Goal: Information Seeking & Learning: Learn about a topic

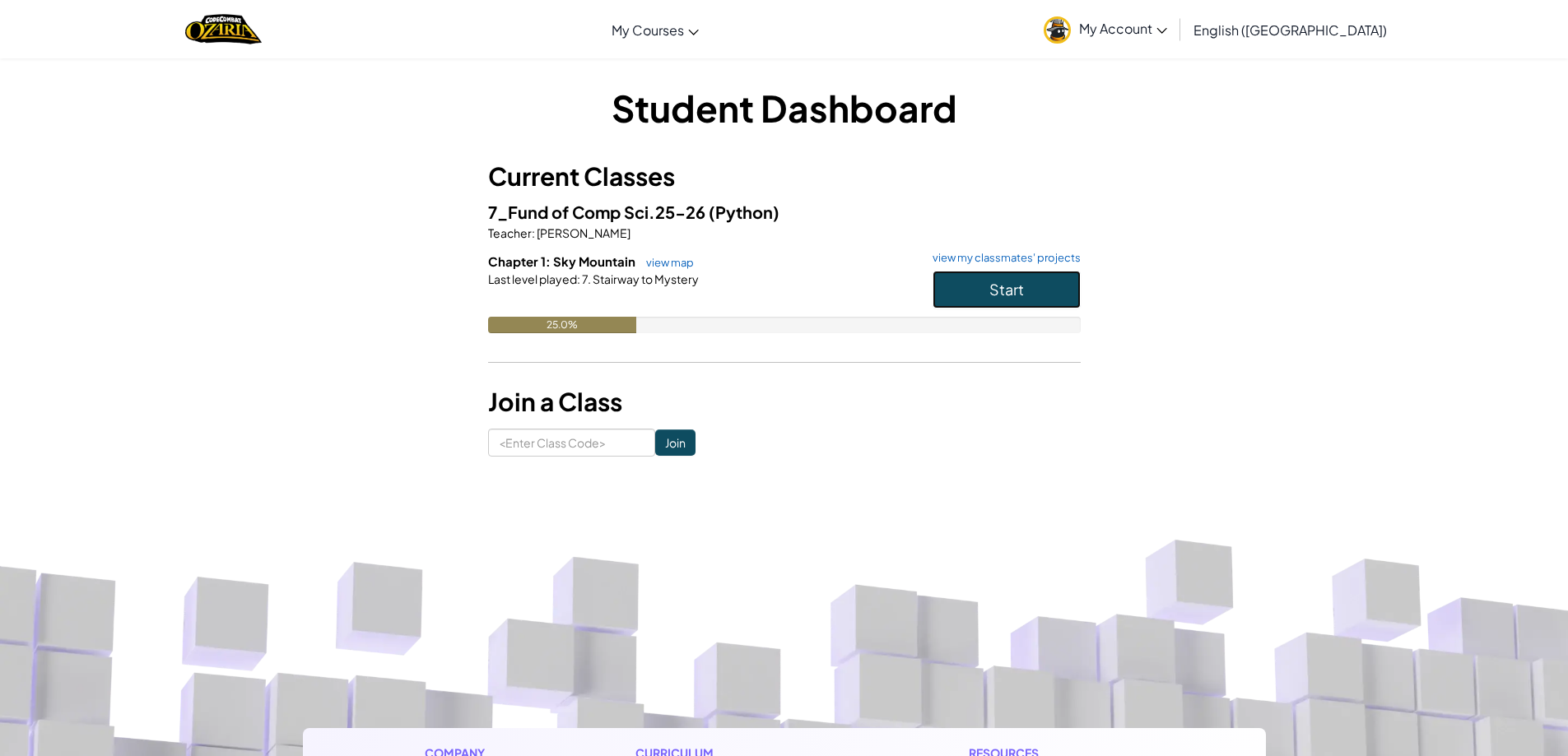
click at [1065, 297] on button "Start" at bounding box center [1007, 290] width 148 height 38
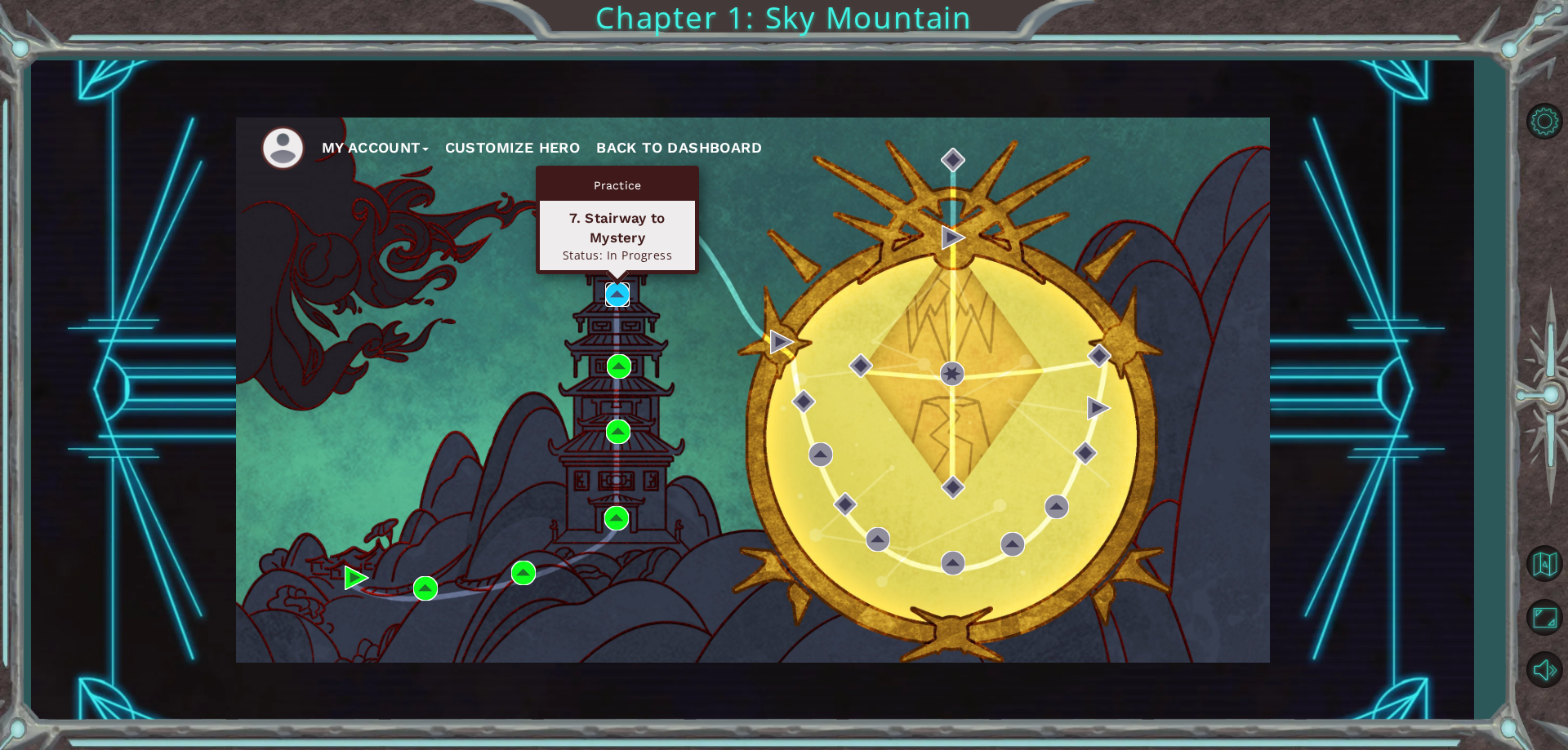
click at [613, 288] on img at bounding box center [617, 294] width 24 height 24
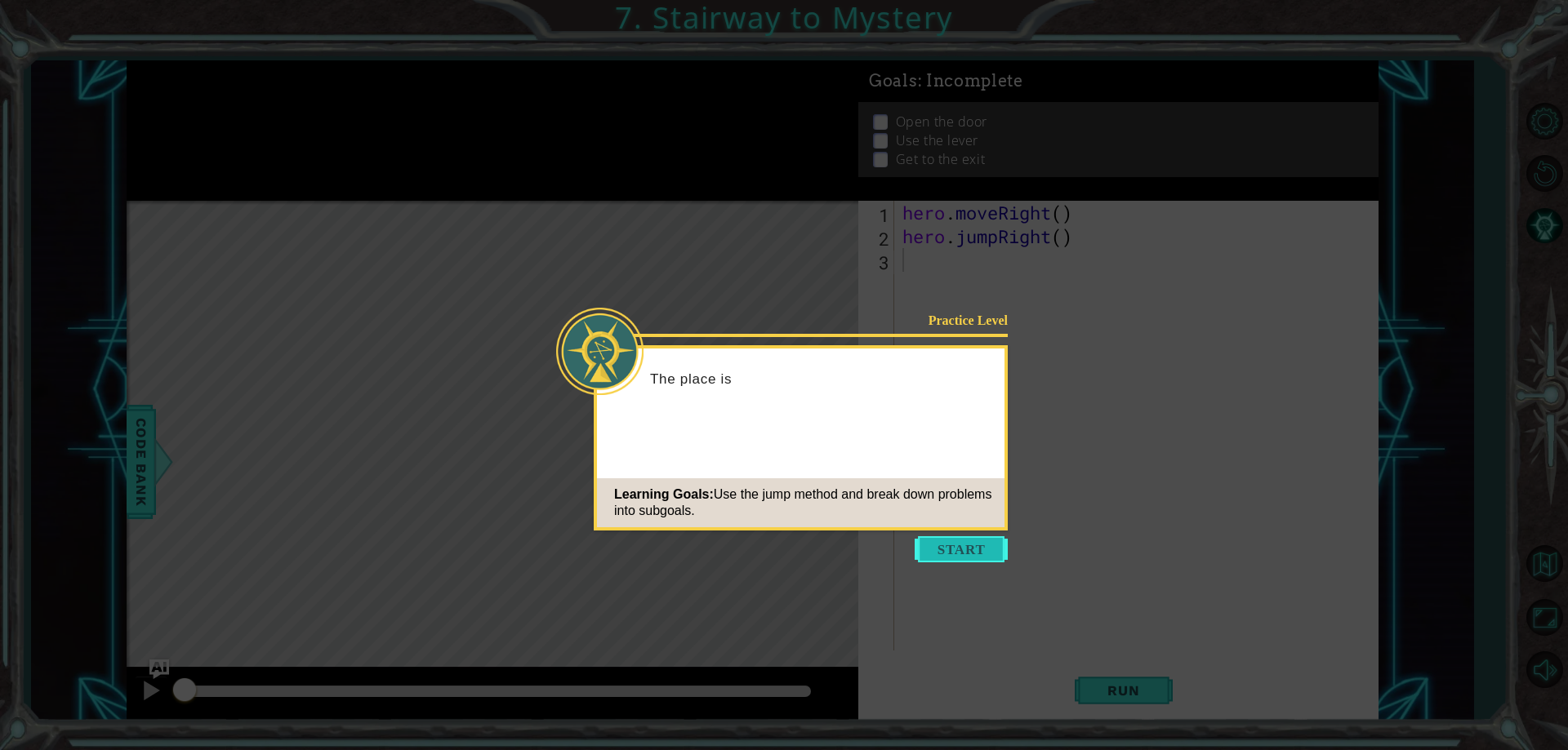
click at [933, 551] on button "Start" at bounding box center [960, 549] width 93 height 26
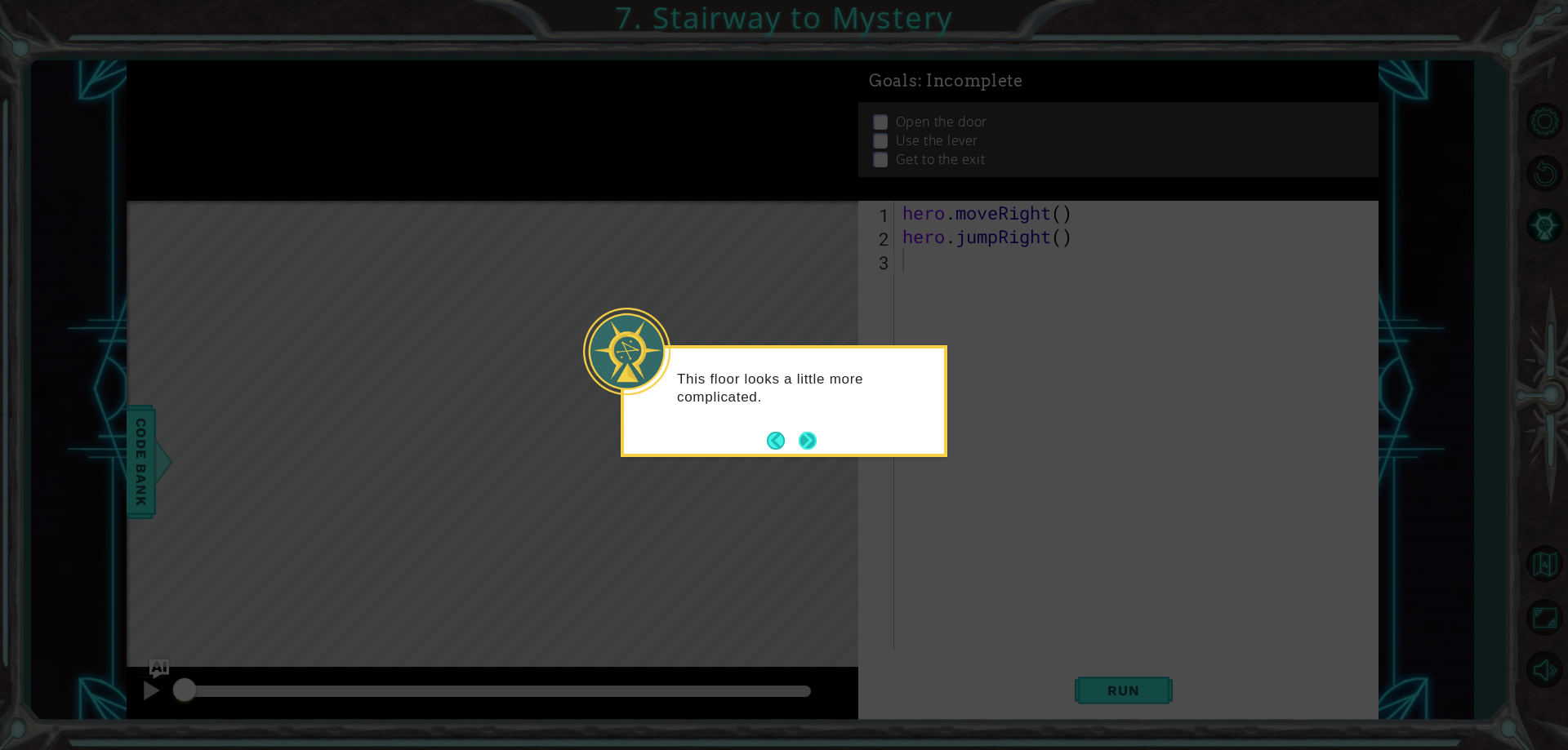
click at [817, 445] on button "Next" at bounding box center [808, 441] width 18 height 18
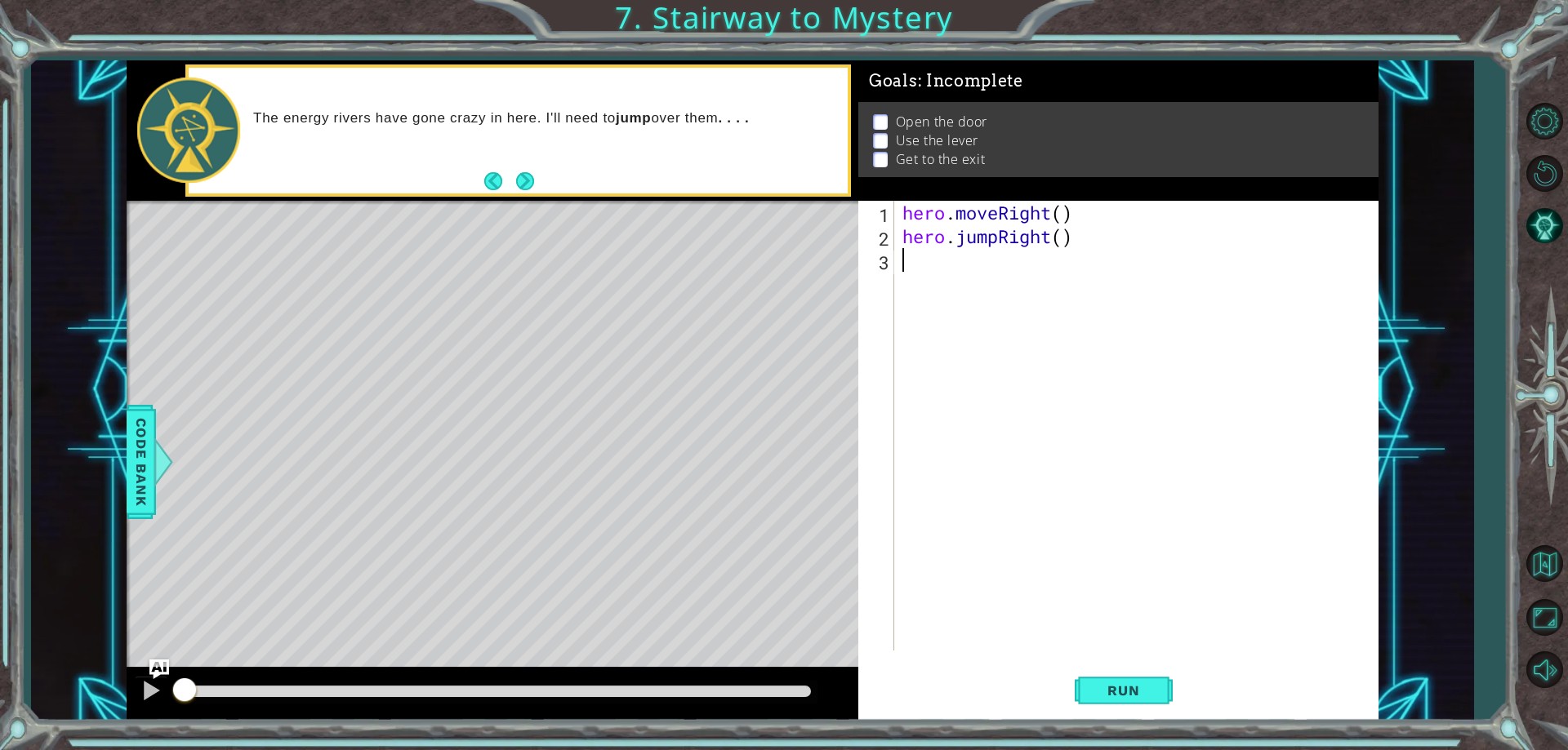
click at [1070, 221] on div "hero . moveRight ( ) hero . jumpRight ( )" at bounding box center [1140, 449] width 482 height 497
click at [1067, 207] on div "hero . moveRight ( ) hero . jumpRight ( )" at bounding box center [1140, 449] width 482 height 497
click at [1060, 241] on div "hero . moveRight ( 1 ) hero . jumpRight ( )" at bounding box center [1140, 449] width 482 height 497
type textarea "hero.jumpRight(1)"
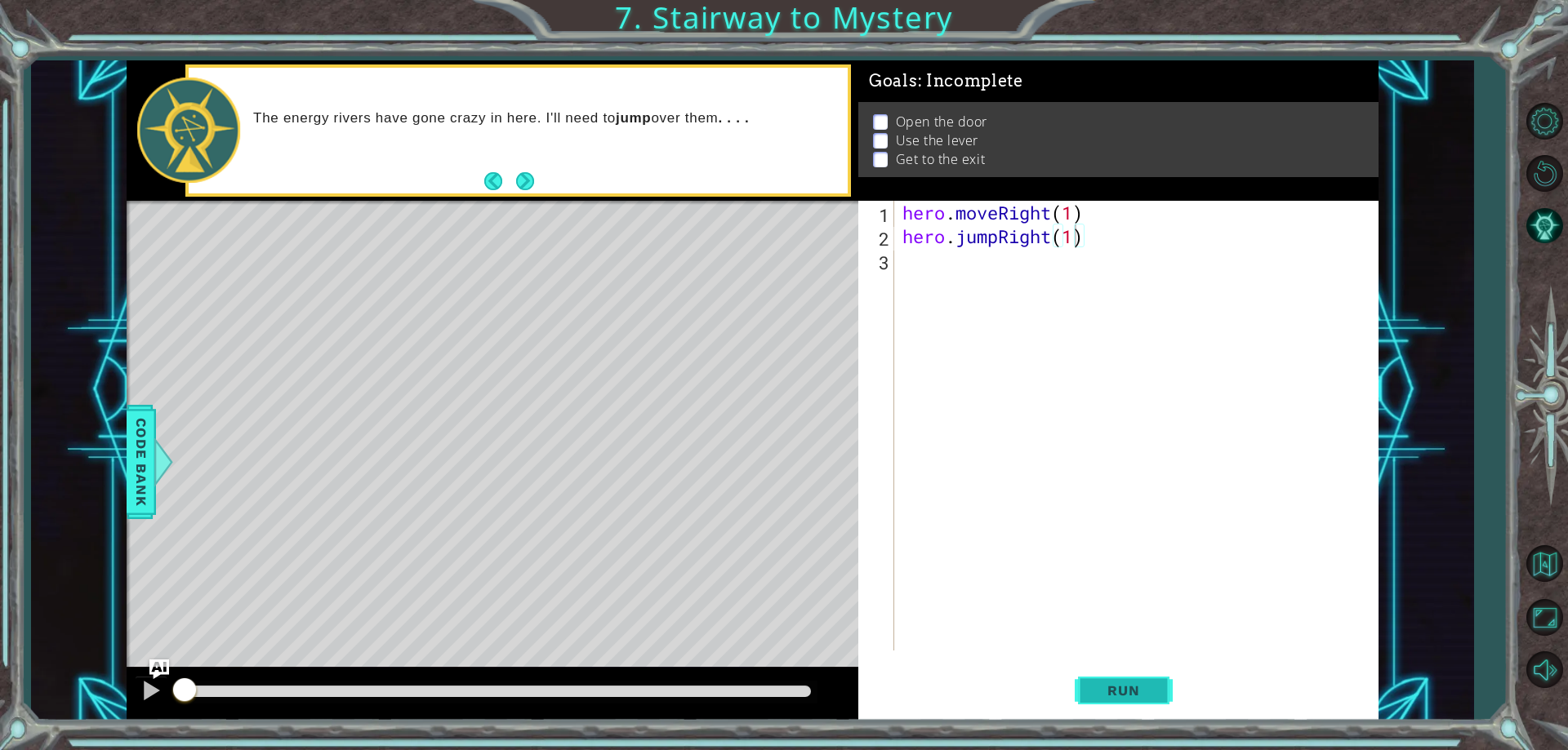
click at [1150, 681] on button "Run" at bounding box center [1123, 691] width 98 height 52
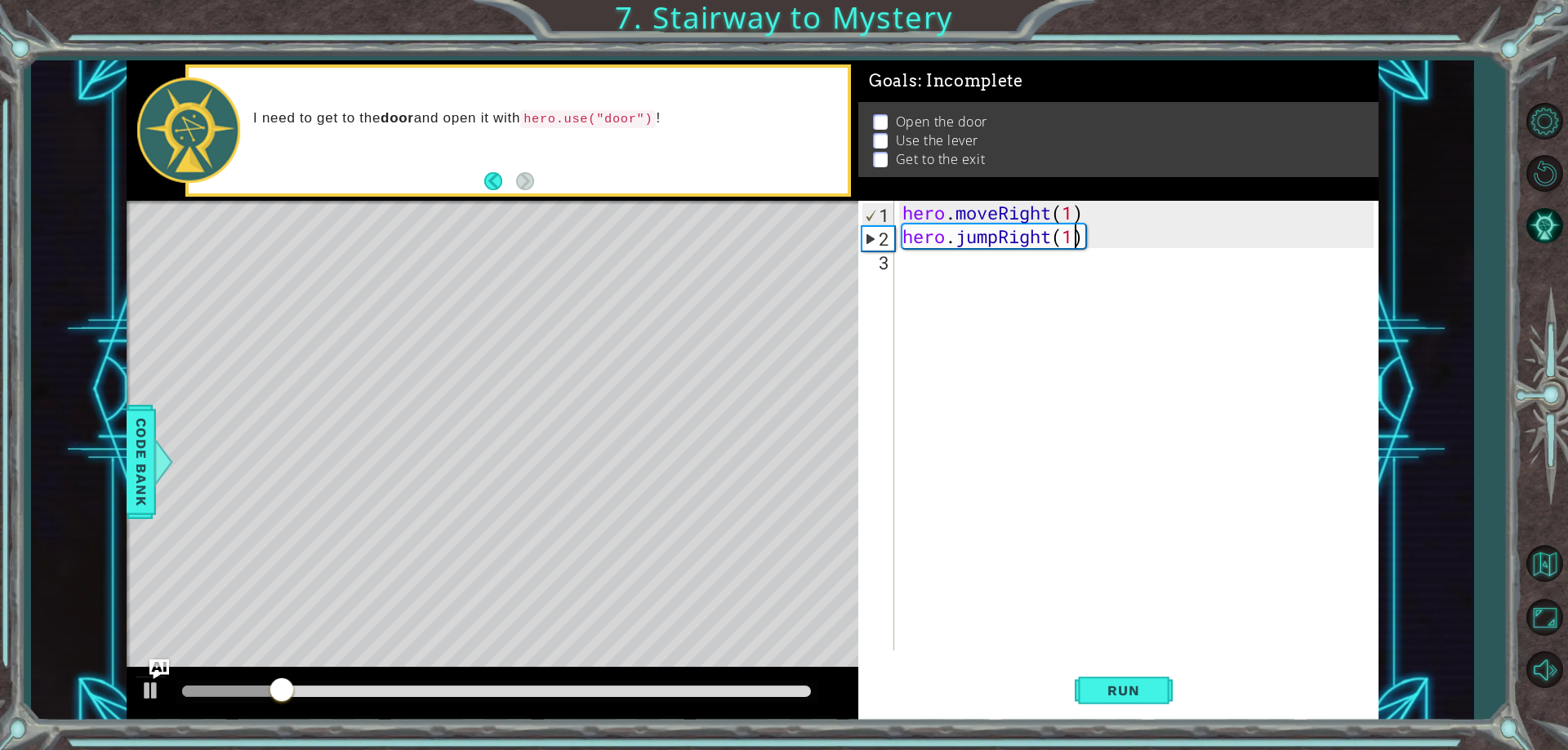
click at [945, 273] on div "hero . moveRight ( 1 ) hero . jumpRight ( 1 )" at bounding box center [1140, 449] width 482 height 497
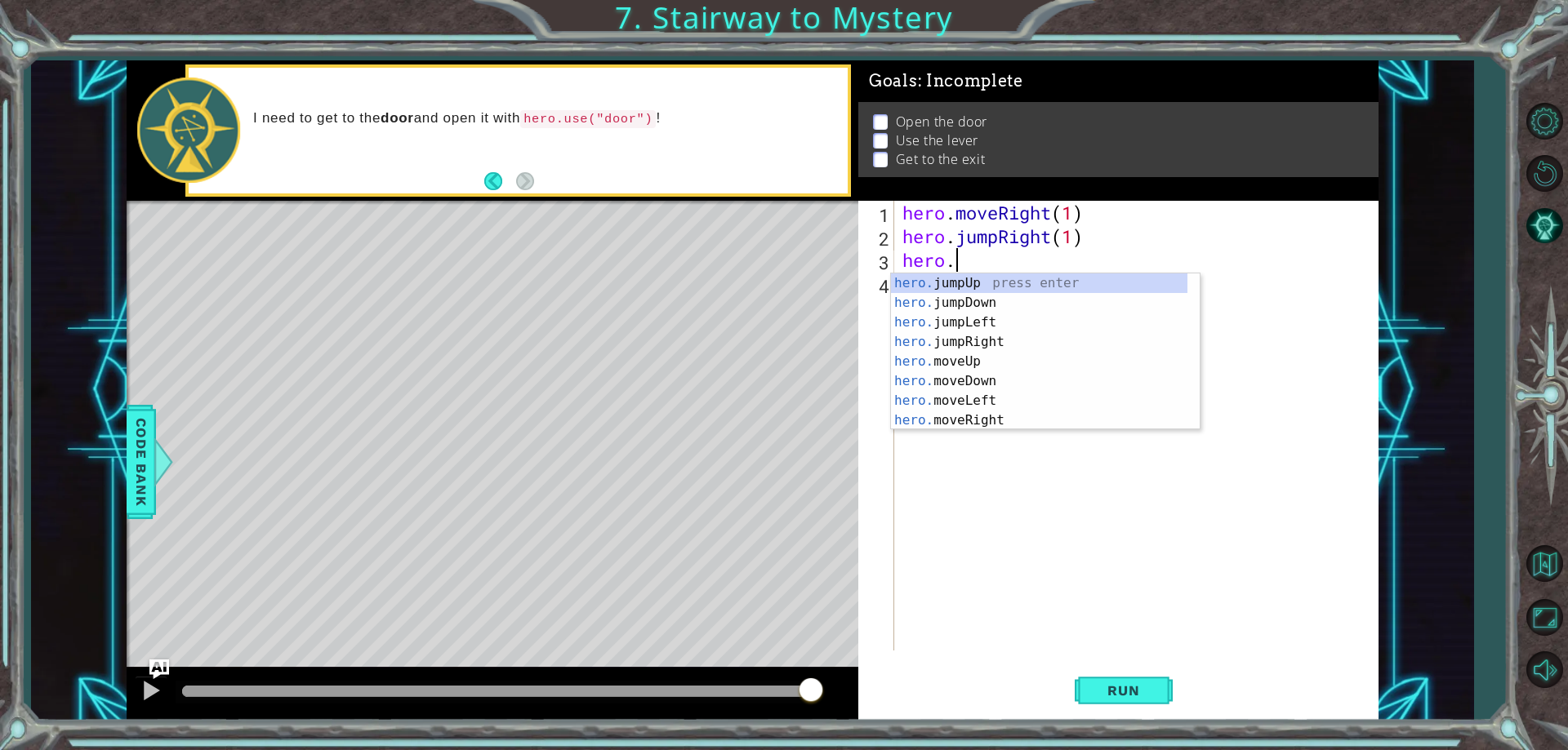
scroll to position [0, 2]
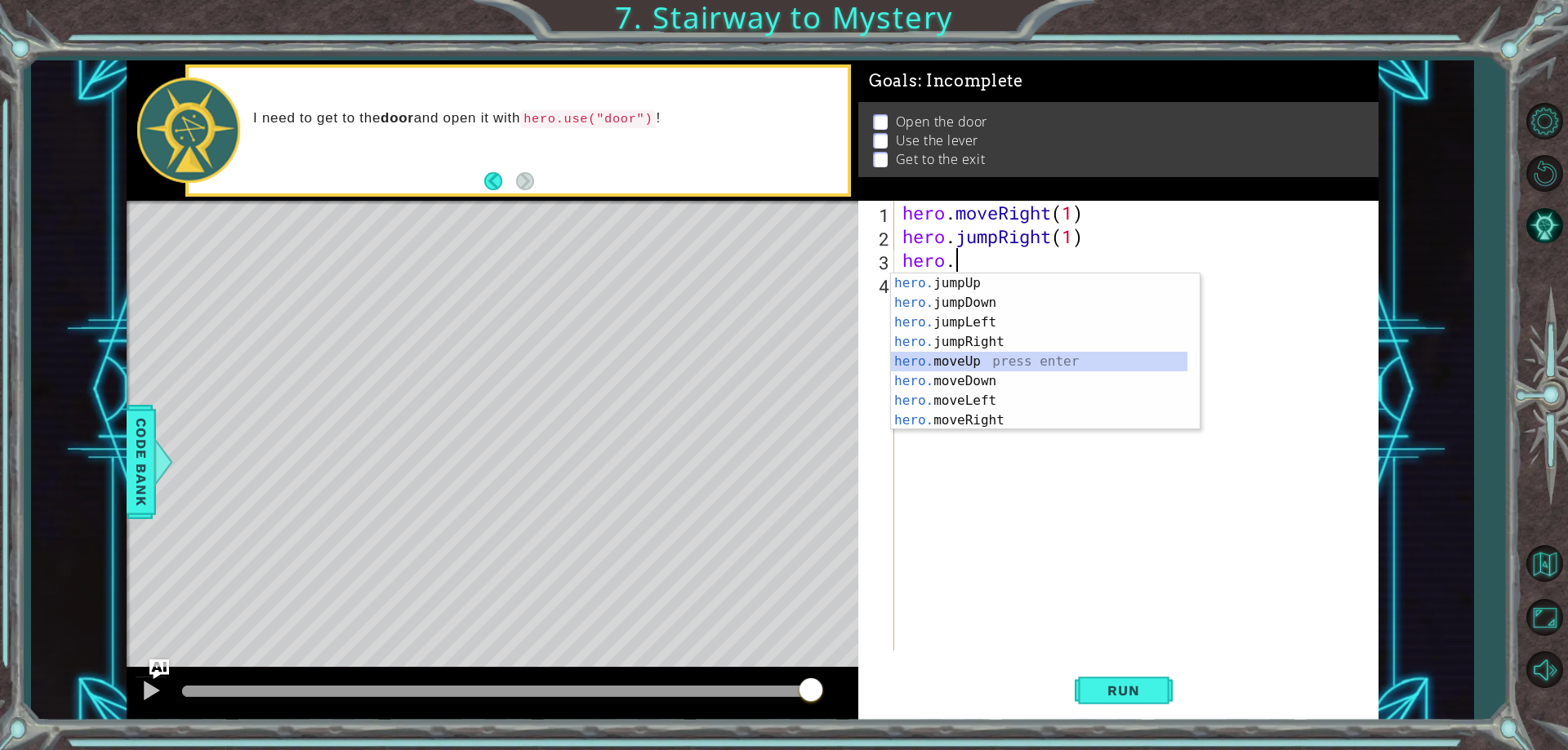
click at [1002, 370] on div "hero. jumpUp press enter hero. jumpDown press enter hero. jumpLeft press enter …" at bounding box center [1039, 371] width 296 height 196
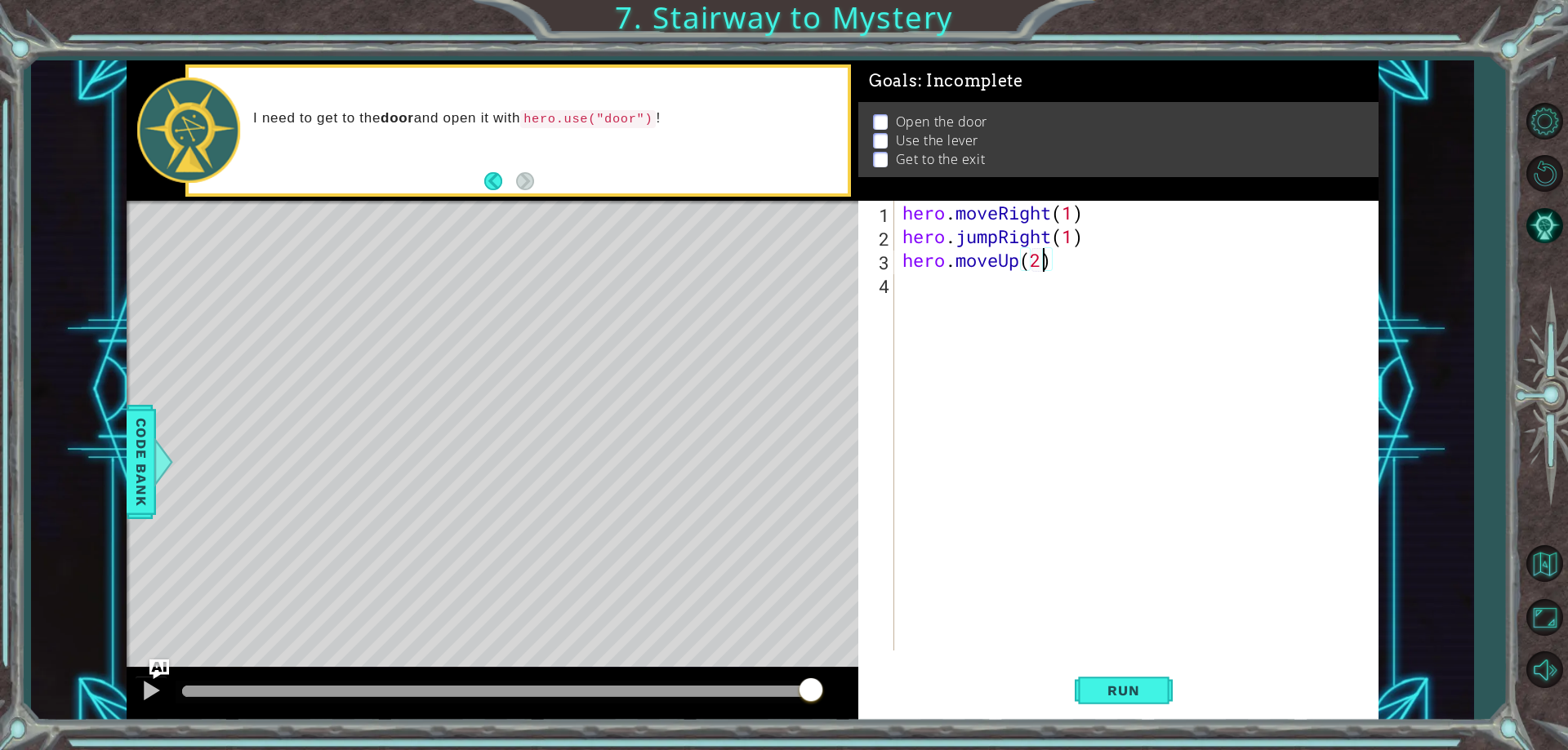
scroll to position [0, 5]
type textarea "hero.moveUp(2)"
click at [1149, 695] on span "Run" at bounding box center [1122, 690] width 64 height 16
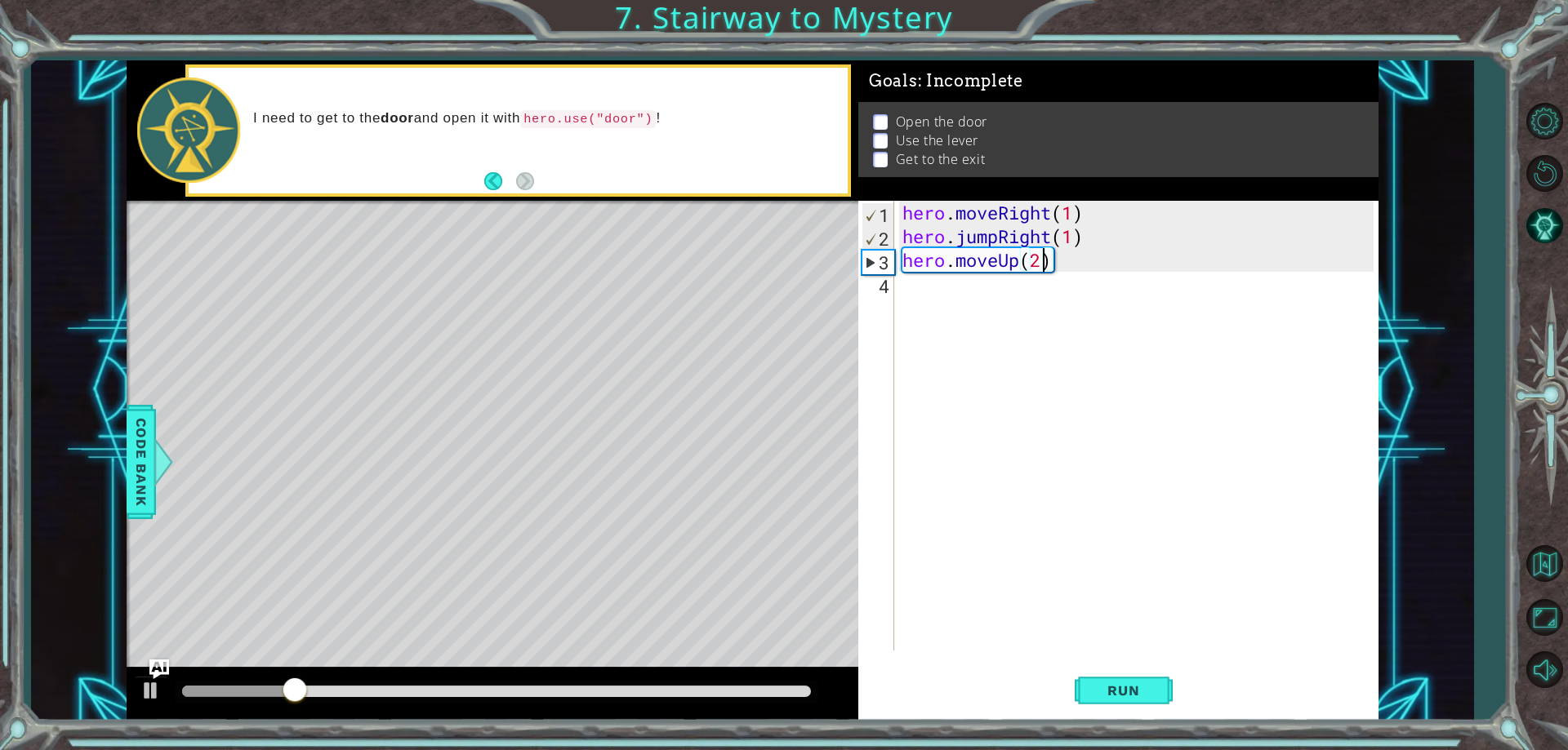
click at [929, 285] on div "hero . moveRight ( 1 ) hero . jumpRight ( 1 ) hero . moveUp ( 2 )" at bounding box center [1140, 449] width 482 height 497
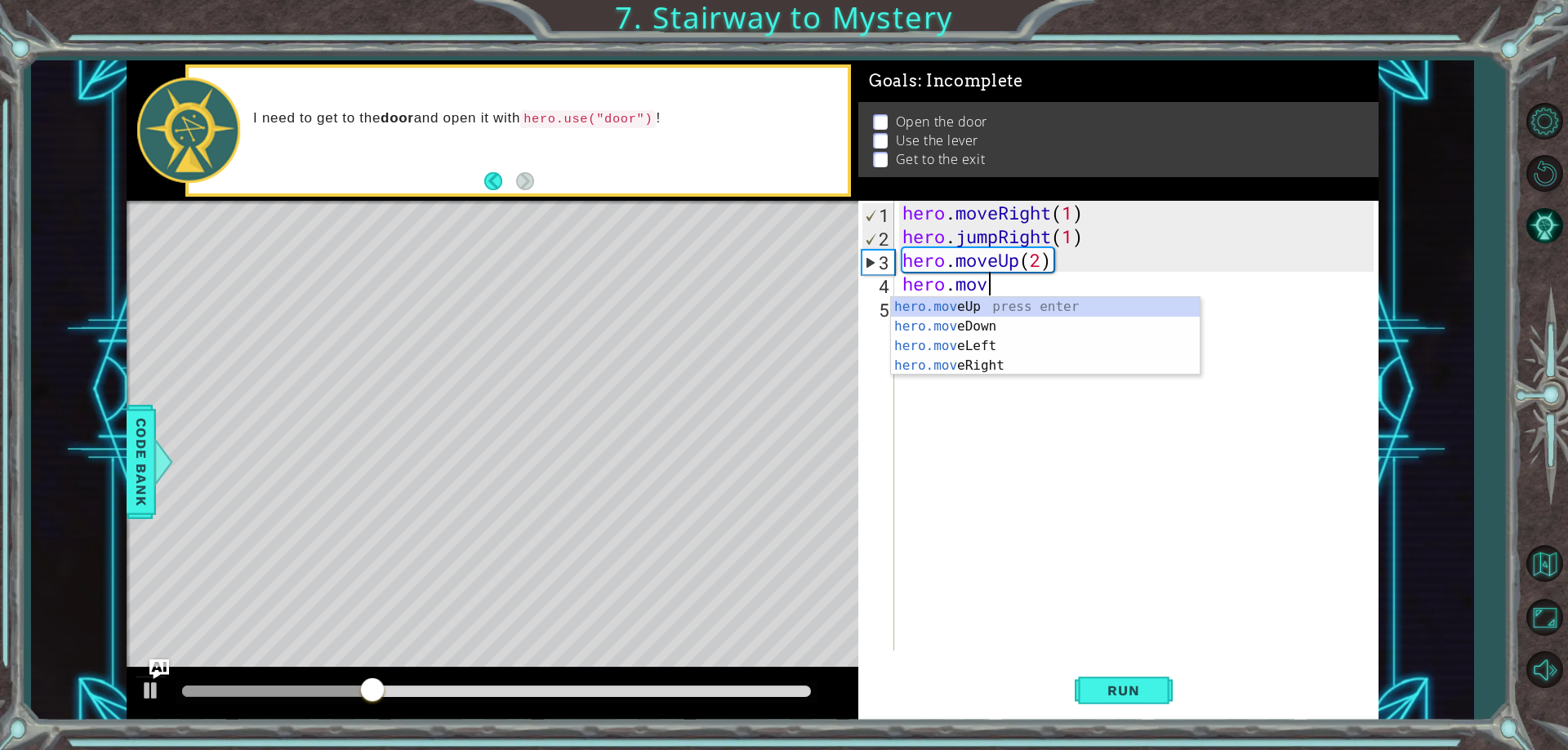
scroll to position [0, 4]
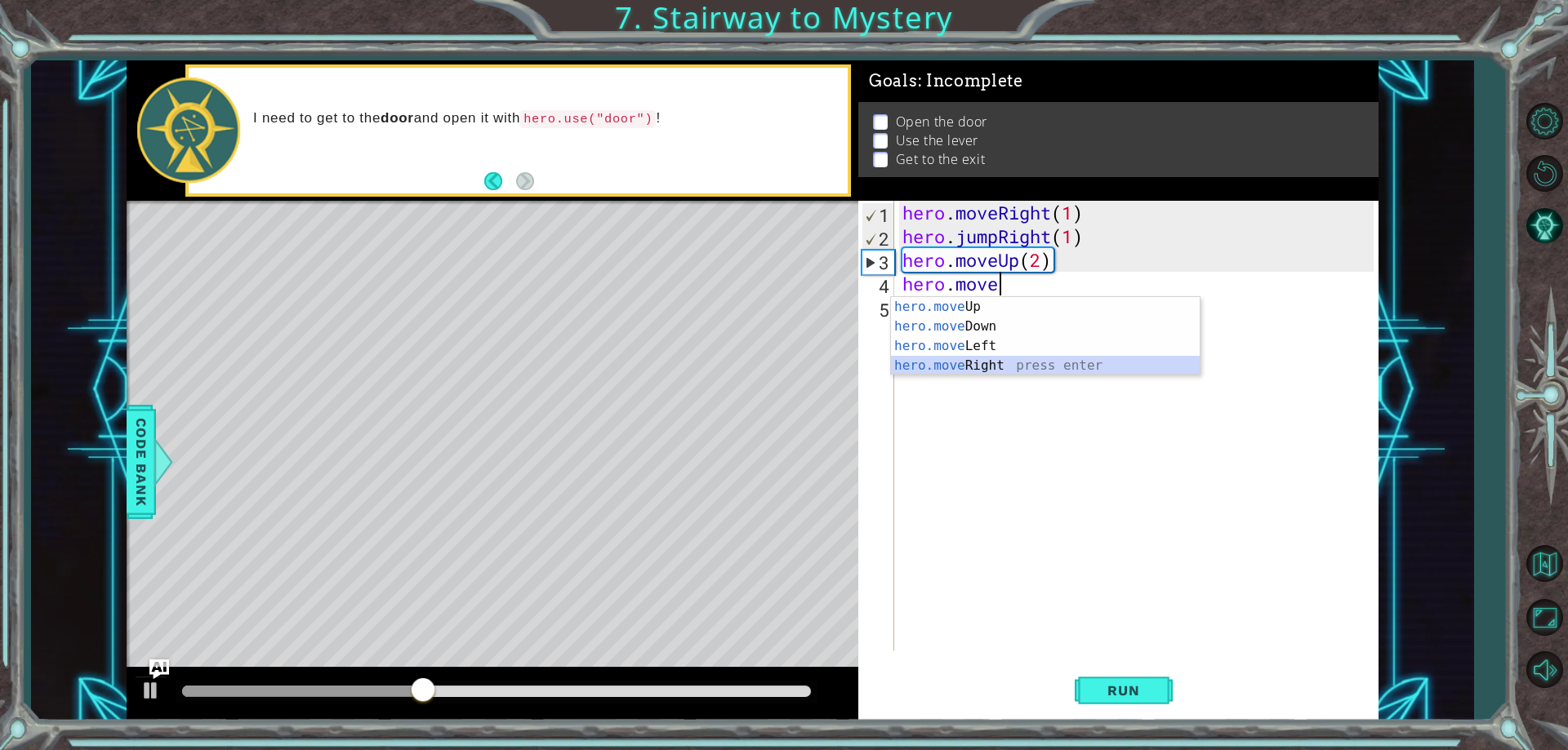
click at [1021, 364] on div "hero.move Up press enter hero.move Down press enter hero.move Left press enter …" at bounding box center [1045, 356] width 309 height 117
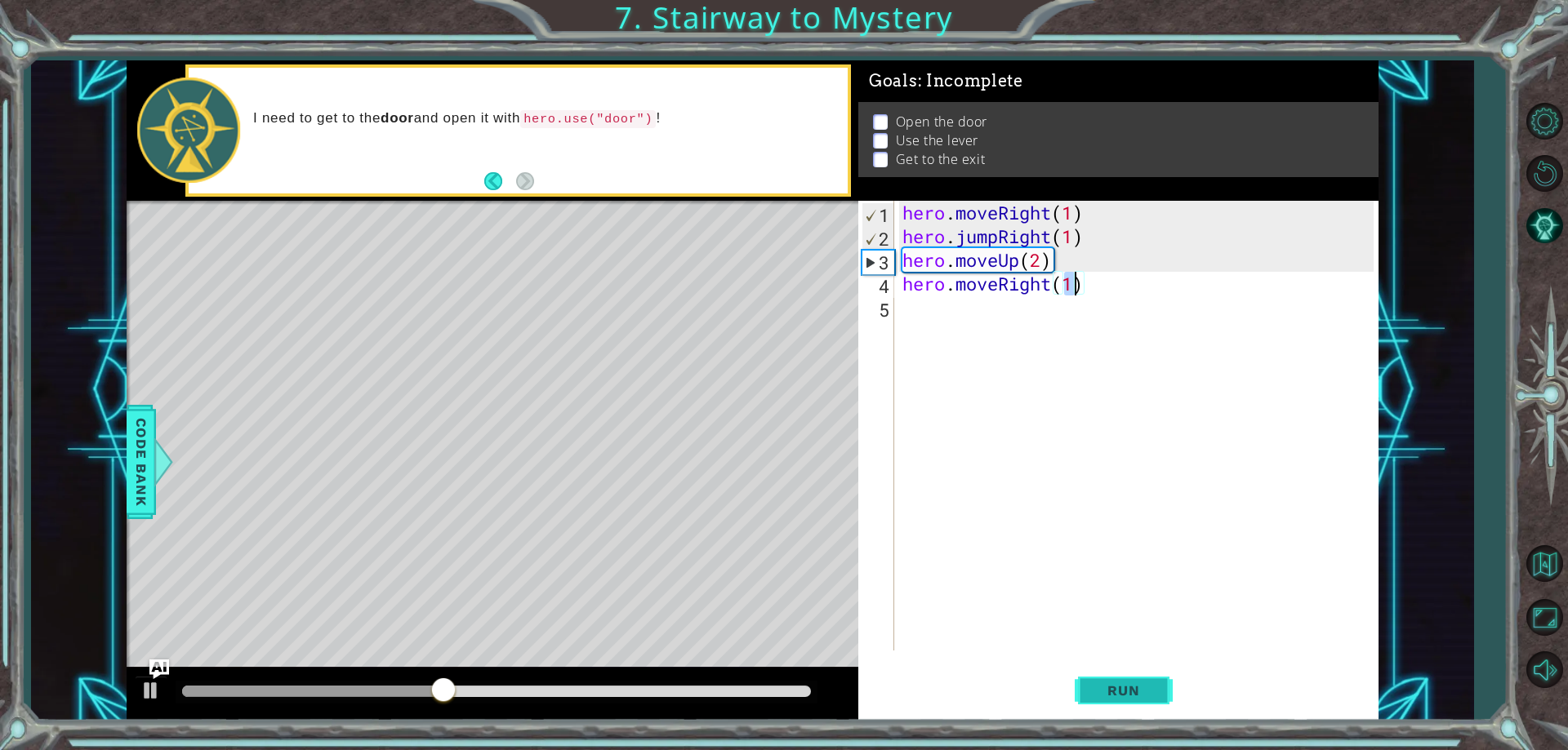
type textarea "hero.moveRight(1)"
click at [1134, 674] on button "Run" at bounding box center [1123, 691] width 98 height 52
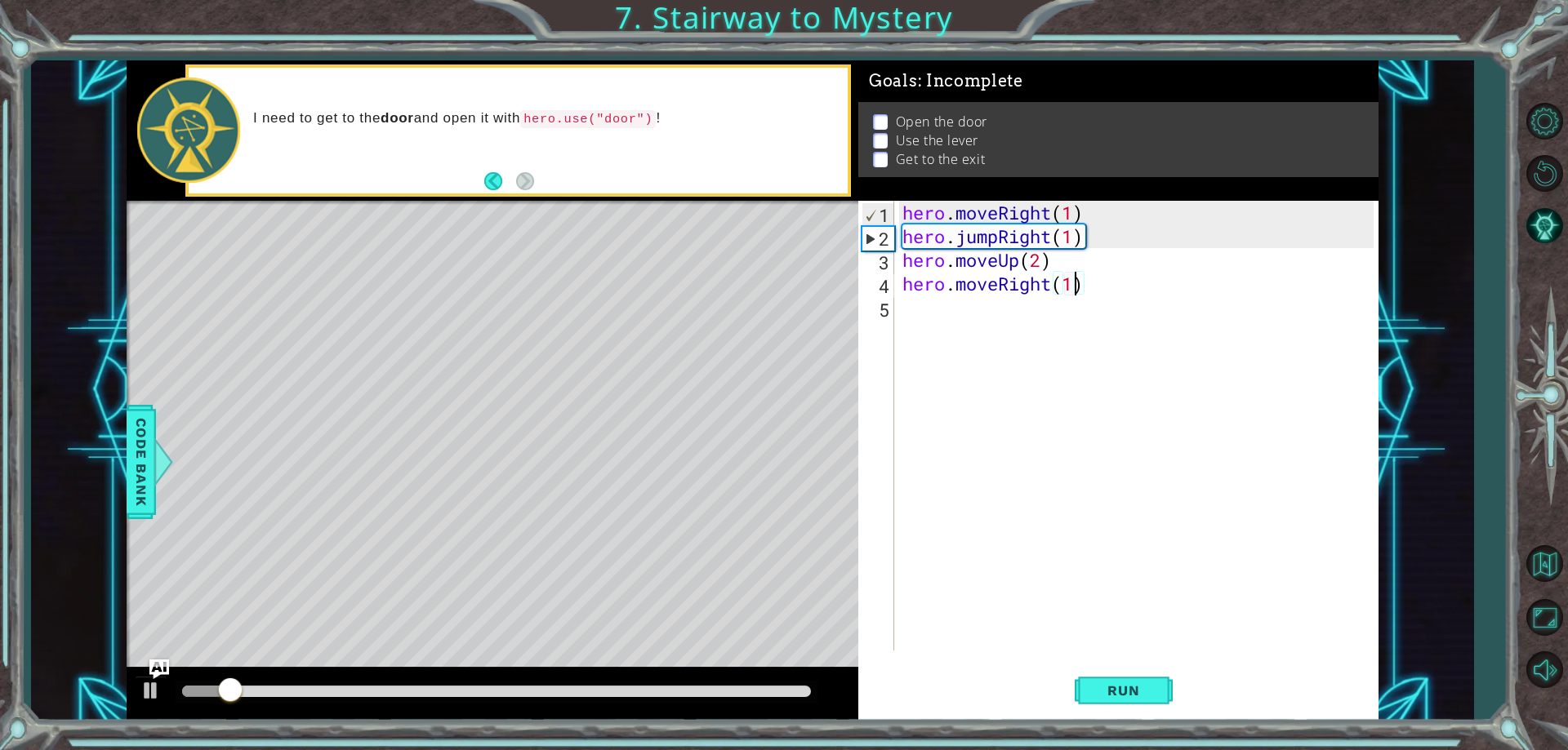
click at [937, 320] on div "hero . moveRight ( 1 ) hero . jumpRight ( 1 ) hero . moveUp ( 2 ) hero . moveRi…" at bounding box center [1140, 449] width 482 height 497
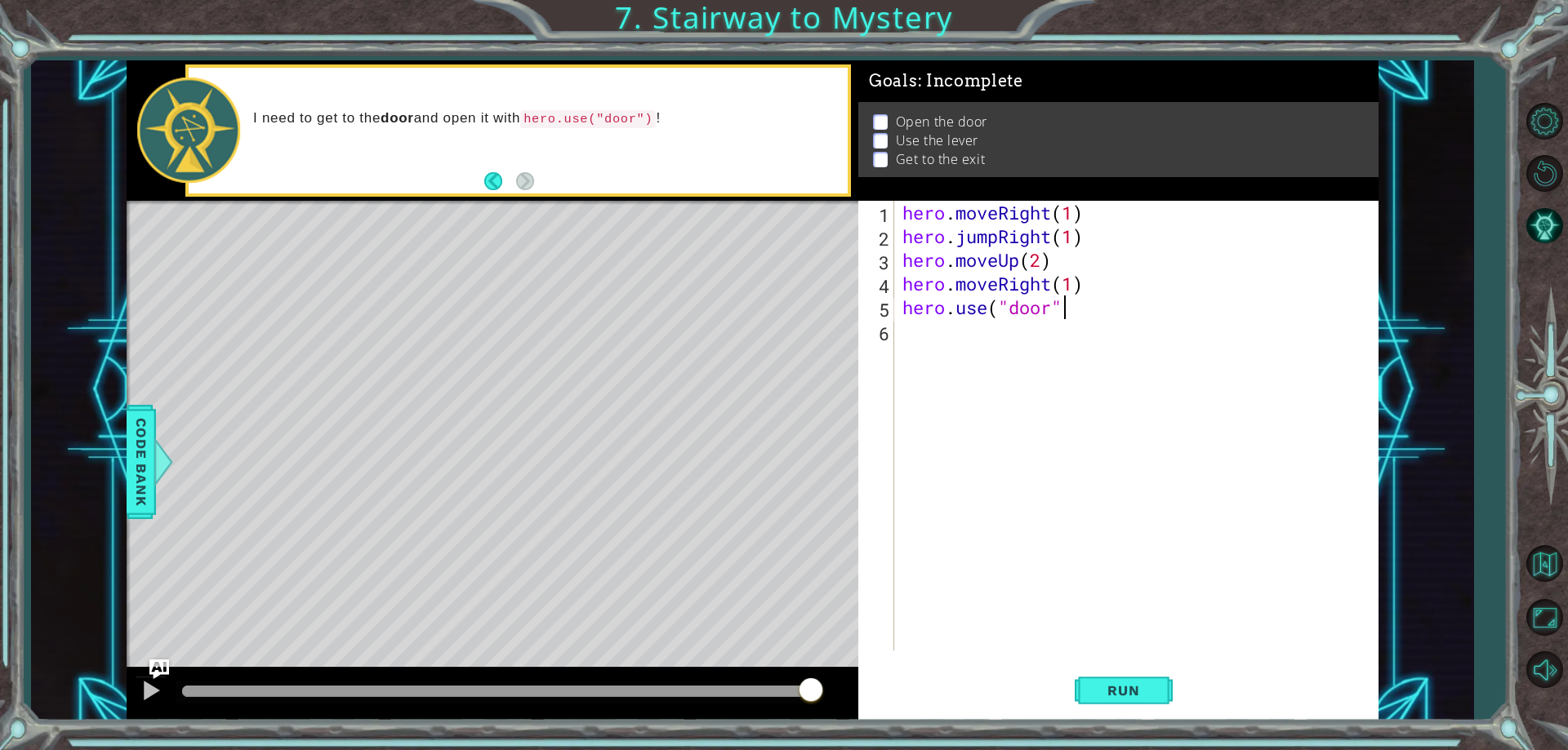
scroll to position [0, 7]
type textarea "hero.use("door")"
click at [1127, 680] on button "Run" at bounding box center [1123, 691] width 98 height 52
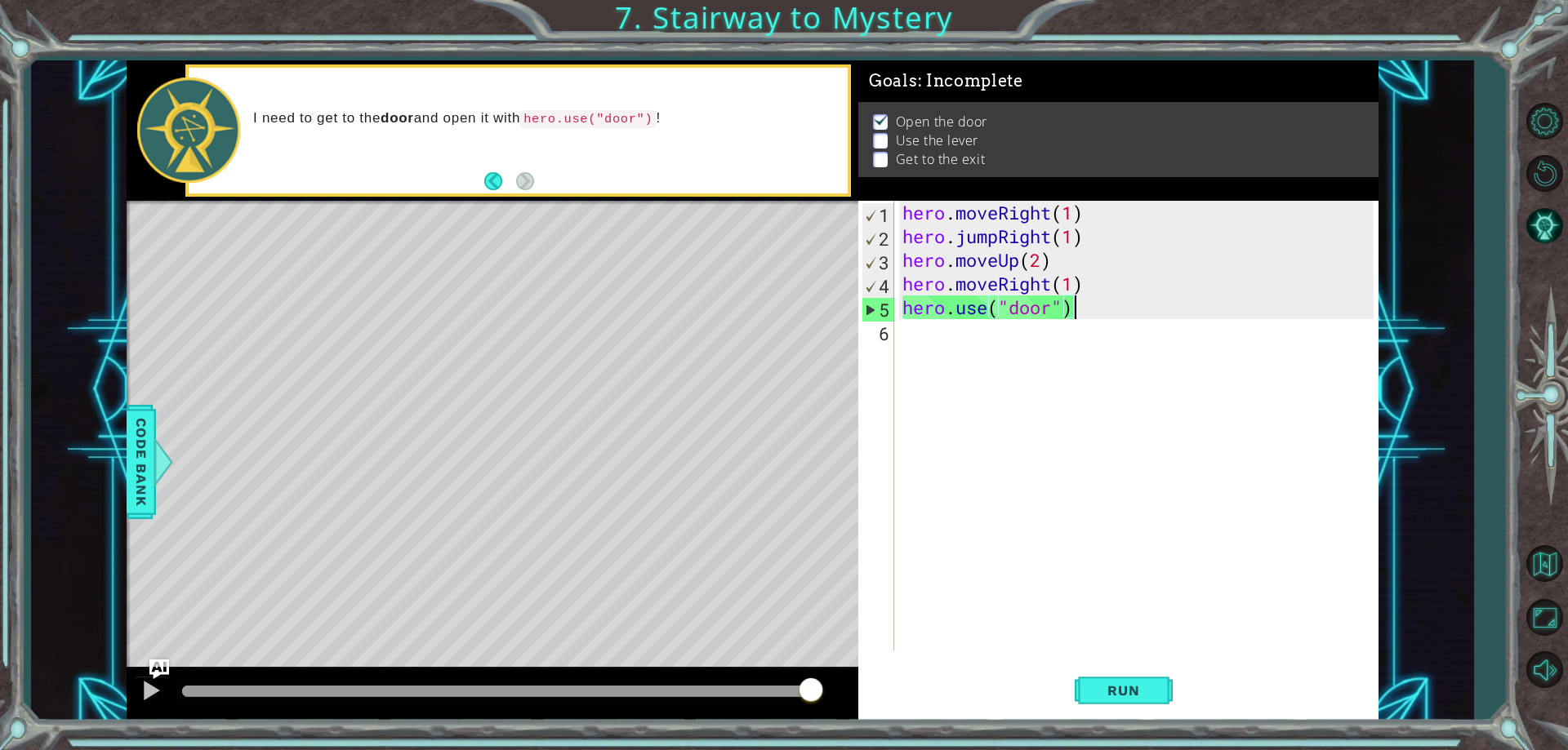
click at [954, 347] on div "hero . moveRight ( 1 ) hero . jumpRight ( 1 ) hero . moveUp ( 2 ) hero . moveRi…" at bounding box center [1140, 449] width 482 height 497
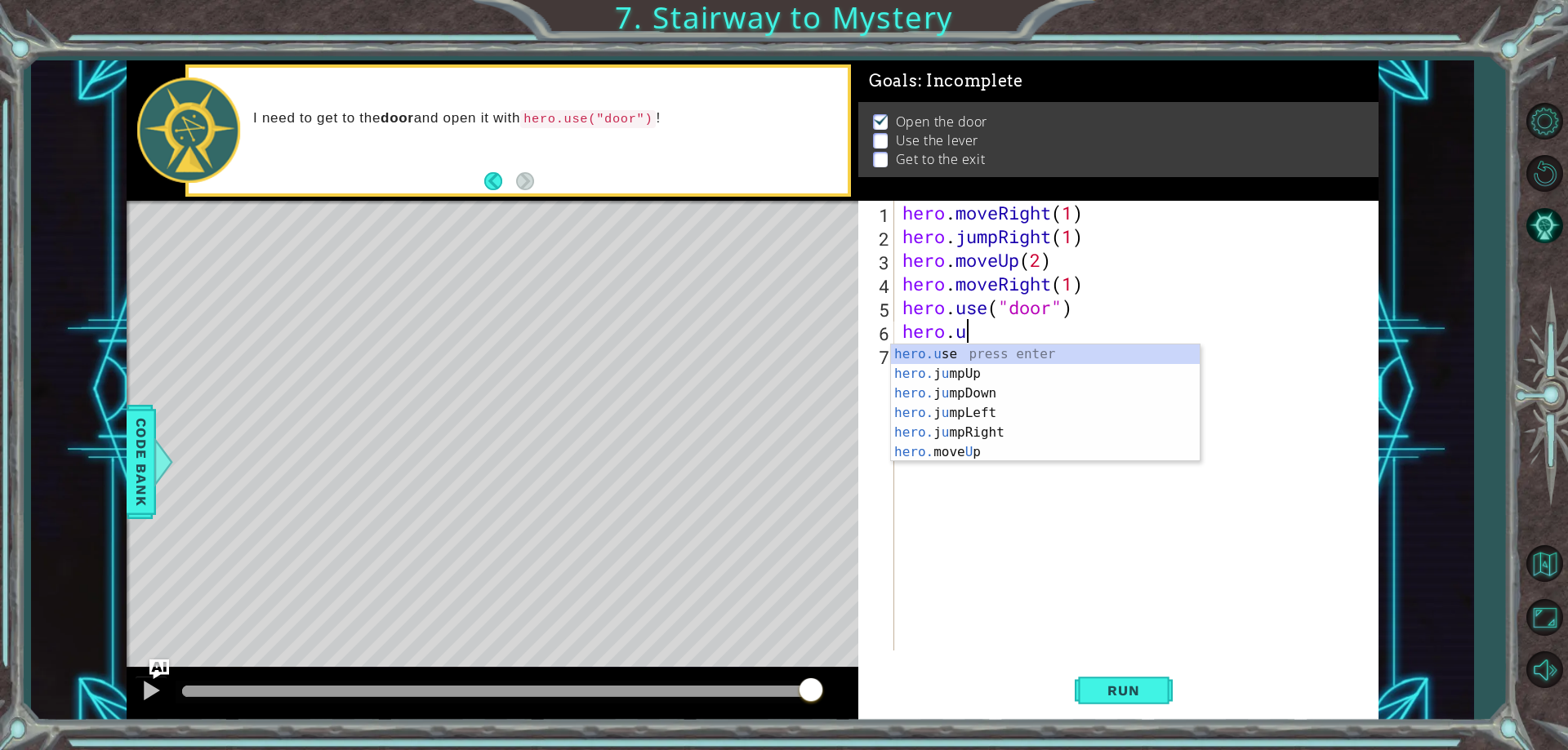
scroll to position [0, 2]
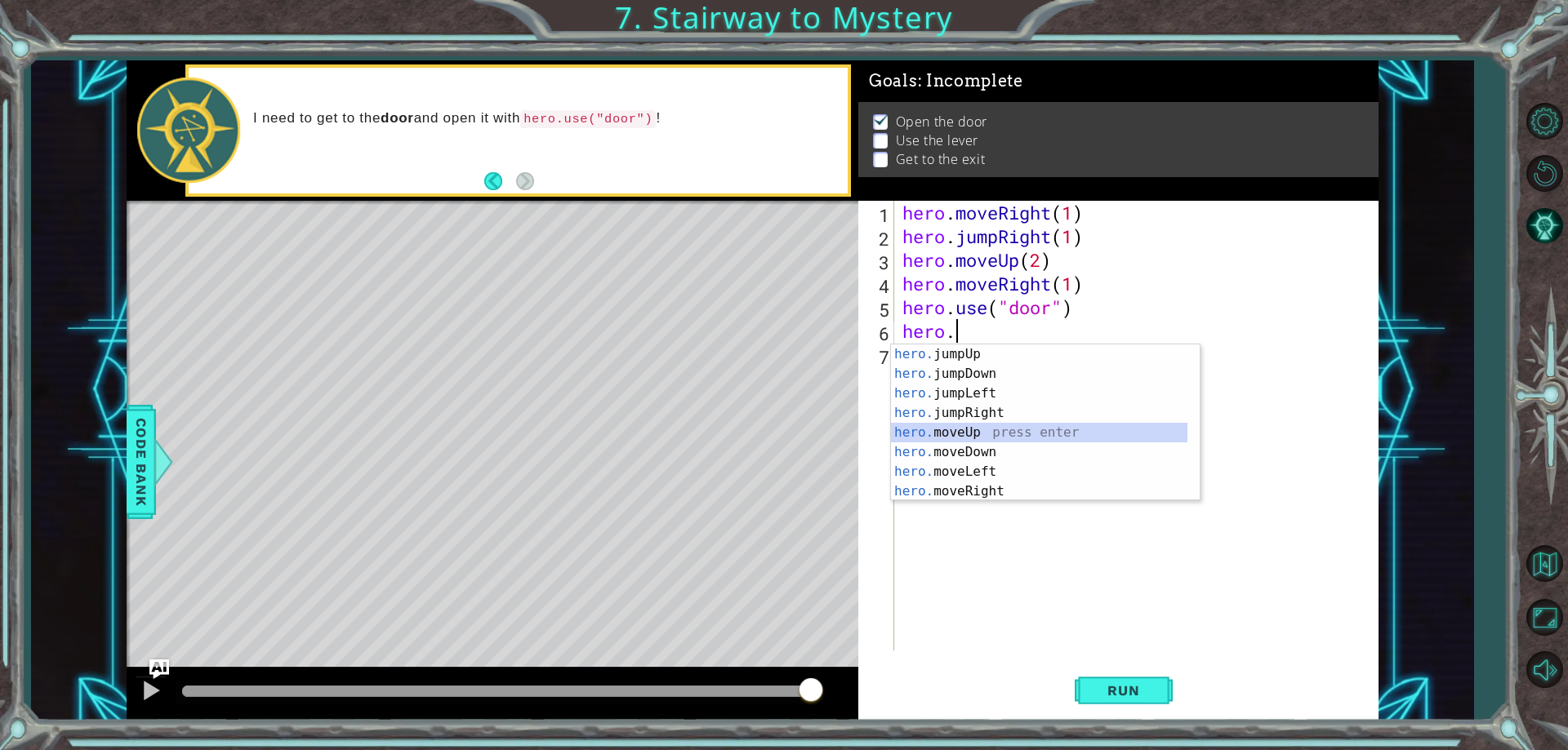
click at [952, 426] on div "hero. jumpUp press enter hero. jumpDown press enter hero. jumpLeft press enter …" at bounding box center [1039, 442] width 296 height 196
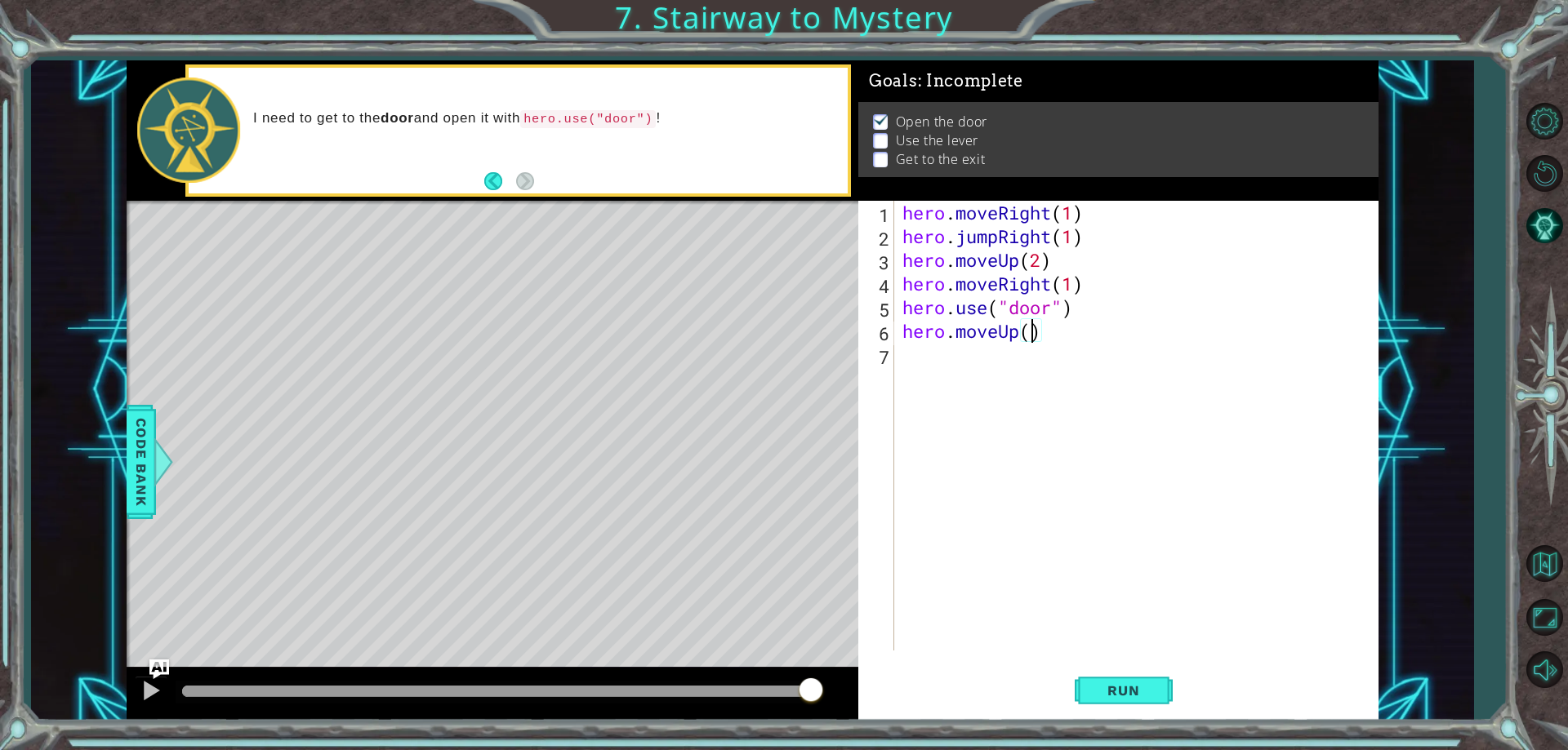
type textarea "hero.moveUp(2)"
click at [1106, 726] on div "1 ההההההההההההההההההההההההההההההההההההההההההההההההההההההההההההההההההההההההההההה…" at bounding box center [784, 375] width 1568 height 750
click at [1104, 702] on button "Run" at bounding box center [1123, 691] width 98 height 52
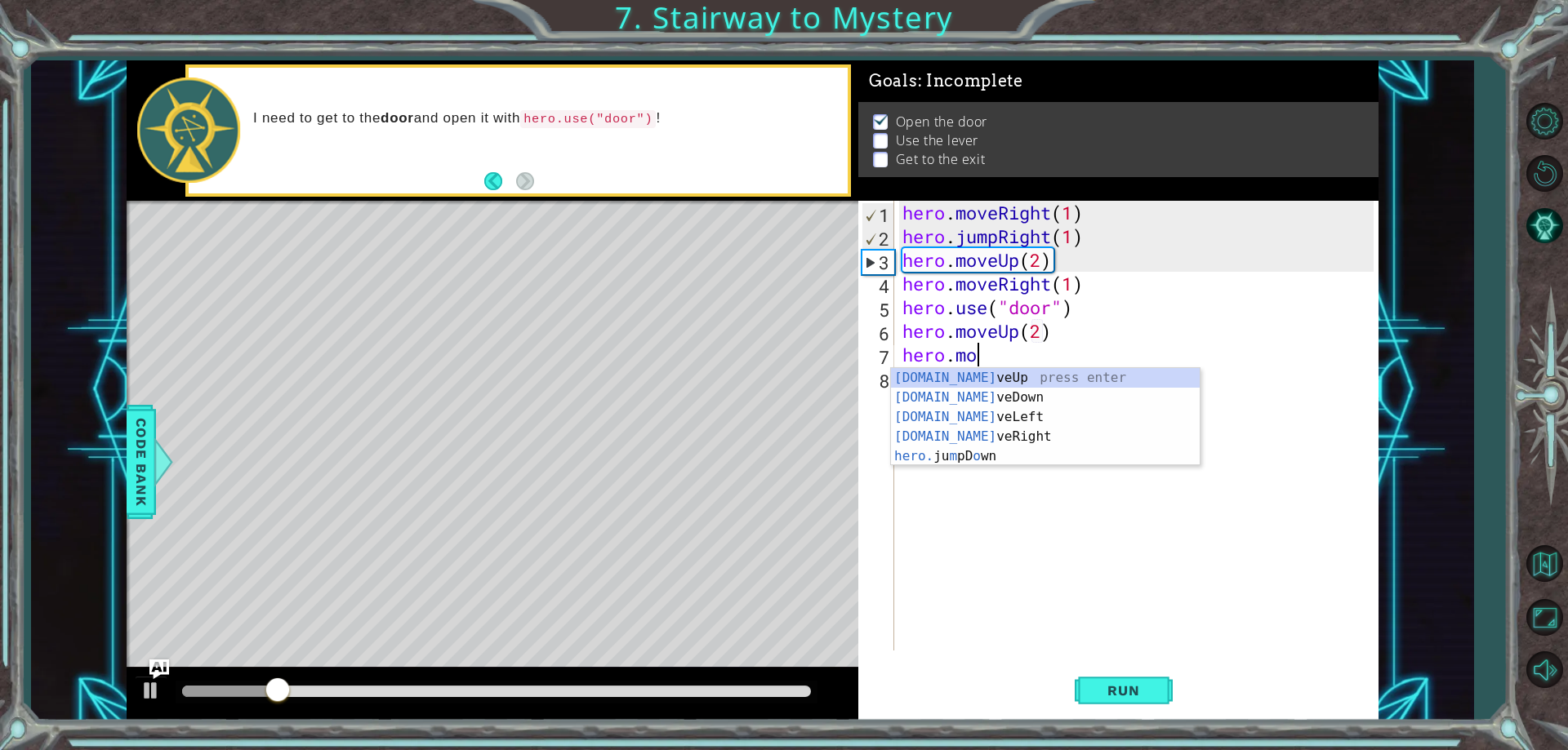
scroll to position [0, 4]
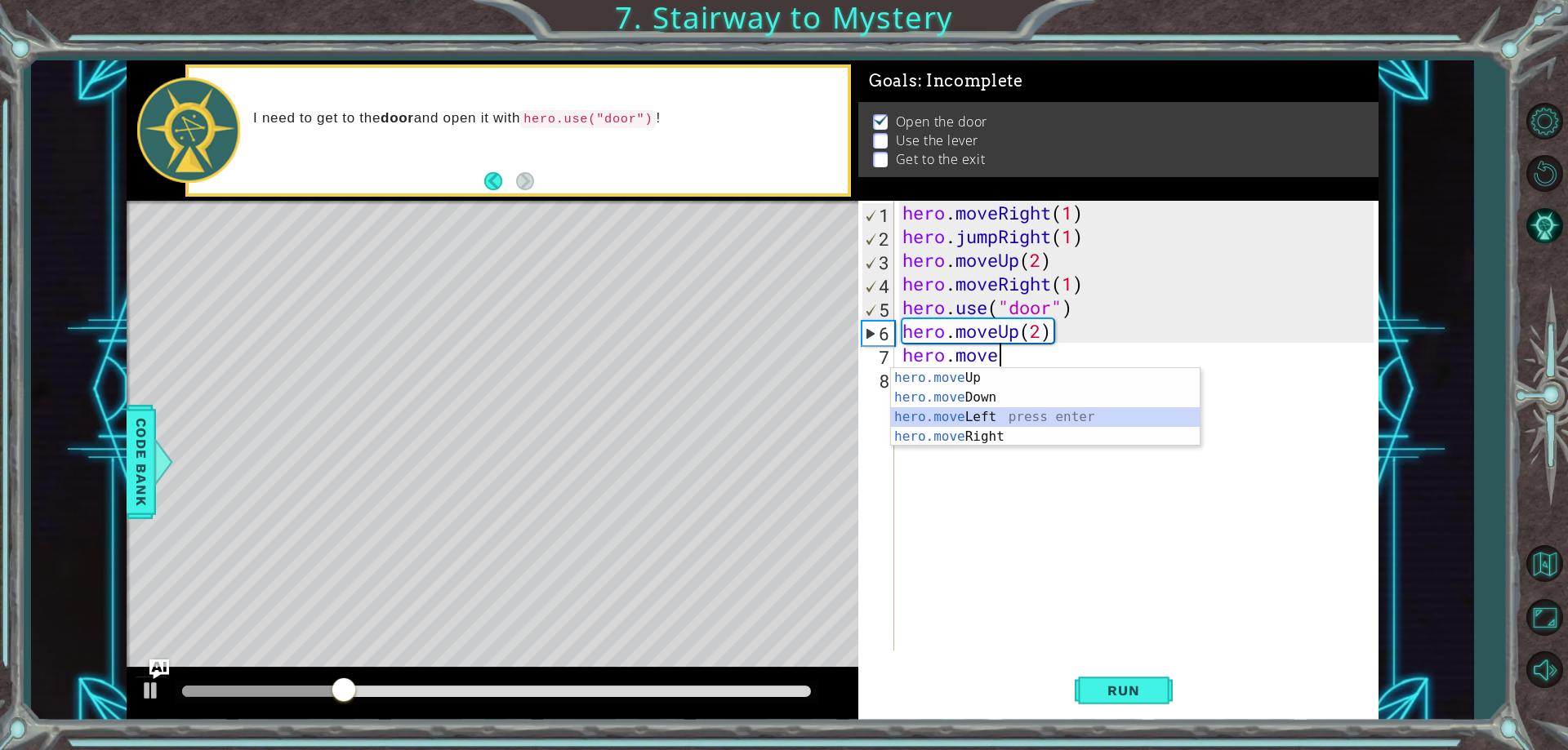
click at [959, 420] on div "hero.move Up press enter hero.move Down press enter hero.move Left press enter …" at bounding box center [1045, 427] width 309 height 117
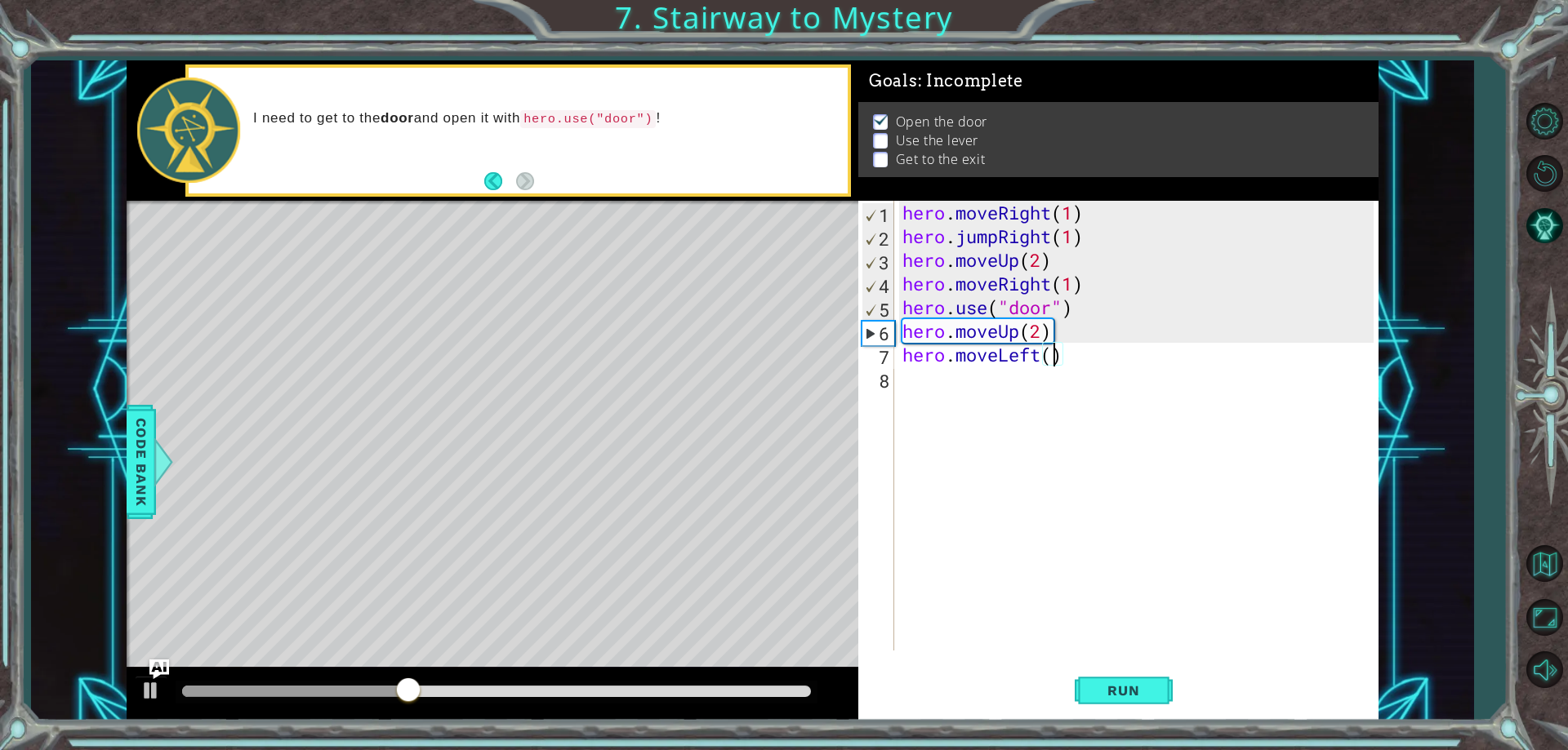
scroll to position [0, 7]
type textarea "hero.moveLeft(2)"
click at [1099, 680] on button "Run" at bounding box center [1123, 691] width 98 height 52
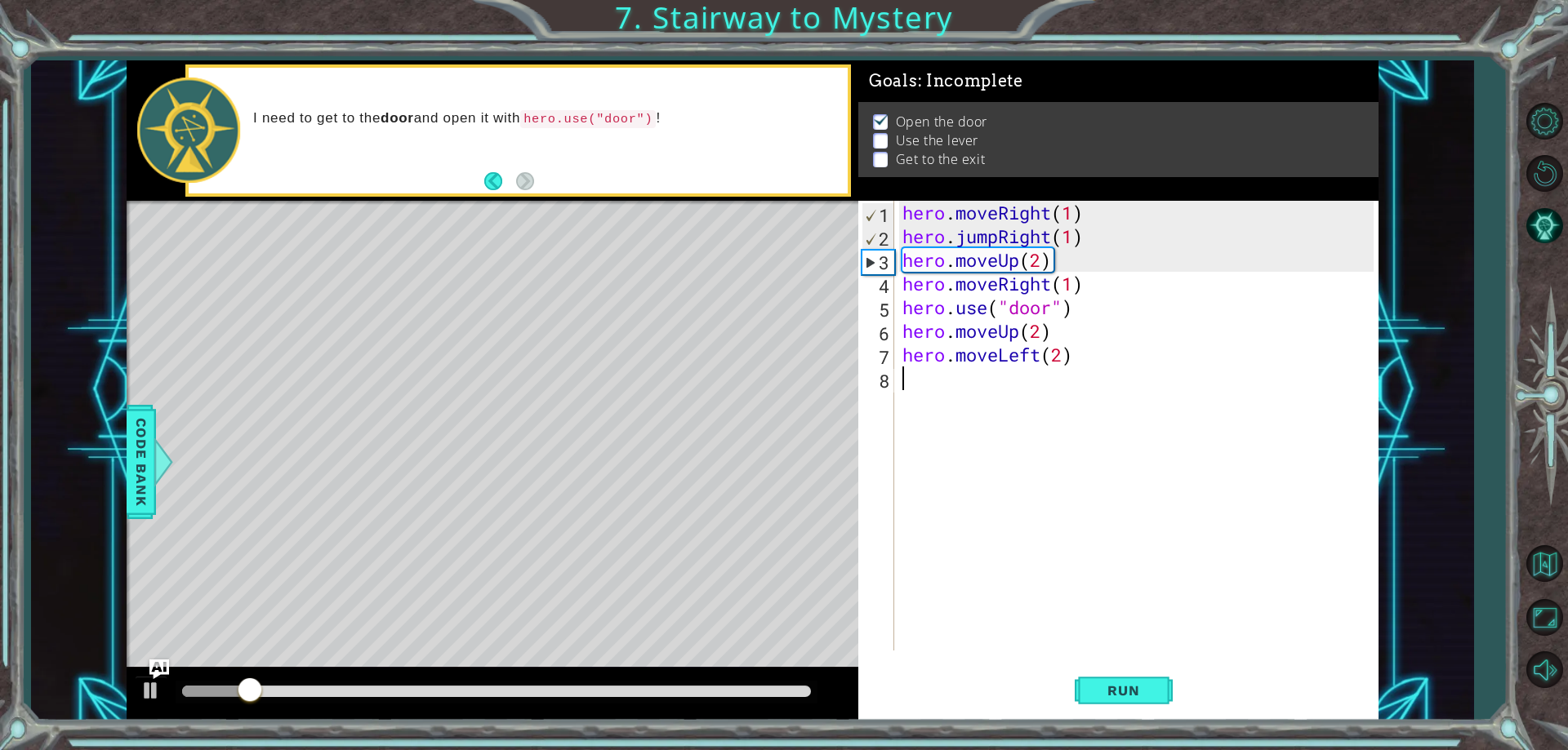
drag, startPoint x: 936, startPoint y: 383, endPoint x: 923, endPoint y: 382, distance: 13.0
click at [923, 382] on div "hero . moveRight ( 1 ) hero . jumpRight ( 1 ) hero . moveUp ( 2 ) hero . moveRi…" at bounding box center [1140, 449] width 482 height 497
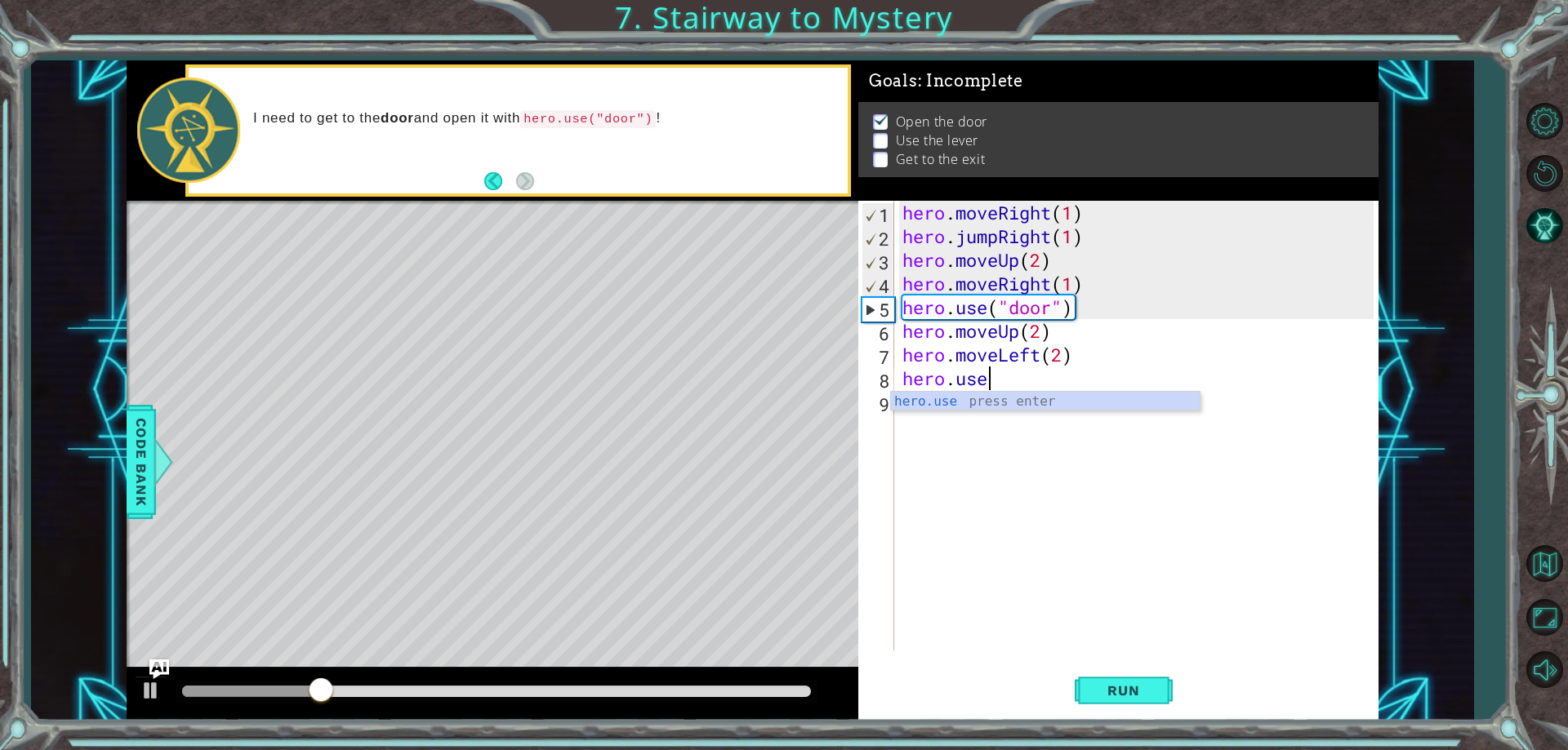
scroll to position [0, 4]
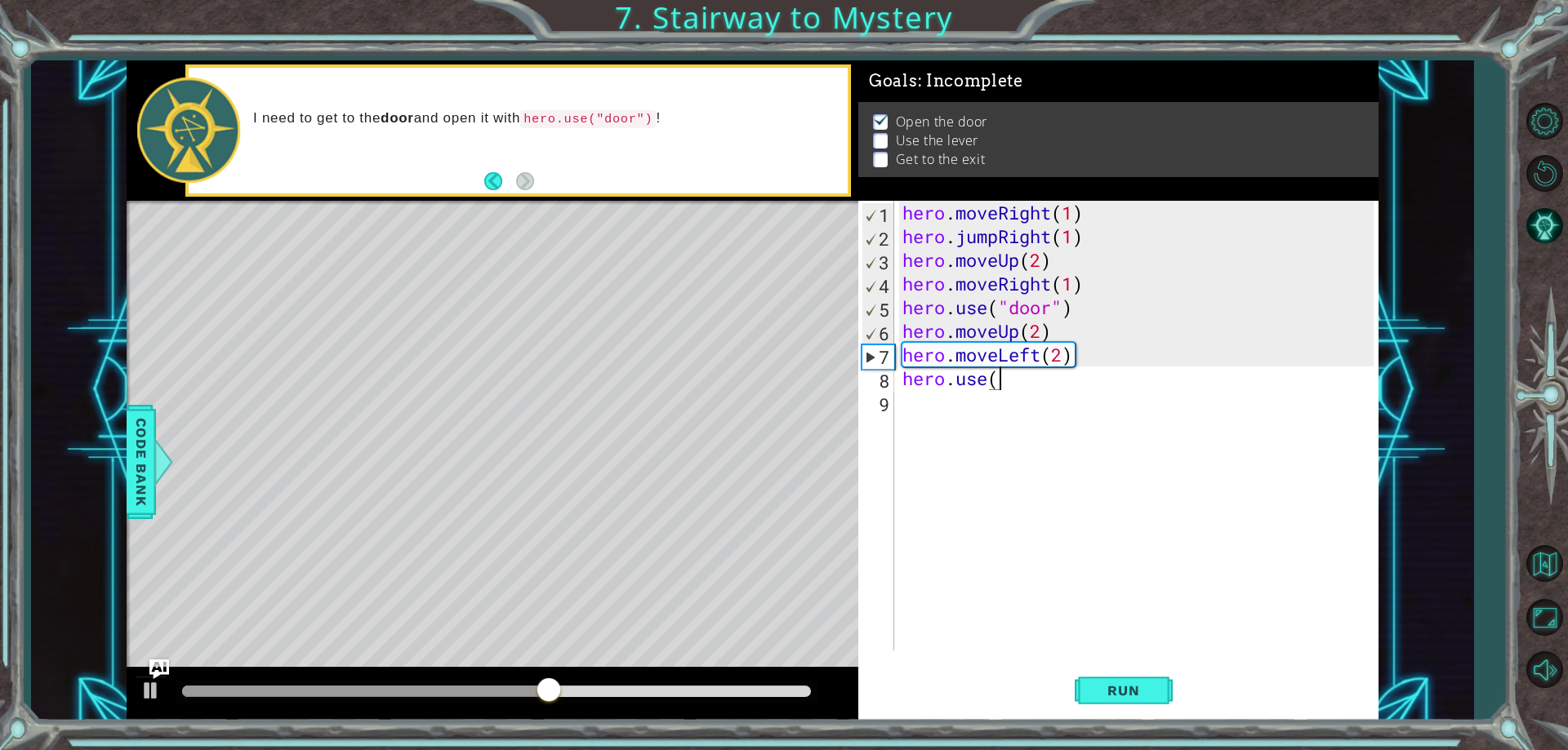
click at [1073, 360] on div "hero . moveRight ( 1 ) hero . jumpRight ( 1 ) hero . moveUp ( 2 ) hero . moveRi…" at bounding box center [1140, 449] width 482 height 497
click at [1062, 356] on div "hero . moveRight ( 1 ) hero . jumpRight ( 1 ) hero . moveUp ( 2 ) hero . moveRi…" at bounding box center [1140, 449] width 482 height 497
type textarea "hero.moveLeft(1)"
click at [1031, 404] on div "hero . moveRight ( 1 ) hero . jumpRight ( 1 ) hero . moveUp ( 2 ) hero . moveRi…" at bounding box center [1140, 449] width 482 height 497
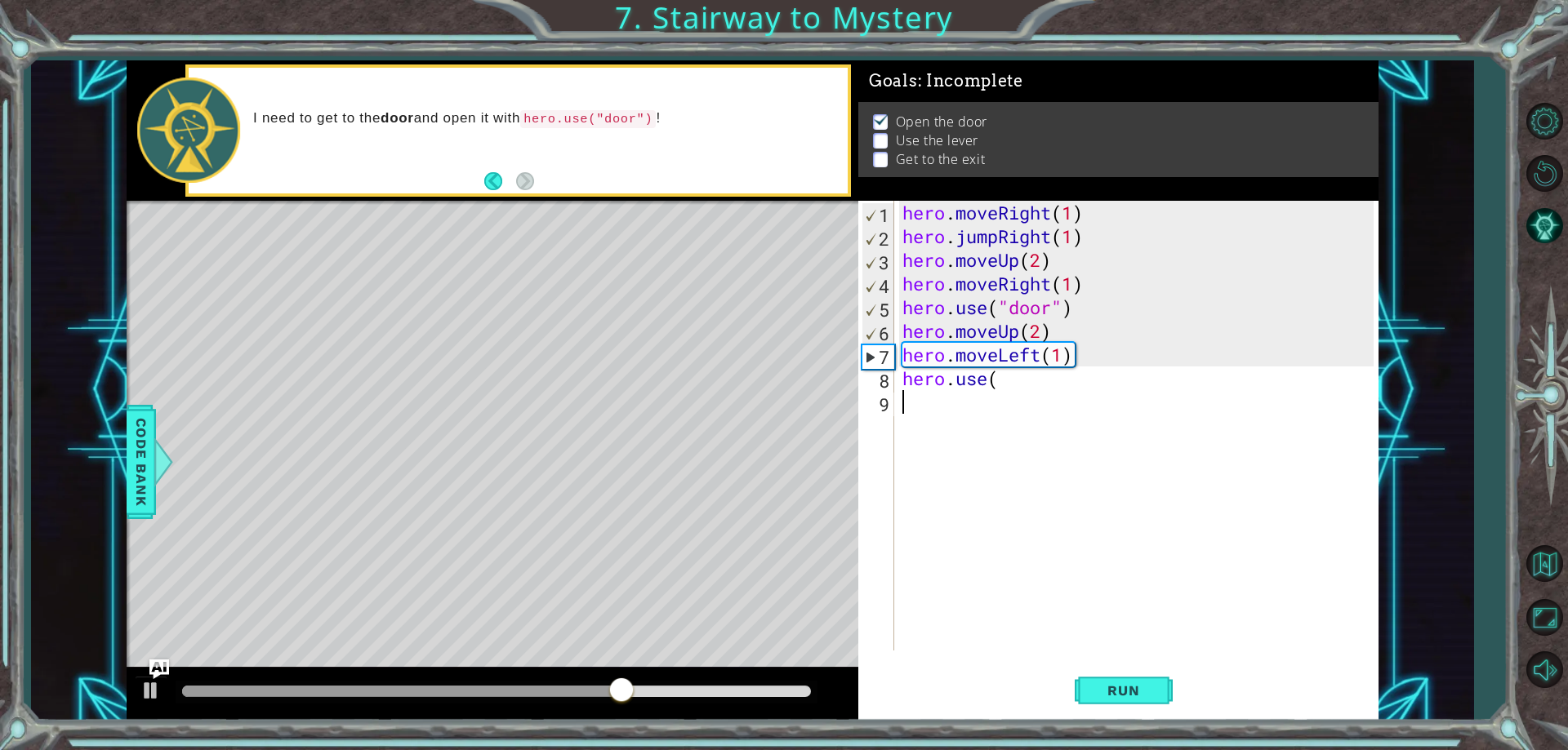
scroll to position [0, 0]
click at [1020, 389] on div "hero . moveRight ( 1 ) hero . jumpRight ( 1 ) hero . moveUp ( 2 ) hero . moveRi…" at bounding box center [1140, 449] width 482 height 497
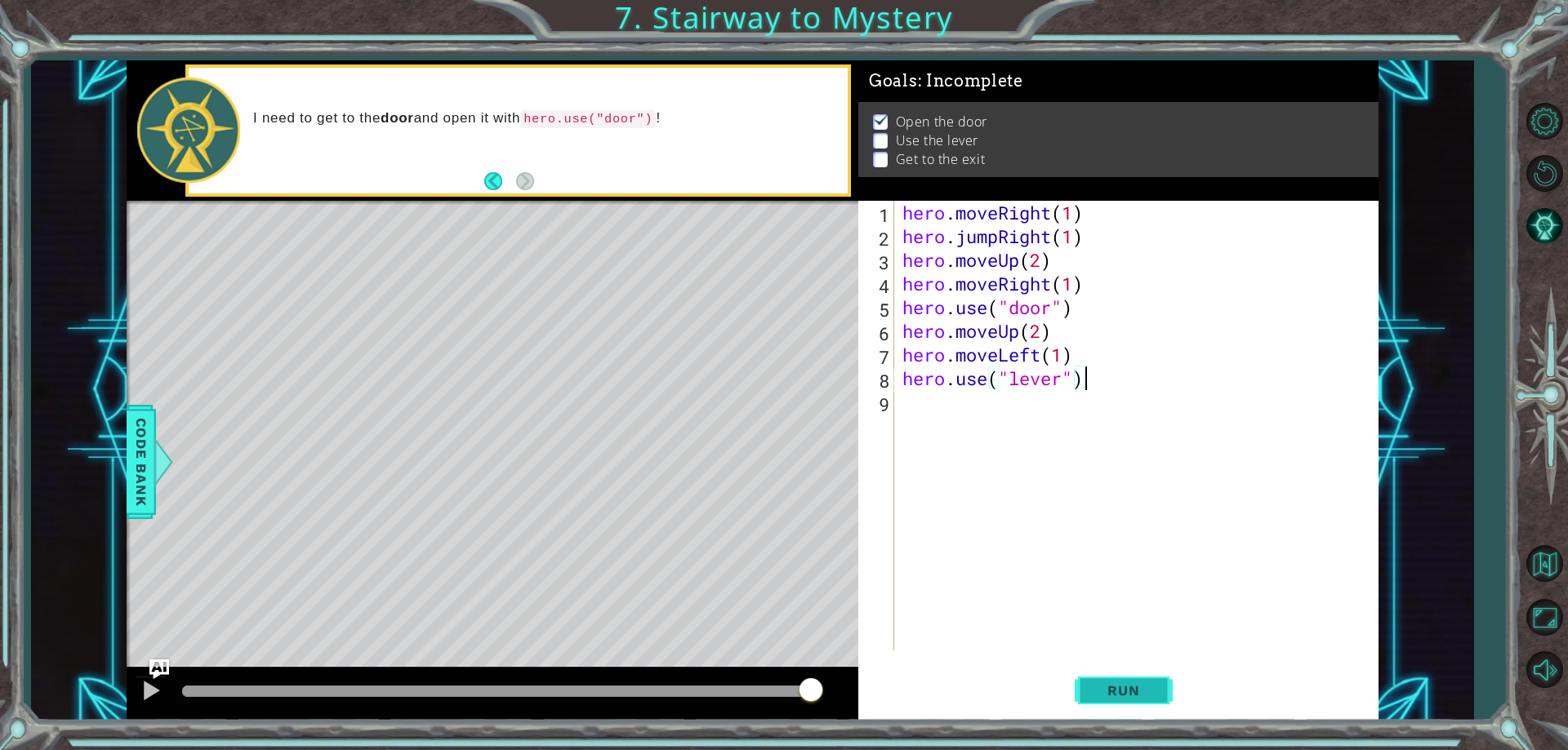
type textarea "hero.use("lever")"
click at [1156, 690] on button "Run" at bounding box center [1123, 691] width 98 height 52
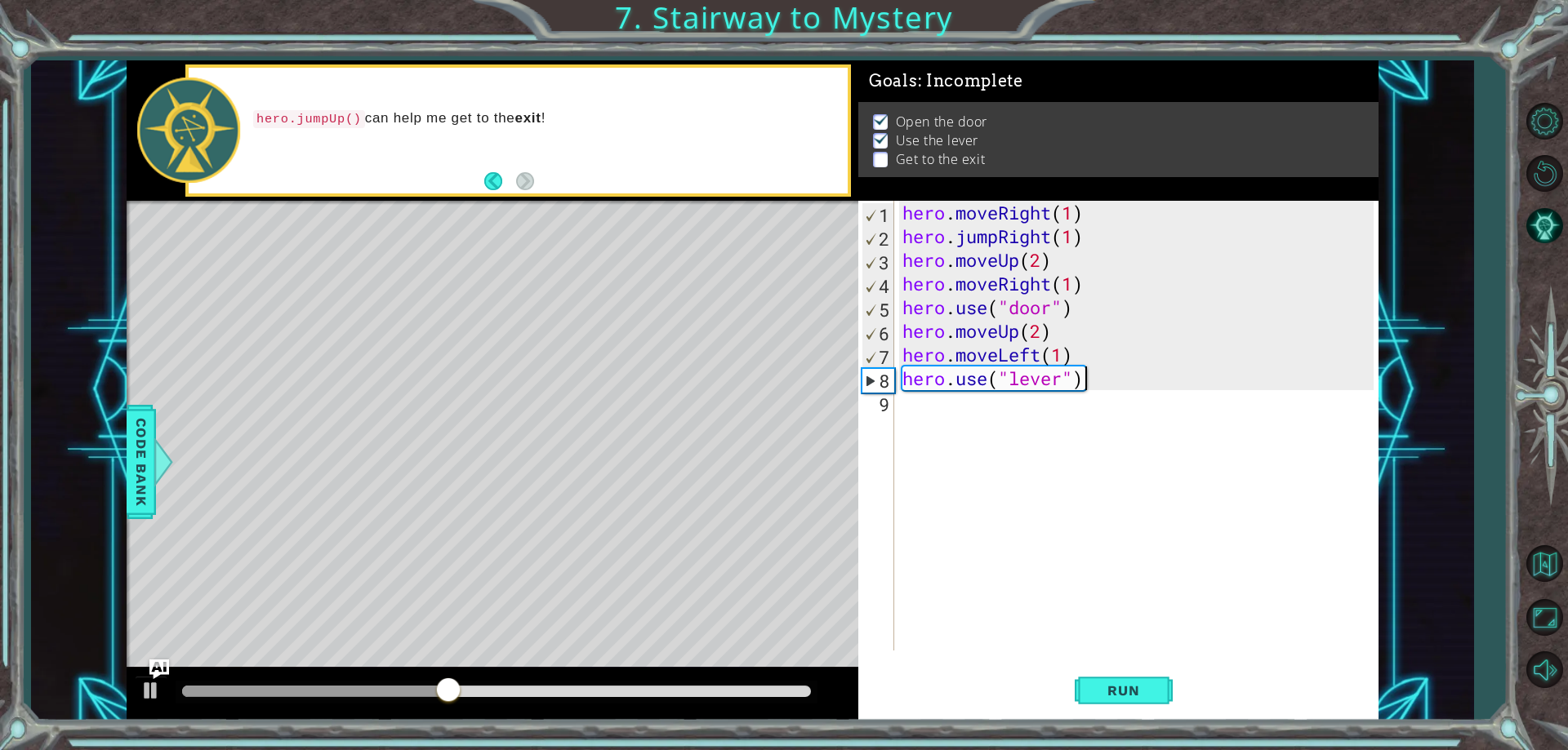
click at [963, 415] on div "hero . moveRight ( 1 ) hero . jumpRight ( 1 ) hero . moveUp ( 2 ) hero . moveRi…" at bounding box center [1140, 449] width 482 height 497
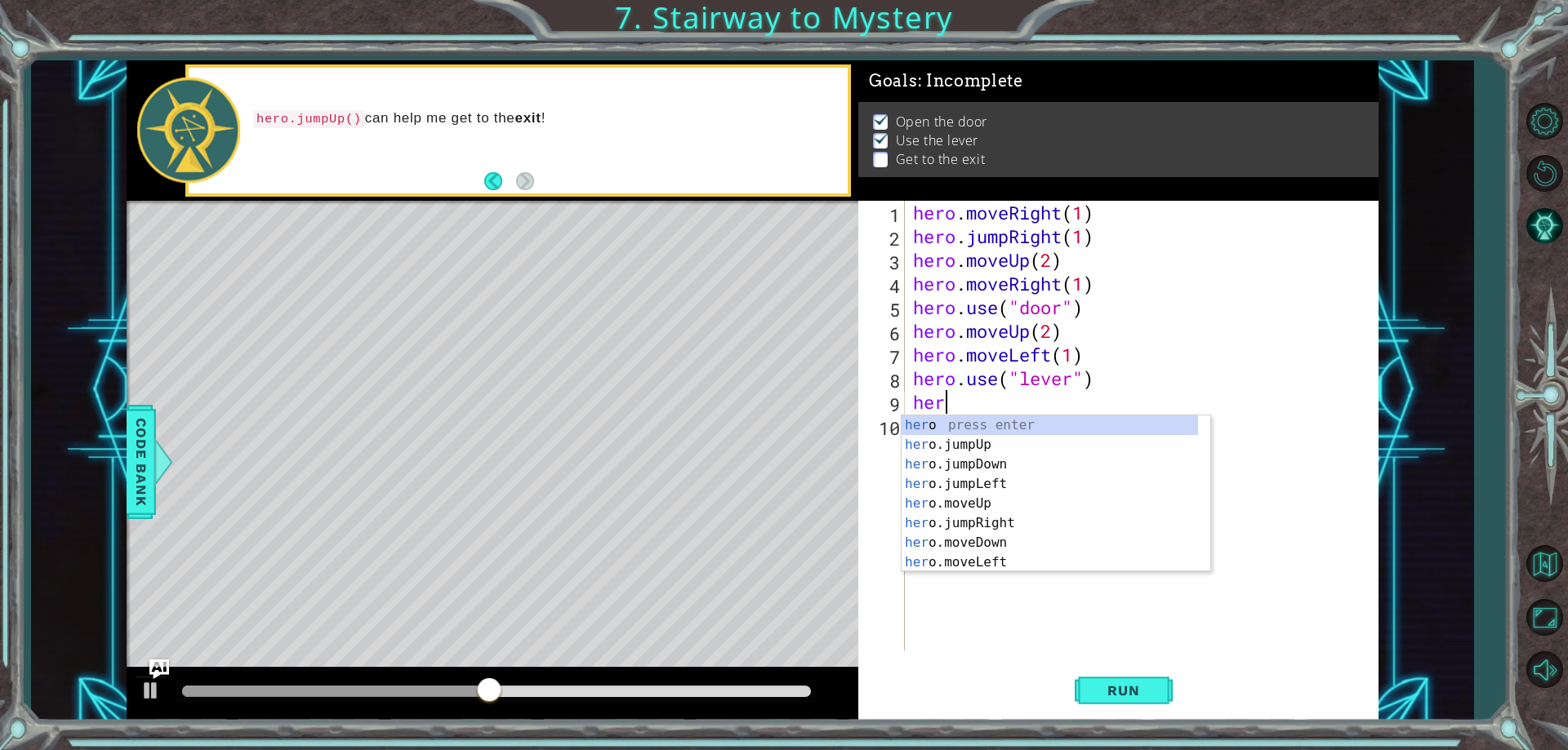
scroll to position [0, 1]
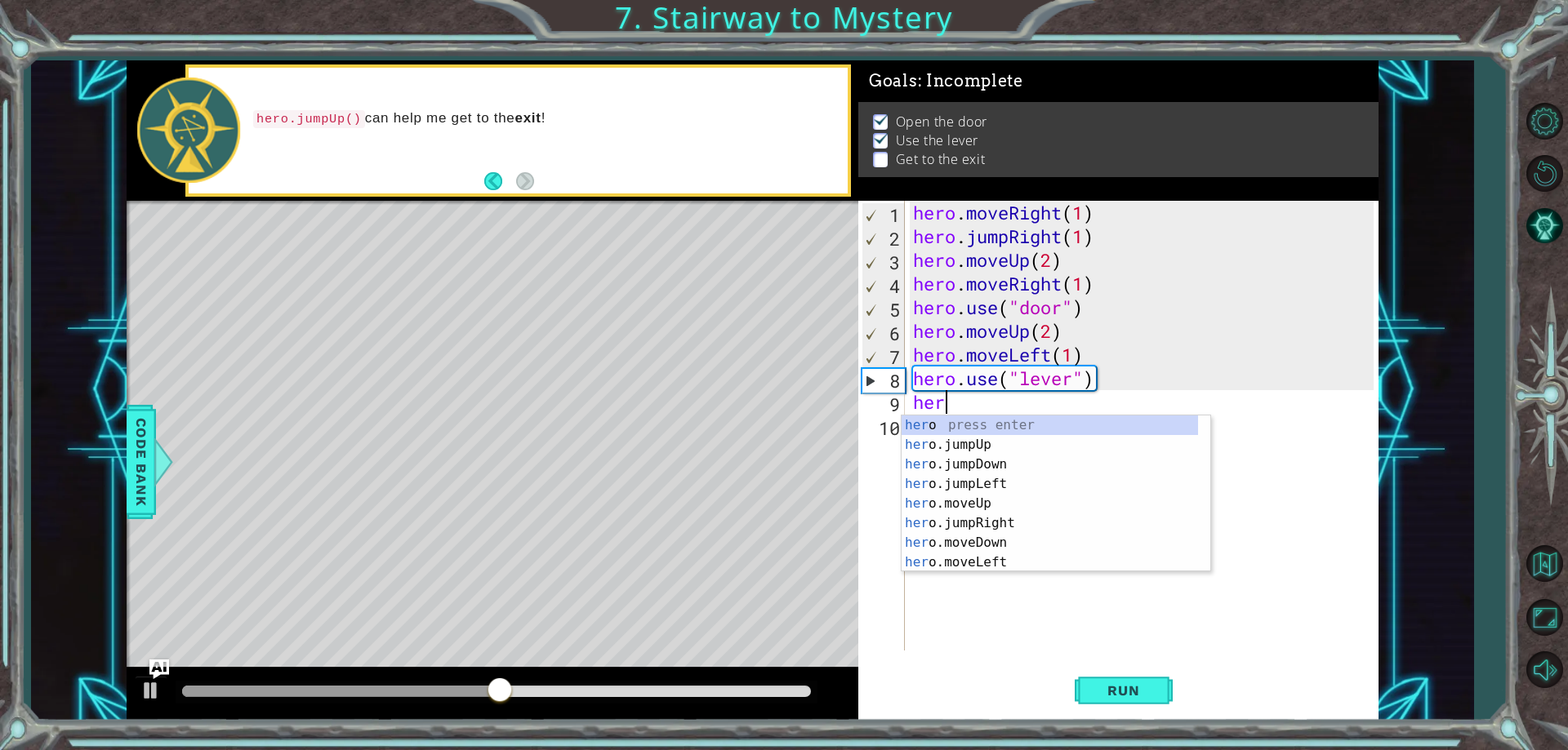
type textarea "hero"
click at [970, 481] on div "hero press enter hero .jumpUp press enter hero .jumpDown press enter hero .jump…" at bounding box center [1050, 513] width 296 height 196
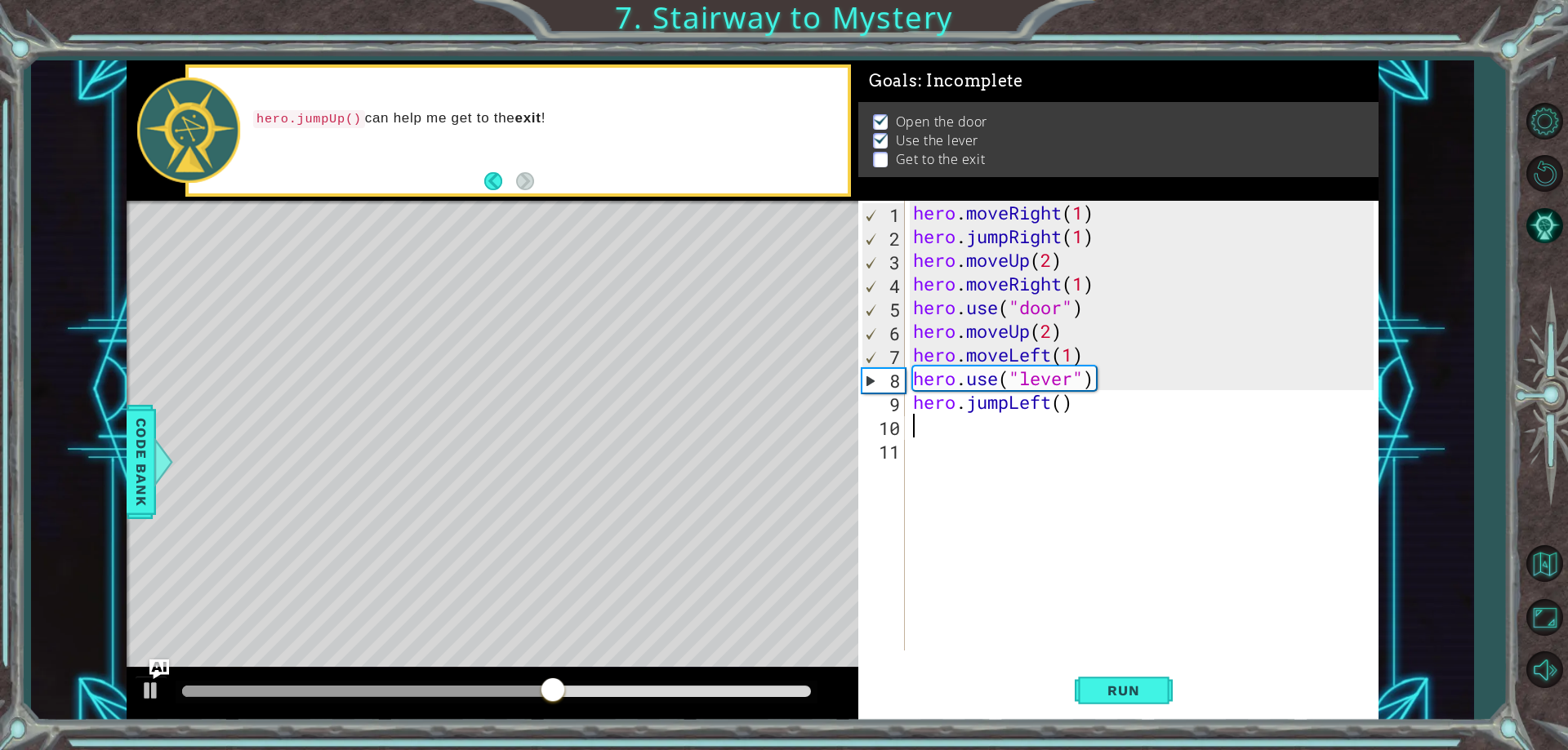
scroll to position [0, 0]
click at [1066, 412] on div "hero . moveRight ( 1 ) hero . jumpRight ( 1 ) hero . moveUp ( 2 ) hero . moveRi…" at bounding box center [1146, 449] width 472 height 497
type textarea "hero.jumpLeft(2)"
click at [1090, 691] on span "Run" at bounding box center [1122, 690] width 64 height 16
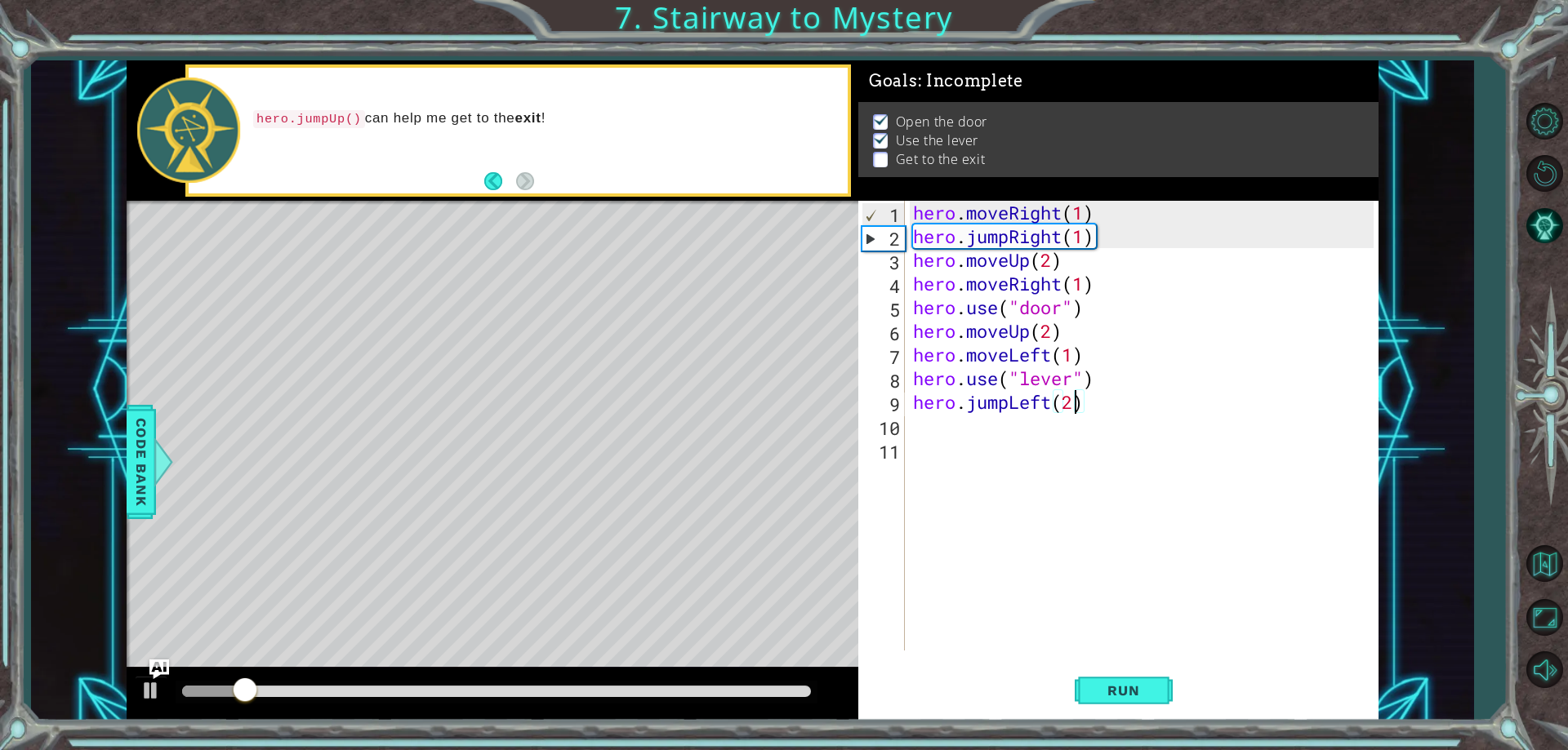
click at [949, 442] on div "hero . moveRight ( 1 ) hero . jumpRight ( 1 ) hero . moveUp ( 2 ) hero . moveRi…" at bounding box center [1146, 449] width 472 height 497
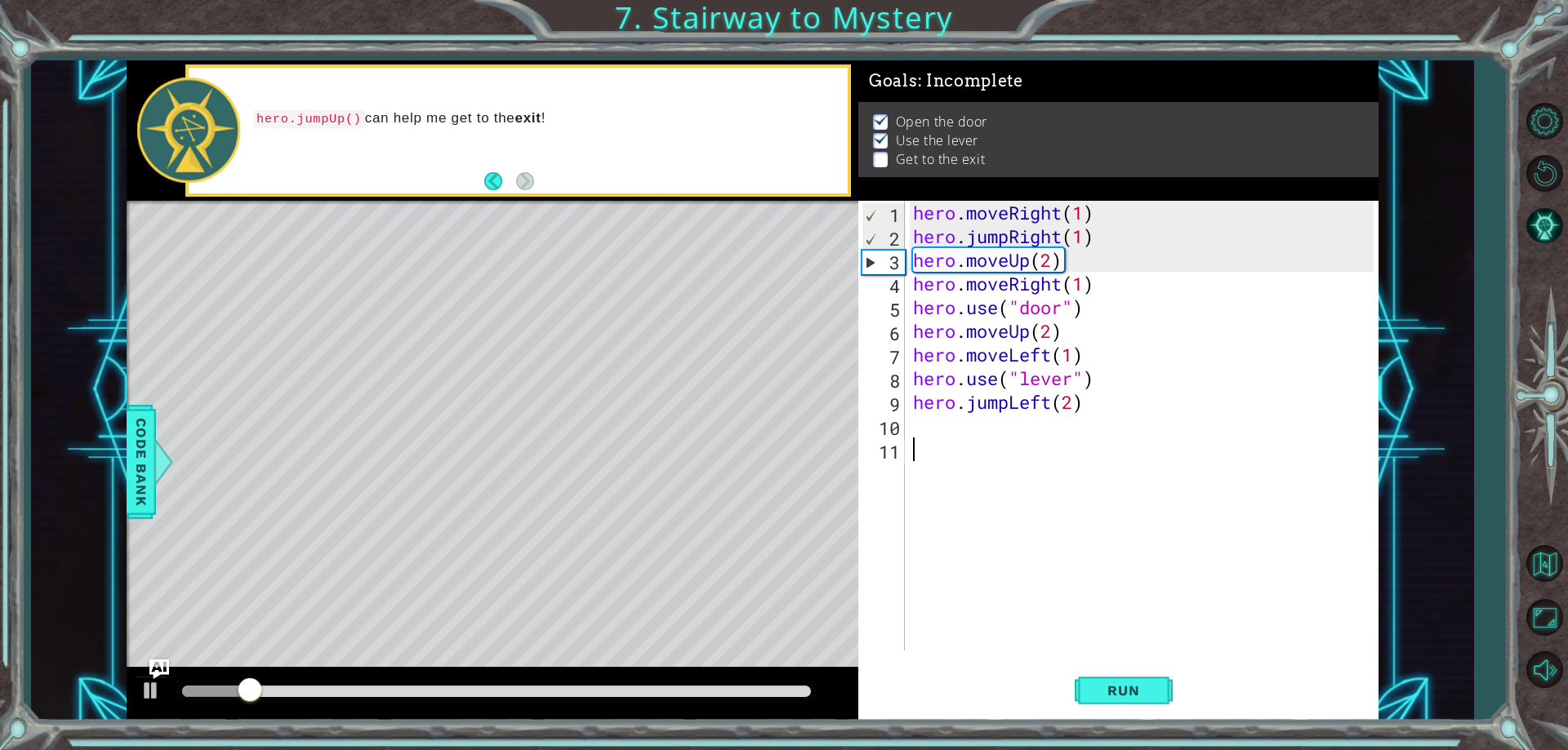
scroll to position [0, 0]
click at [908, 432] on div "1 2 3 4 5 6 7 8 9 10 11 hero . moveRight ( 1 ) hero . jumpRight ( 1 ) hero . mo…" at bounding box center [1116, 426] width 515 height 449
click at [910, 423] on div "hero . moveRight ( 1 ) hero . jumpRight ( 1 ) hero . moveUp ( 2 ) hero . moveRi…" at bounding box center [1146, 449] width 472 height 497
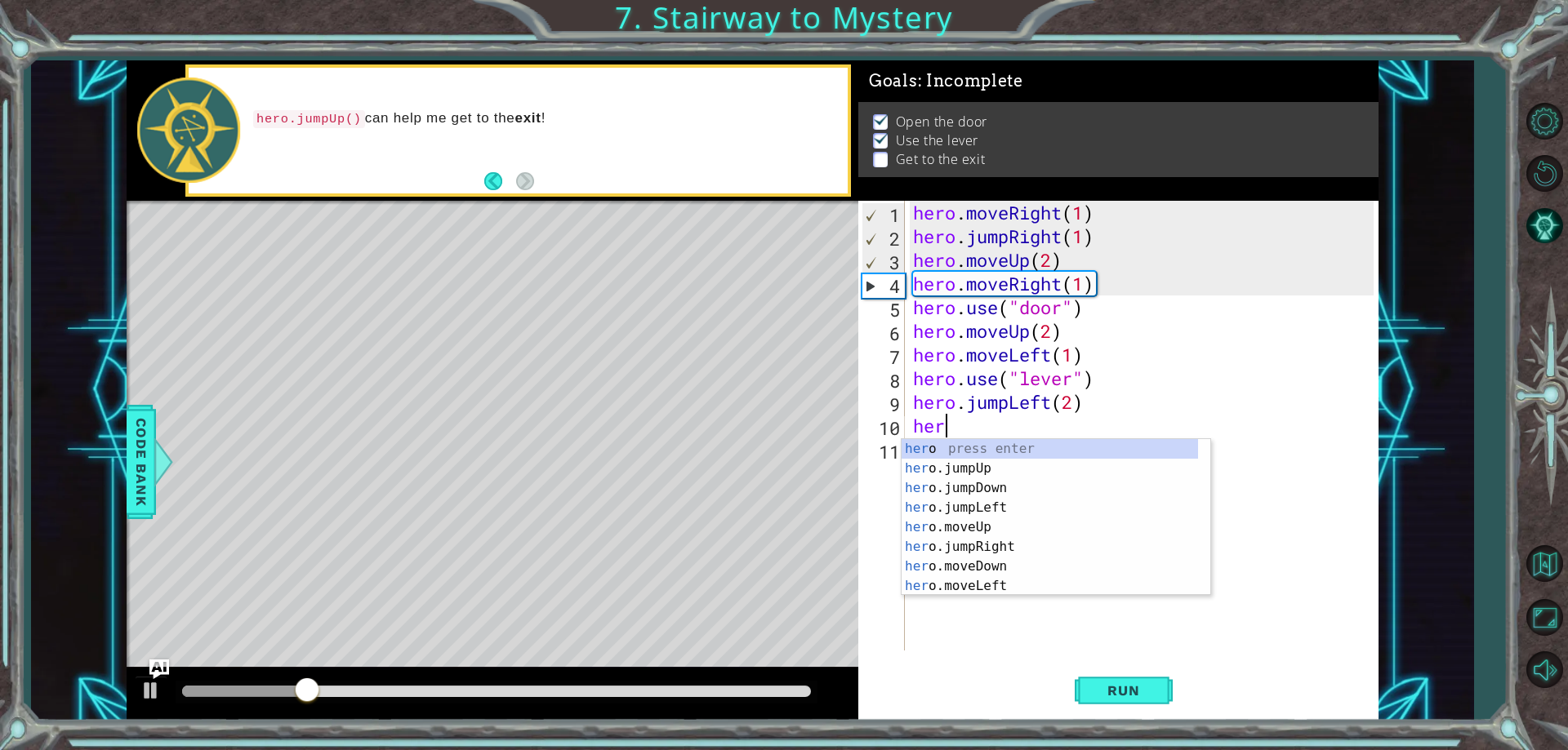
scroll to position [0, 1]
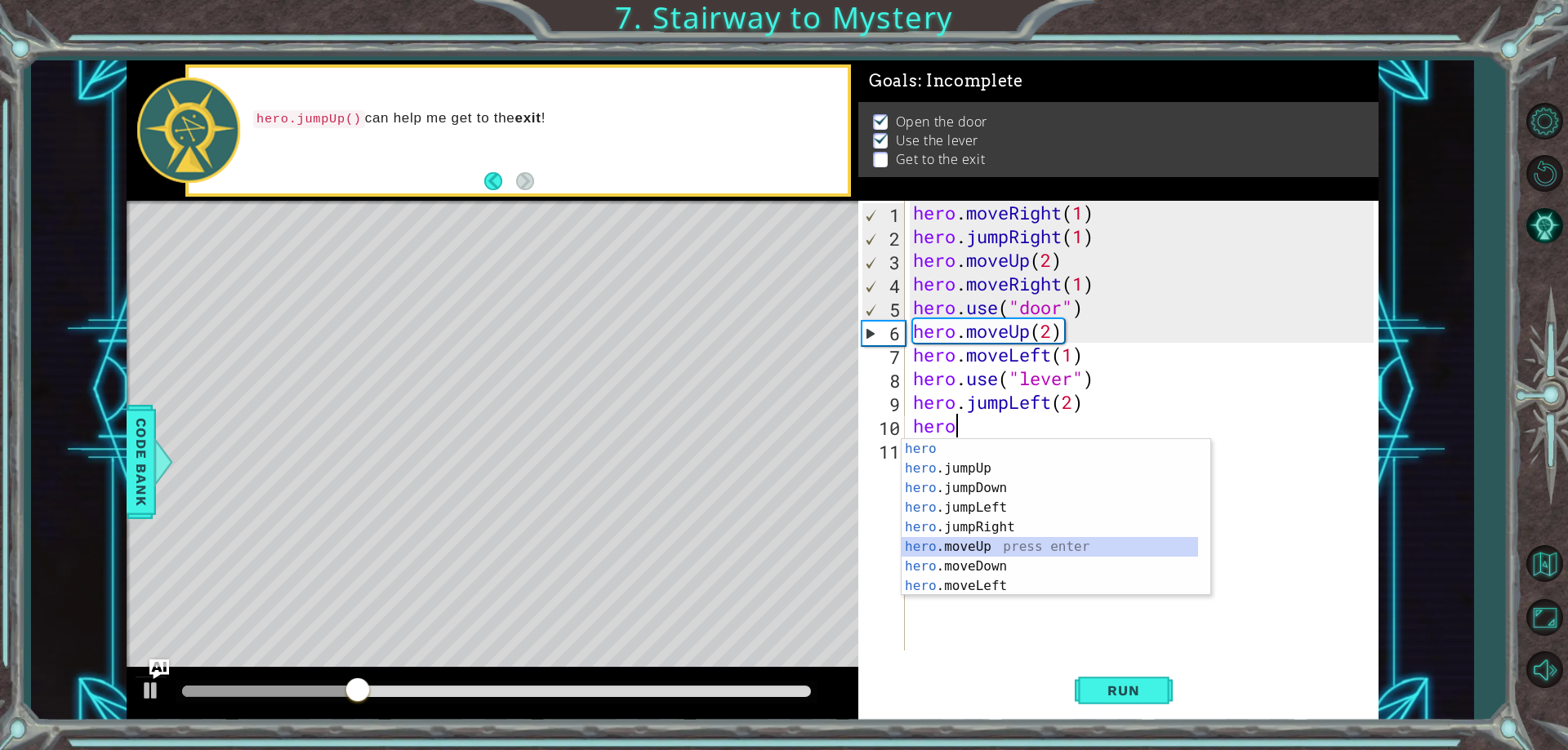
click at [970, 542] on div "hero press enter hero .jumpUp press enter hero .jumpDown press enter hero .jump…" at bounding box center [1050, 537] width 296 height 196
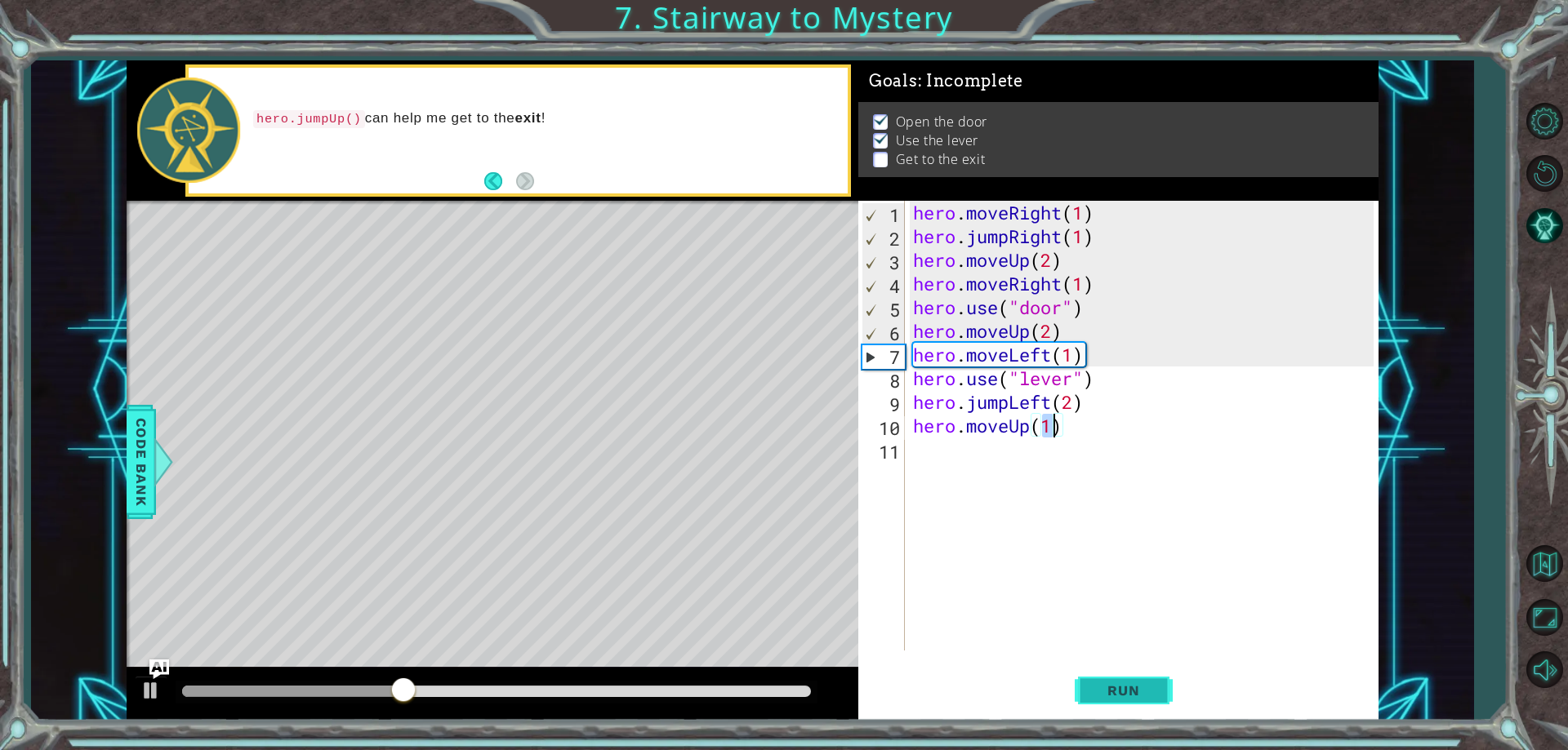
type textarea "hero.moveUp(1)"
click at [1114, 683] on span "Run" at bounding box center [1122, 690] width 64 height 16
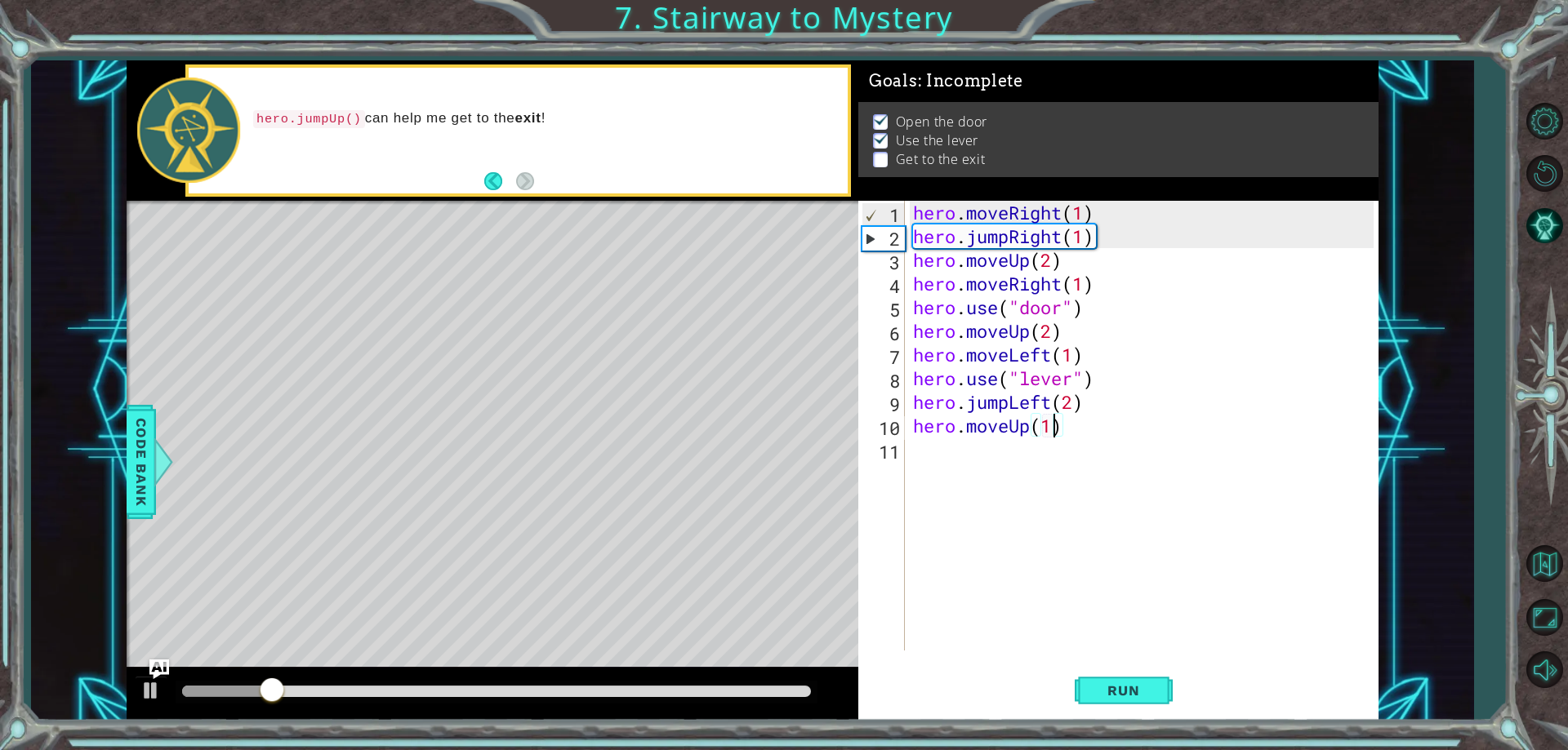
click at [925, 467] on div "hero . moveRight ( 1 ) hero . jumpRight ( 1 ) hero . moveUp ( 2 ) hero . moveRi…" at bounding box center [1146, 449] width 472 height 497
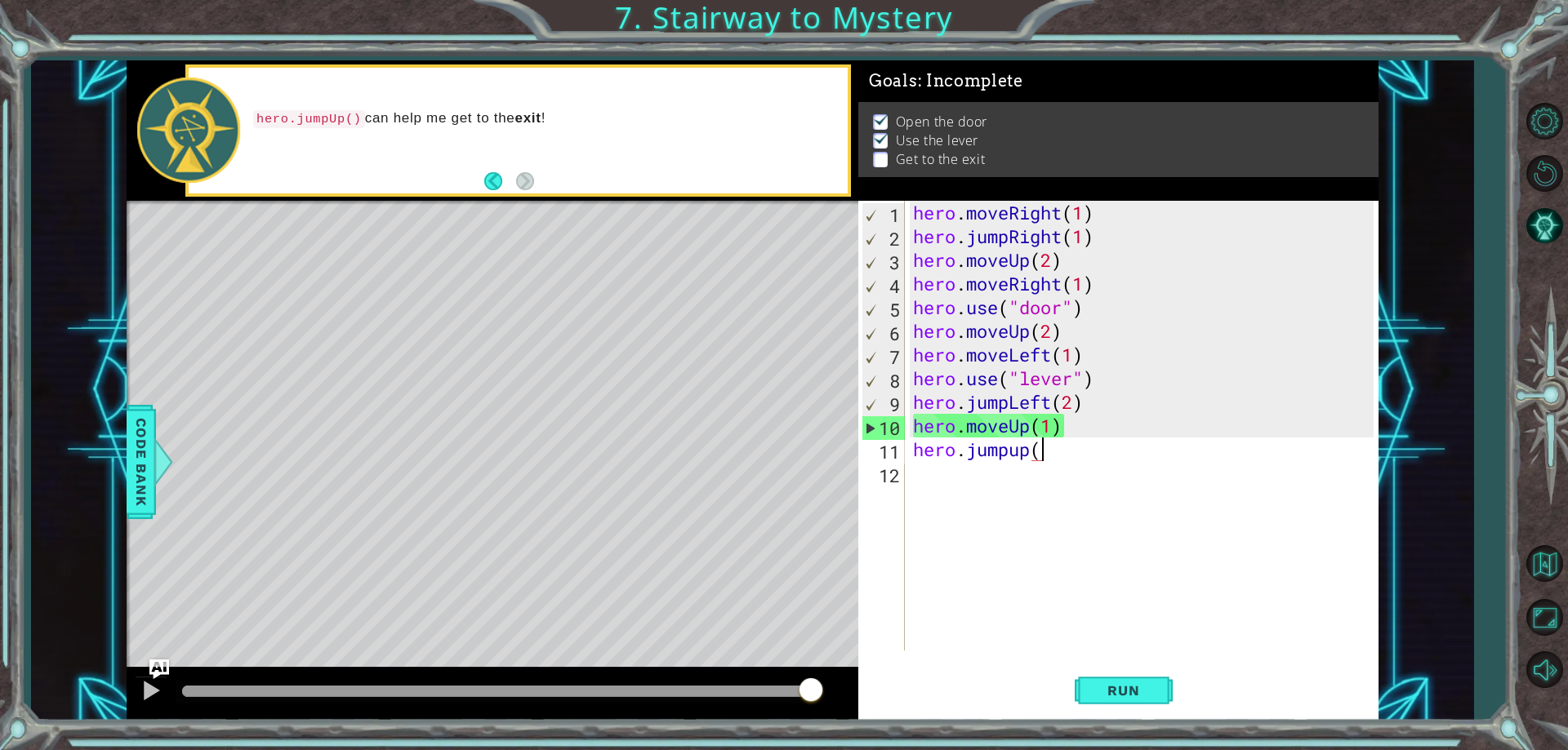
scroll to position [0, 5]
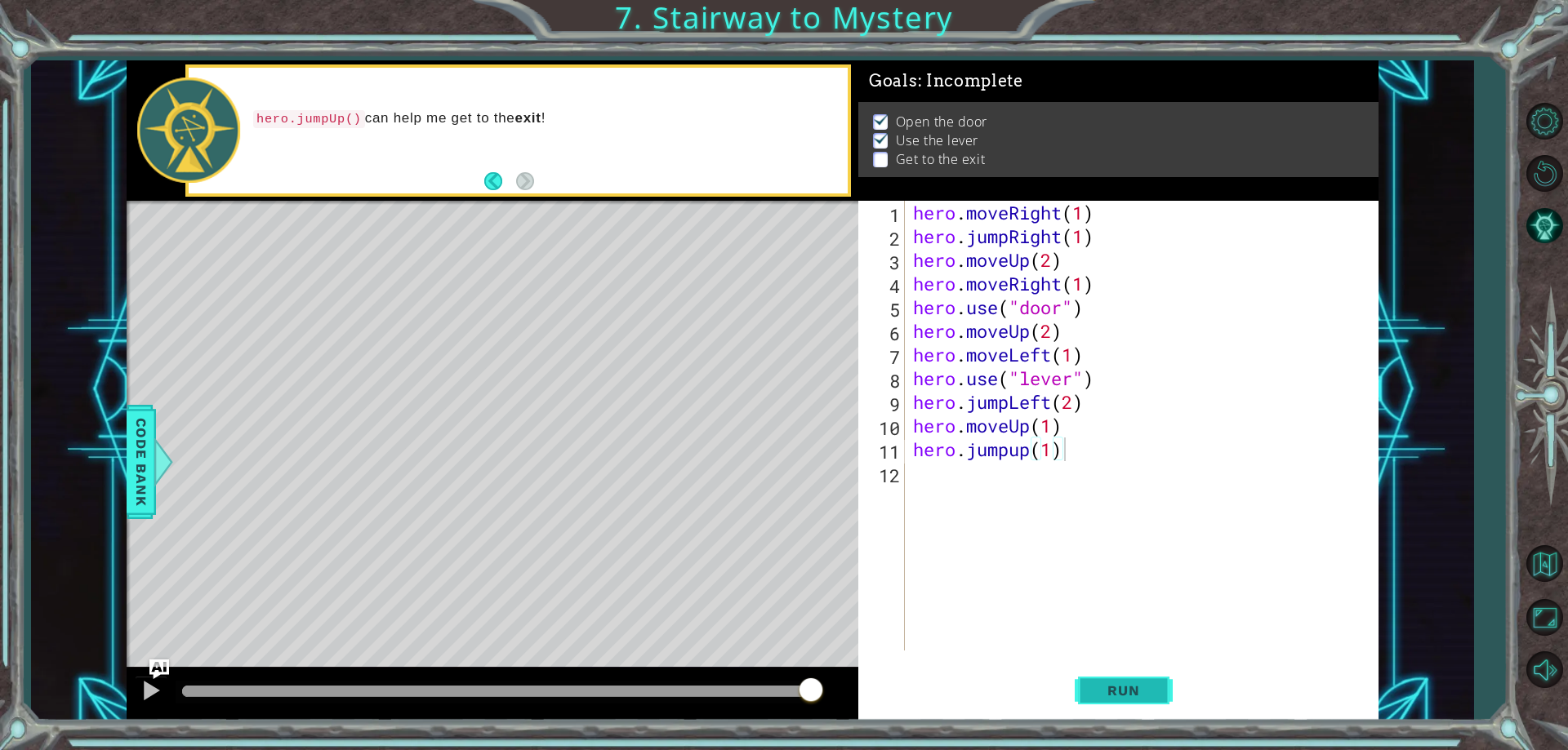
click at [1110, 676] on button "Run" at bounding box center [1123, 691] width 98 height 52
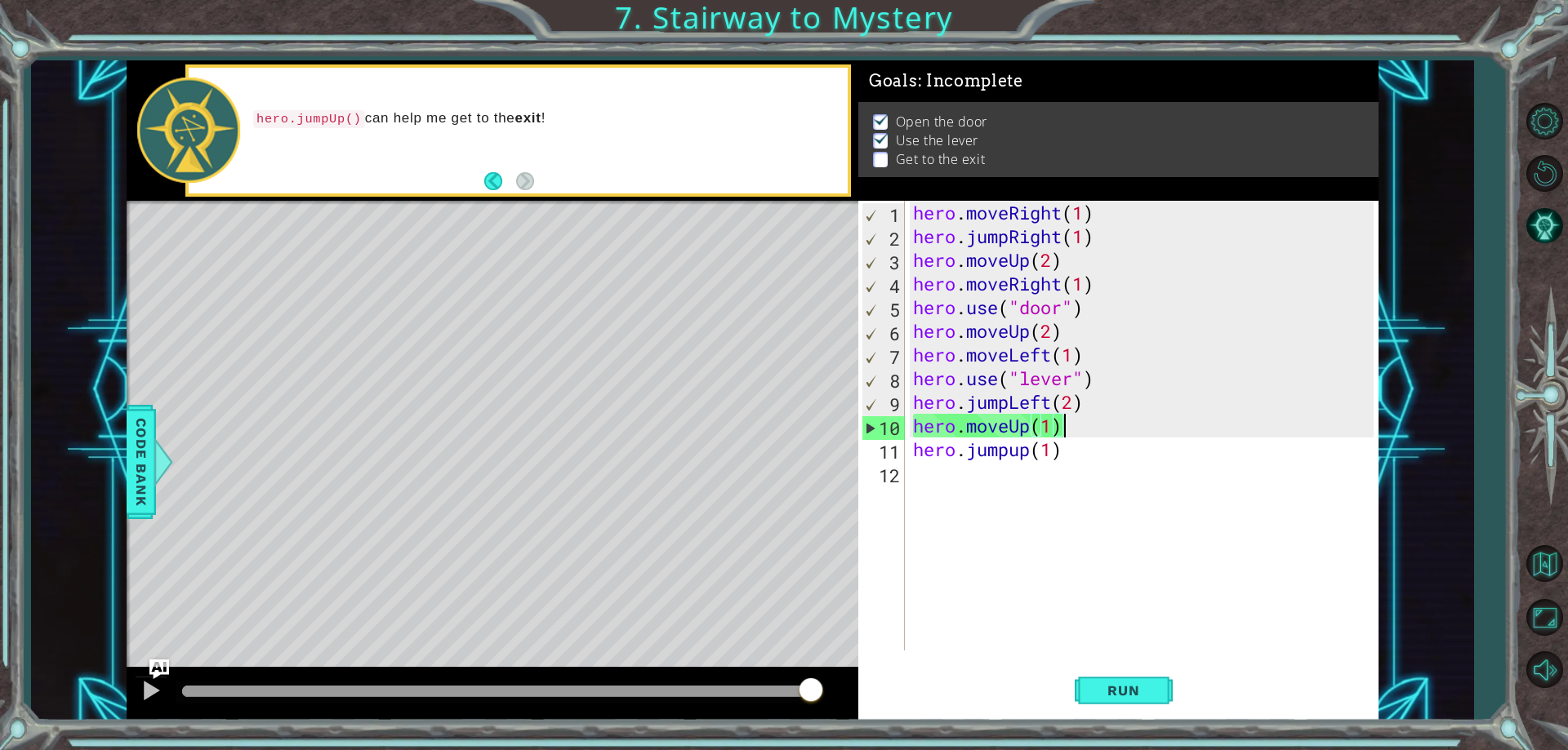
click at [1077, 421] on div "hero . moveRight ( 1 ) hero . jumpRight ( 1 ) hero . moveUp ( 2 ) hero . moveRi…" at bounding box center [1146, 449] width 472 height 497
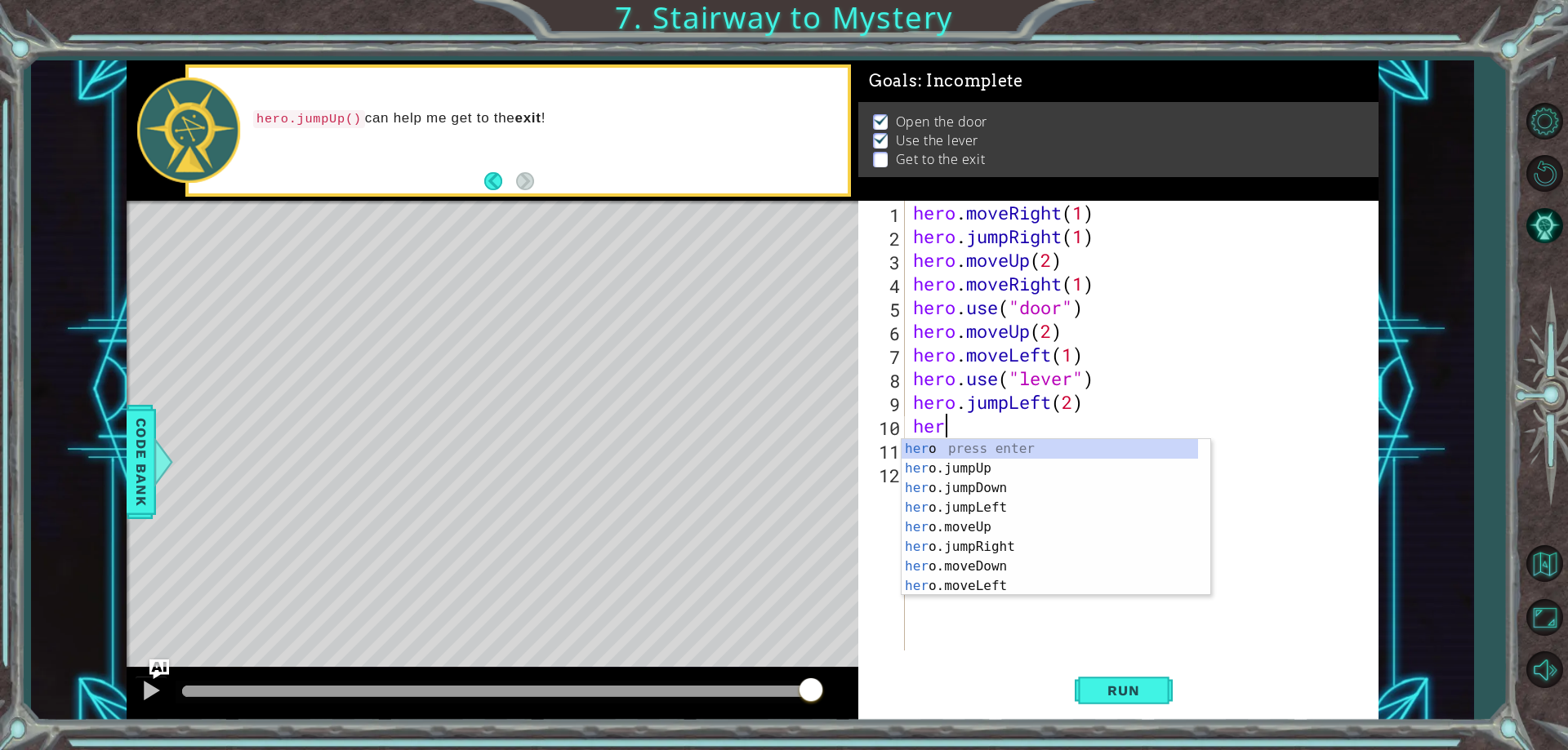
scroll to position [0, 0]
type textarea "h"
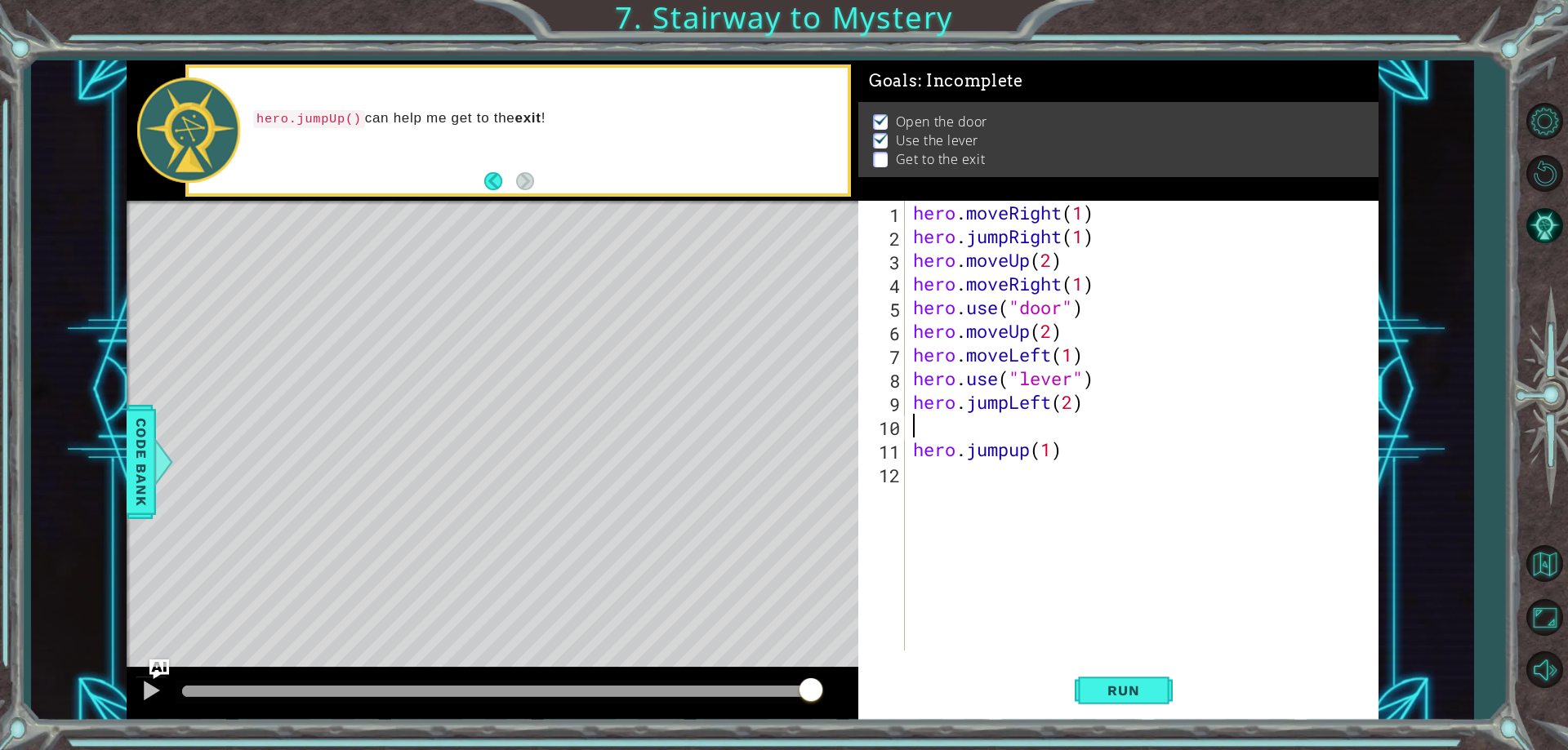
click at [911, 451] on div "hero . moveRight ( 1 ) hero . jumpRight ( 1 ) hero . moveUp ( 2 ) hero . moveRi…" at bounding box center [1146, 449] width 472 height 497
click at [1090, 692] on button "Run" at bounding box center [1123, 691] width 98 height 52
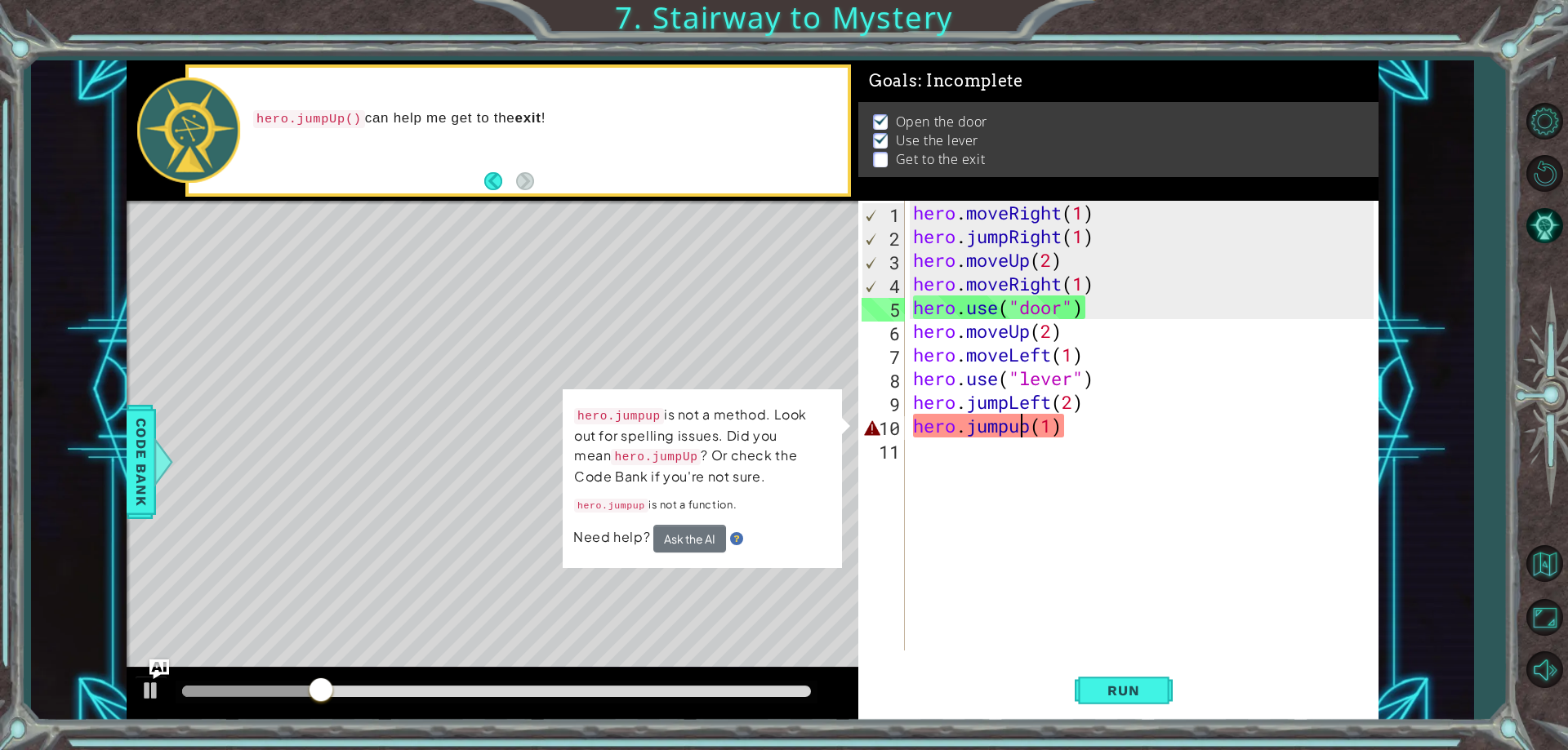
click at [1016, 436] on div "hero . moveRight ( 1 ) hero . jumpRight ( 1 ) hero . moveUp ( 2 ) hero . moveRi…" at bounding box center [1146, 449] width 472 height 497
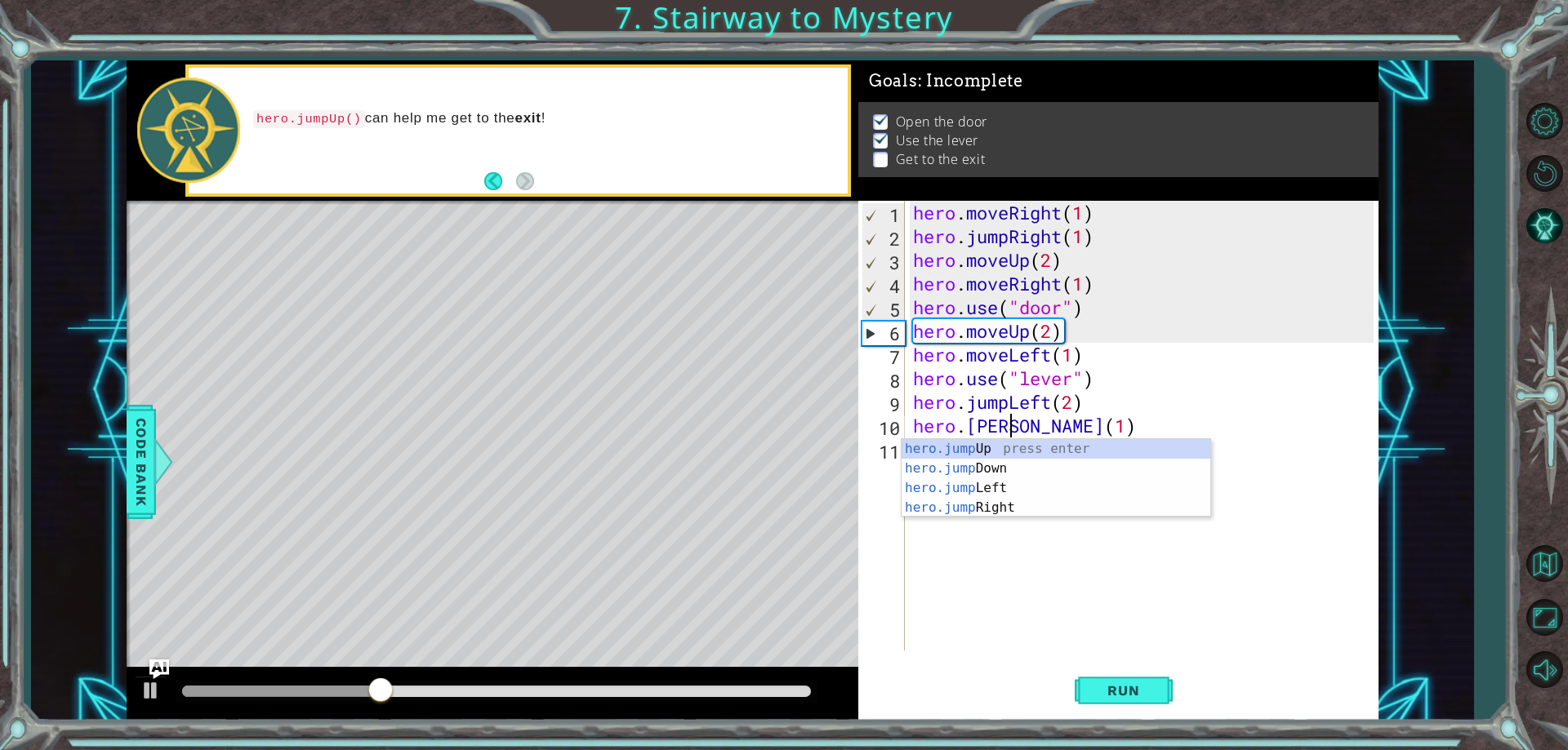
scroll to position [0, 5]
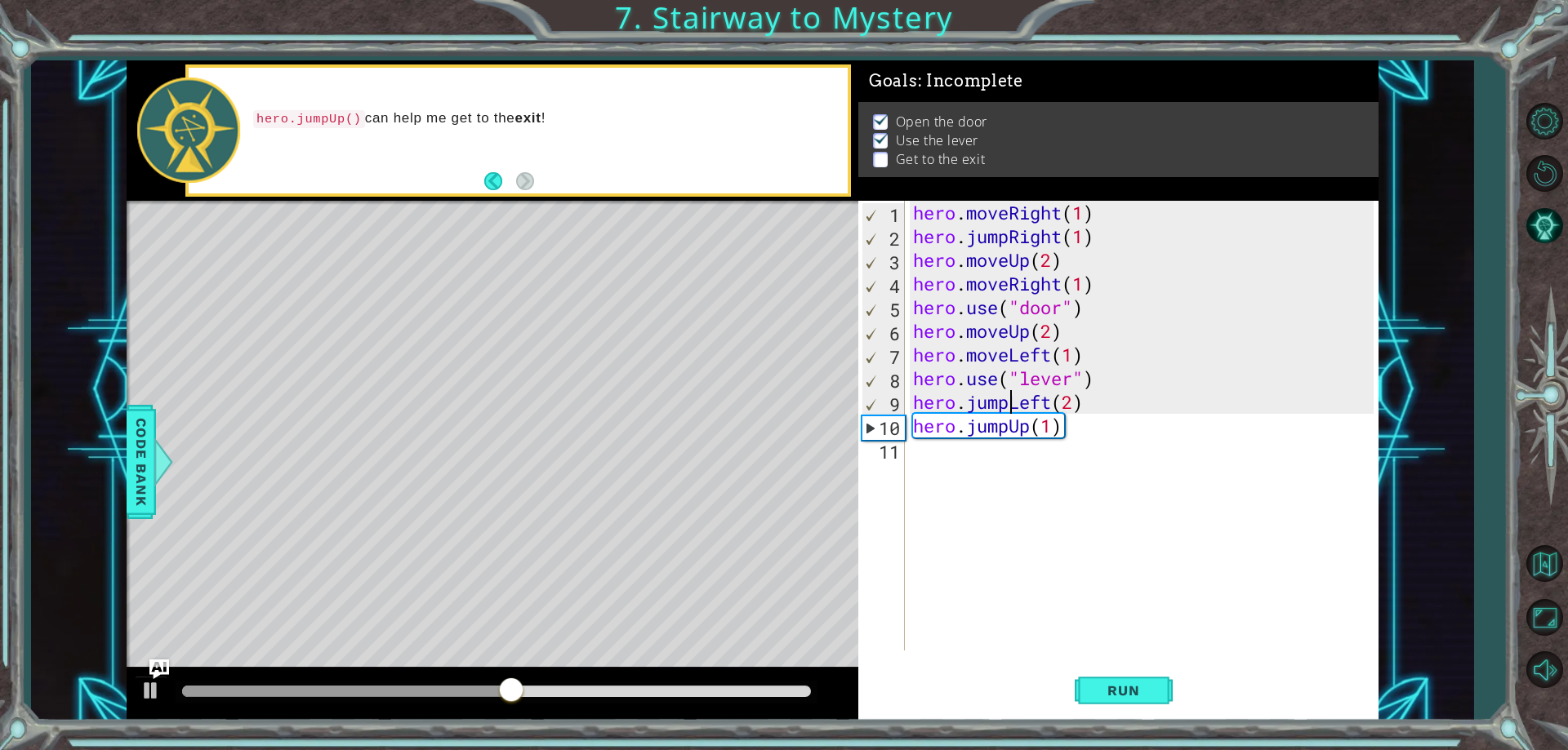
click at [1009, 403] on div "hero . moveRight ( 1 ) hero . jumpRight ( 1 ) hero . moveUp ( 2 ) hero . moveRi…" at bounding box center [1146, 449] width 472 height 497
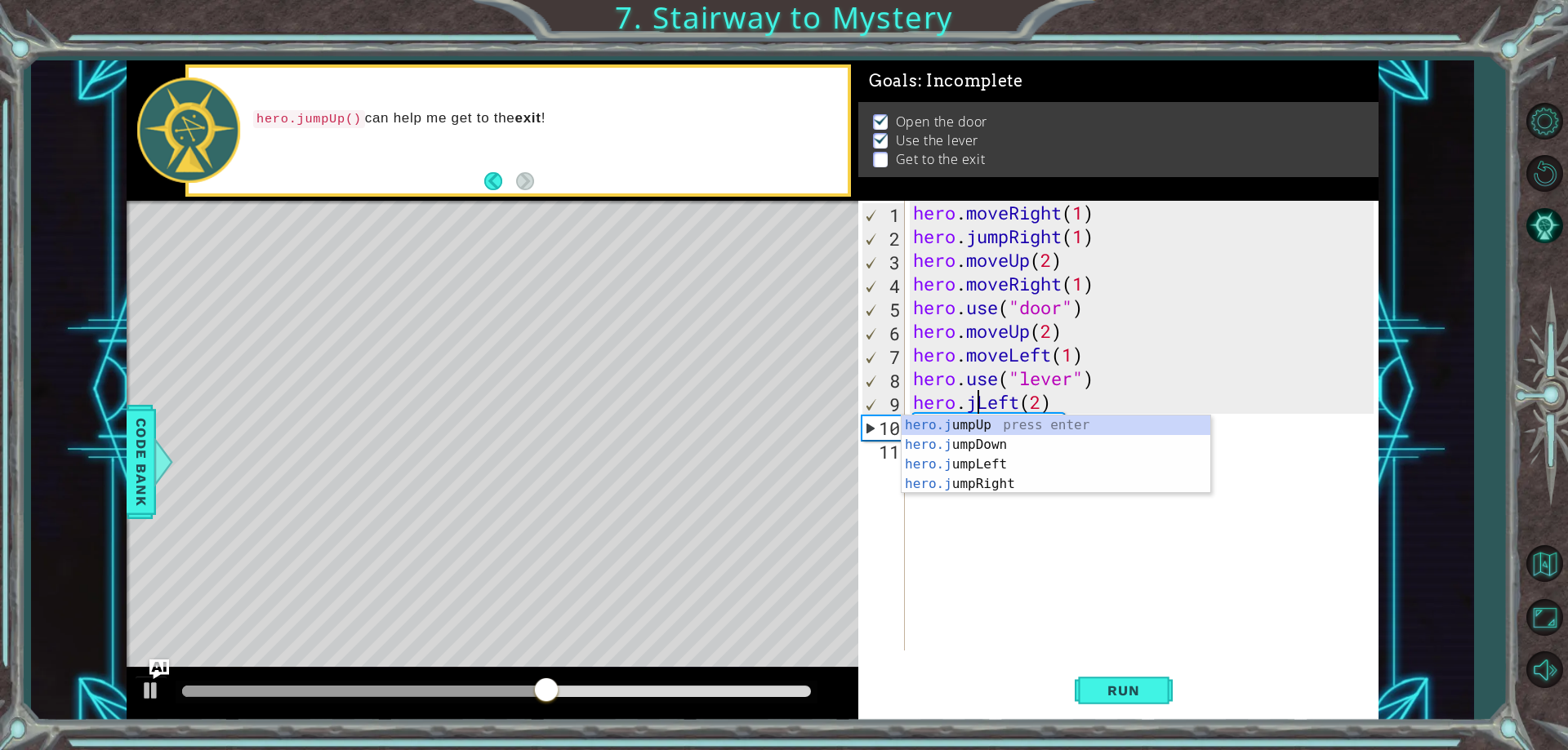
scroll to position [0, 5]
click at [1004, 546] on div "hero. jumpUp press enter hero. jumpDown press enter hero. jumpLeft press enter …" at bounding box center [1050, 513] width 296 height 196
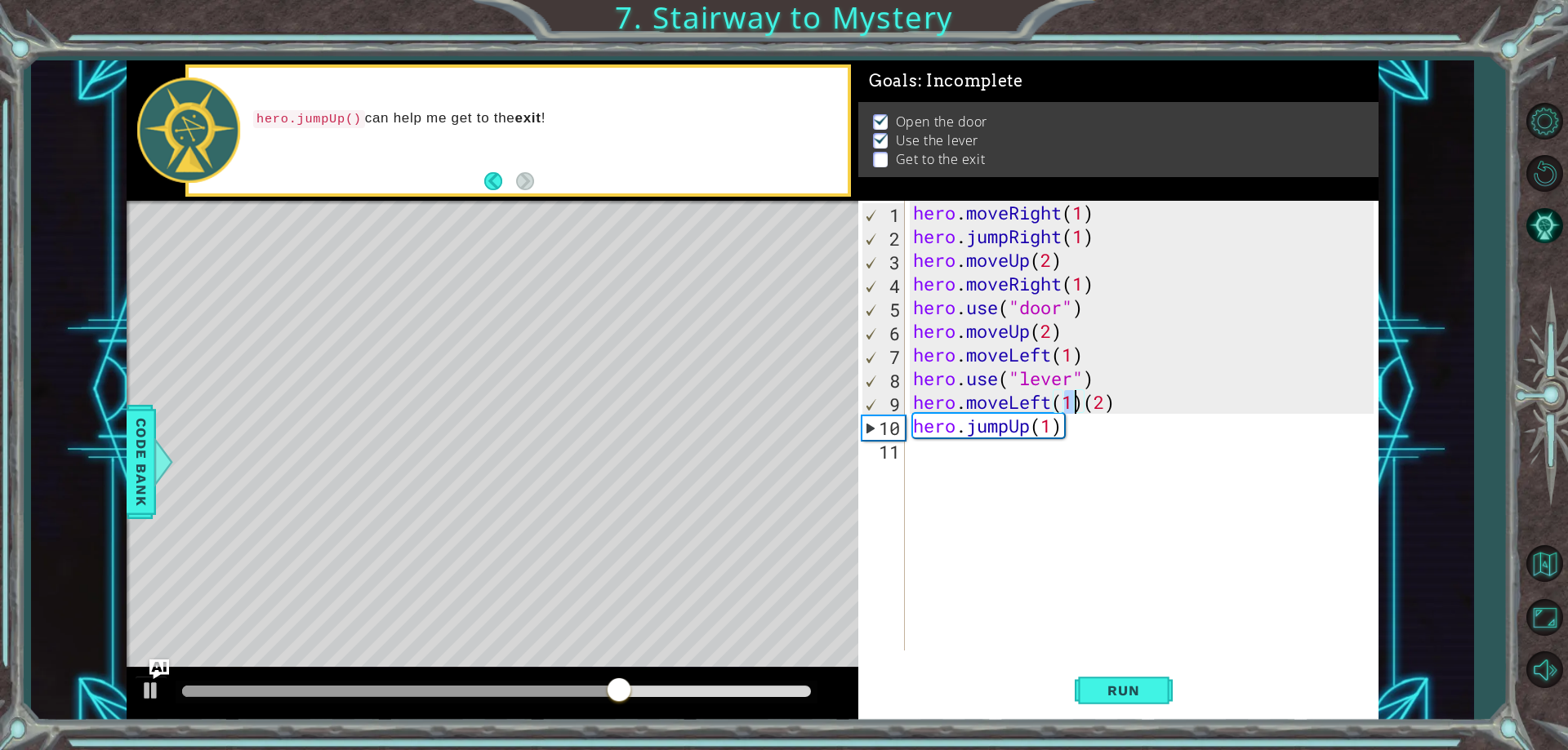
click at [1085, 411] on div "hero . moveRight ( 1 ) hero . jumpRight ( 1 ) hero . moveUp ( 2 ) hero . moveRi…" at bounding box center [1146, 449] width 472 height 497
type textarea "hero.moveLeft(2)"
click at [1155, 689] on span "Run" at bounding box center [1122, 690] width 64 height 16
click at [918, 458] on div "hero . moveRight ( 1 ) hero . jumpRight ( 1 ) hero . moveUp ( 2 ) hero . moveRi…" at bounding box center [1146, 449] width 472 height 497
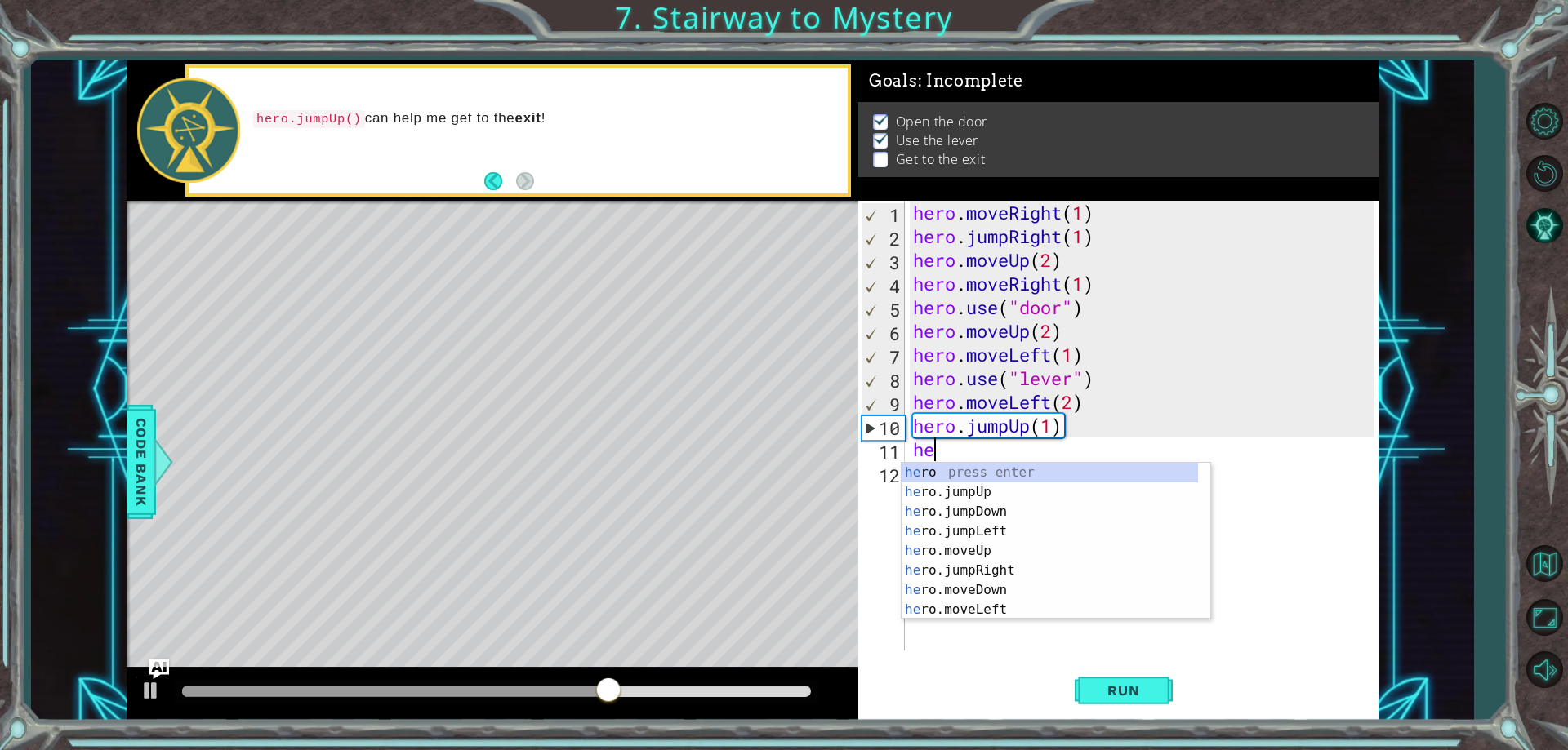
type textarea "her"
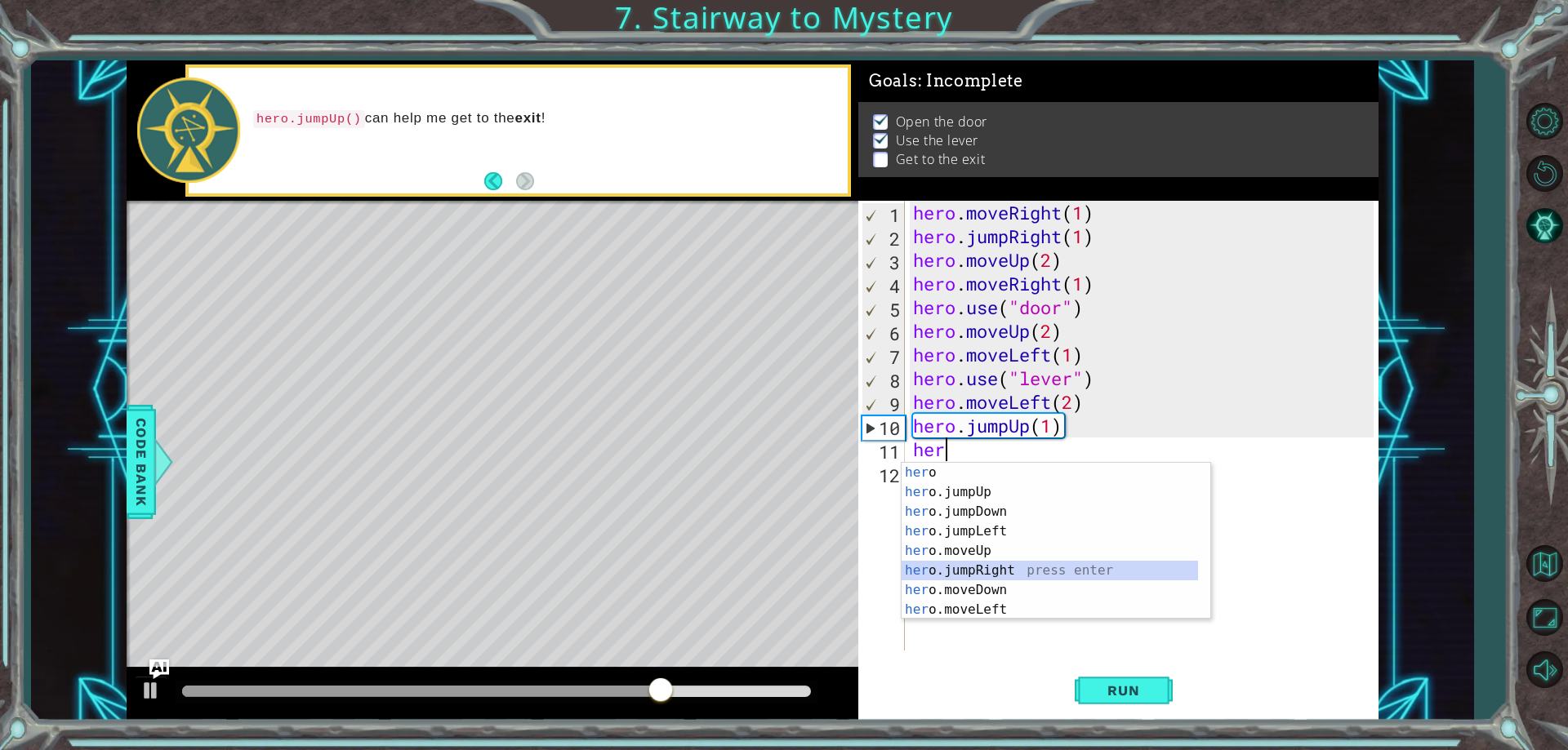
click at [1021, 571] on div "her o press enter her o.jumpUp press enter her o.jumpDown press enter her o.jum…" at bounding box center [1050, 560] width 296 height 196
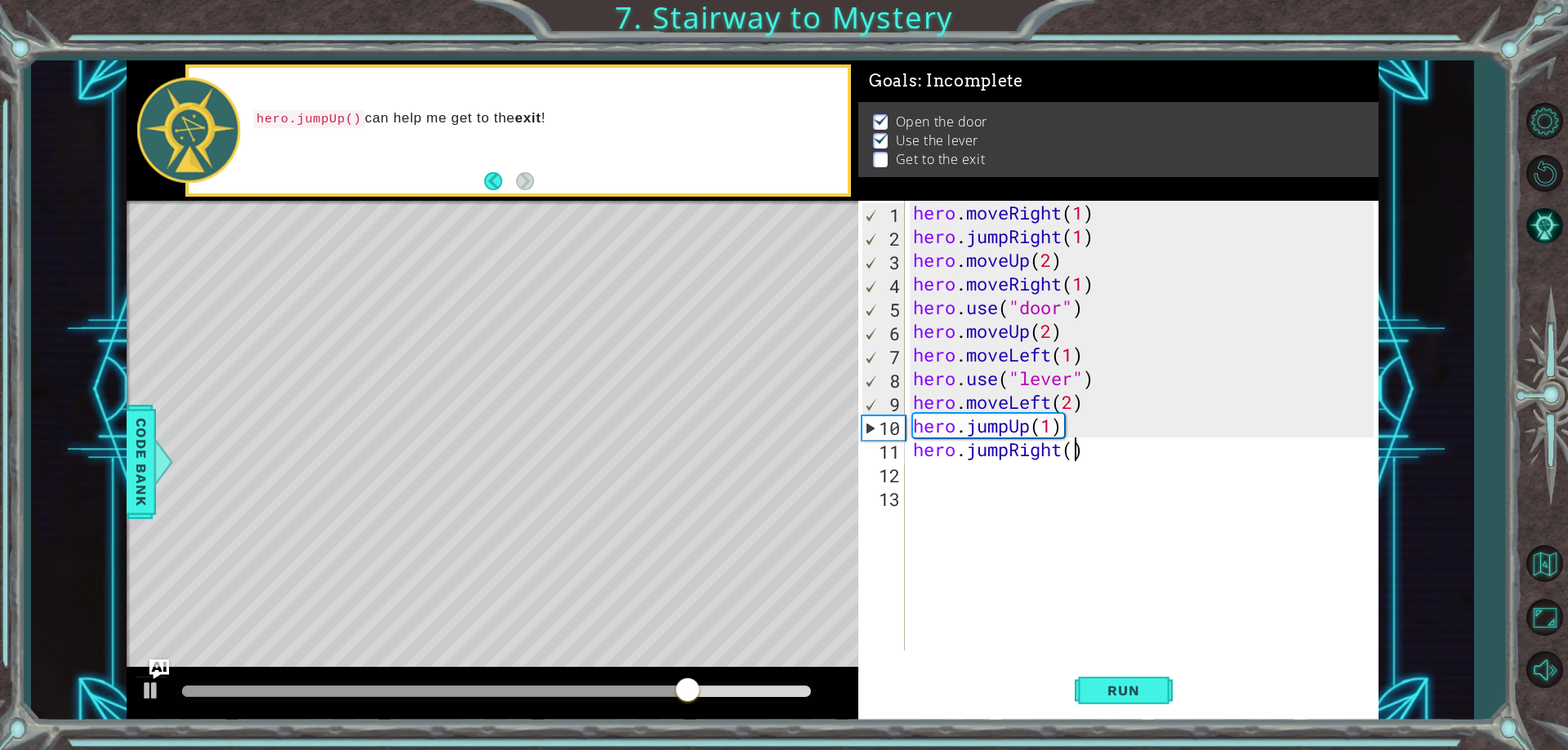
click at [1080, 449] on div "hero . moveRight ( 1 ) hero . jumpRight ( 1 ) hero . moveUp ( 2 ) hero . moveRi…" at bounding box center [1146, 449] width 472 height 497
type textarea "hero.jumpRight(3)"
click at [1109, 706] on button "Run" at bounding box center [1123, 691] width 98 height 52
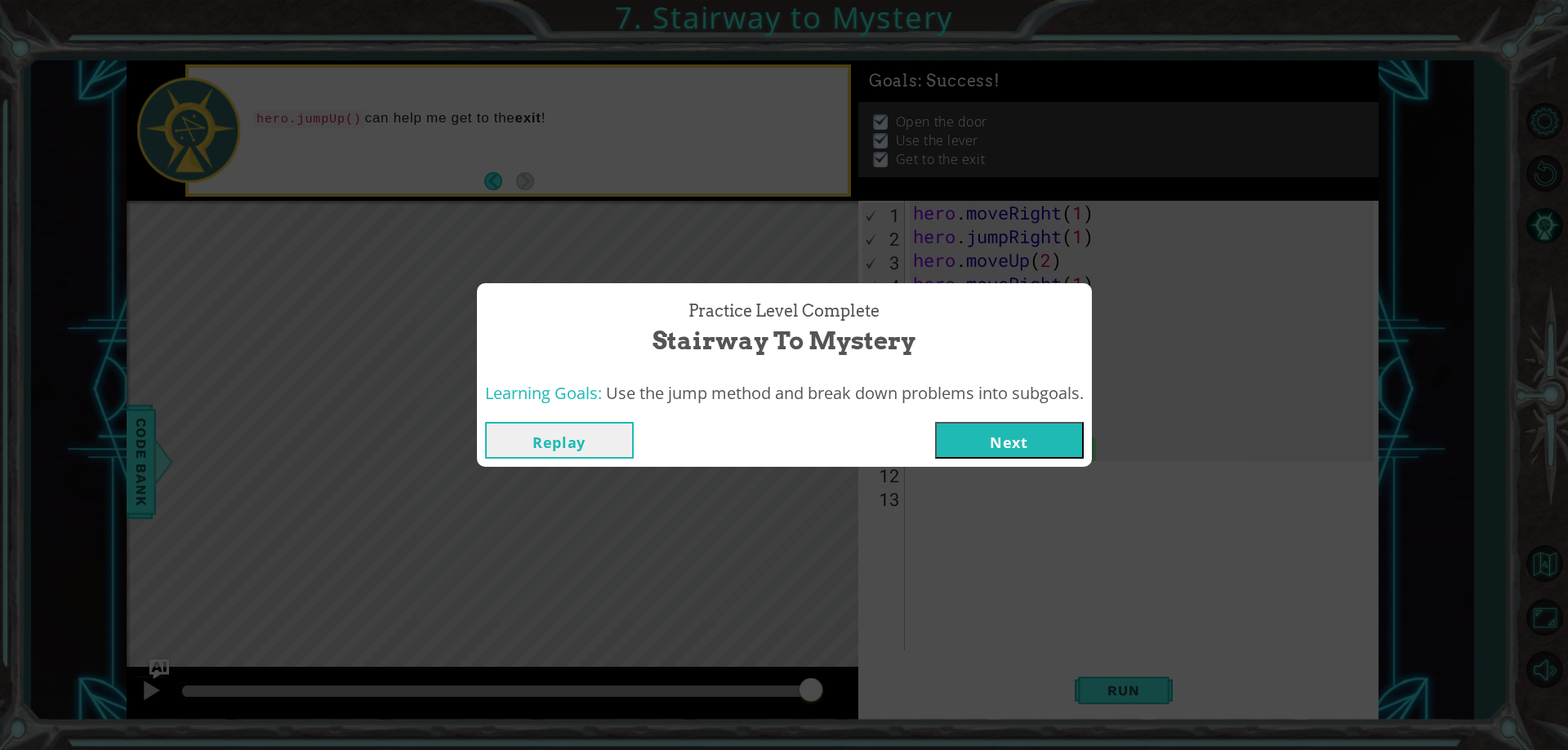
click at [1019, 387] on span "Use the jump method and break down problems into subgoals." at bounding box center [844, 393] width 478 height 22
click at [1016, 430] on button "Next" at bounding box center [1009, 440] width 149 height 37
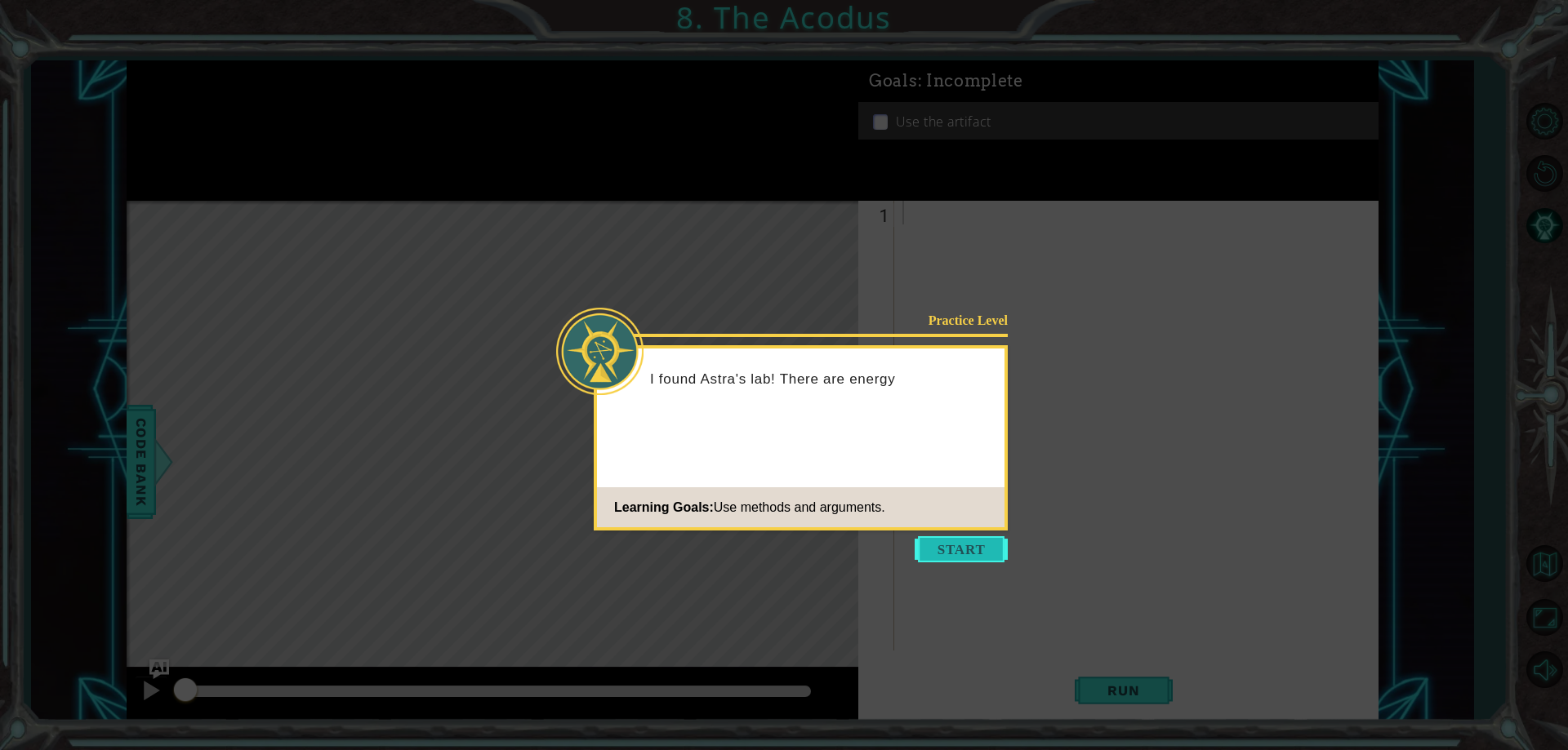
click at [976, 550] on button "Start" at bounding box center [960, 549] width 93 height 26
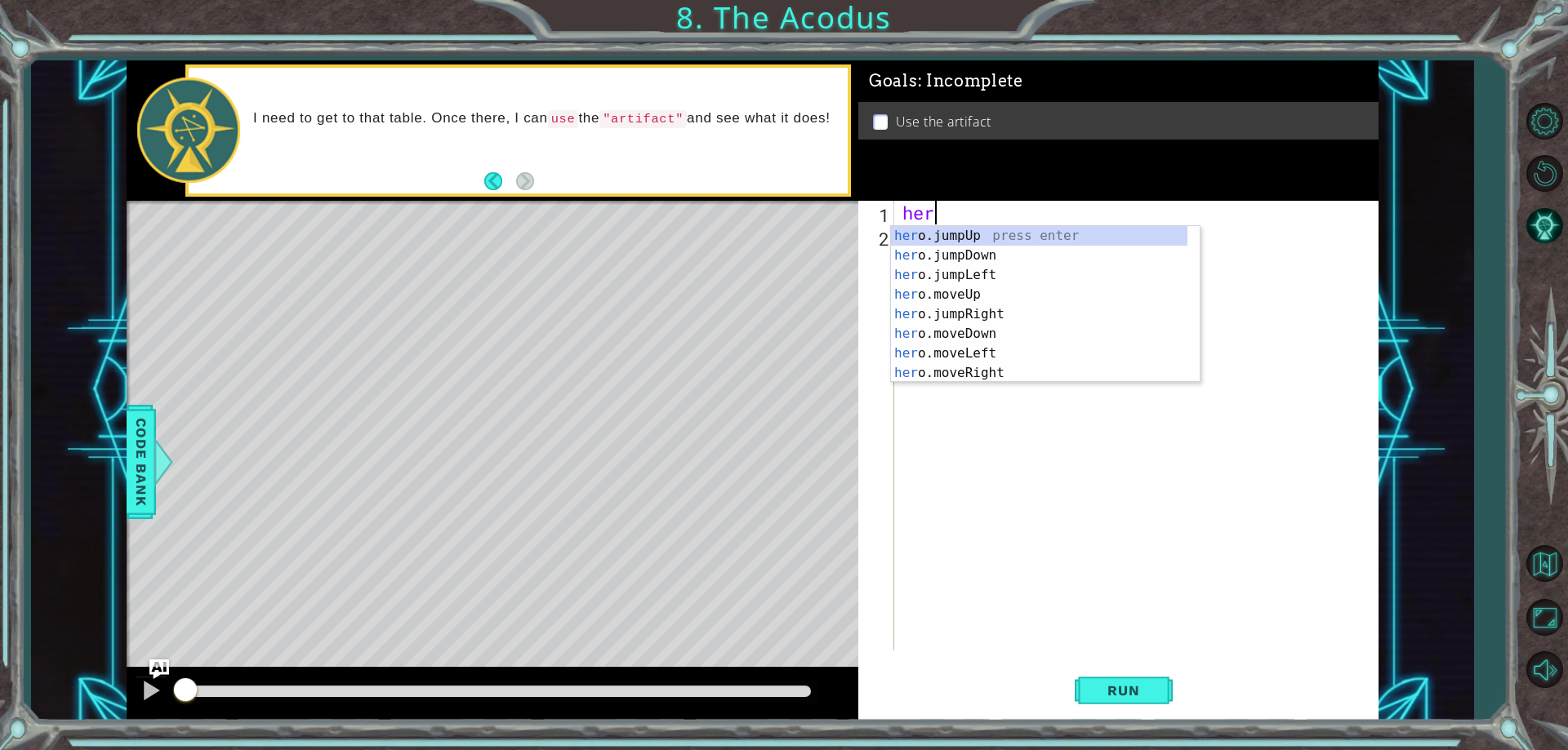
scroll to position [0, 1]
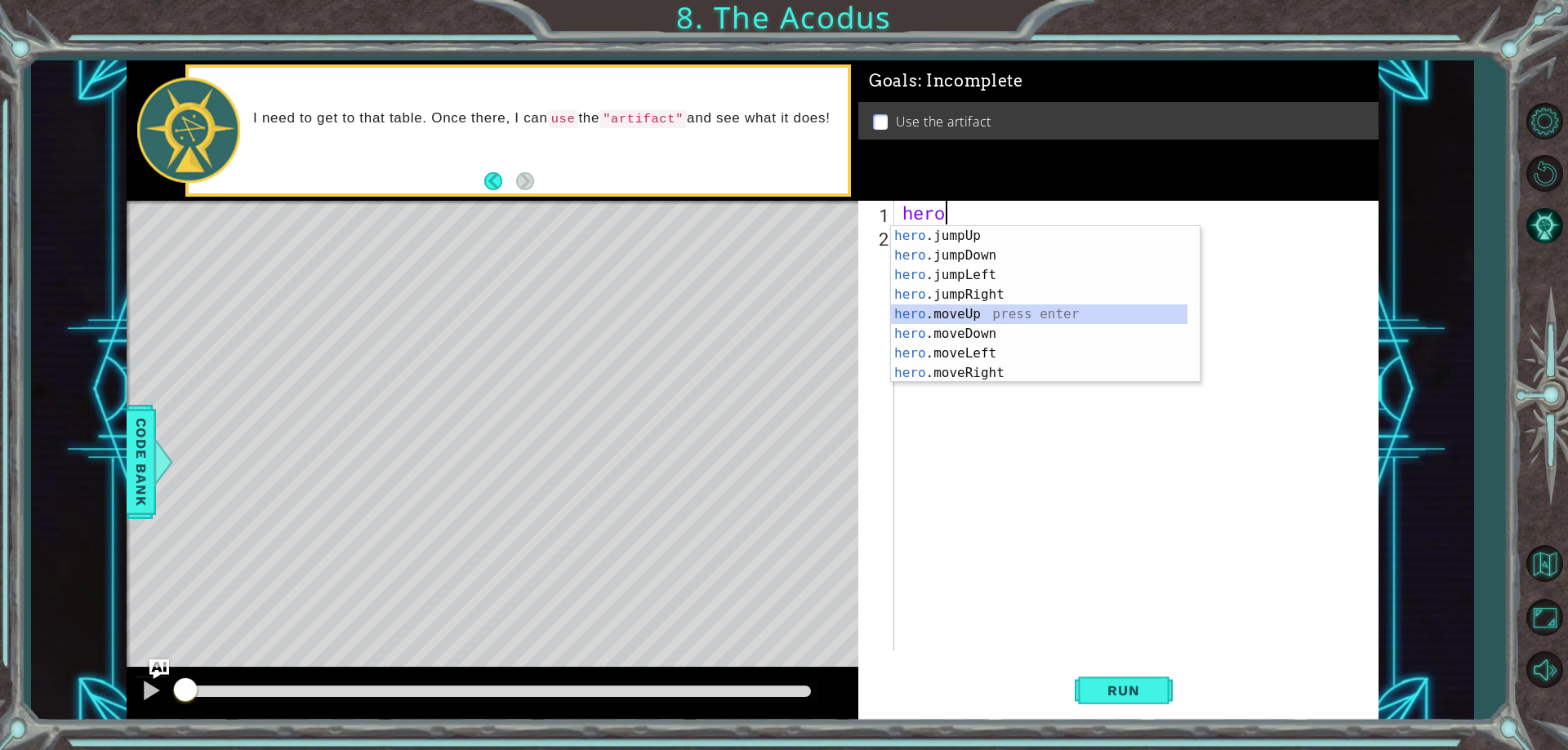
click at [992, 314] on div "hero .jumpUp press enter hero .jumpDown press enter hero .jumpLeft press enter …" at bounding box center [1039, 324] width 296 height 196
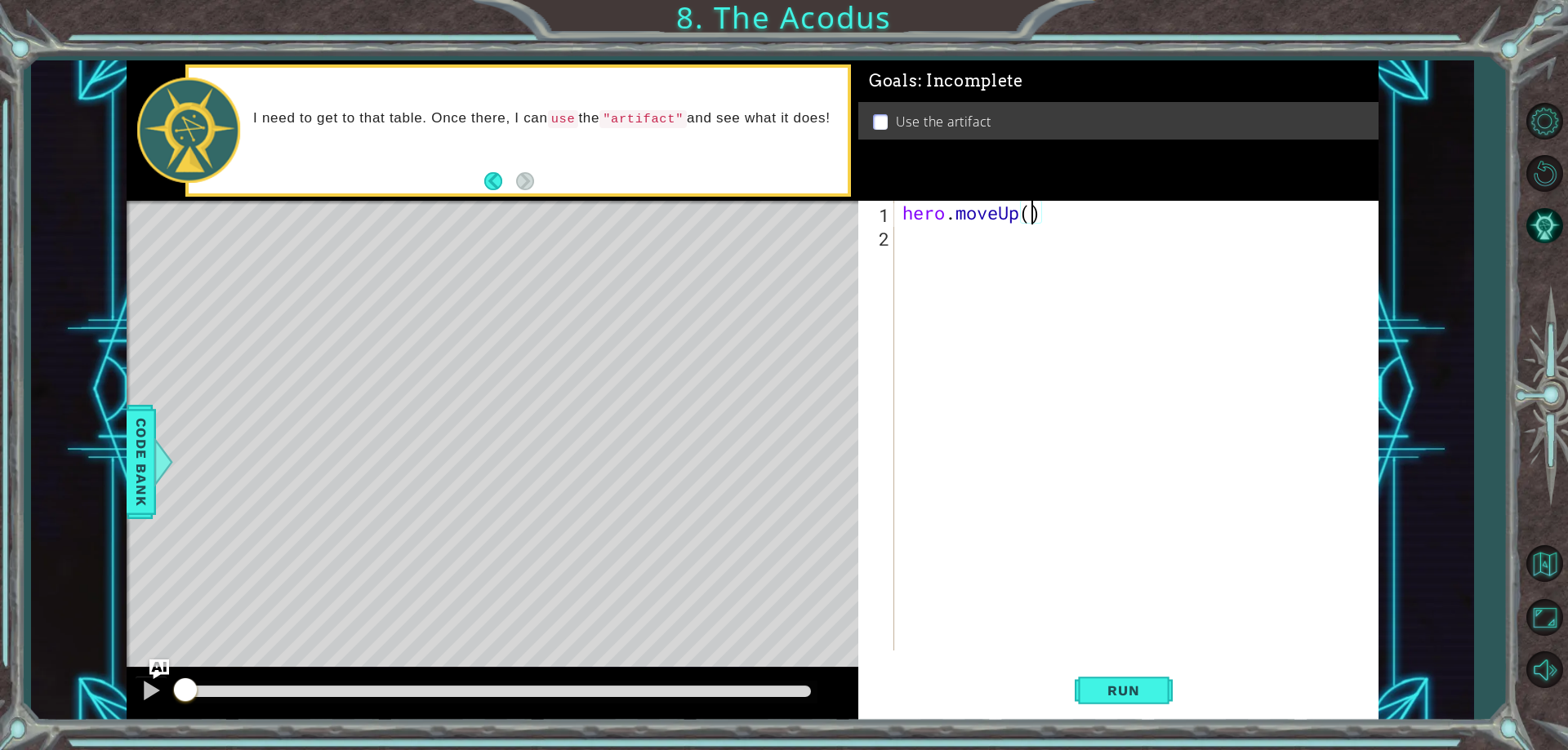
type textarea "hero.moveUp(3)"
click at [915, 238] on div "hero . moveUp ( 3 )" at bounding box center [1140, 449] width 482 height 497
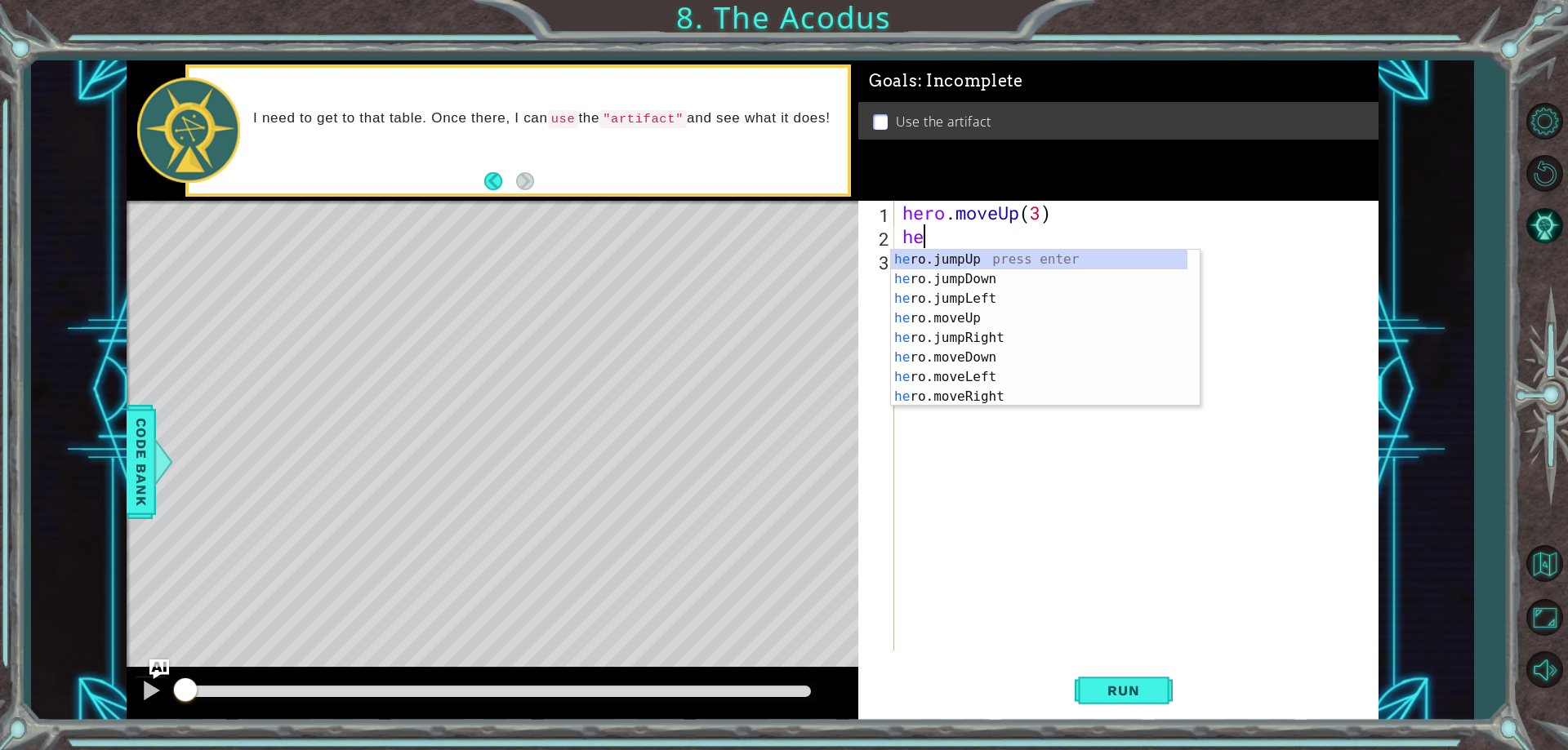
scroll to position [0, 1]
type textarea "hero"
click at [1069, 290] on div "hero .jumpUp press enter hero .jumpDown press enter hero .jumpLeft press enter …" at bounding box center [1039, 347] width 296 height 196
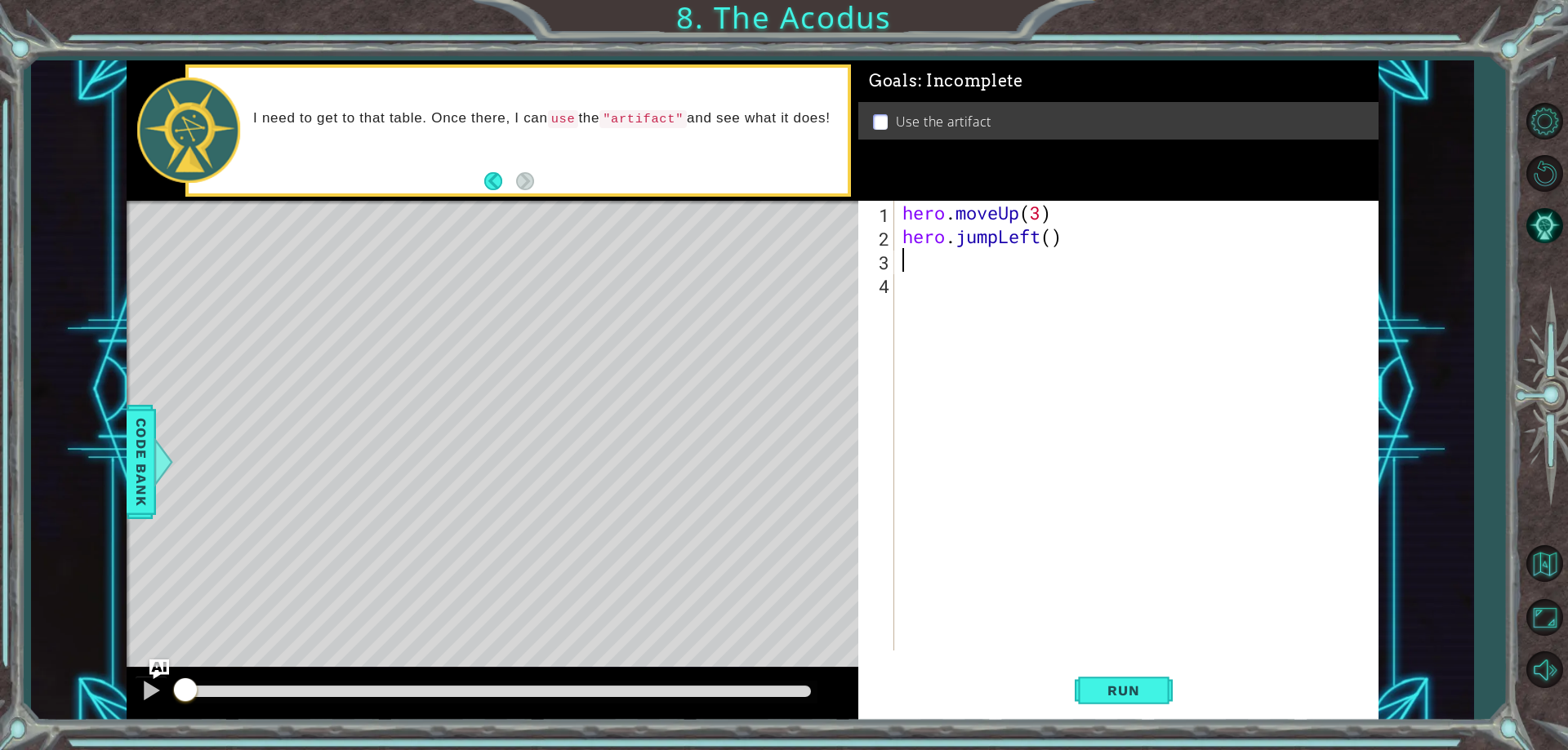
scroll to position [0, 0]
click at [1051, 239] on div "hero . moveUp ( 3 ) hero . jumpLeft ( )" at bounding box center [1140, 449] width 482 height 497
type textarea "hero.jumpLeft(1)"
click at [976, 264] on div "hero . moveUp ( 3 ) hero . jumpLeft ( 1 )" at bounding box center [1140, 449] width 482 height 497
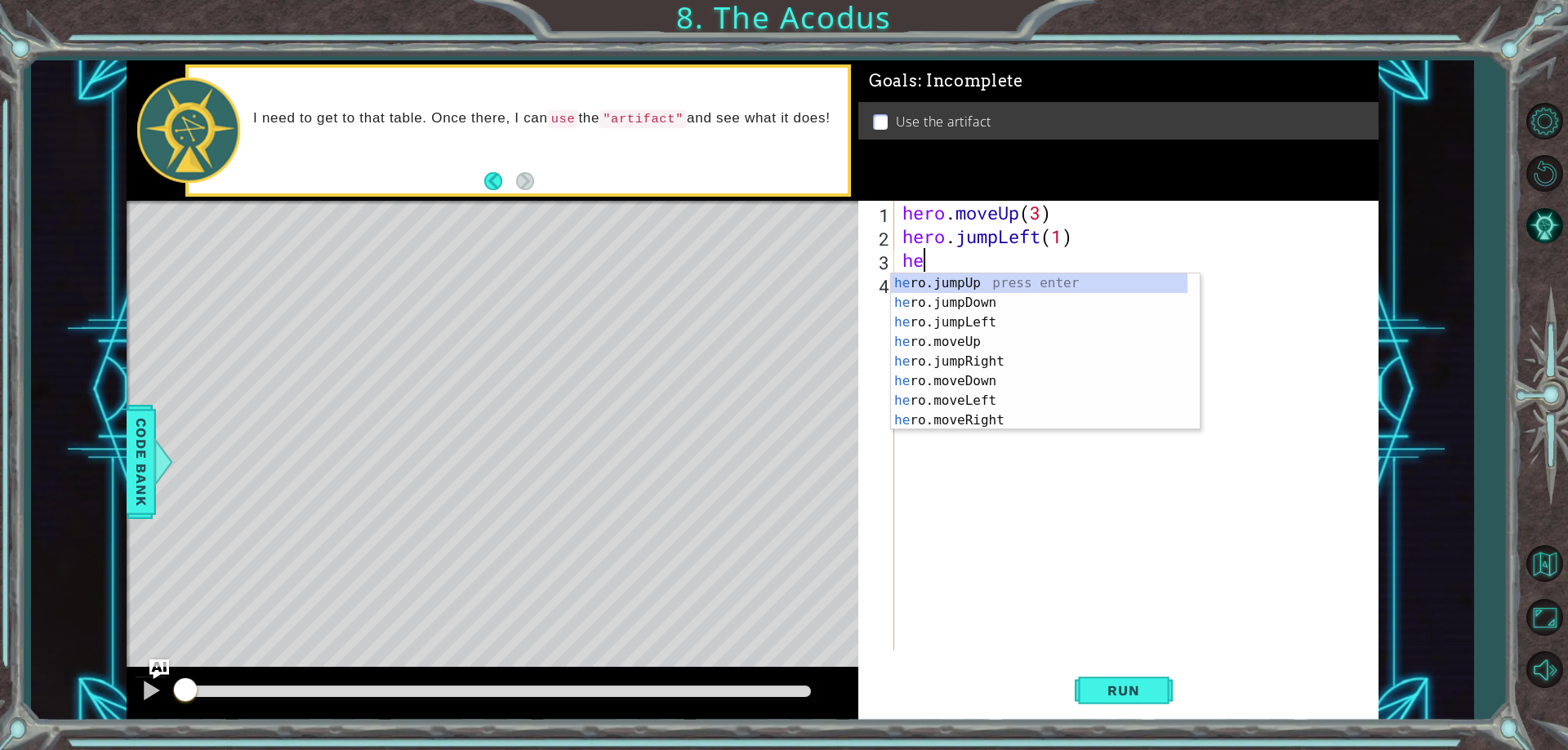
scroll to position [0, 1]
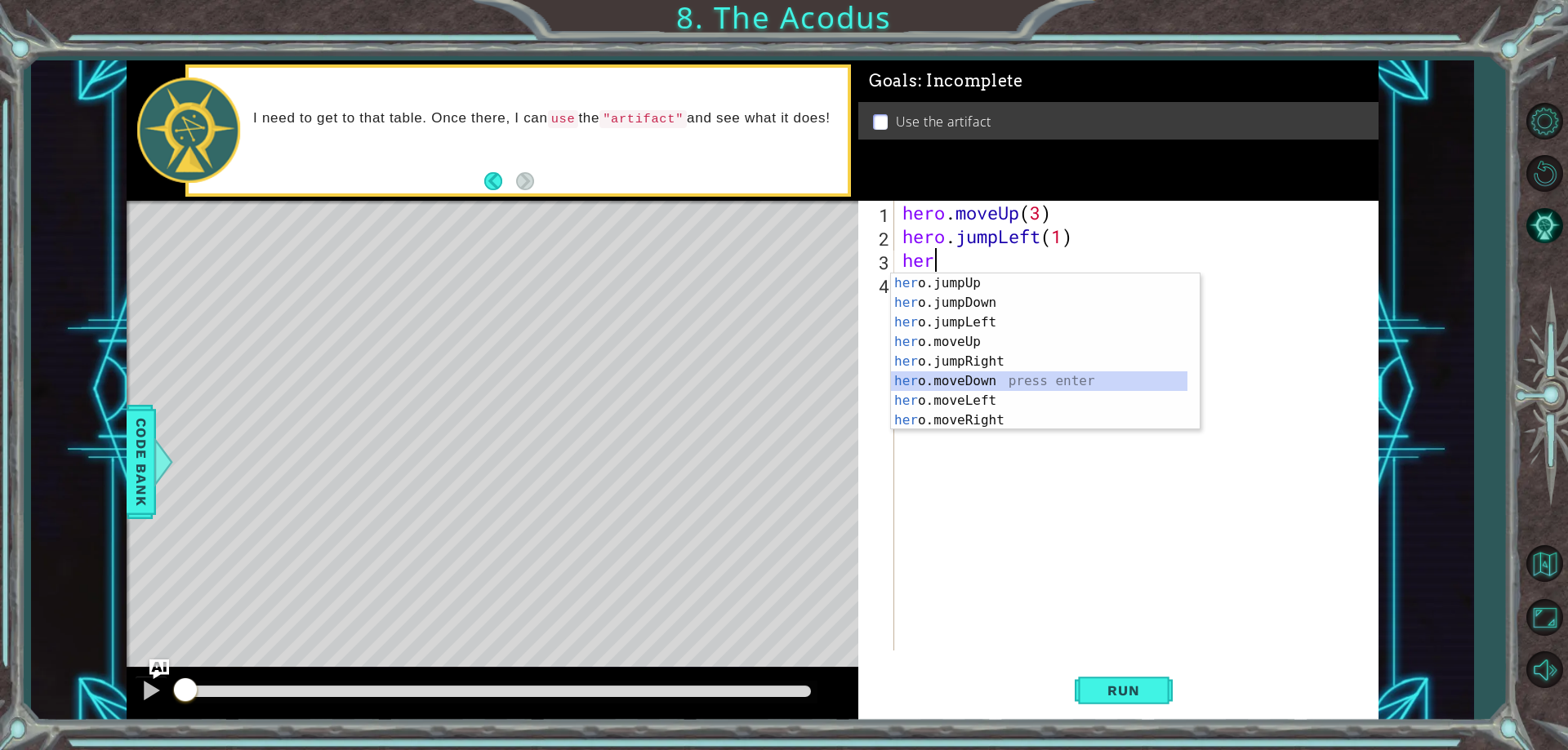
click at [988, 372] on div "her o.jumpUp press enter her o.jumpDown press enter her o.jumpLeft press enter …" at bounding box center [1039, 371] width 296 height 196
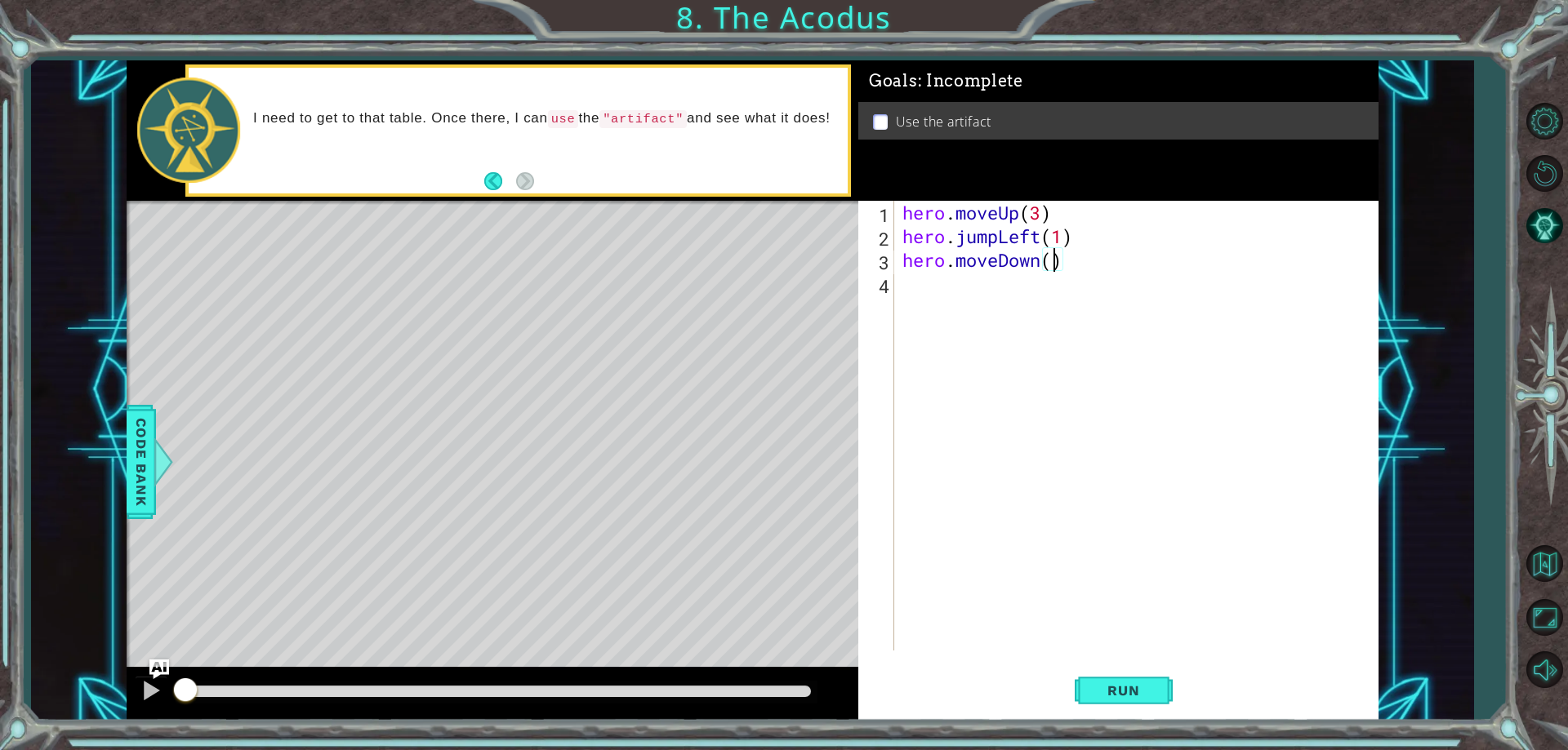
scroll to position [0, 7]
click at [1106, 680] on button "Run" at bounding box center [1123, 691] width 98 height 52
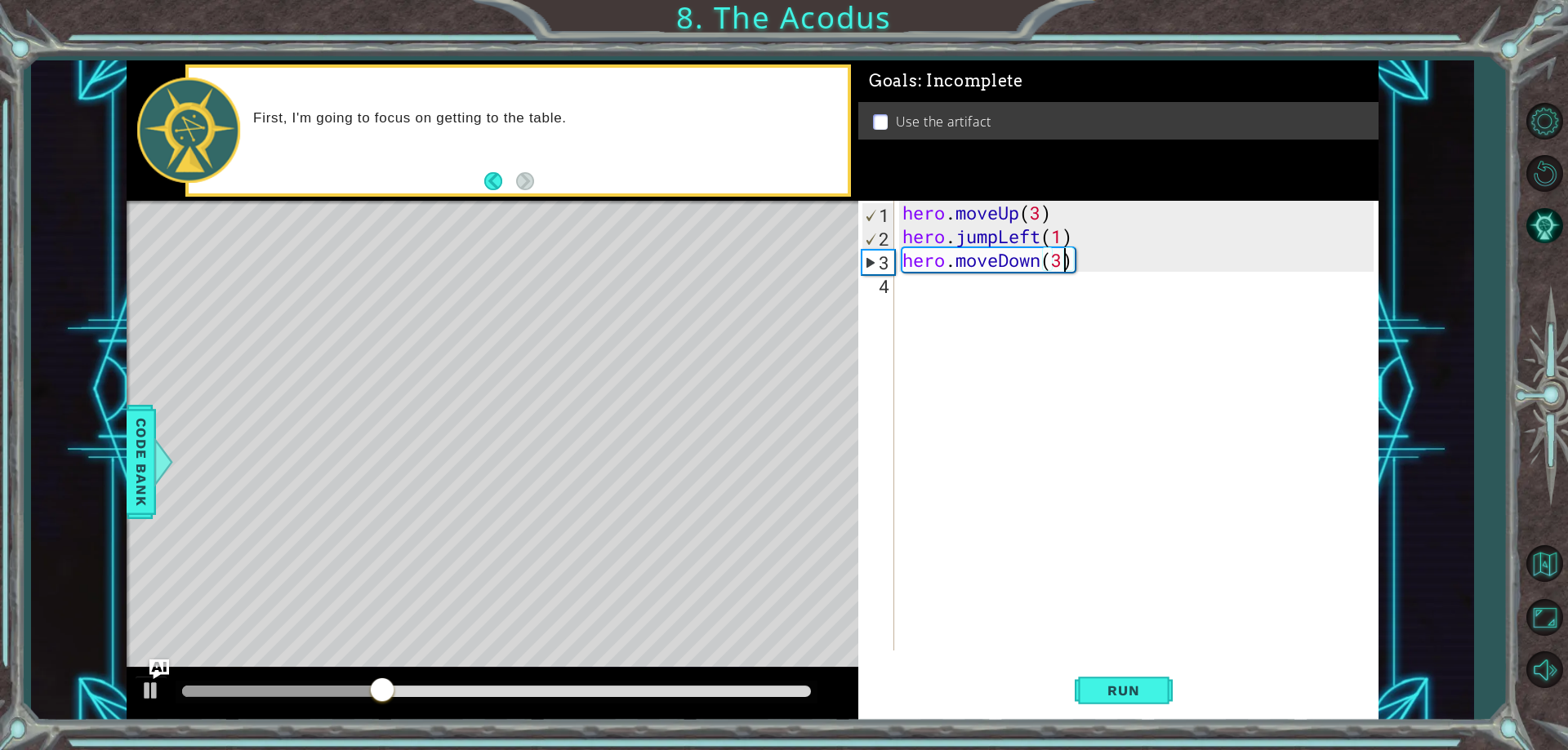
click at [1036, 240] on div "hero . moveUp ( 3 ) hero . jumpLeft ( 1 ) hero . moveDown ( 3 )" at bounding box center [1140, 449] width 482 height 497
click at [1041, 234] on div "hero . moveUp ( 3 ) hero . jumpLeft ( 1 ) hero . moveDown ( 3 )" at bounding box center [1140, 449] width 482 height 497
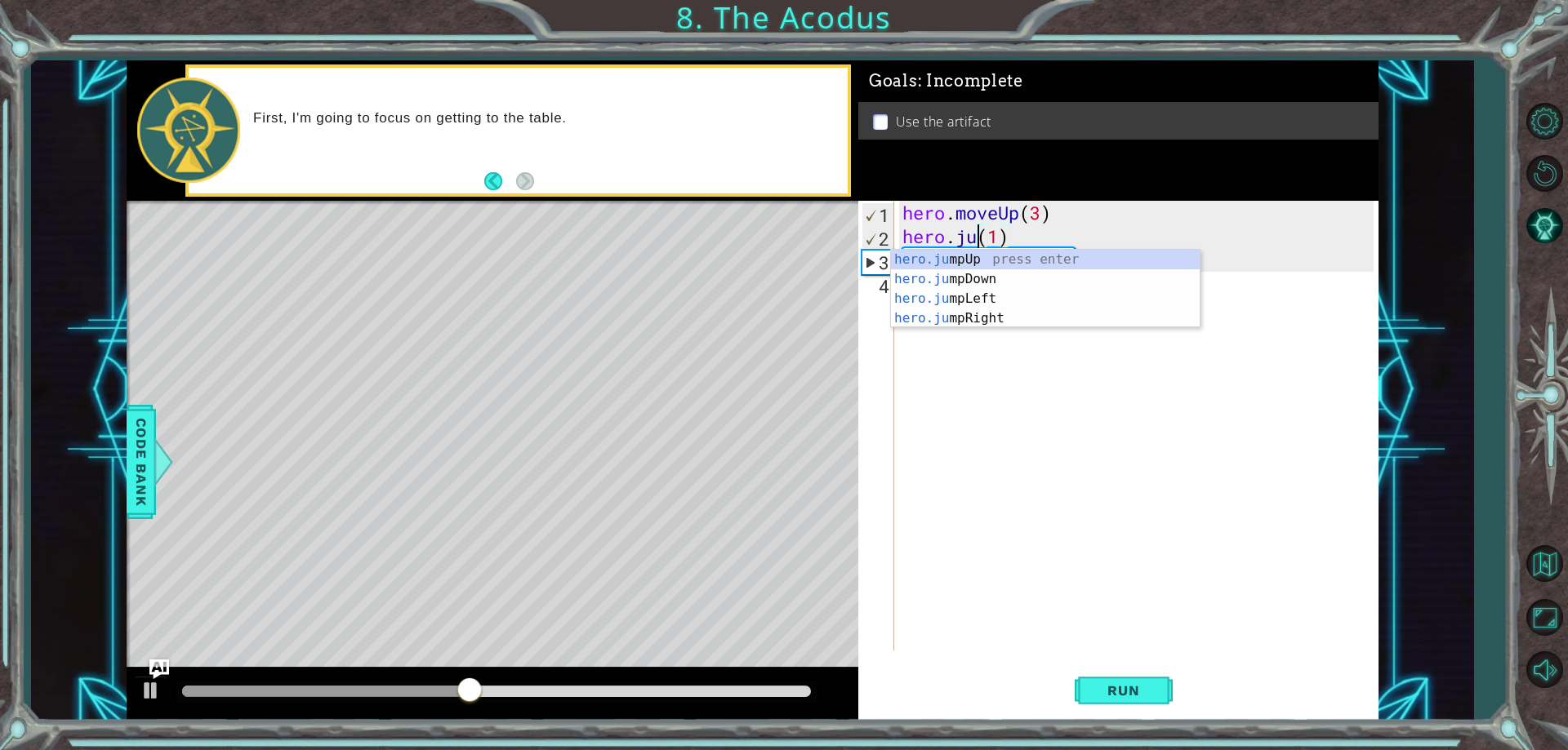
scroll to position [0, 4]
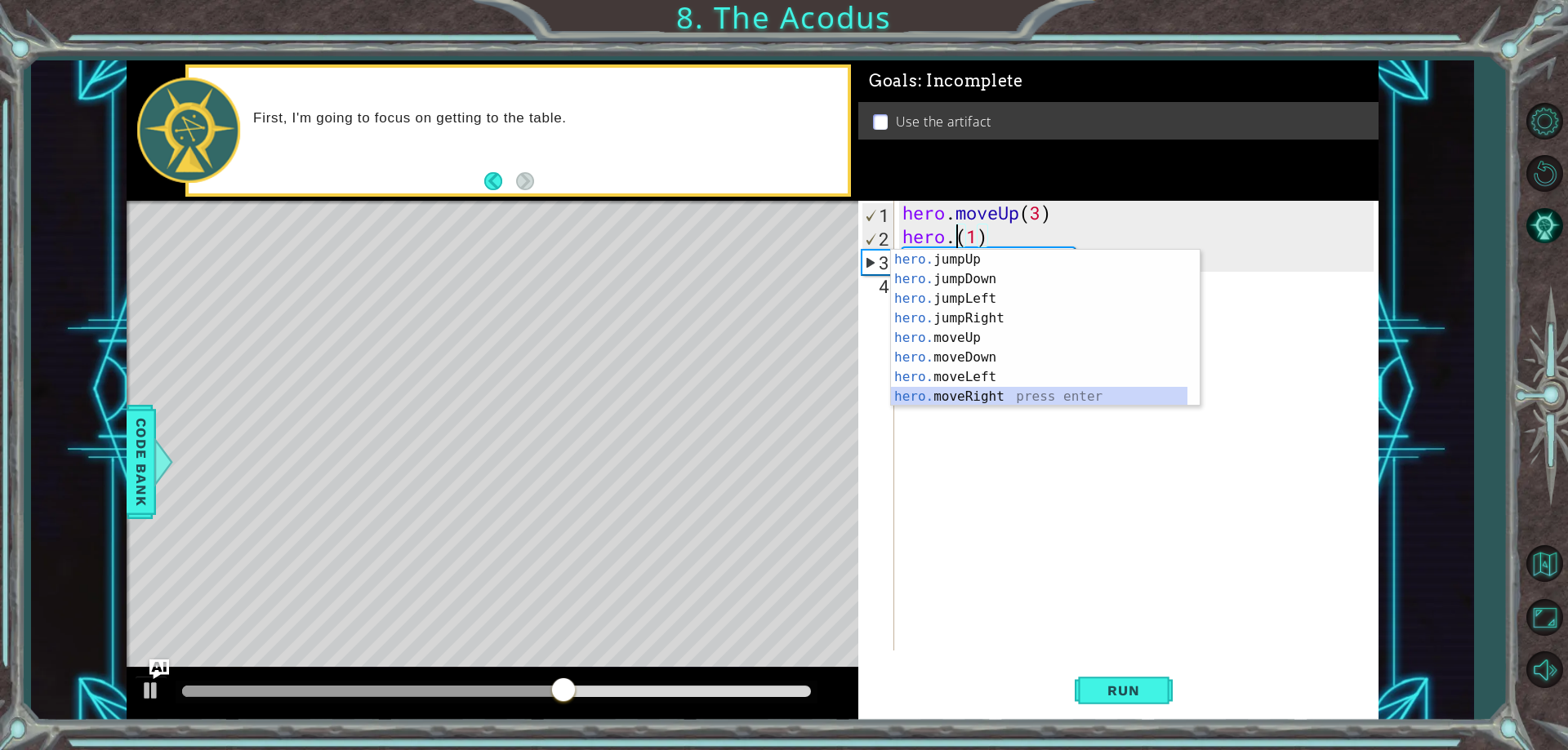
click at [989, 390] on div "hero. jumpUp press enter hero. jumpDown press enter hero. jumpLeft press enter …" at bounding box center [1039, 347] width 296 height 196
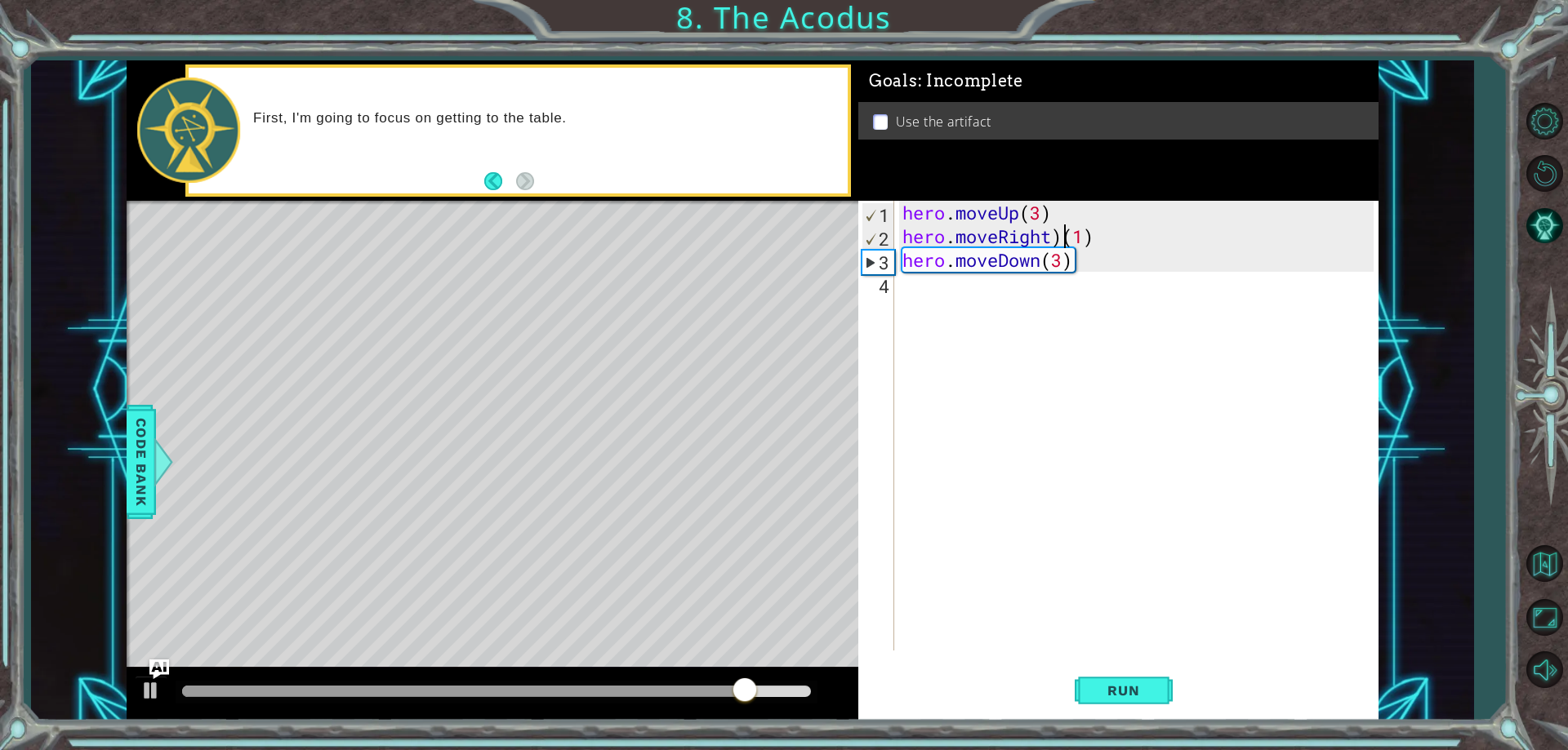
click at [1065, 236] on div "hero . moveUp ( 3 ) hero . moveRight ) ( 1 ) hero . moveDown ( 3 )" at bounding box center [1140, 449] width 482 height 497
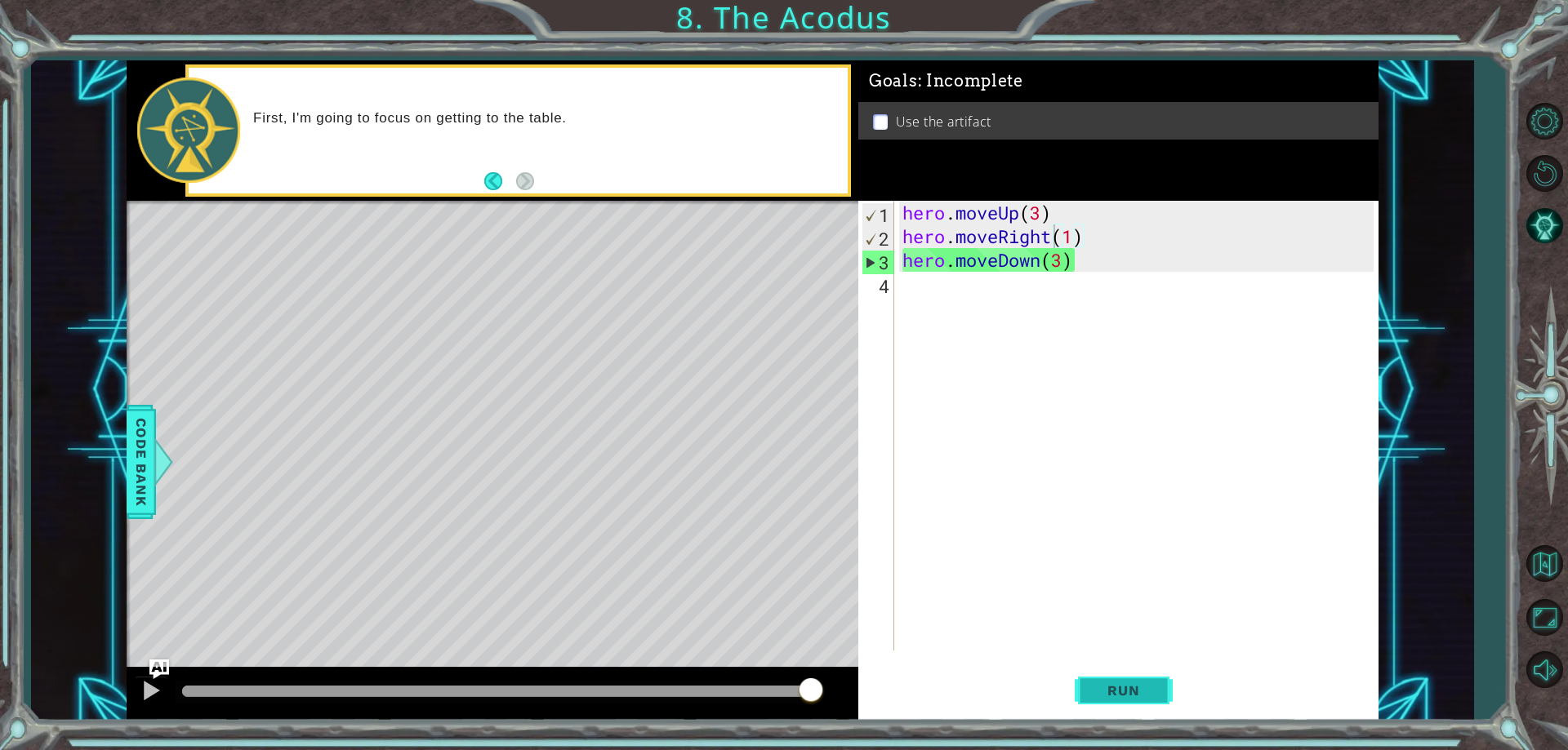
click at [1101, 681] on button "Run" at bounding box center [1123, 691] width 98 height 52
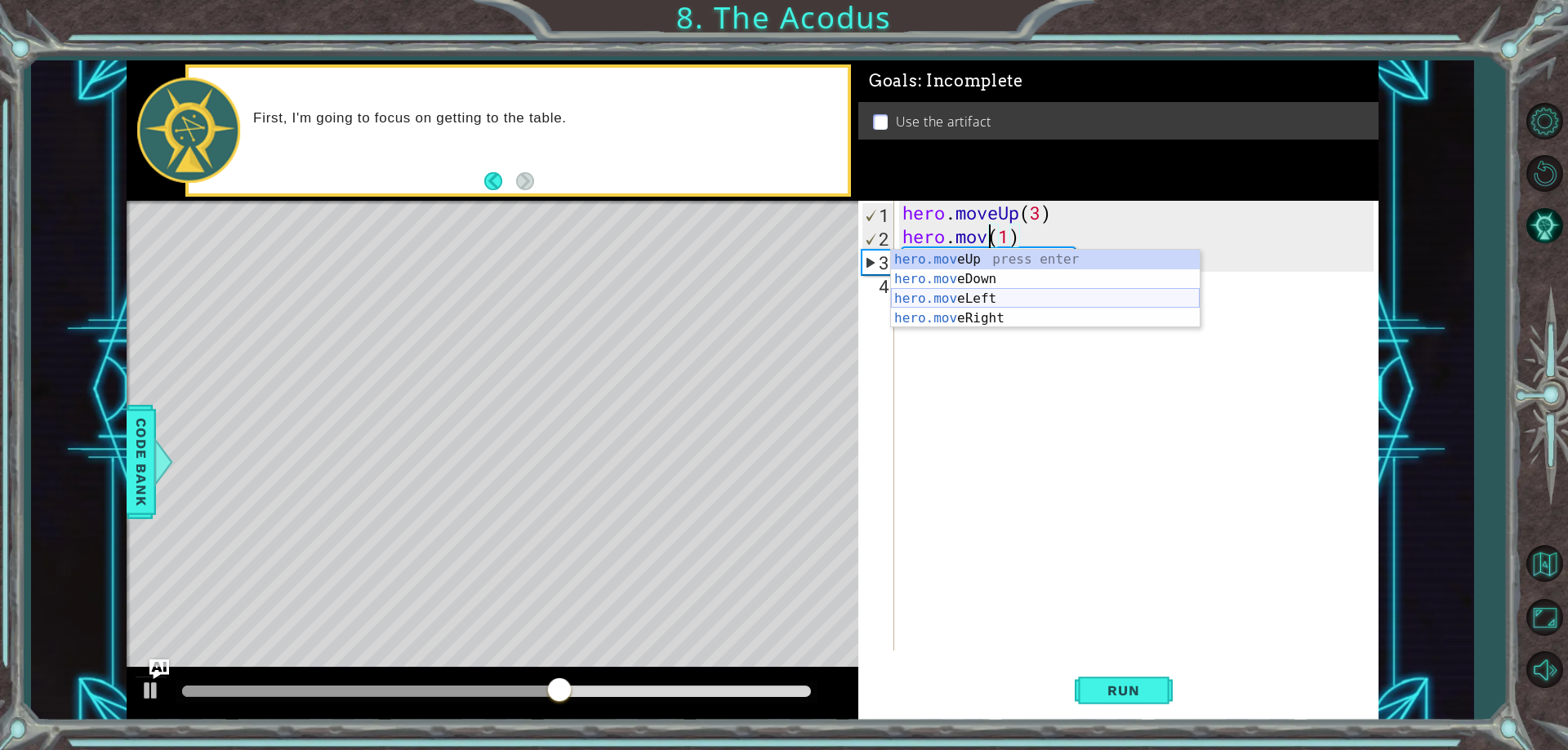
click at [1035, 301] on div "hero.mov eUp press enter hero.mov eDown press enter hero.mov eLeft press enter …" at bounding box center [1045, 309] width 309 height 117
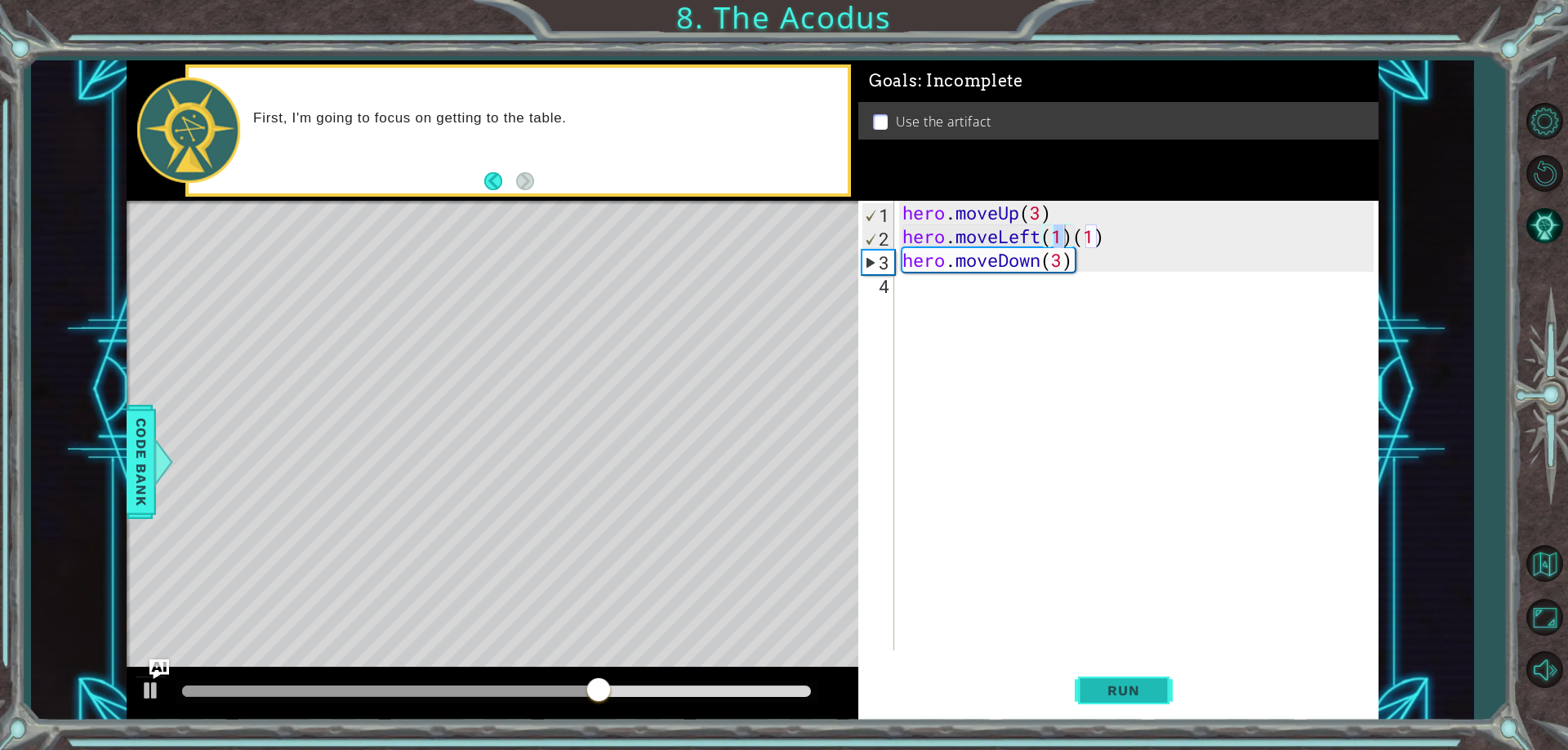
click at [1102, 703] on button "Run" at bounding box center [1123, 691] width 98 height 52
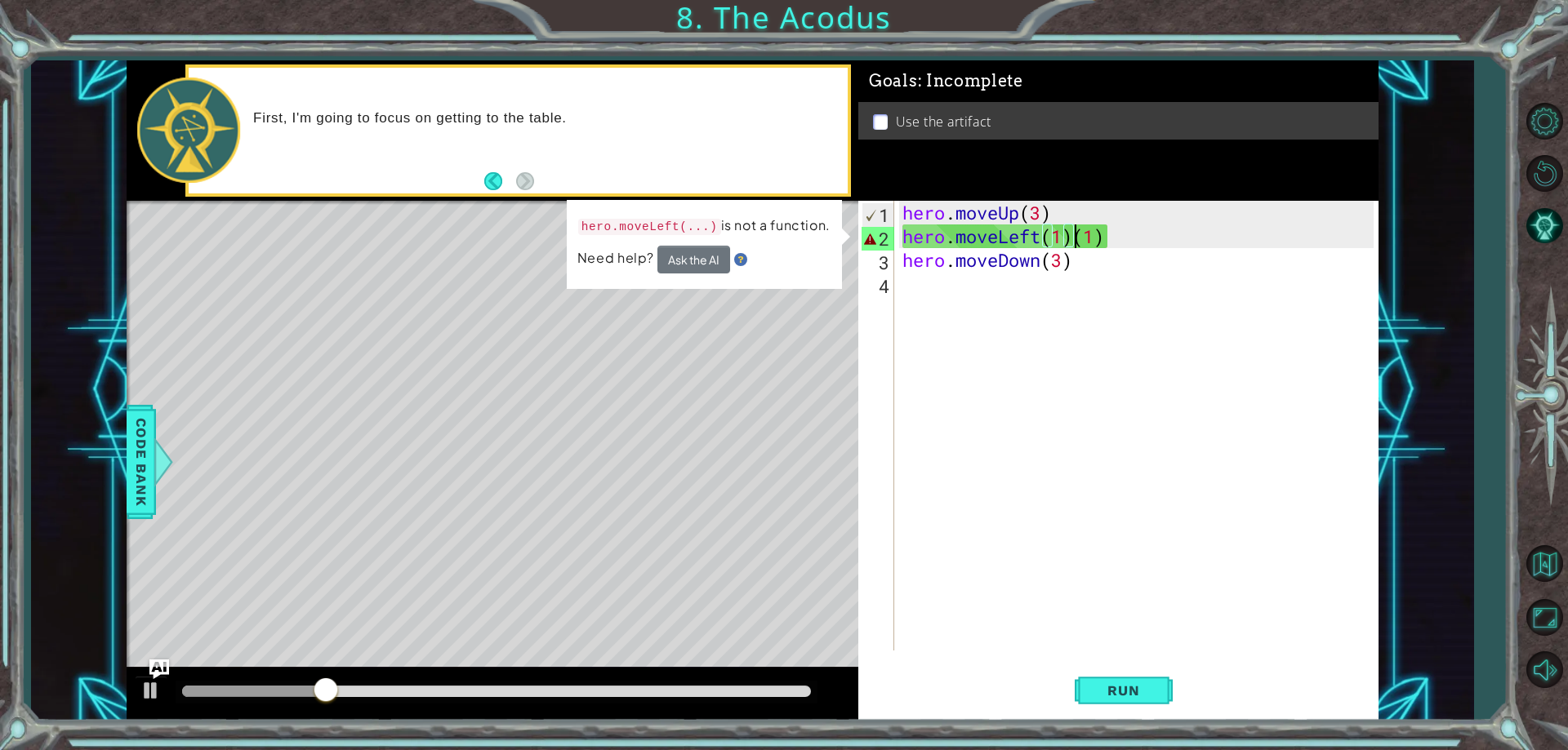
click at [1072, 232] on div "hero . moveUp ( 3 ) hero . moveLeft ( 1 ) ( 1 ) hero . moveDown ( 3 )" at bounding box center [1140, 449] width 482 height 497
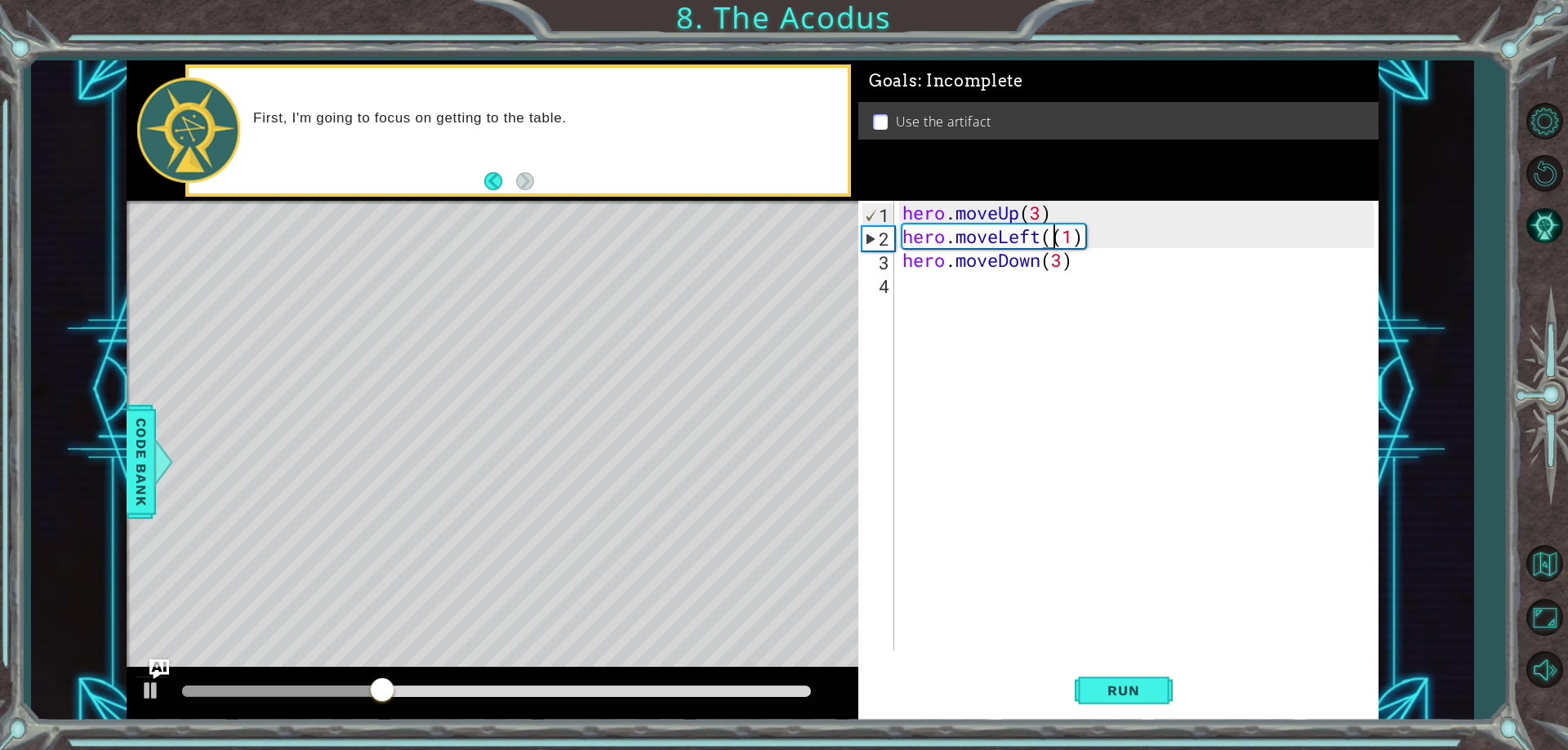
type textarea "hero.moveLeft(1)"
click at [1125, 677] on button "Run" at bounding box center [1123, 691] width 98 height 52
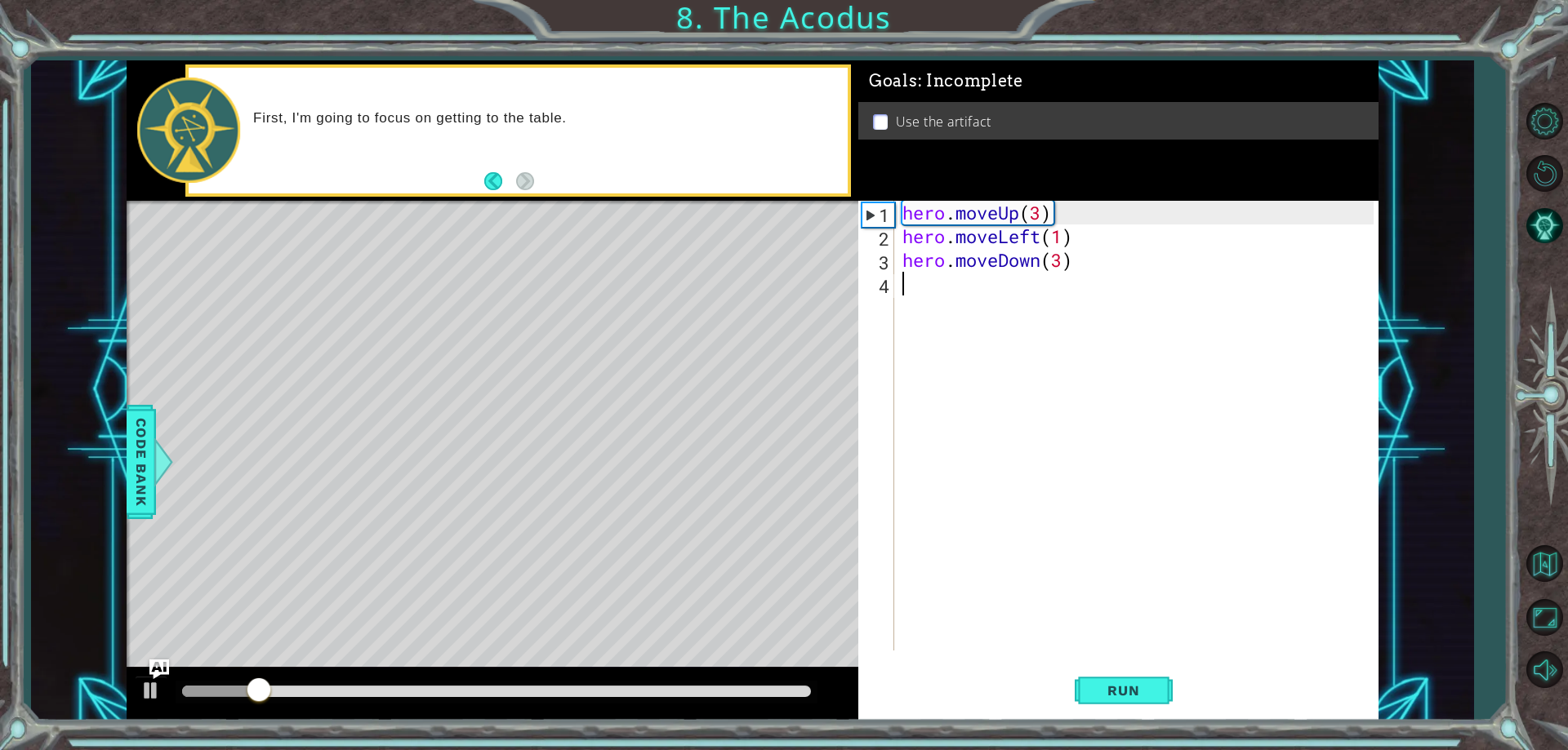
click at [928, 279] on div "hero . moveUp ( 3 ) hero . moveLeft ( 1 ) hero . moveDown ( 3 )" at bounding box center [1140, 449] width 482 height 497
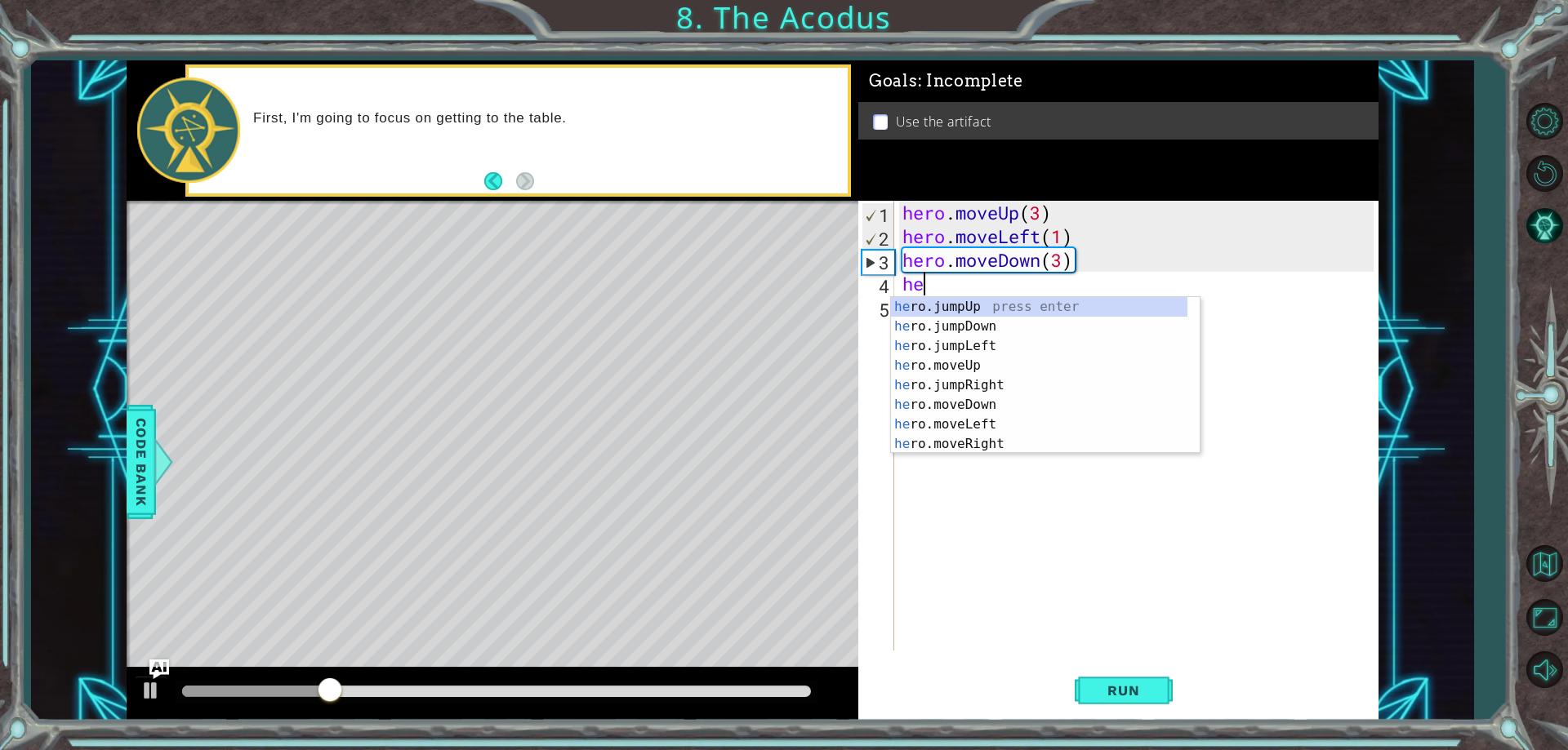
scroll to position [0, 1]
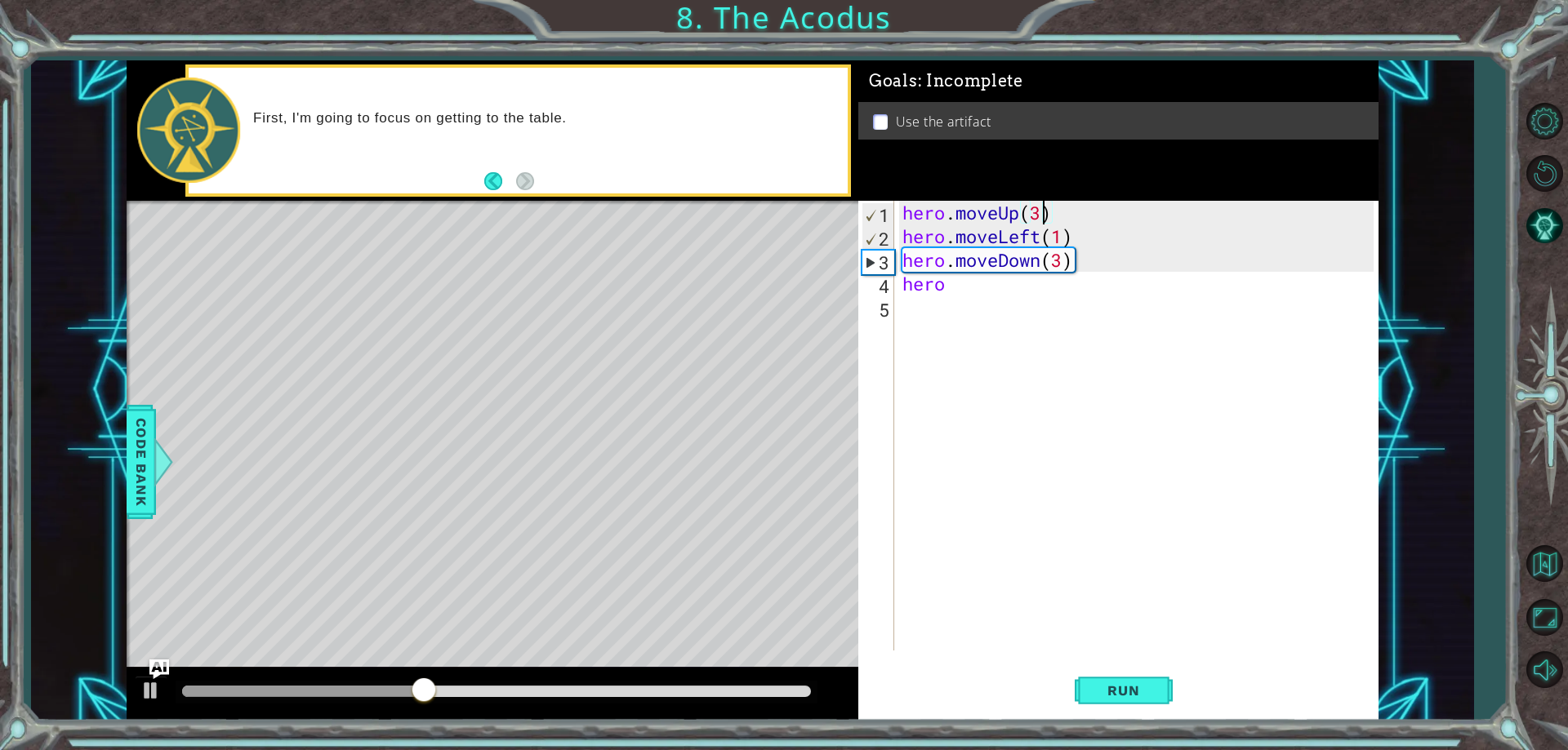
click at [1043, 218] on div "hero . moveUp ( 3 ) hero . moveLeft ( 1 ) hero . moveDown ( 3 ) hero" at bounding box center [1140, 449] width 482 height 497
click at [1063, 255] on div "hero . moveUp ( 2 ) hero . moveLeft ( 1 ) hero . moveDown ( 3 ) hero" at bounding box center [1140, 449] width 482 height 497
click at [950, 287] on div "hero . moveUp ( 2 ) hero . moveLeft ( 1 ) hero . moveDown ( 2 ) hero" at bounding box center [1140, 449] width 482 height 497
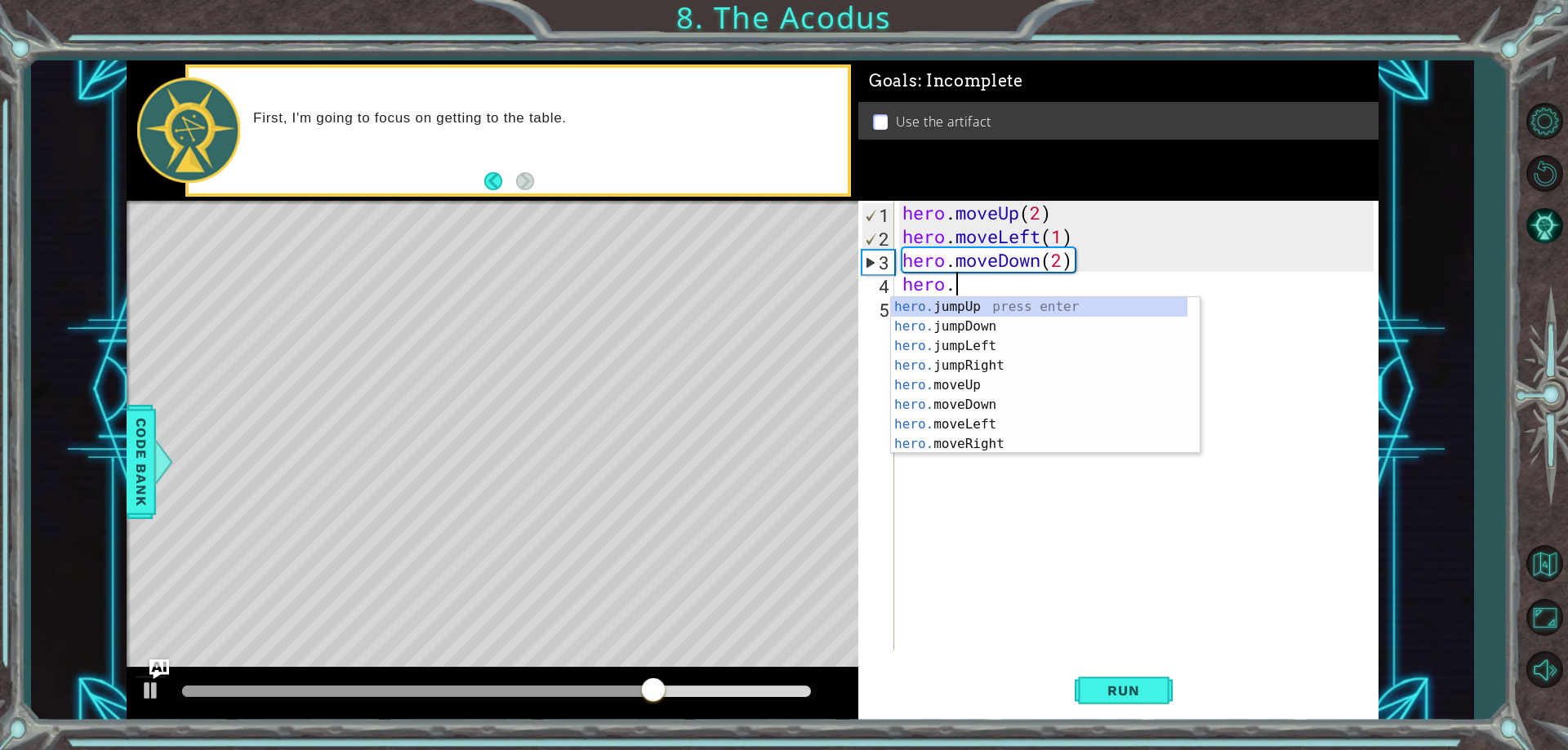
scroll to position [0, 3]
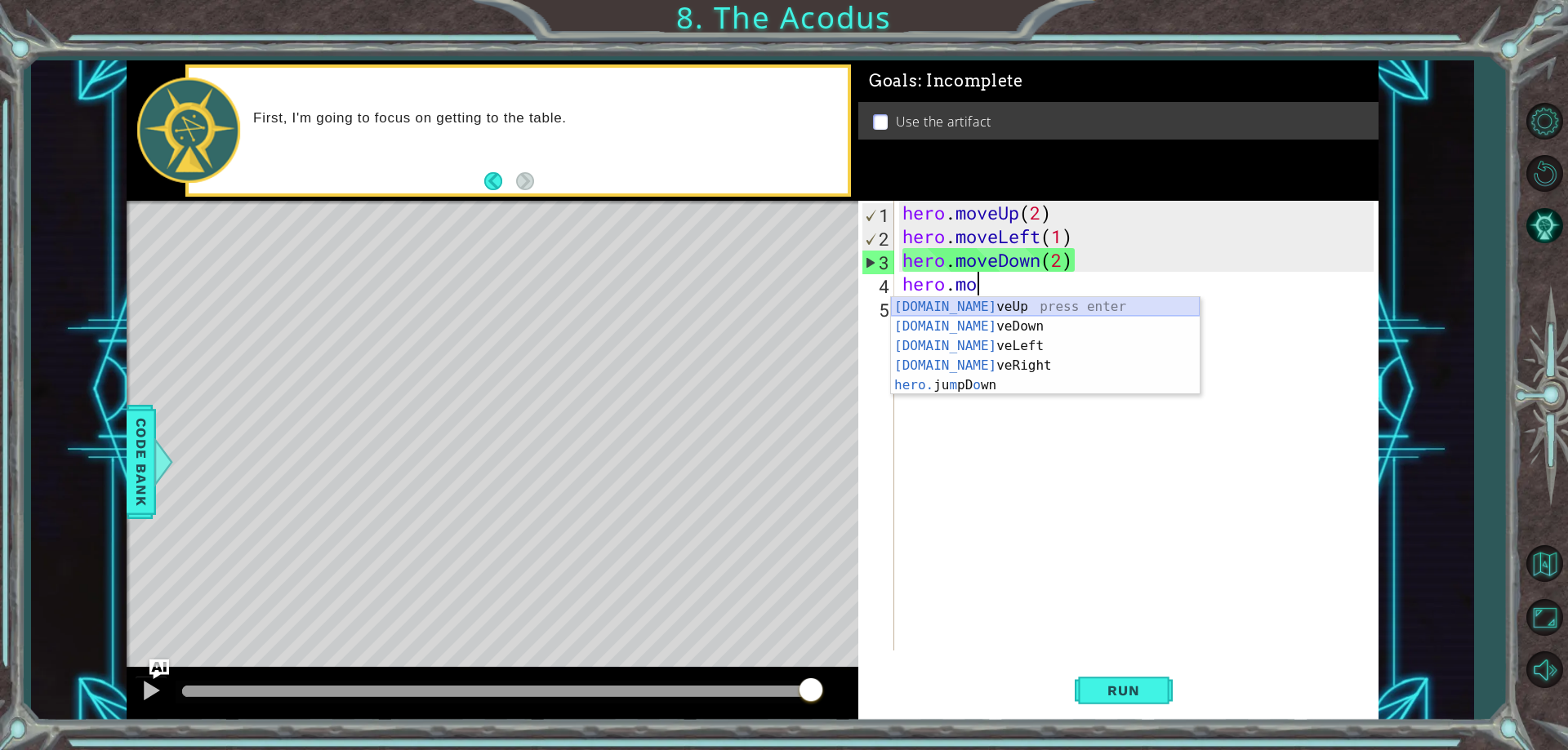
type textarea "hero.m"
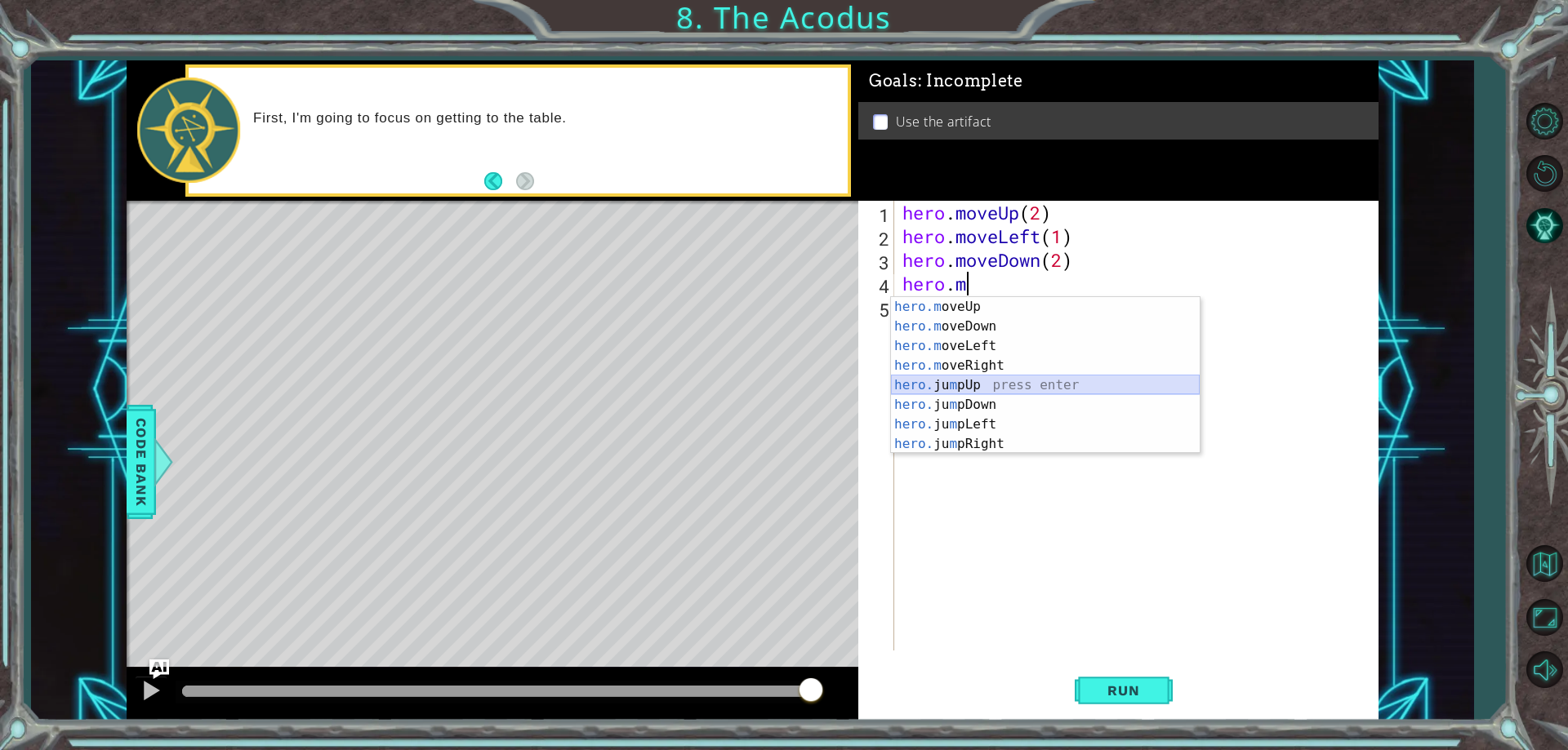
click at [956, 377] on div "hero.m oveUp press enter hero.m oveDown press enter hero.m oveLeft press enter …" at bounding box center [1045, 394] width 309 height 196
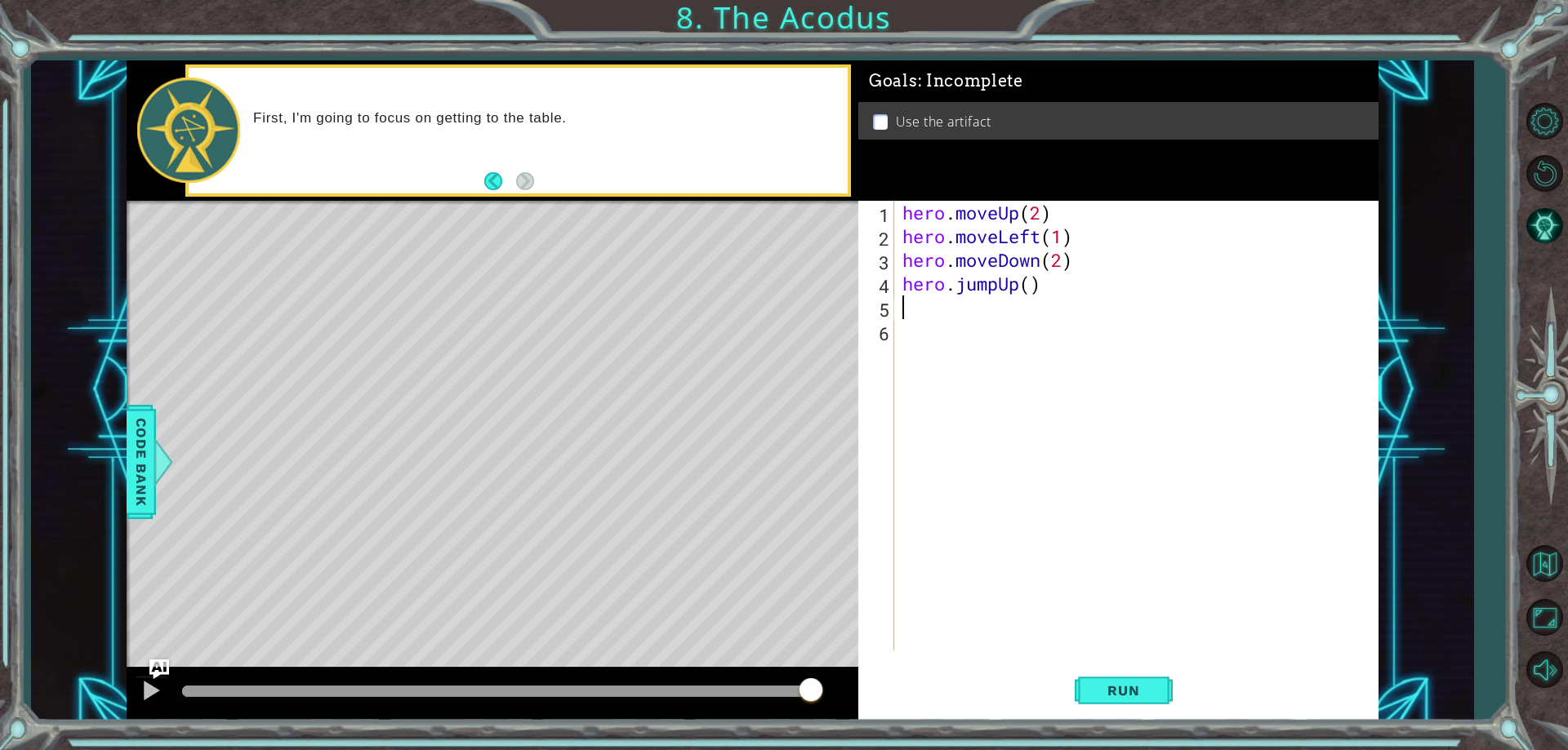
scroll to position [0, 0]
click at [1137, 685] on span "Run" at bounding box center [1122, 690] width 64 height 16
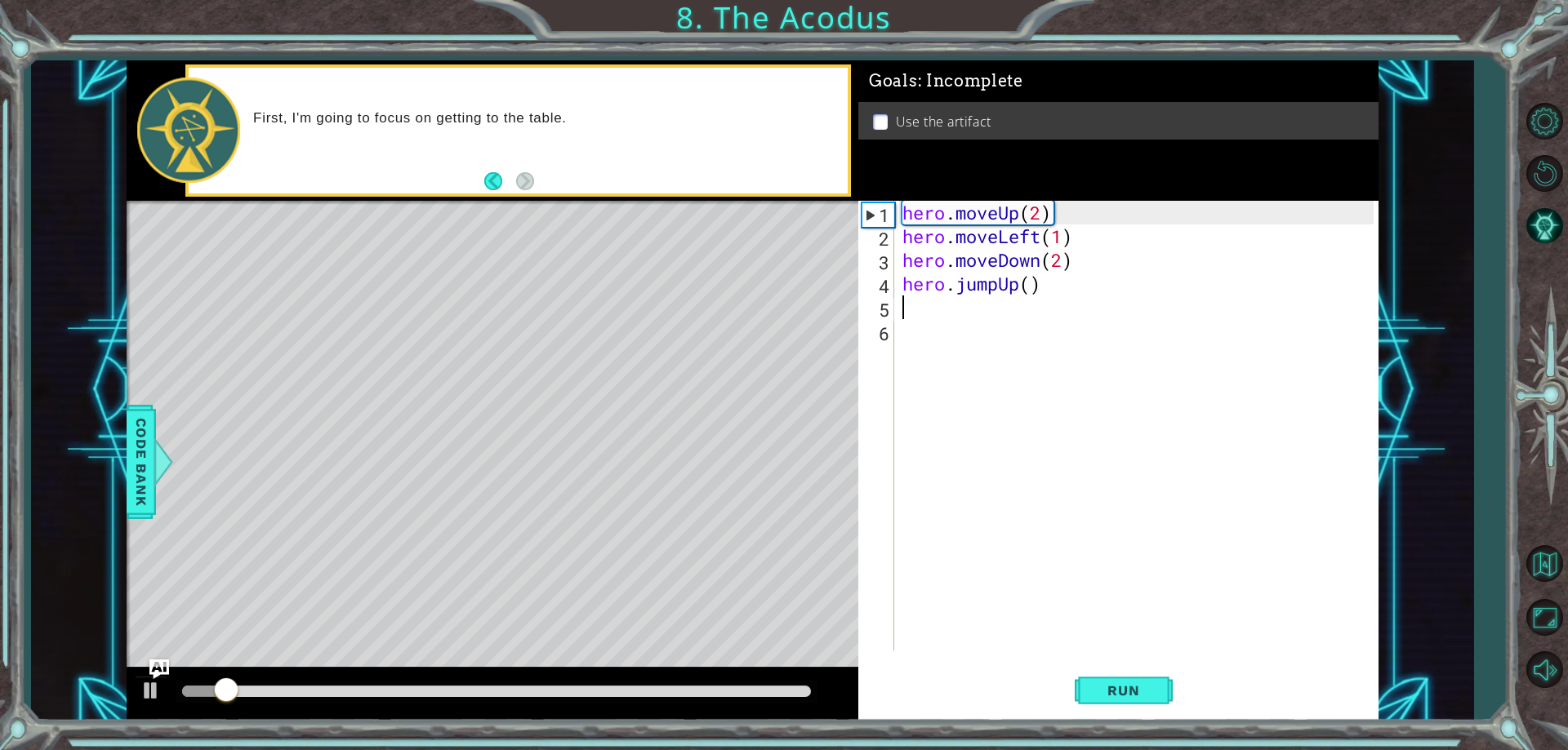
click at [1035, 286] on div "hero . moveUp ( 2 ) hero . moveLeft ( 1 ) hero . moveDown ( 2 ) hero . jumpUp (…" at bounding box center [1140, 449] width 482 height 497
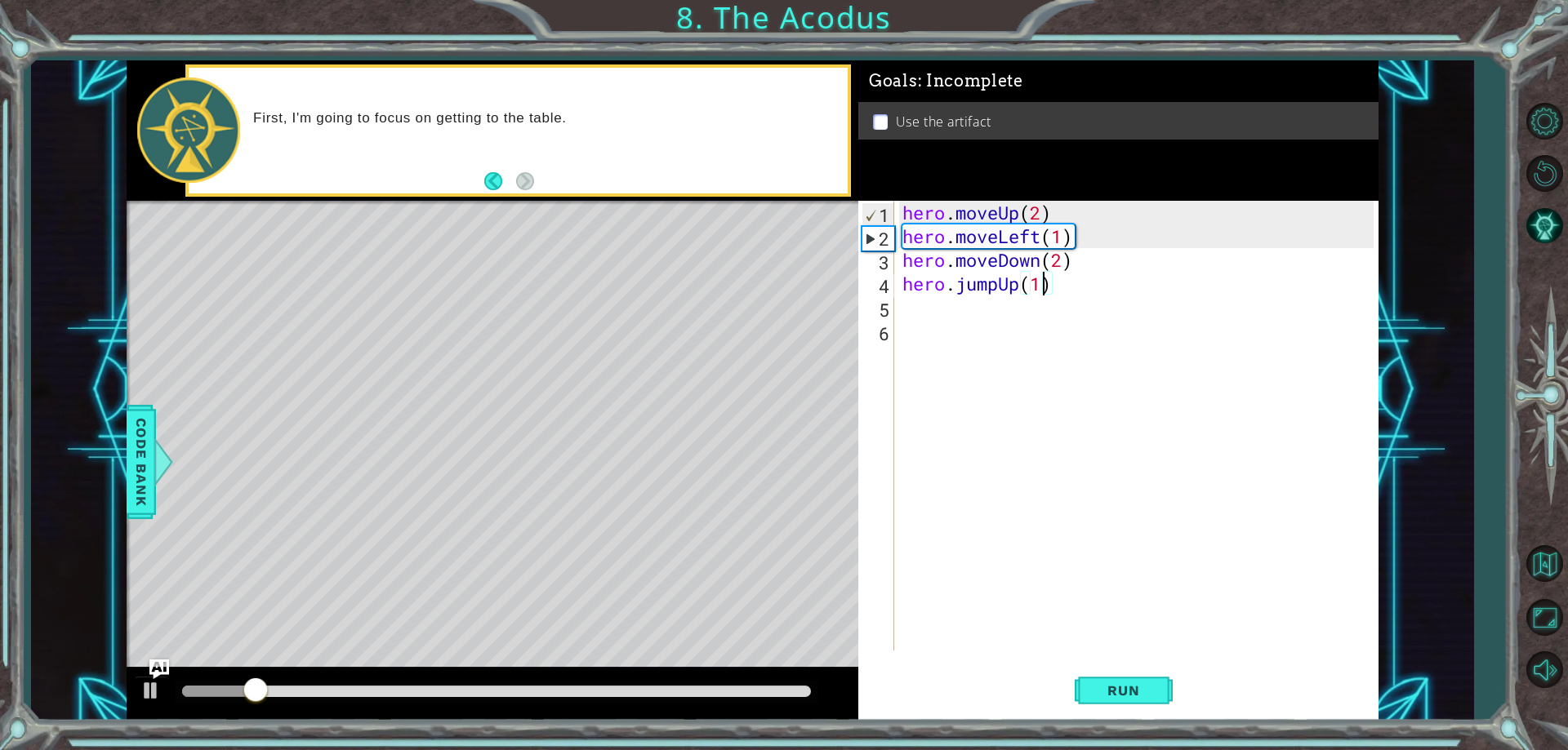
scroll to position [0, 5]
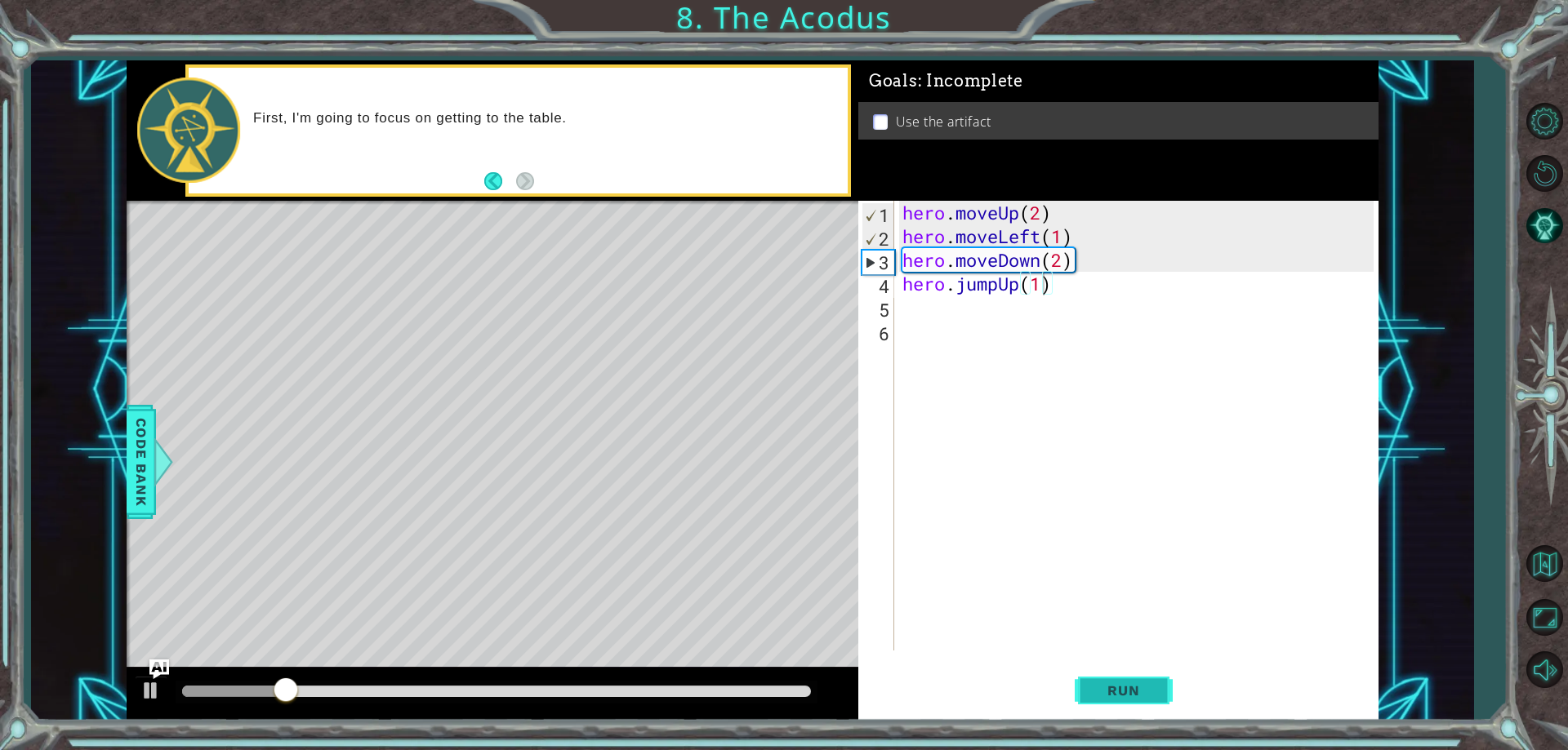
click at [1118, 689] on span "Run" at bounding box center [1122, 690] width 64 height 16
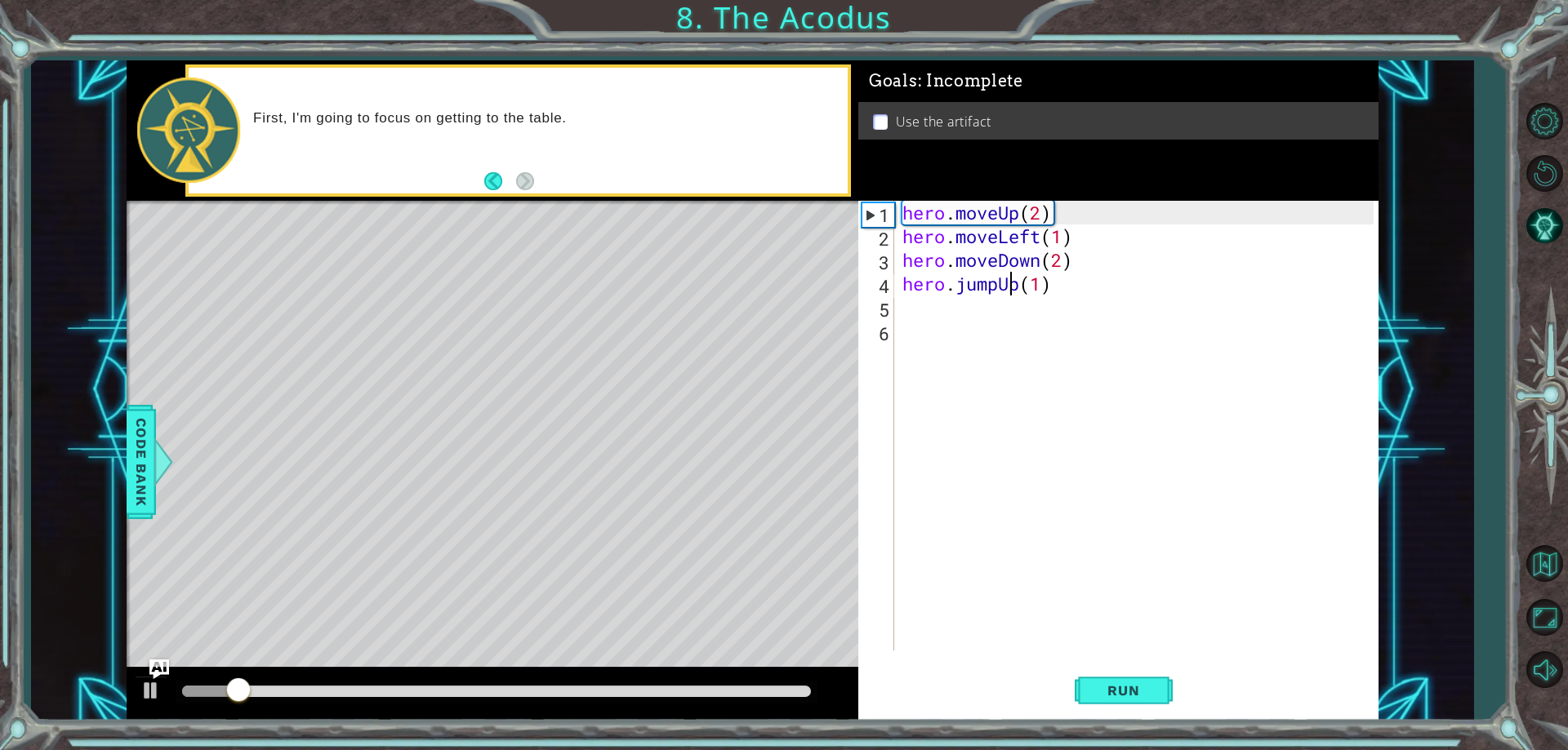
click at [1014, 284] on div "hero . moveUp ( 2 ) hero . moveLeft ( 1 ) hero . moveDown ( 2 ) hero . jumpUp (…" at bounding box center [1140, 449] width 482 height 497
click at [1021, 290] on div "hero . moveUp ( 2 ) hero . moveLeft ( 1 ) hero . moveDown ( 2 ) hero . jumpUp (…" at bounding box center [1140, 449] width 482 height 497
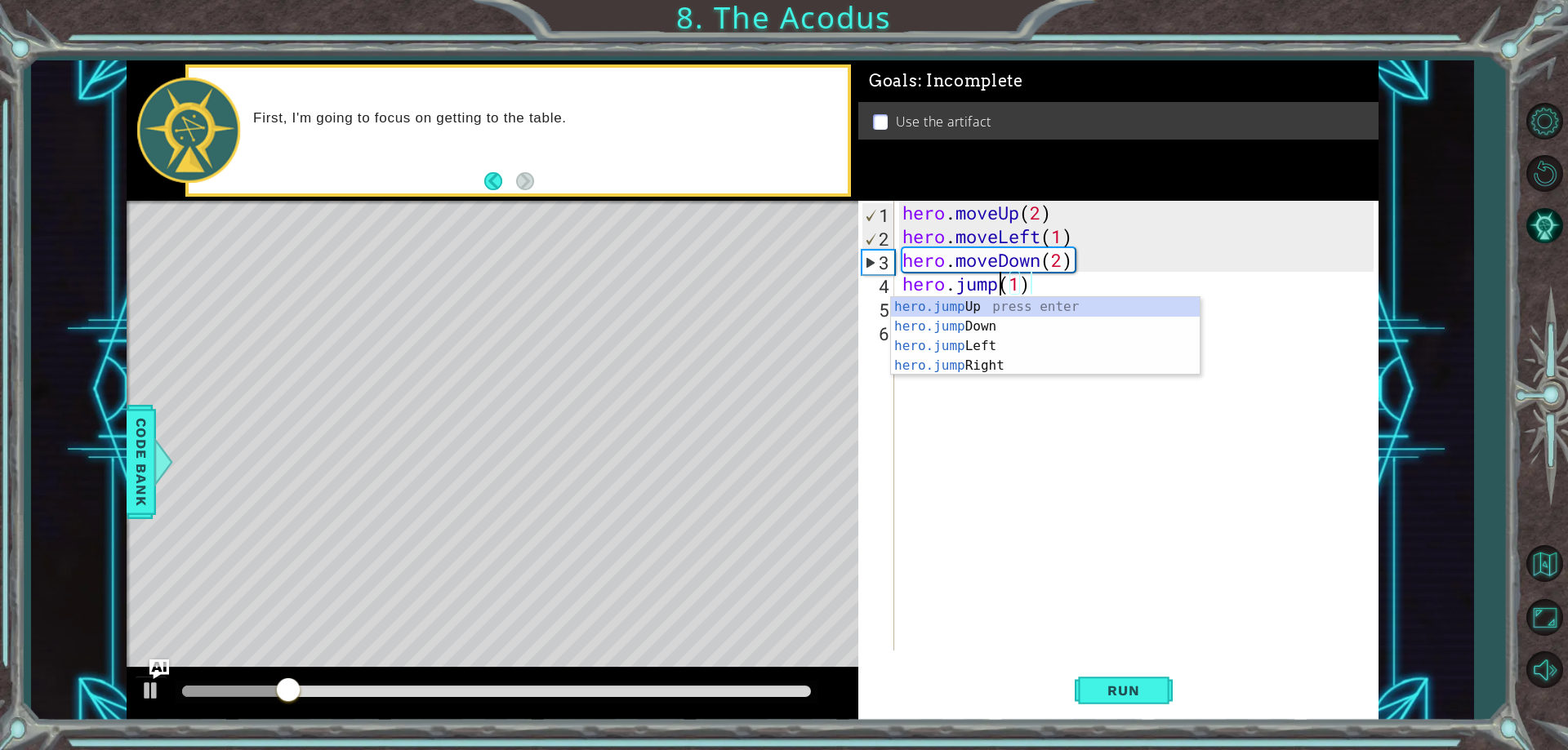
scroll to position [0, 5]
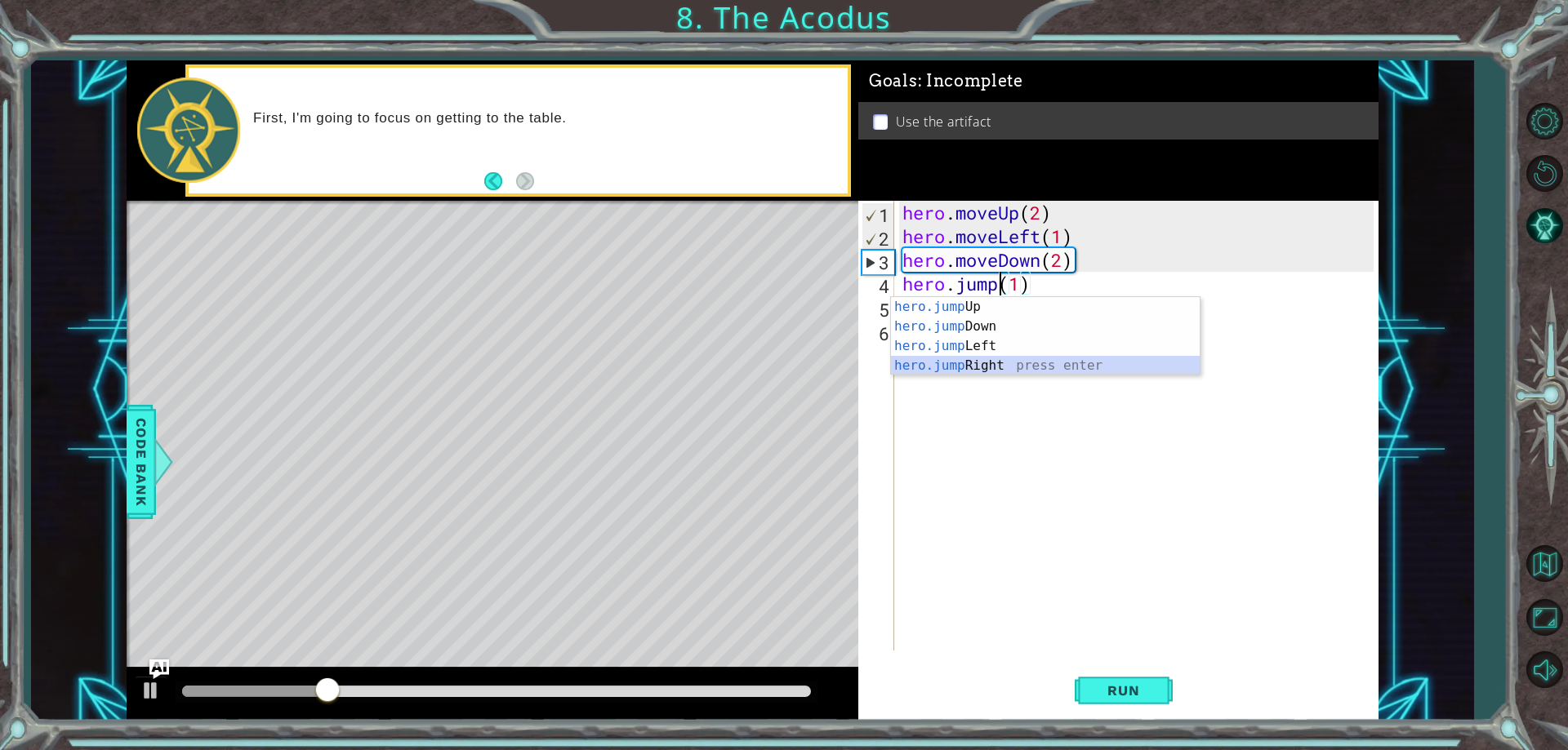
click at [970, 367] on div "hero.jump Up press enter hero.jump Down press enter hero.jump Left press enter …" at bounding box center [1045, 356] width 309 height 117
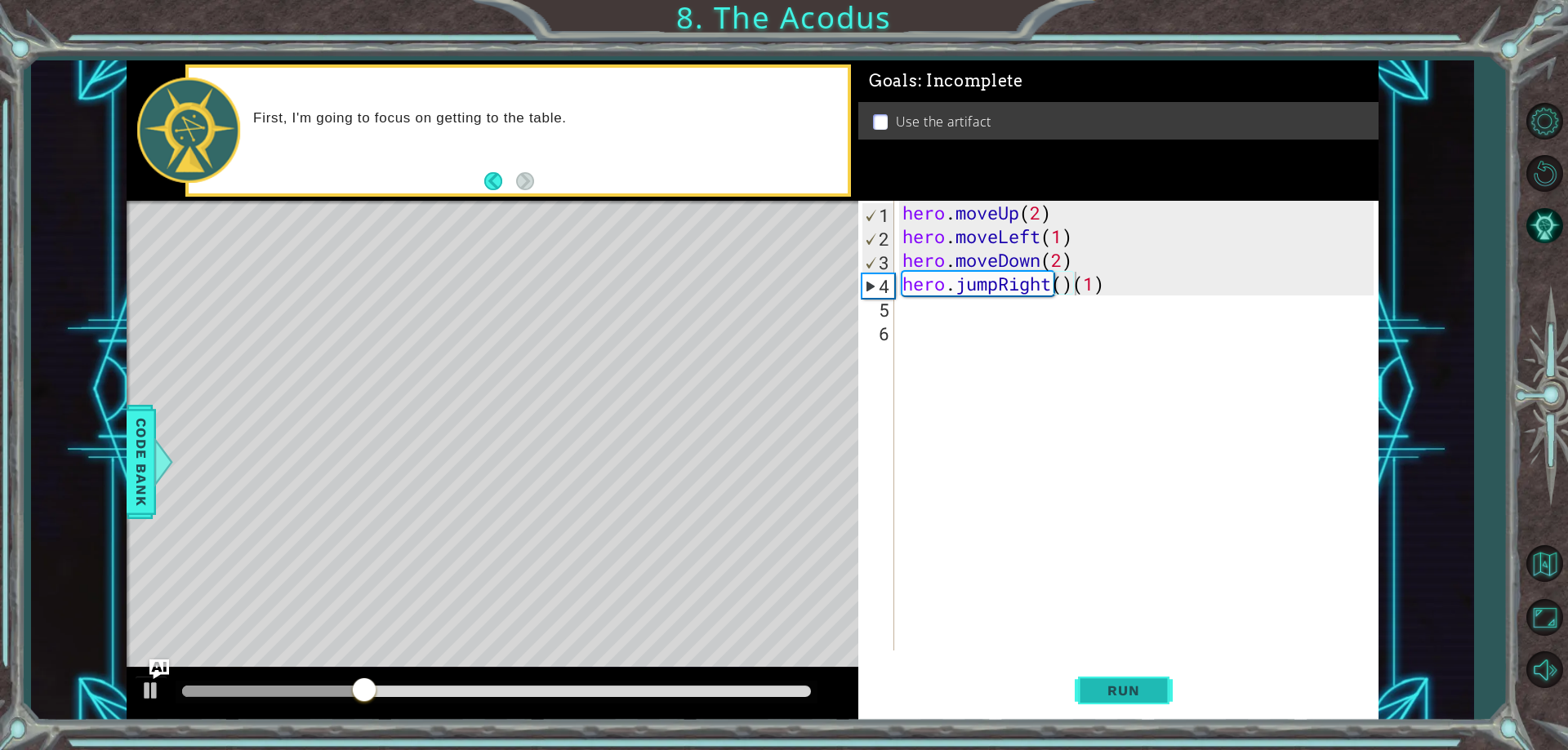
click at [1147, 697] on span "Run" at bounding box center [1122, 690] width 64 height 16
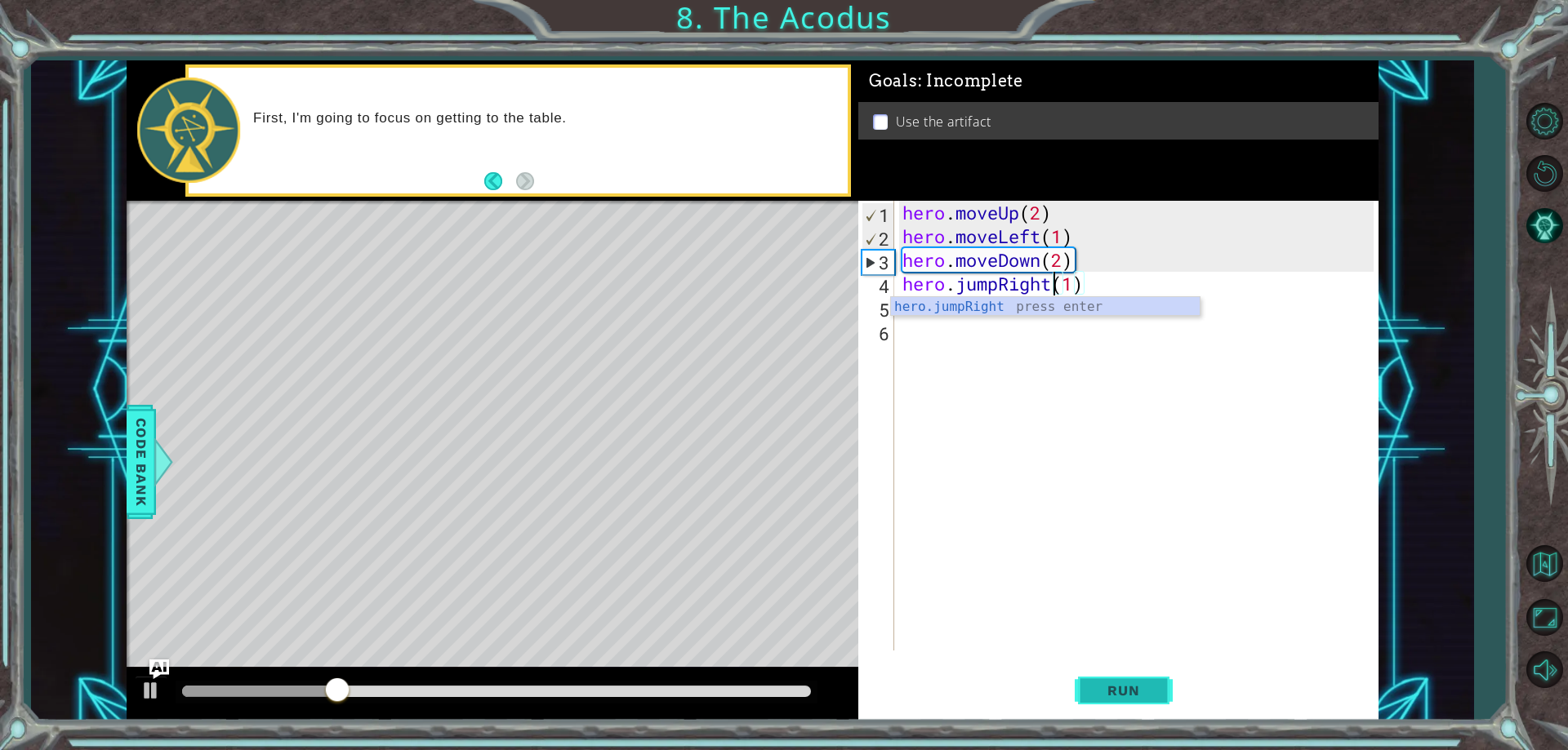
click at [1129, 689] on span "Run" at bounding box center [1122, 690] width 64 height 16
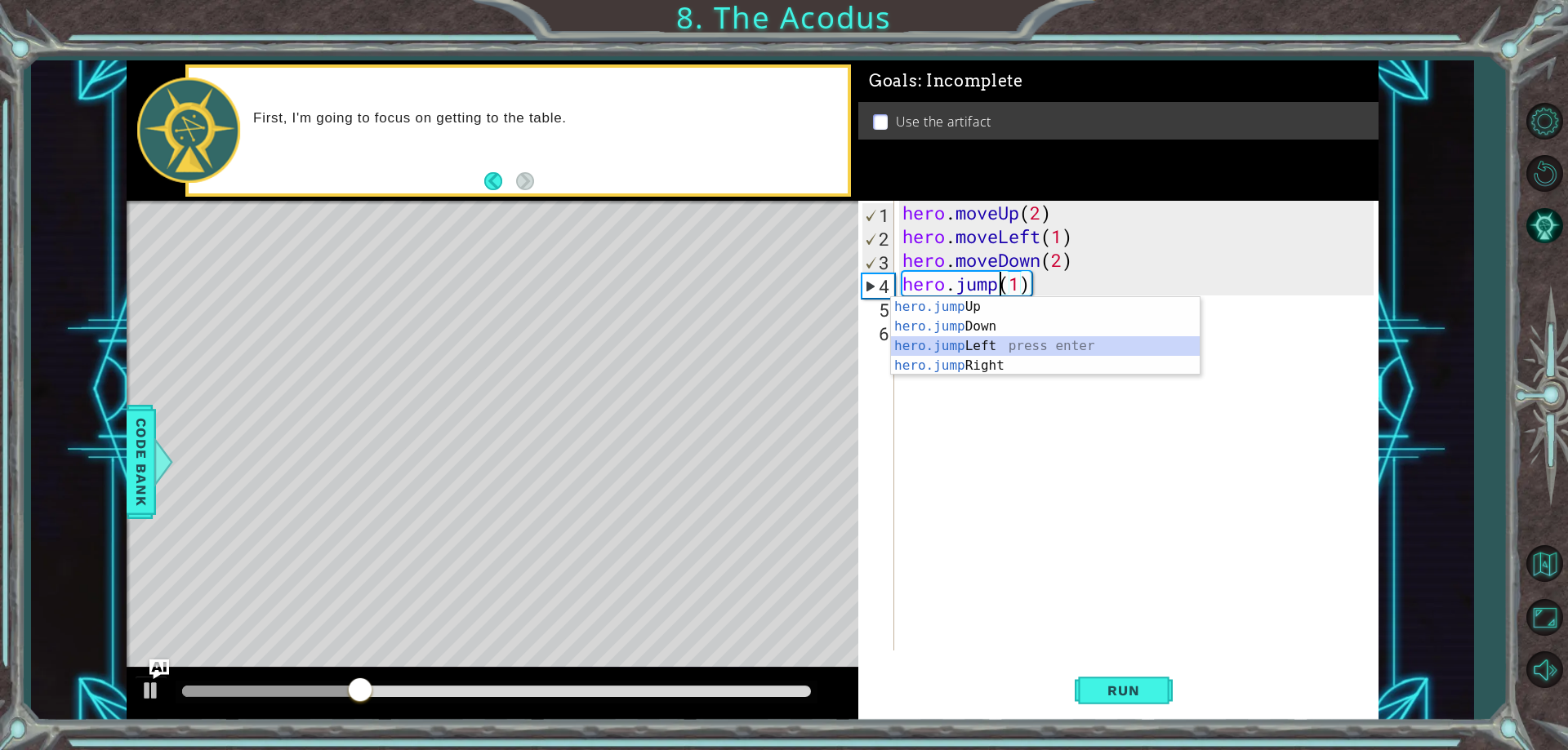
click at [1007, 347] on div "hero.jump Up press enter hero.jump Down press enter hero.jump Left press enter …" at bounding box center [1045, 356] width 309 height 117
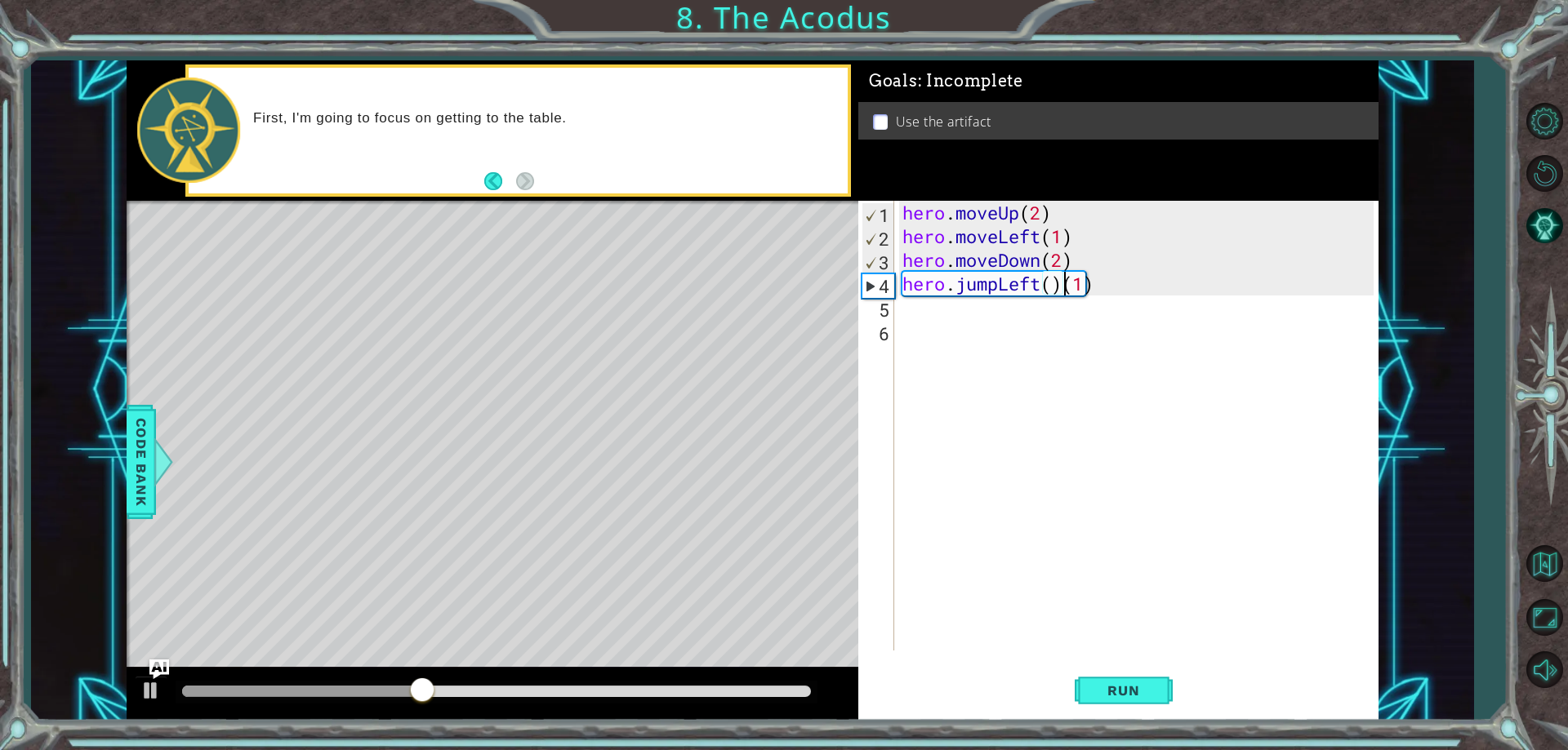
type textarea "hero.jumpLeft(1)"
click at [1089, 697] on button "Run" at bounding box center [1123, 691] width 98 height 52
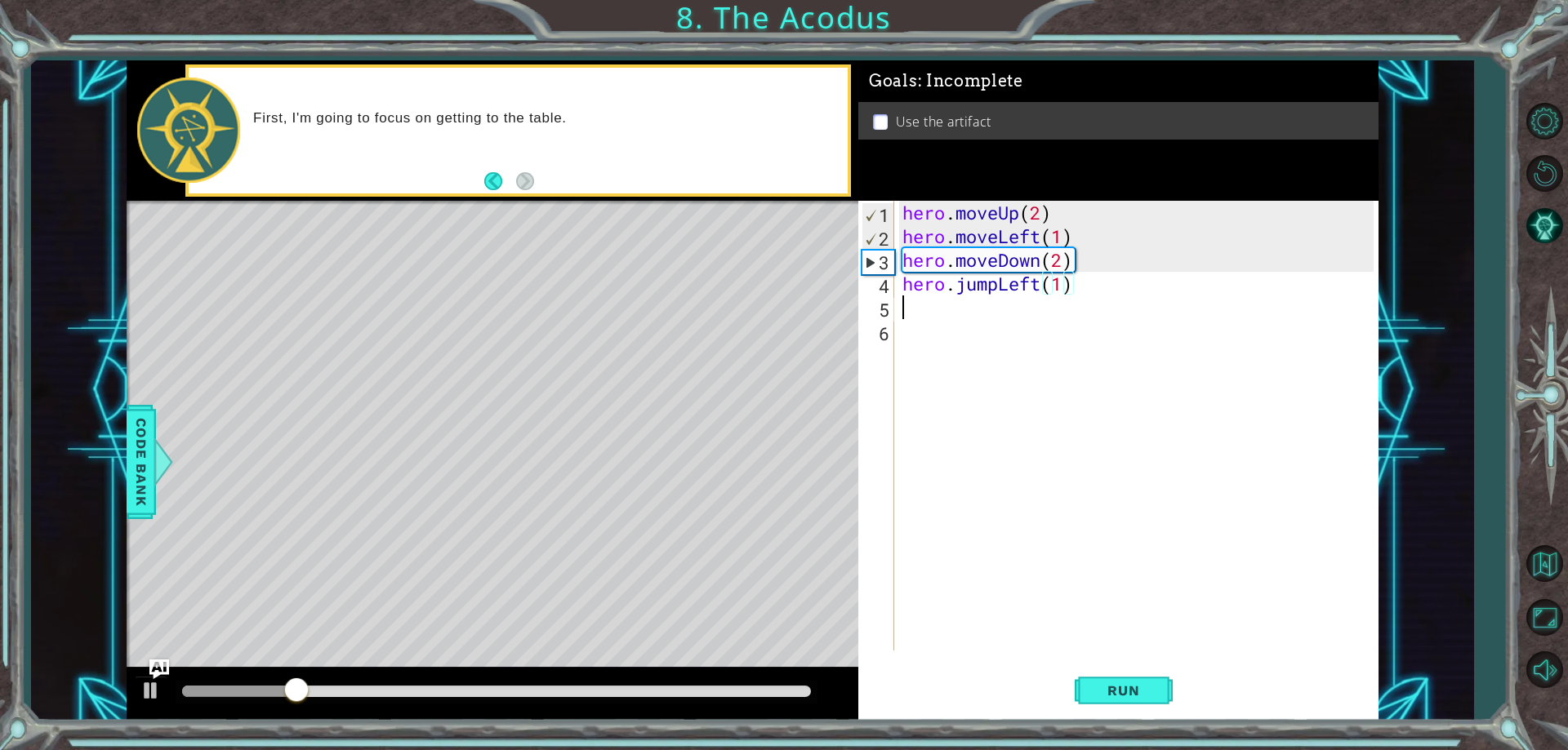
click at [932, 312] on div "hero . moveUp ( 2 ) hero . moveLeft ( 1 ) hero . moveDown ( 2 ) hero . jumpLeft…" at bounding box center [1140, 449] width 482 height 497
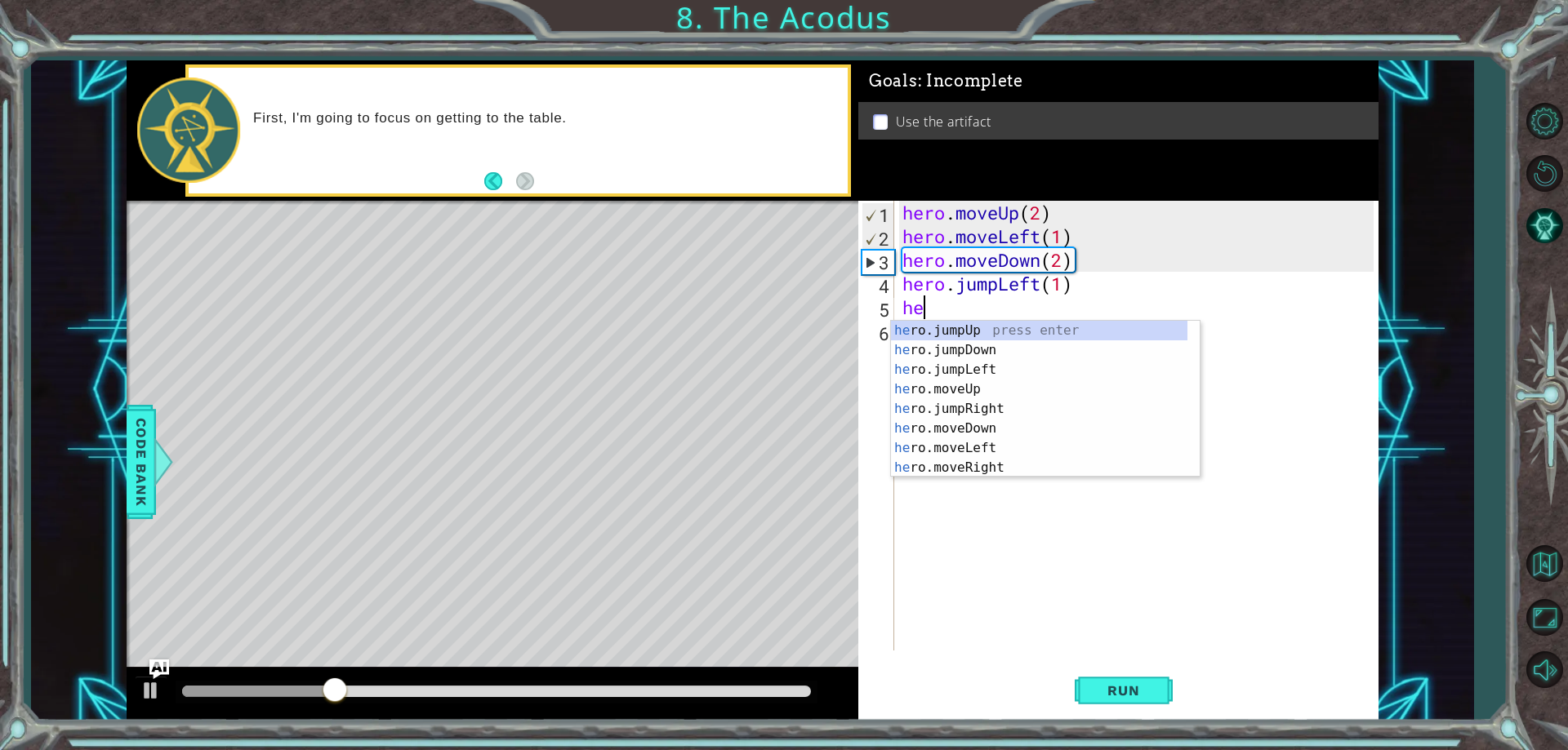
scroll to position [0, 1]
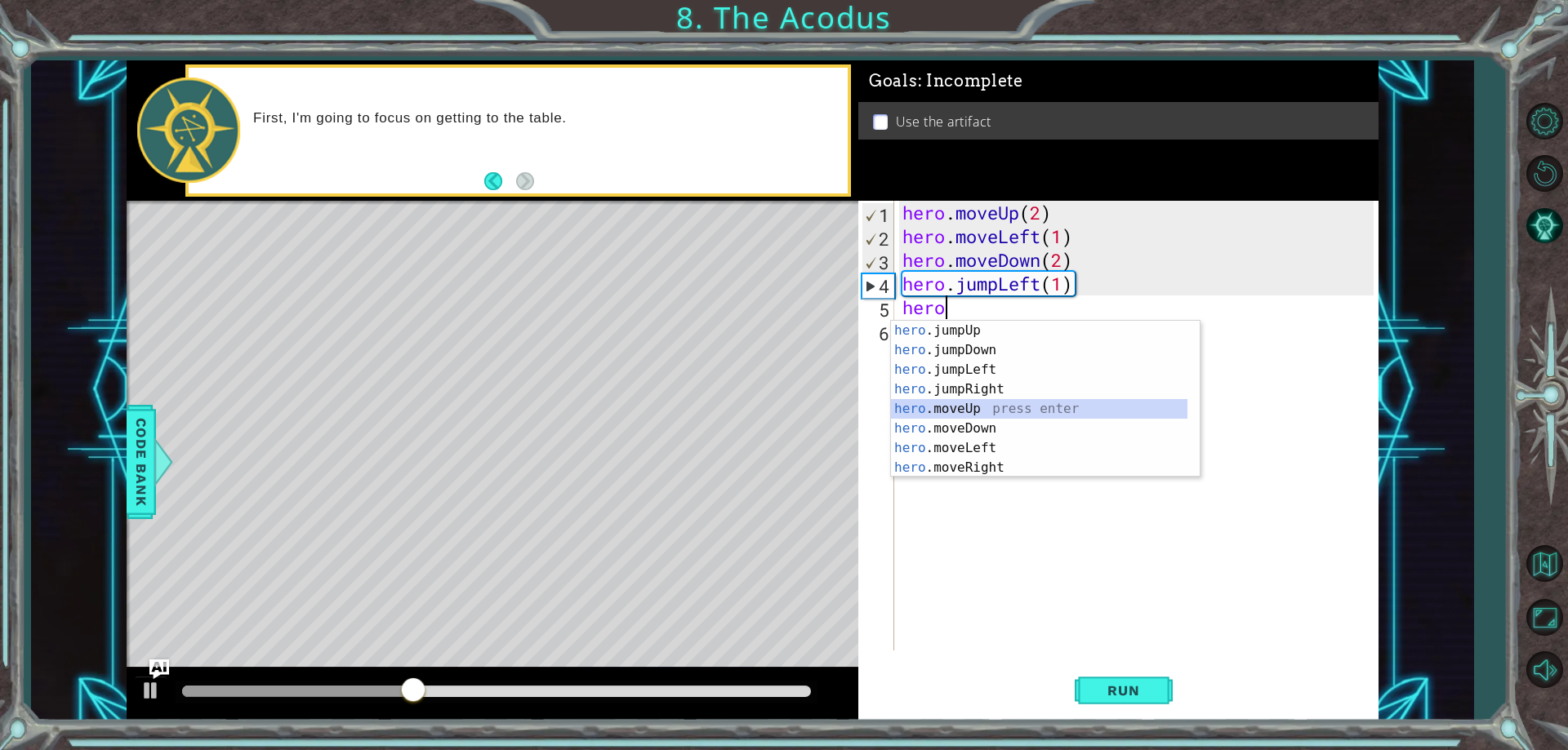
click at [974, 406] on div "hero .jumpUp press enter hero .jumpDown press enter hero .jumpLeft press enter …" at bounding box center [1039, 418] width 296 height 196
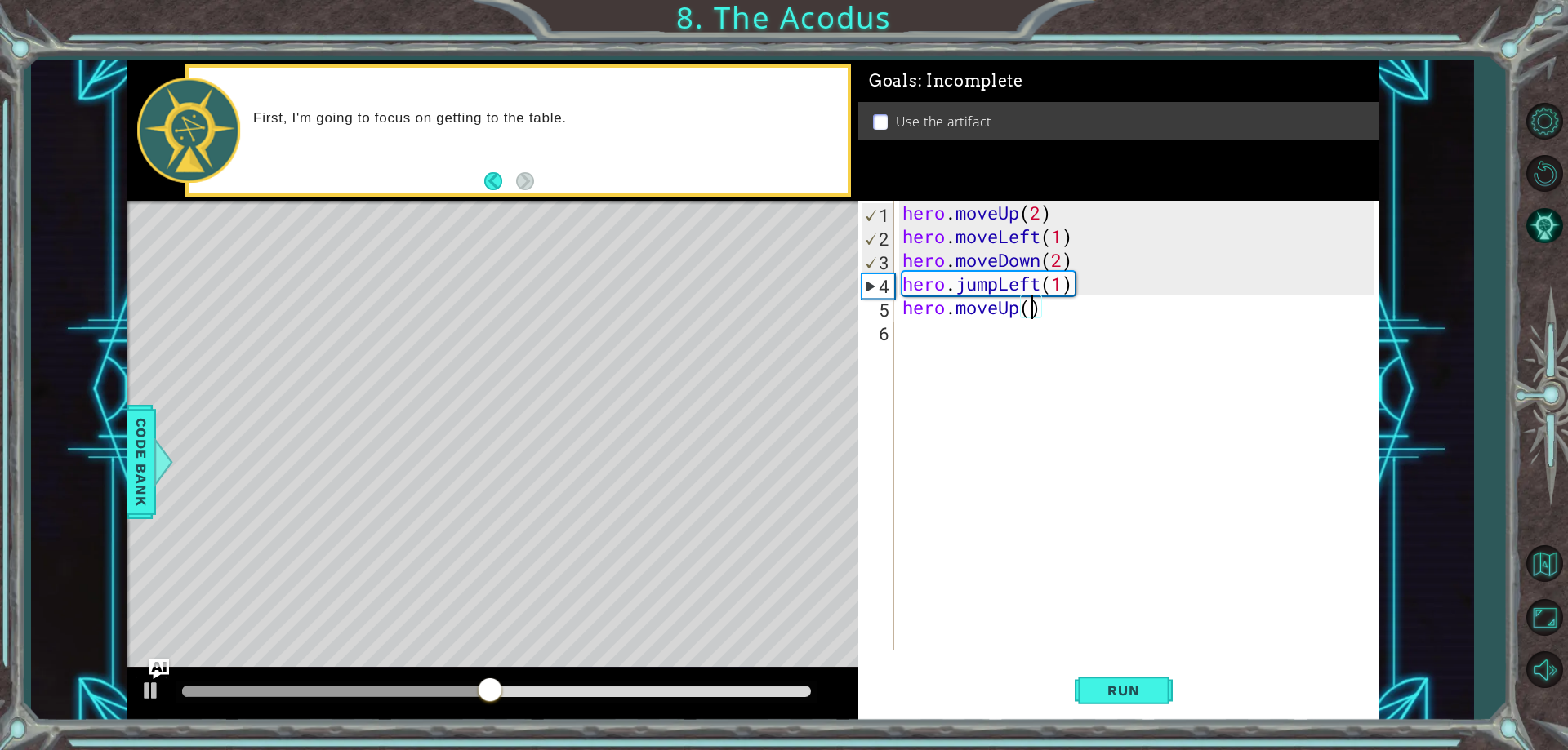
scroll to position [0, 5]
type textarea "hero.moveUp(2)"
click at [1105, 690] on span "Run" at bounding box center [1122, 690] width 64 height 16
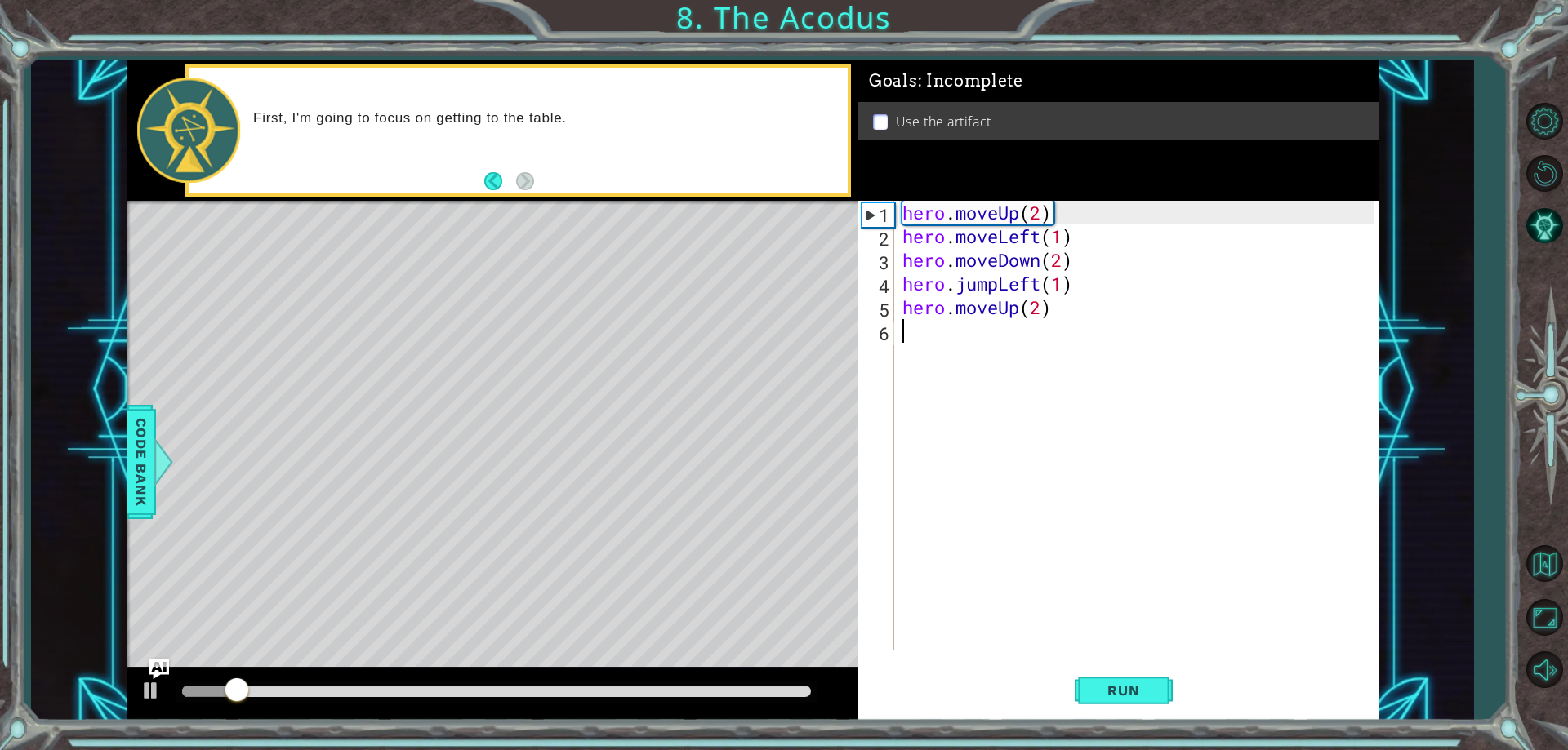
click at [924, 335] on div "hero . moveUp ( 2 ) hero . moveLeft ( 1 ) hero . moveDown ( 2 ) hero . jumpLeft…" at bounding box center [1140, 449] width 482 height 497
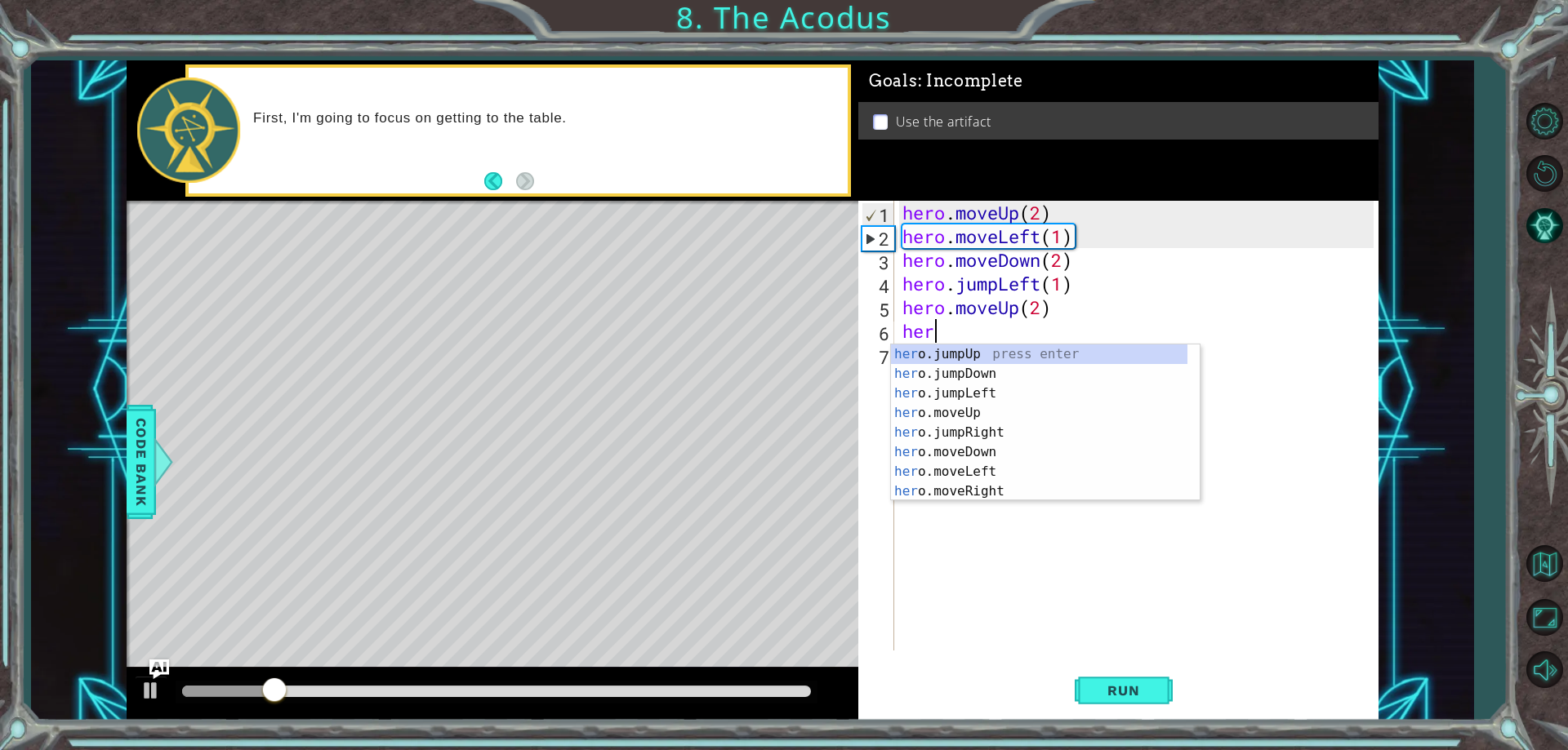
scroll to position [0, 1]
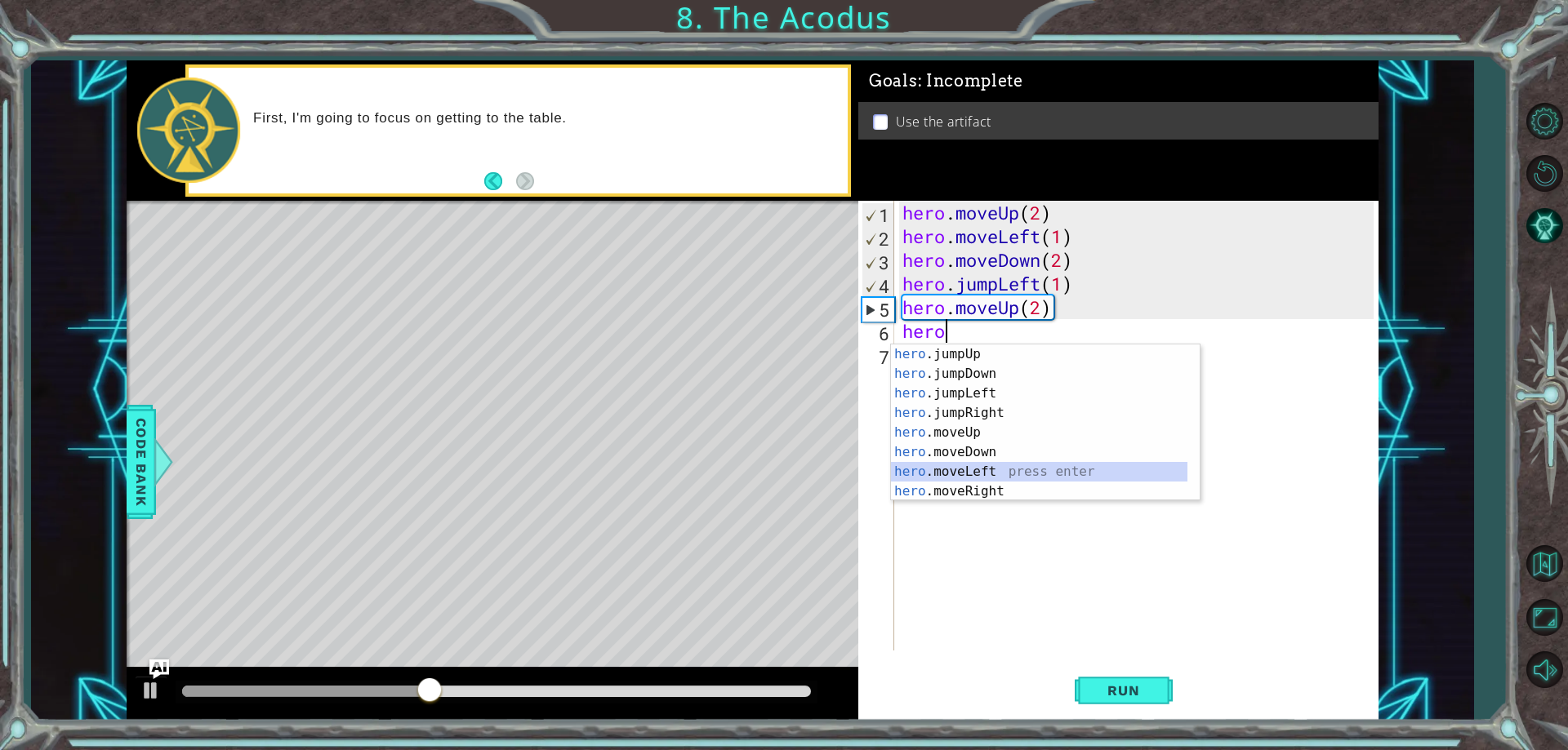
click at [985, 477] on div "hero .jumpUp press enter hero .jumpDown press enter hero .jumpLeft press enter …" at bounding box center [1039, 442] width 296 height 196
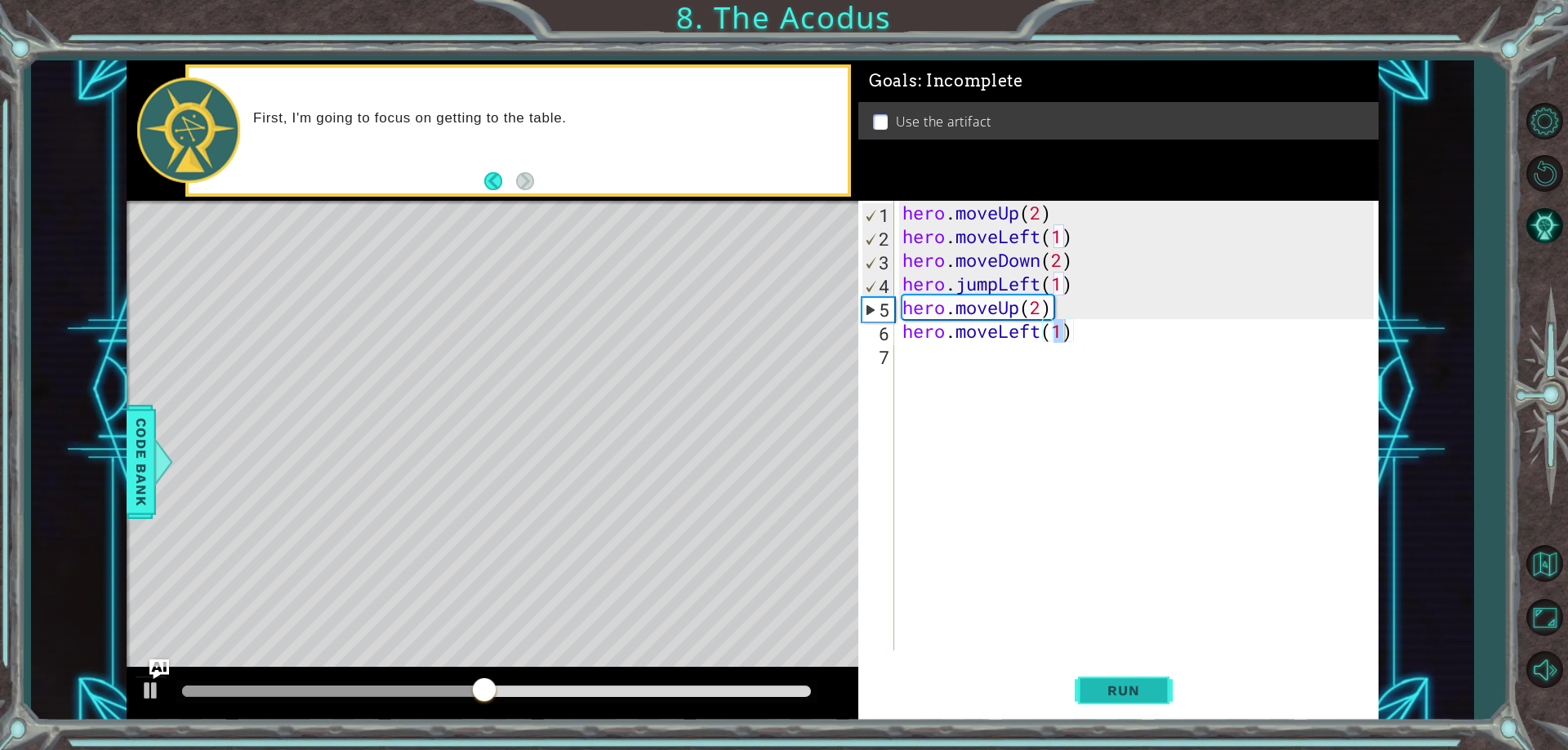
click at [1074, 703] on button "Run" at bounding box center [1123, 691] width 98 height 52
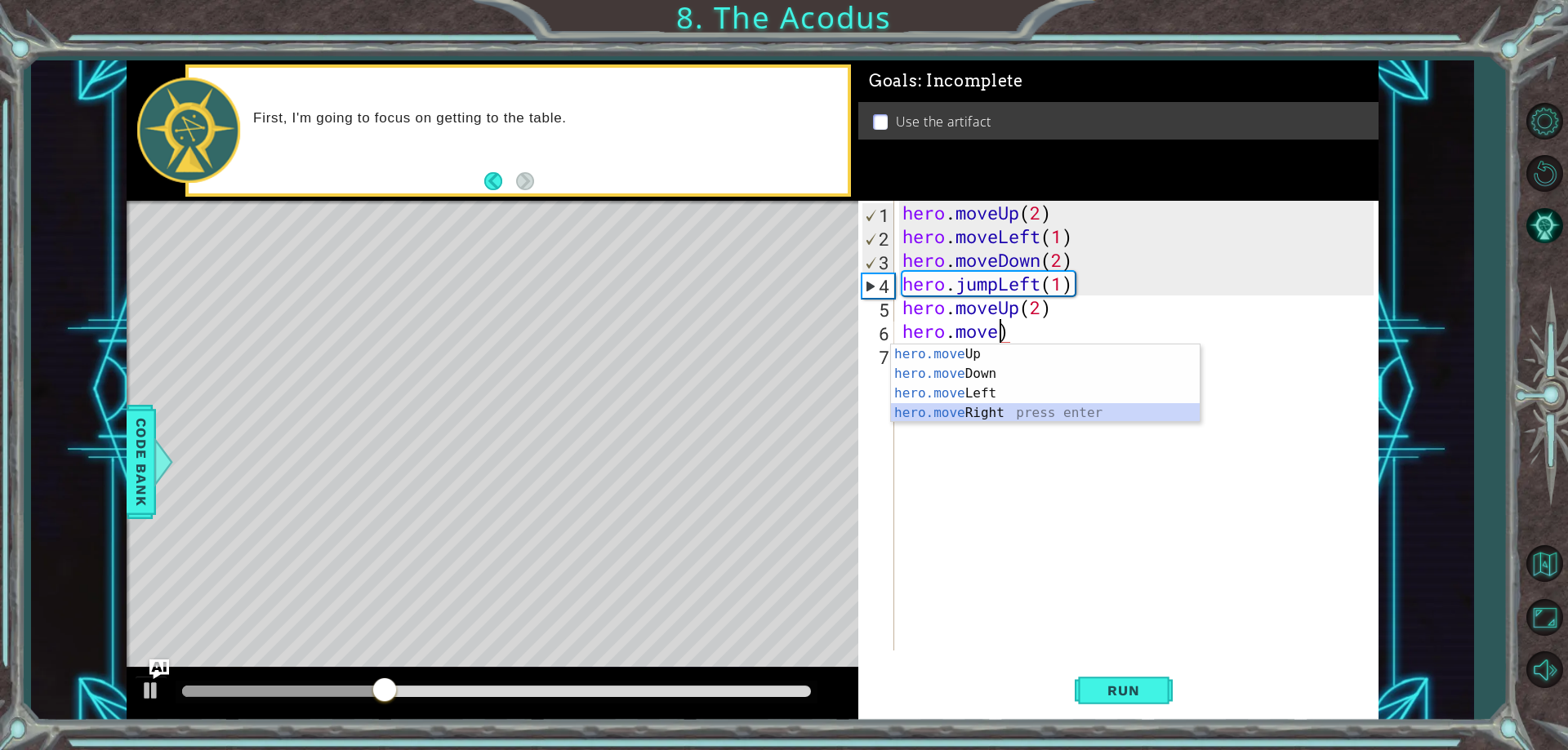
click at [1014, 411] on div "hero.move Up press enter hero.move Down press enter hero.move Left press enter …" at bounding box center [1045, 403] width 309 height 117
type textarea "hero.moveRight(1)"
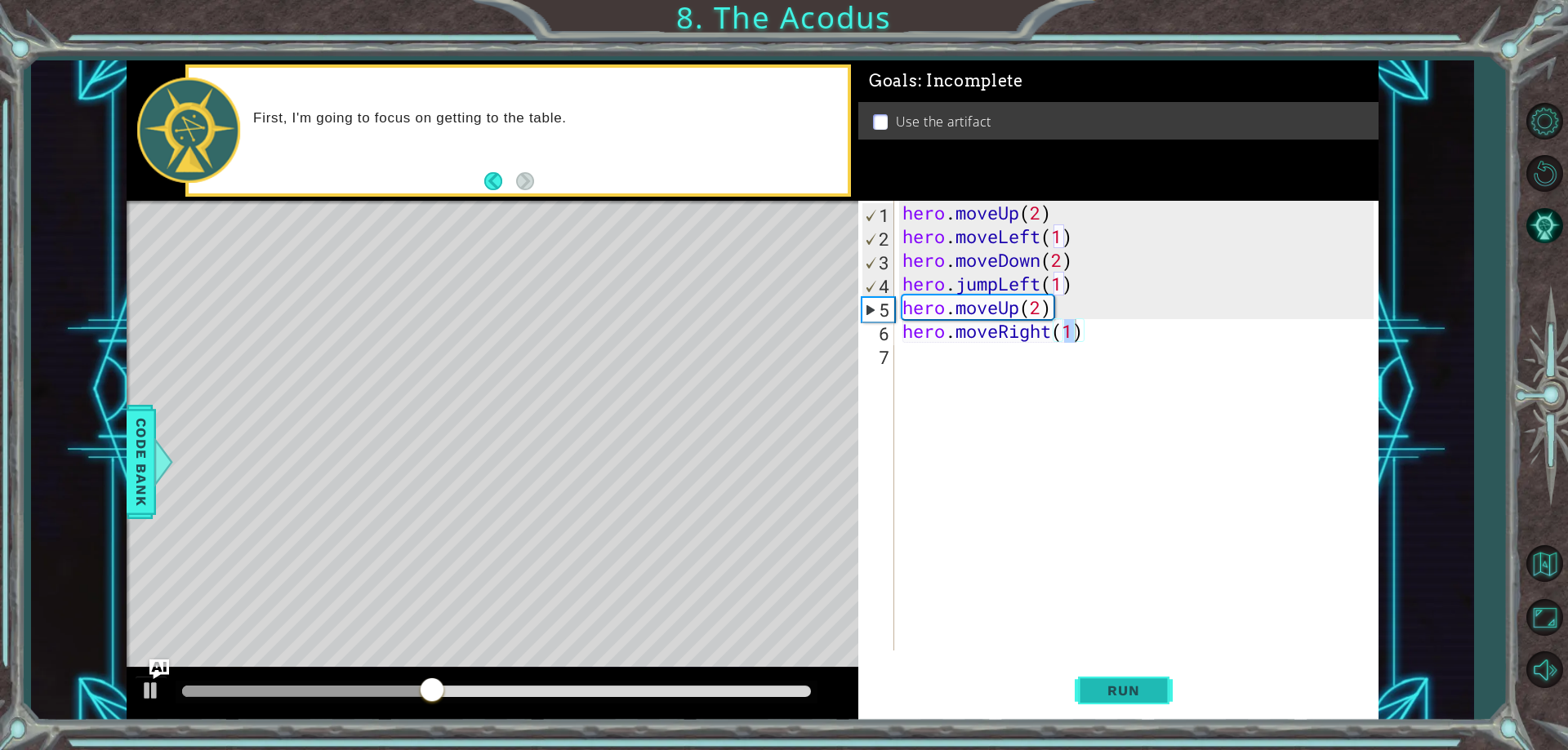
drag, startPoint x: 1112, startPoint y: 702, endPoint x: 1105, endPoint y: 707, distance: 8.6
click at [1108, 705] on button "Run" at bounding box center [1123, 691] width 98 height 52
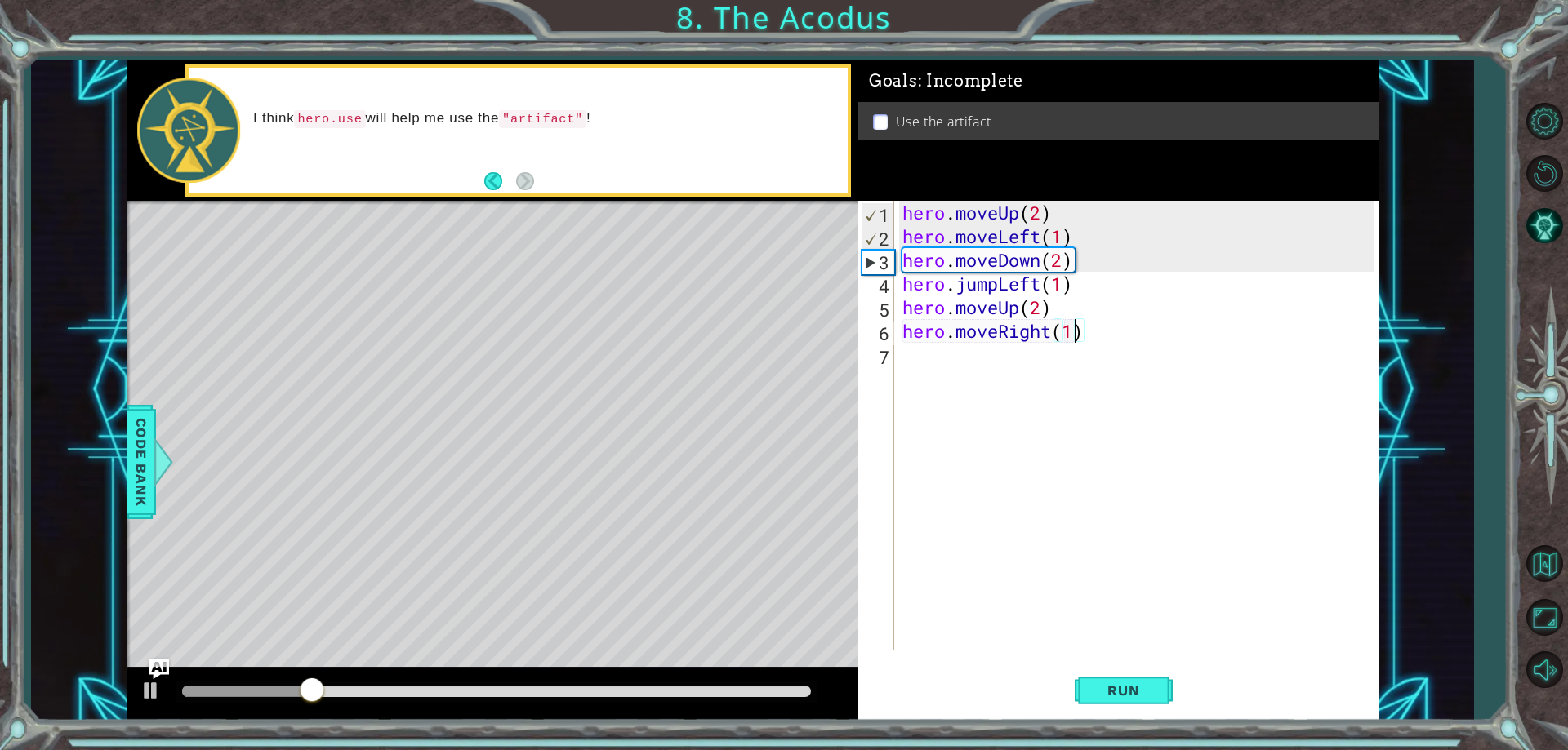
click at [928, 375] on div "hero . moveUp ( 2 ) hero . moveLeft ( 1 ) hero . moveDown ( 2 ) hero . jumpLeft…" at bounding box center [1140, 449] width 482 height 497
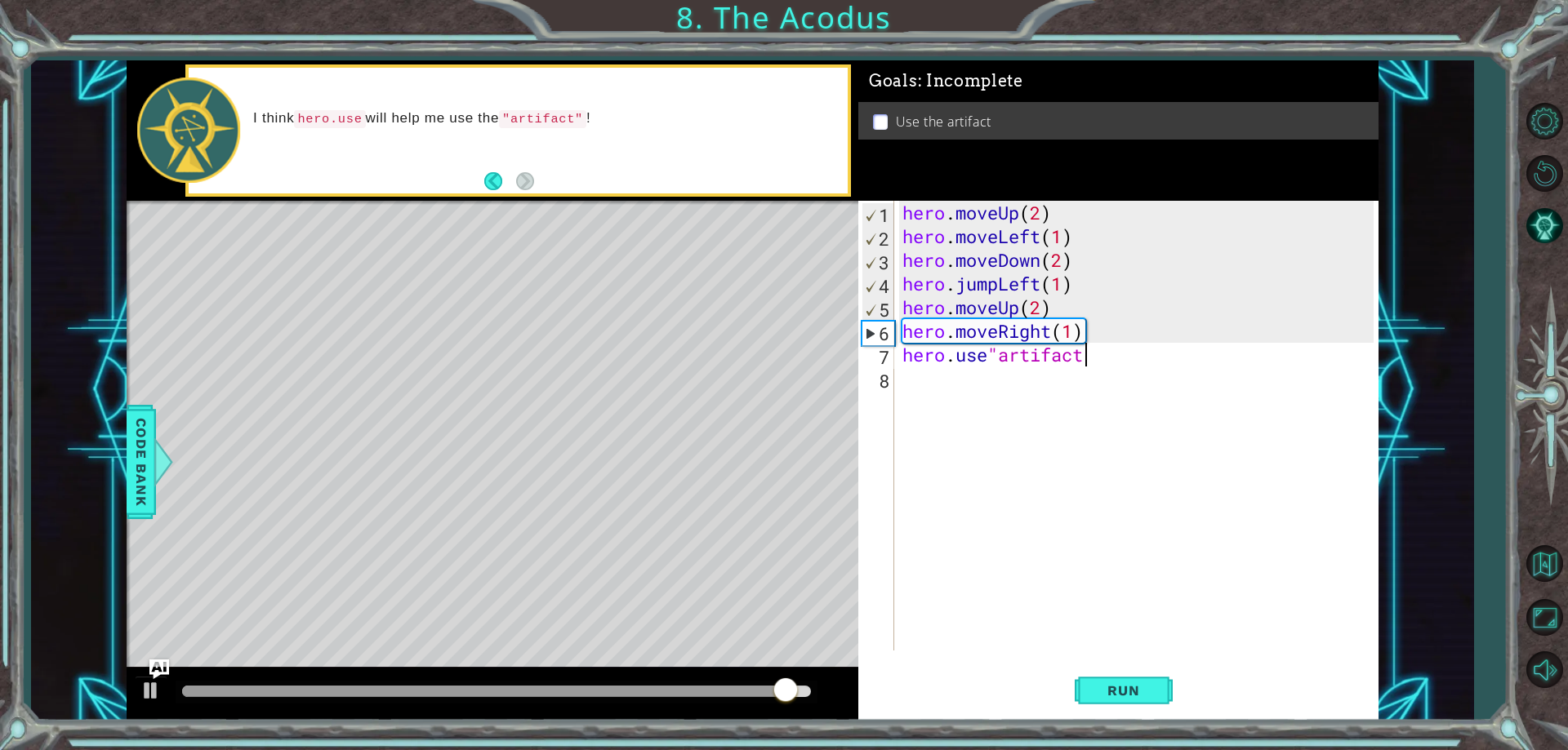
scroll to position [0, 8]
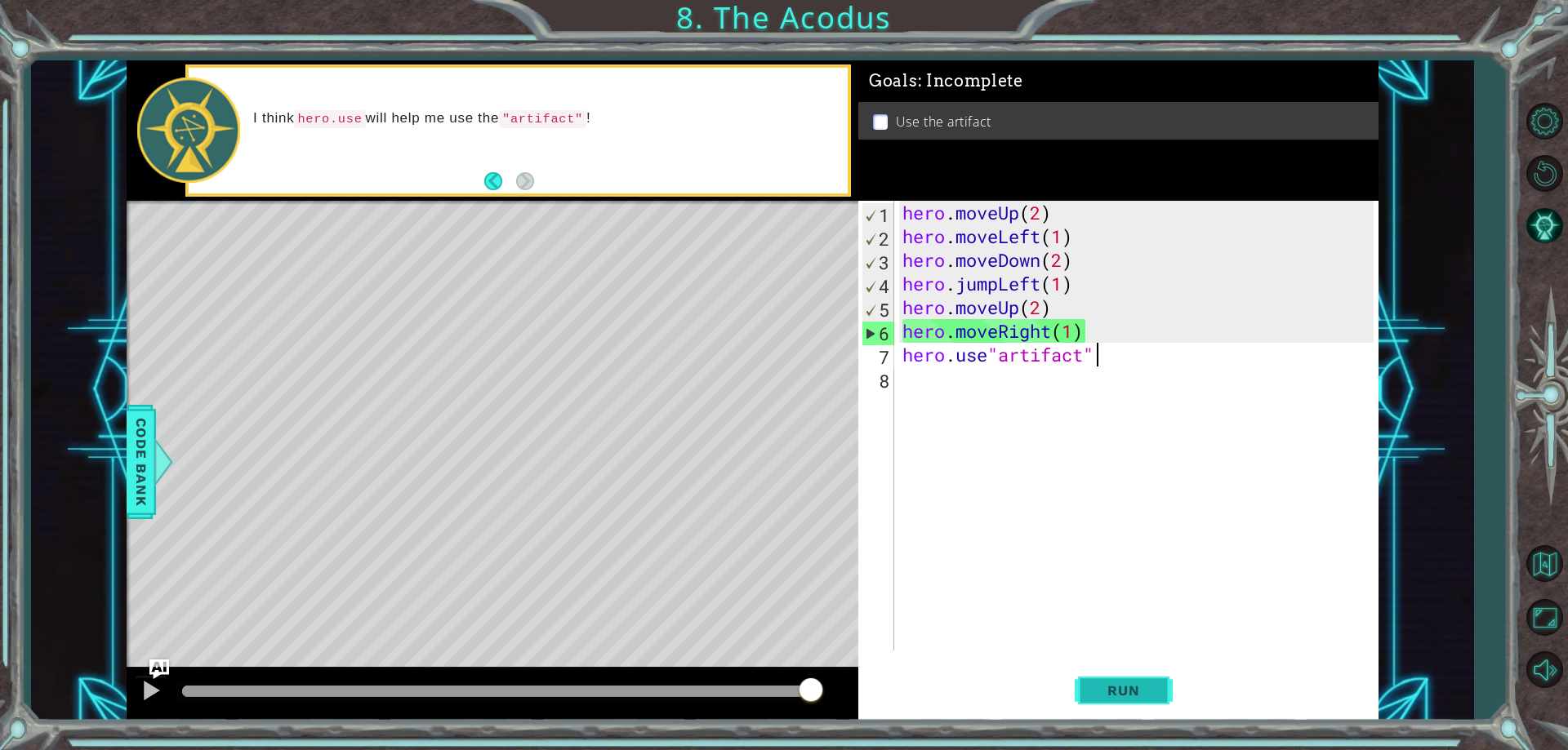
click at [1117, 706] on button "Run" at bounding box center [1123, 691] width 98 height 52
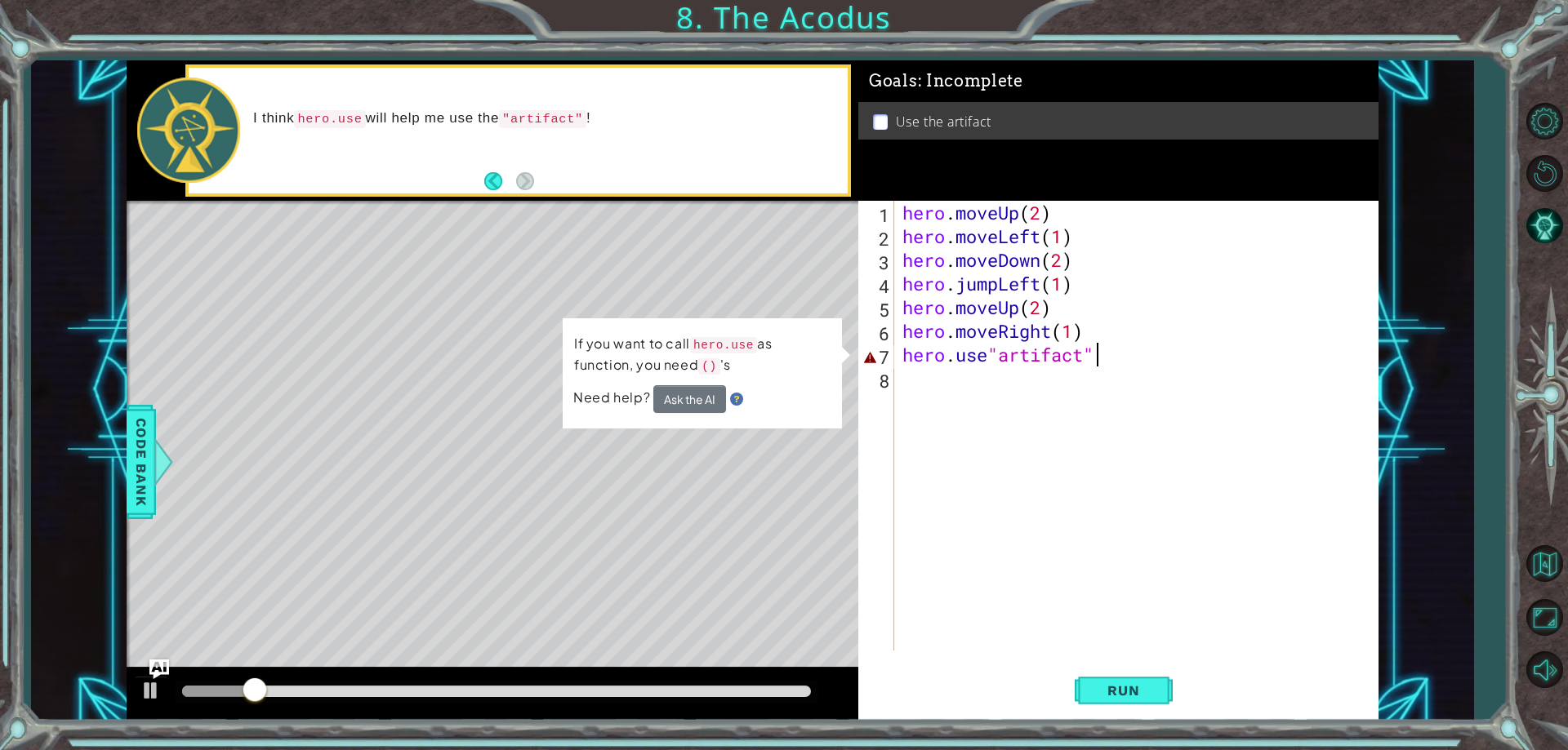
click at [991, 359] on div "hero . moveUp ( 2 ) hero . moveLeft ( 1 ) hero . moveDown ( 2 ) hero . jumpLeft…" at bounding box center [1140, 449] width 482 height 497
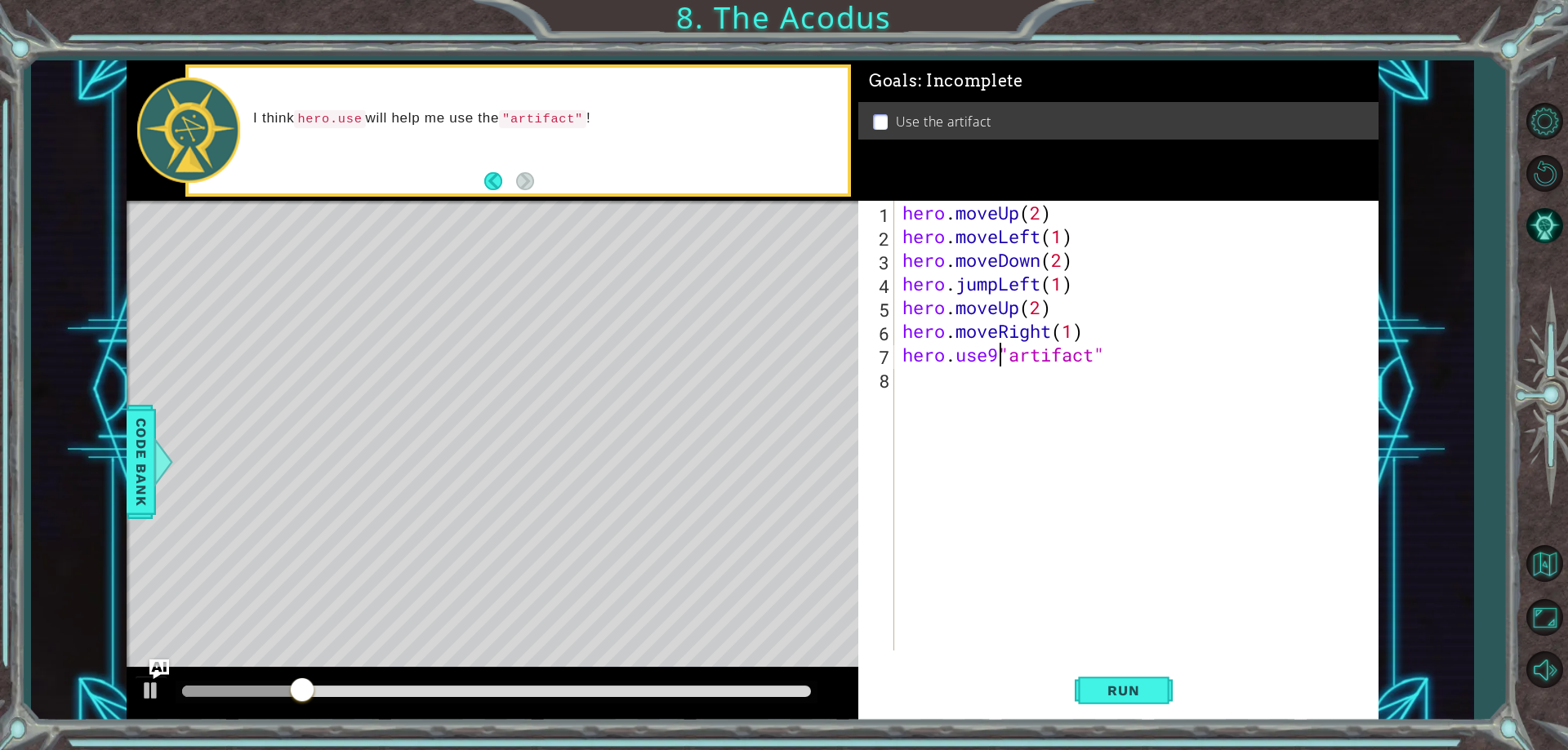
scroll to position [0, 5]
click at [1117, 356] on div "hero . moveUp ( 2 ) hero . moveLeft ( 1 ) hero . moveDown ( 2 ) hero . jumpLeft…" at bounding box center [1140, 449] width 482 height 497
type textarea "hero.use("artifact")"
click at [1108, 696] on span "Run" at bounding box center [1122, 690] width 64 height 16
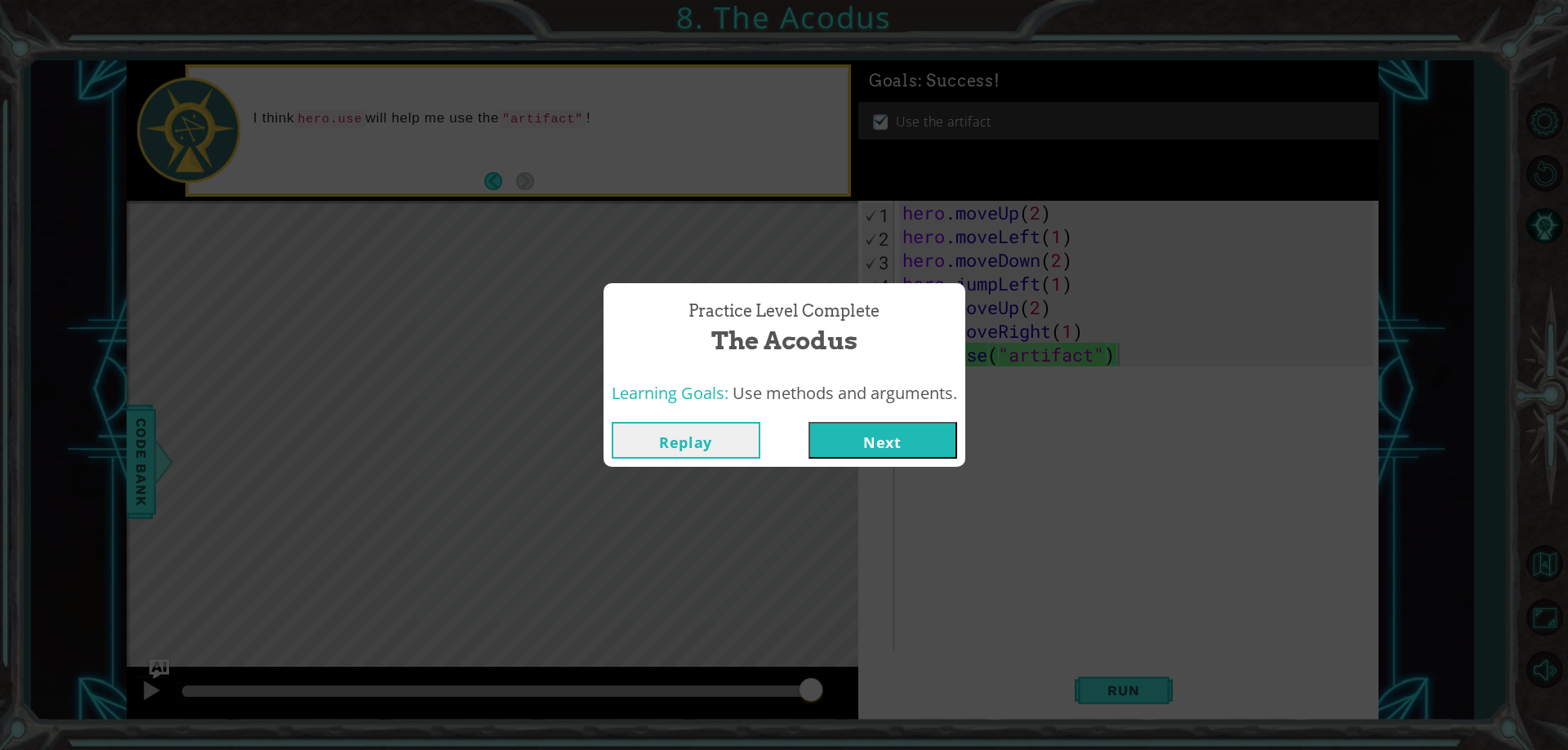
click at [838, 432] on button "Next" at bounding box center [882, 440] width 149 height 37
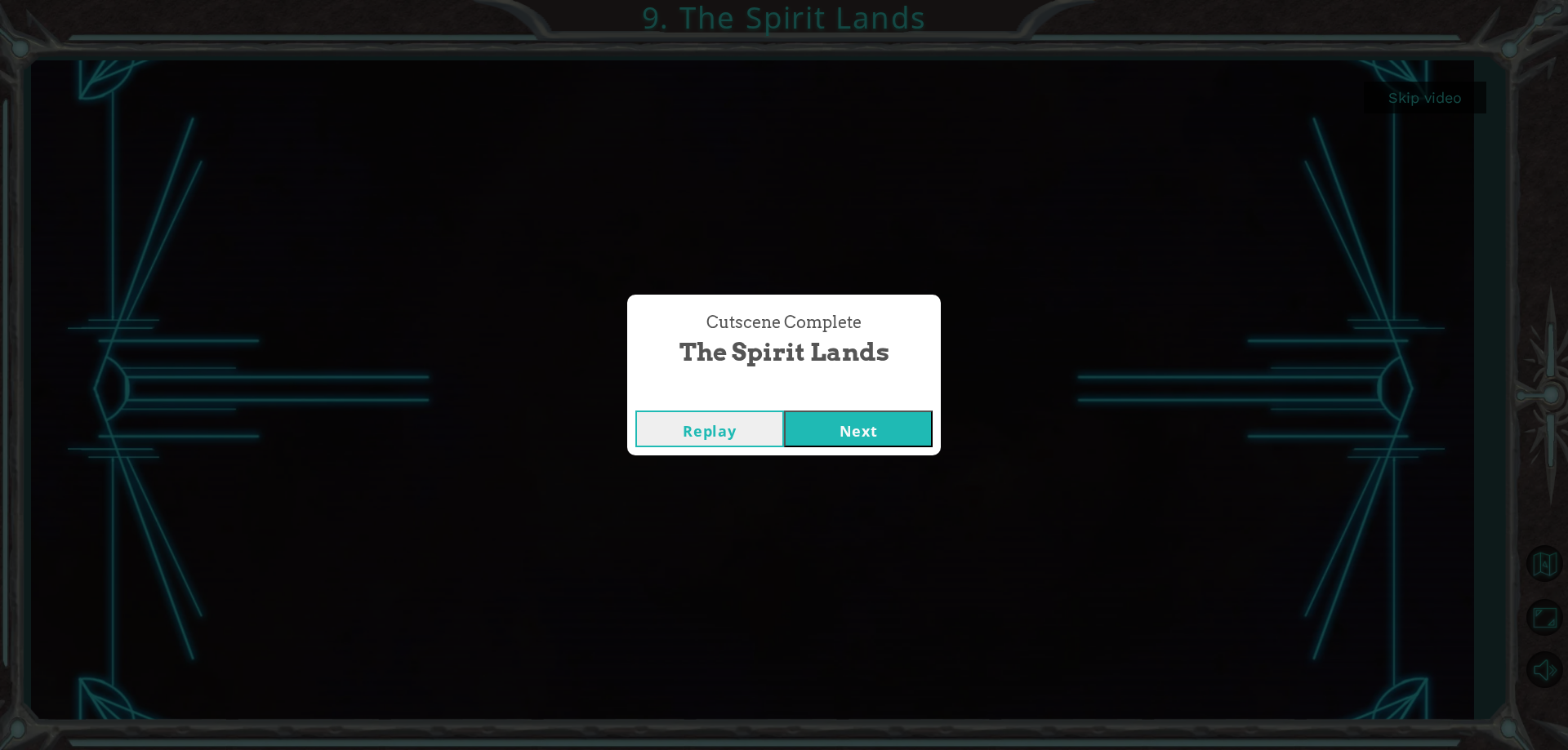
click at [893, 433] on button "Next" at bounding box center [858, 429] width 149 height 37
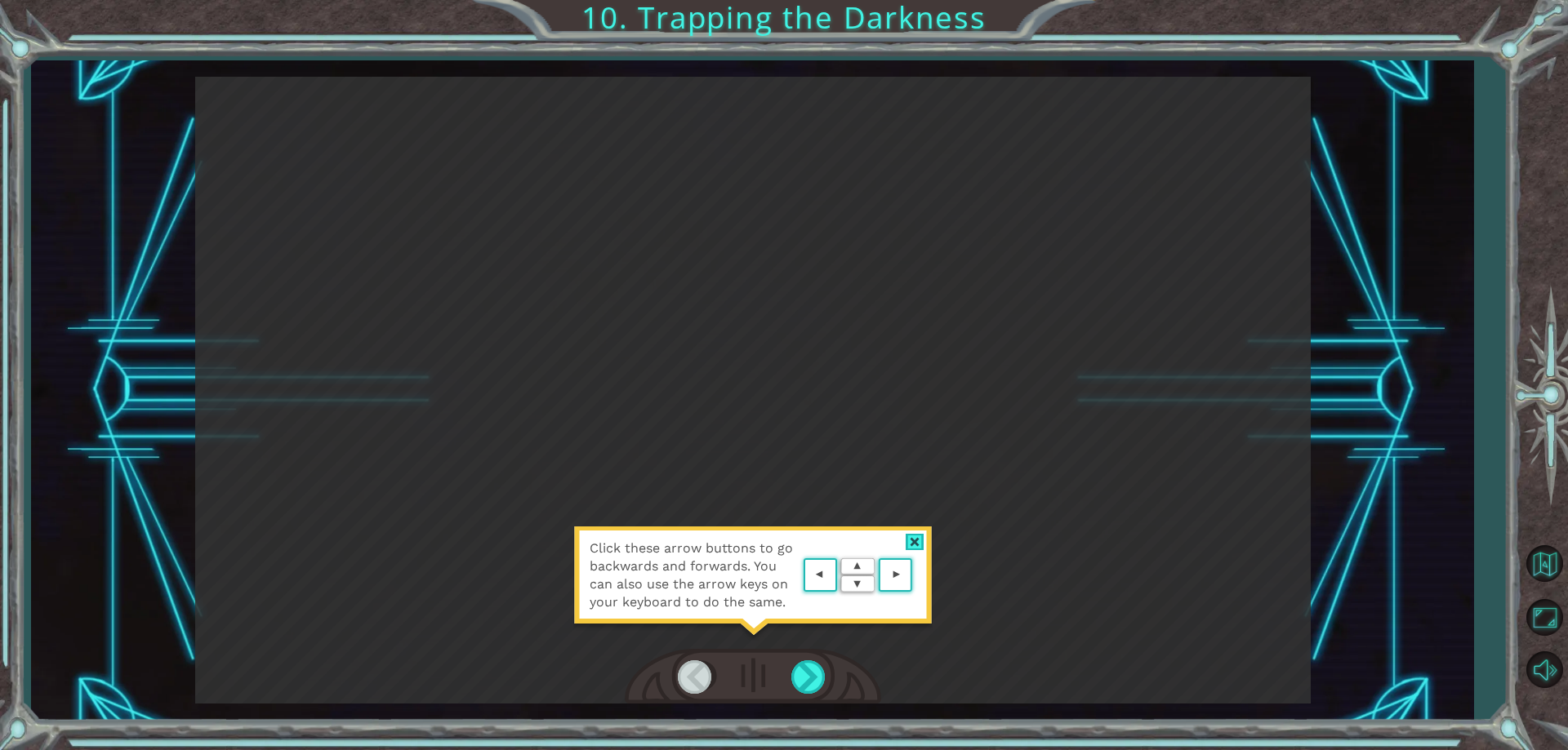
click at [916, 576] on area at bounding box center [916, 576] width 0 height 0
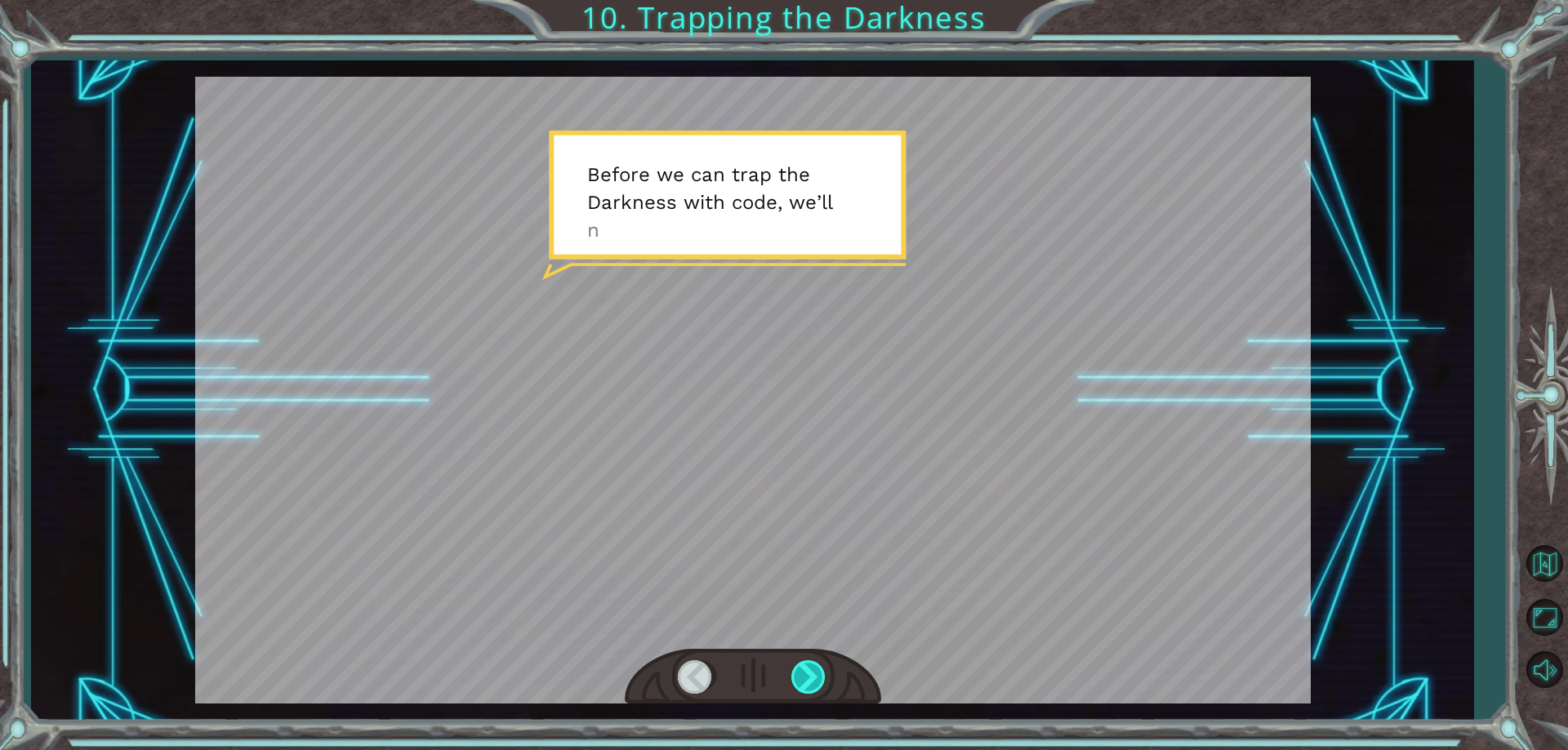
click at [808, 664] on div at bounding box center [809, 677] width 37 height 33
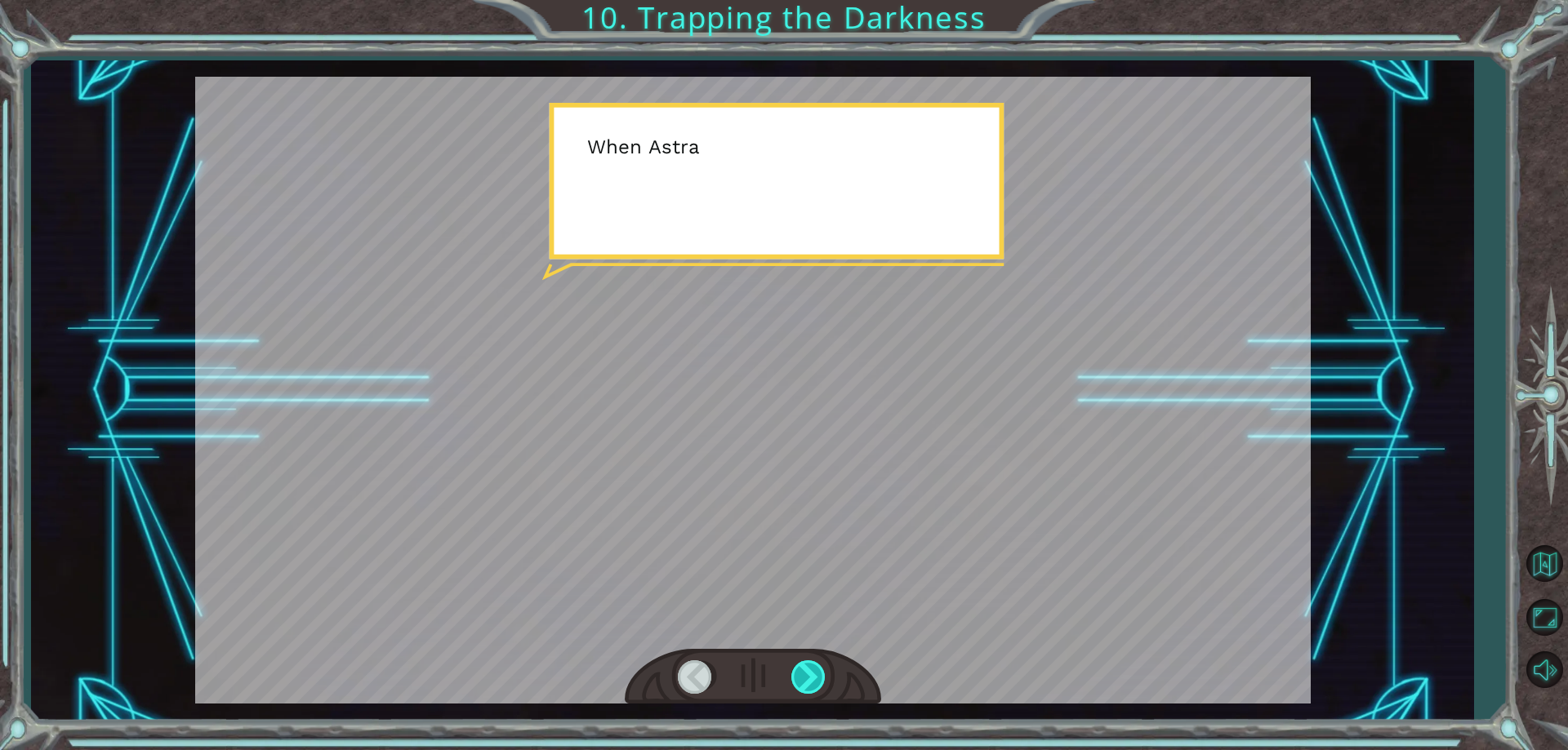
click at [808, 664] on div at bounding box center [809, 677] width 37 height 33
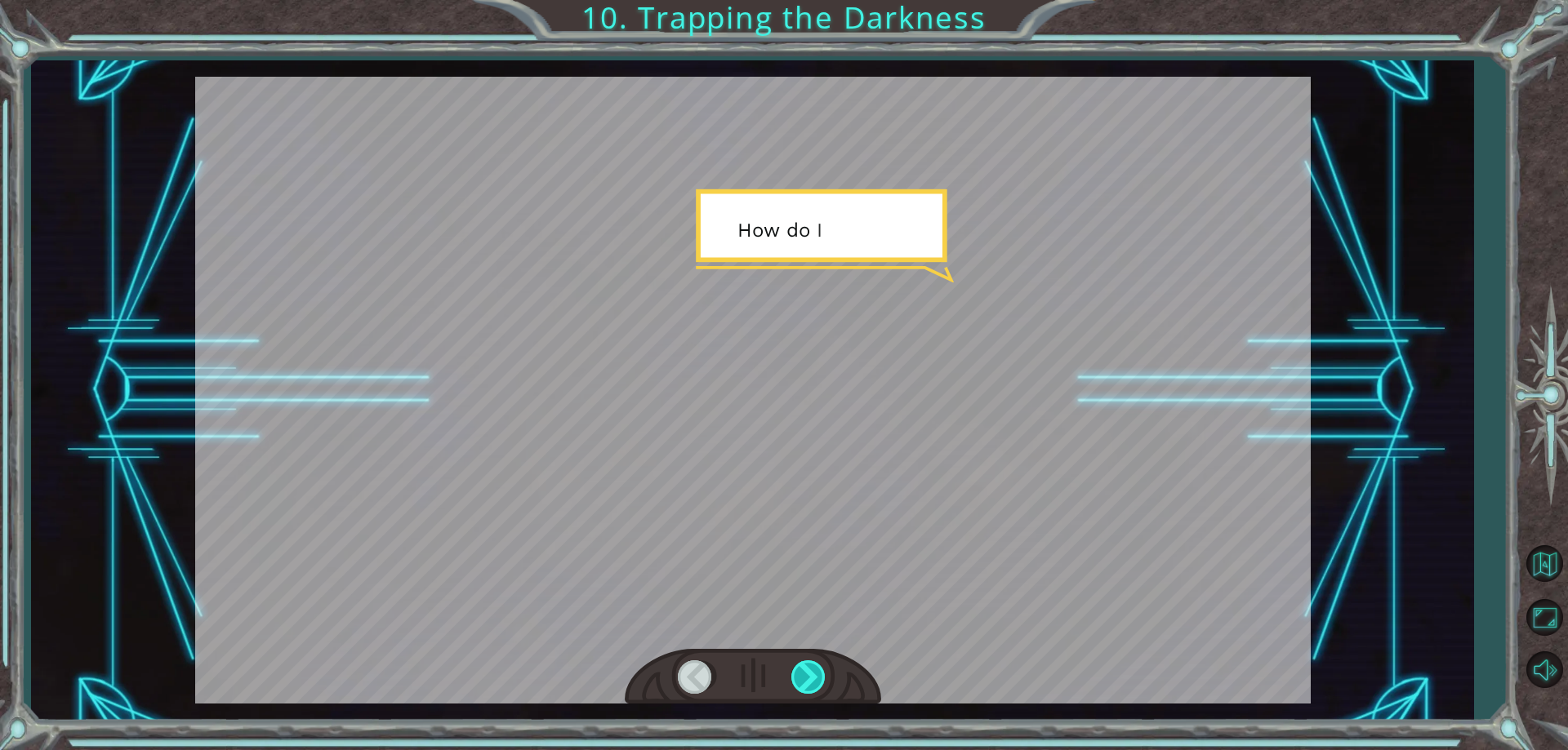
click at [808, 664] on div at bounding box center [809, 677] width 37 height 33
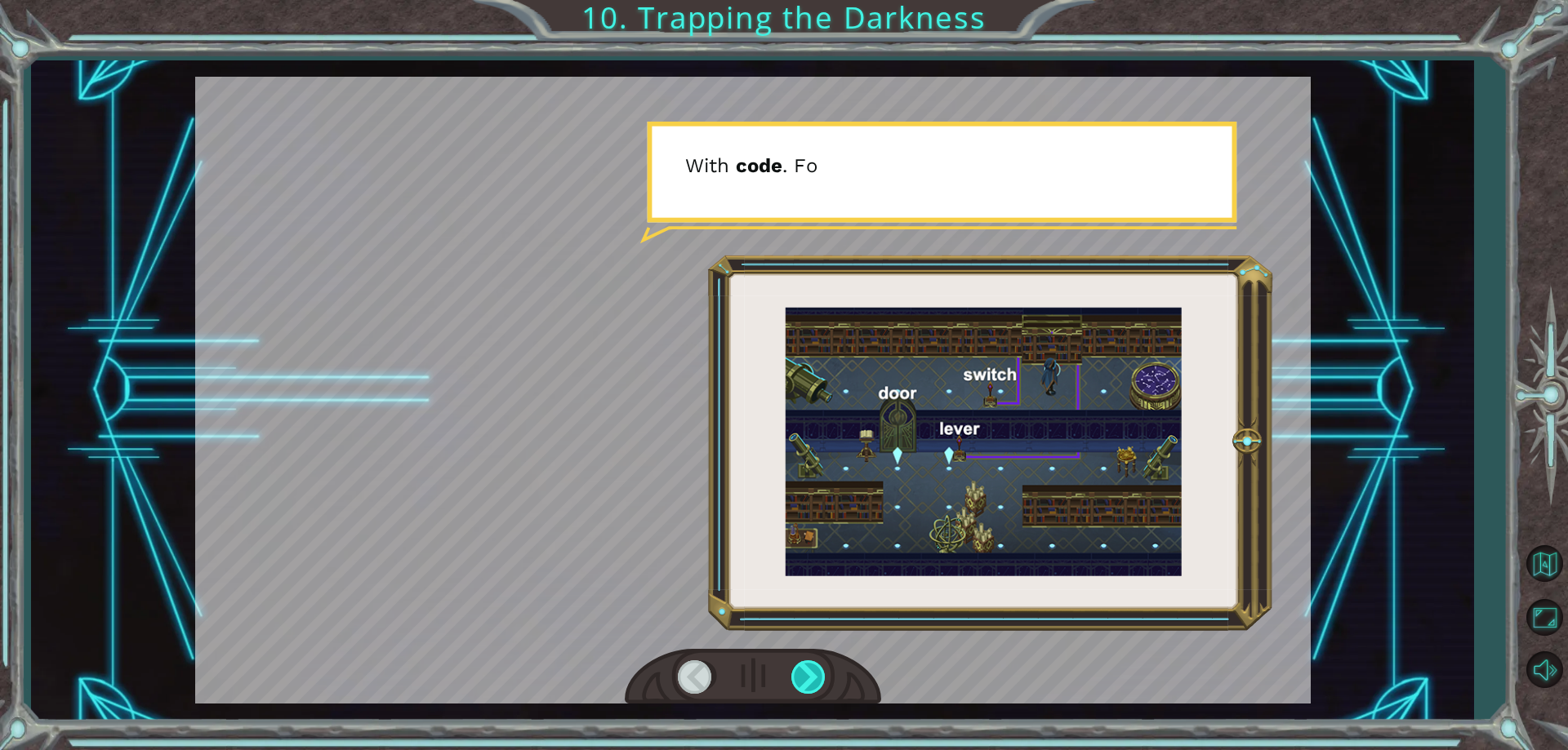
click at [808, 664] on div at bounding box center [809, 677] width 37 height 33
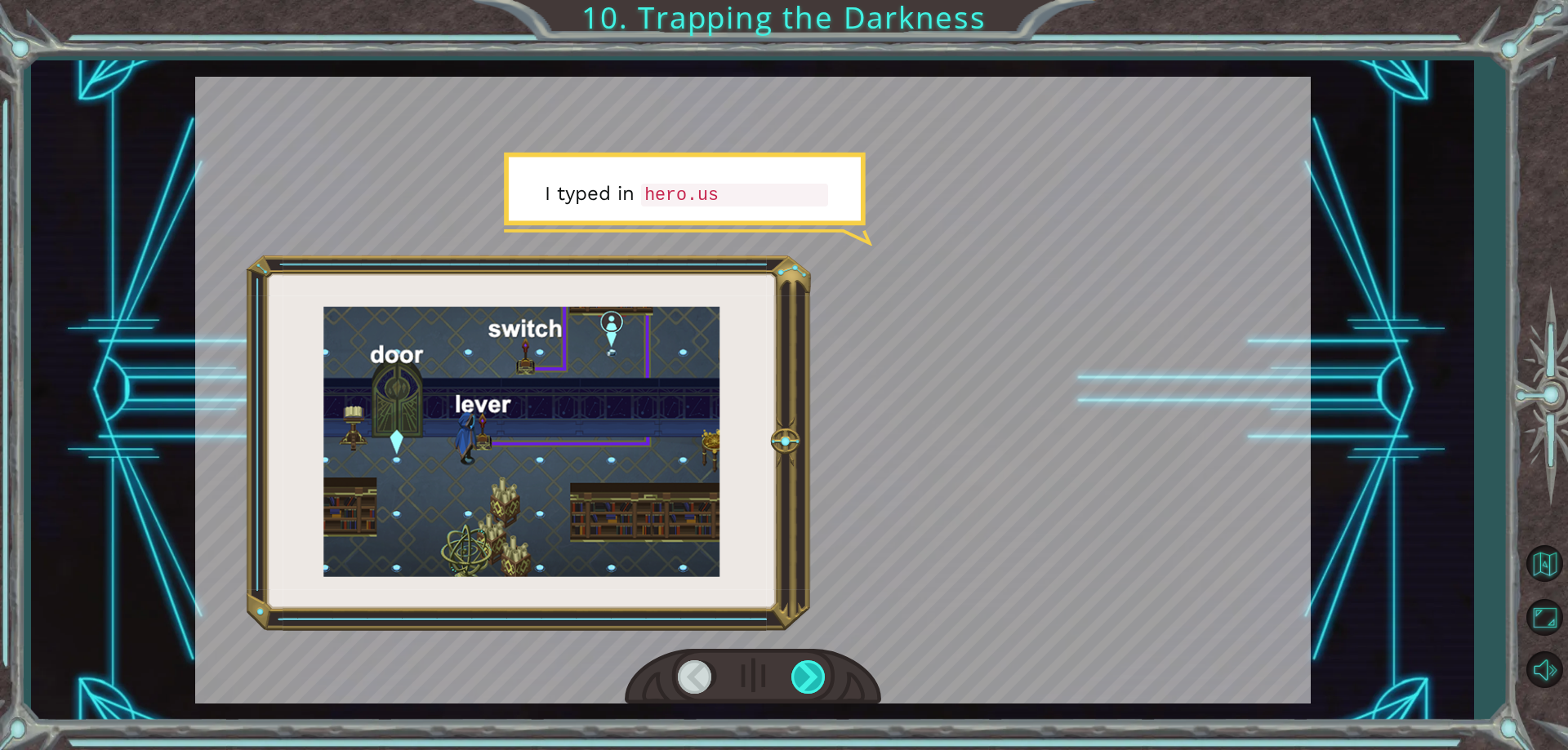
click at [808, 664] on div at bounding box center [809, 677] width 37 height 33
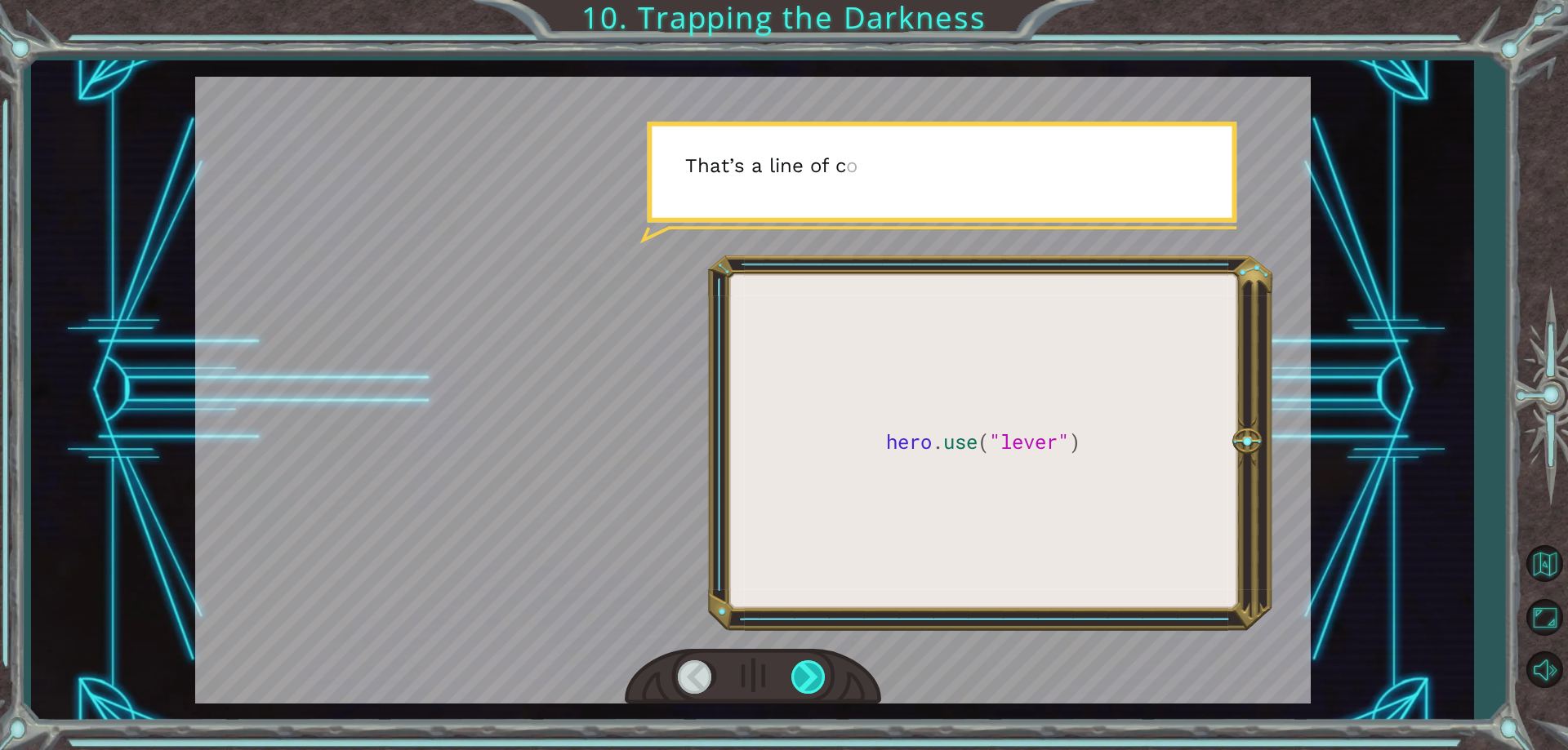
click at [808, 664] on div at bounding box center [809, 677] width 37 height 33
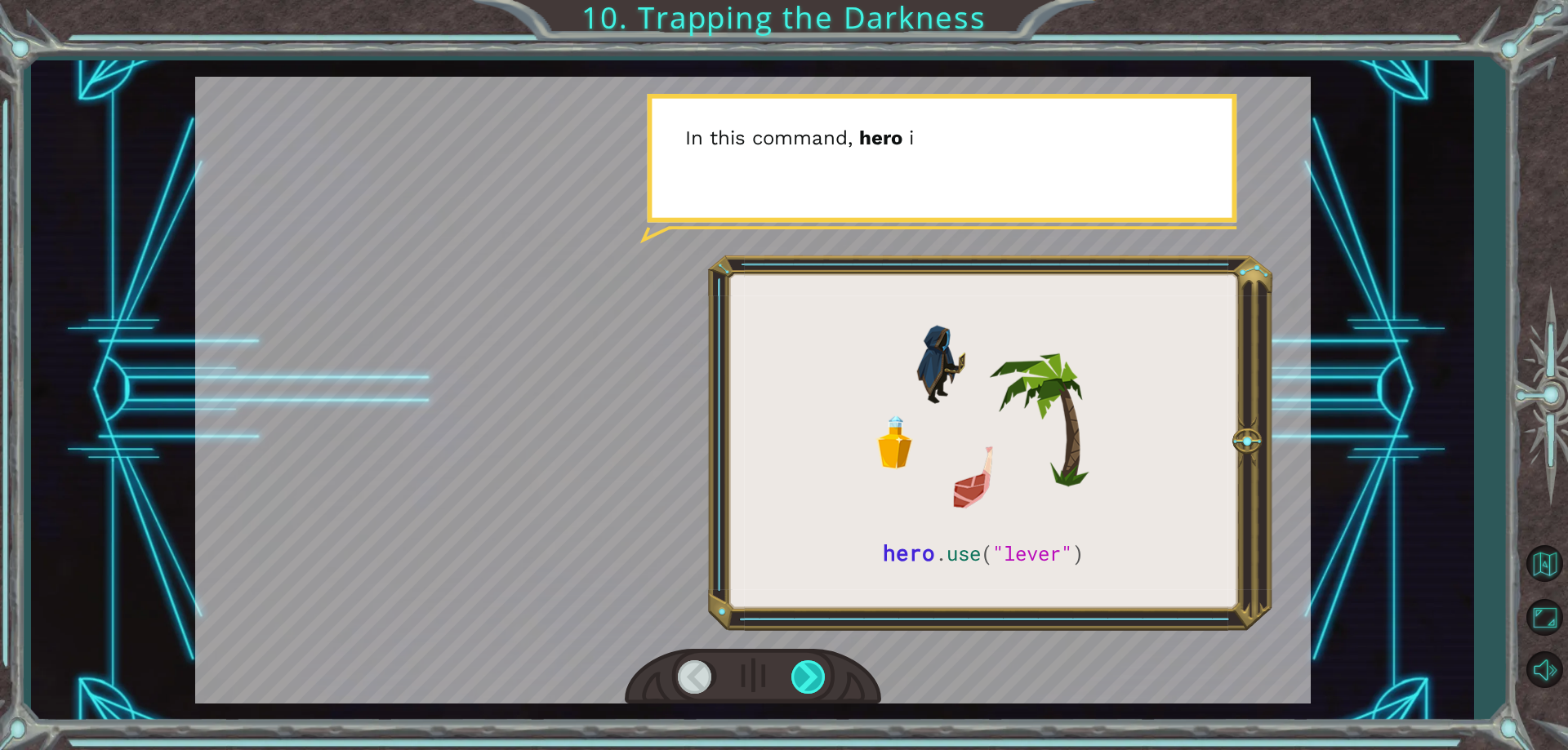
click at [808, 664] on div at bounding box center [809, 677] width 37 height 33
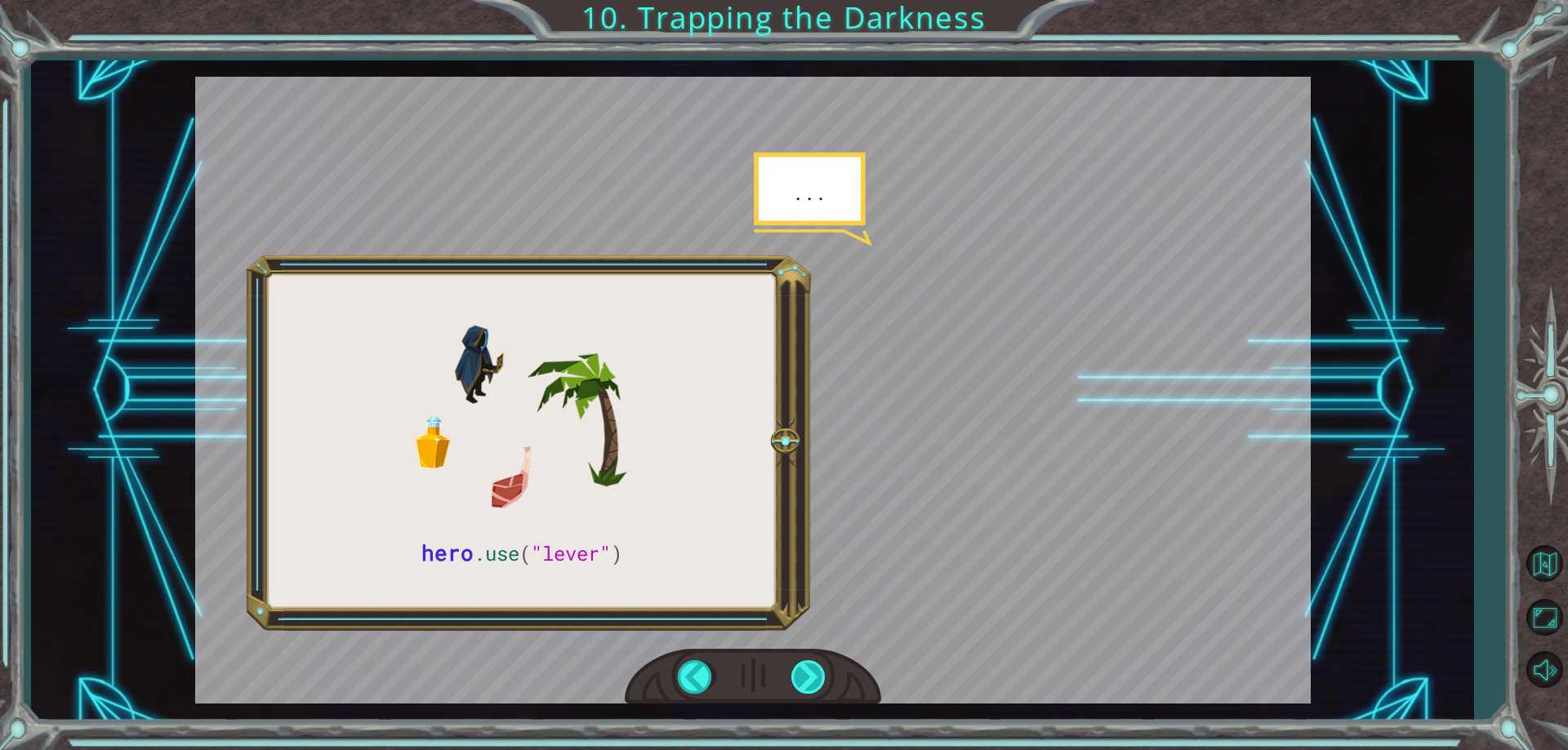
click at [808, 664] on div at bounding box center [809, 677] width 37 height 33
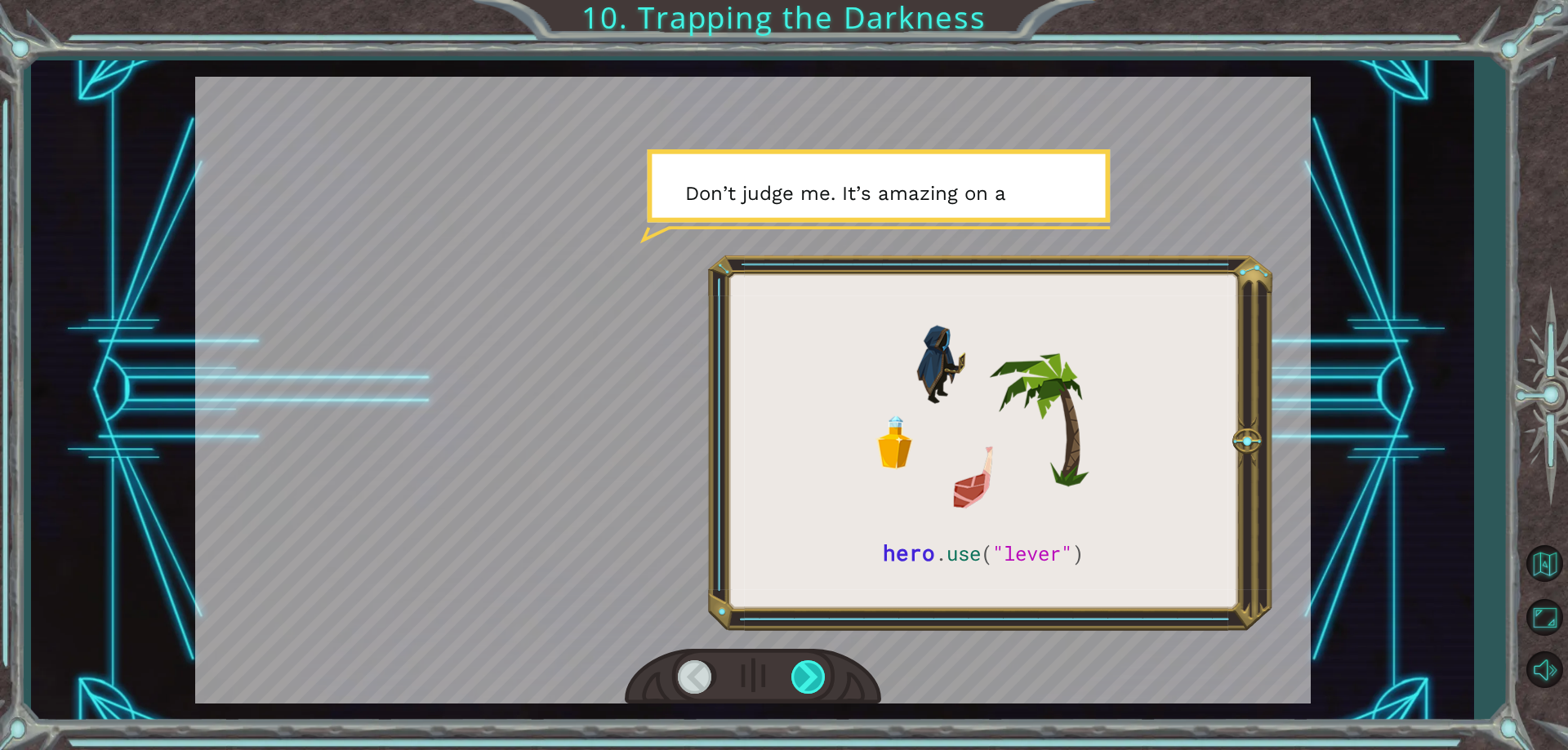
click at [808, 664] on div at bounding box center [809, 677] width 37 height 33
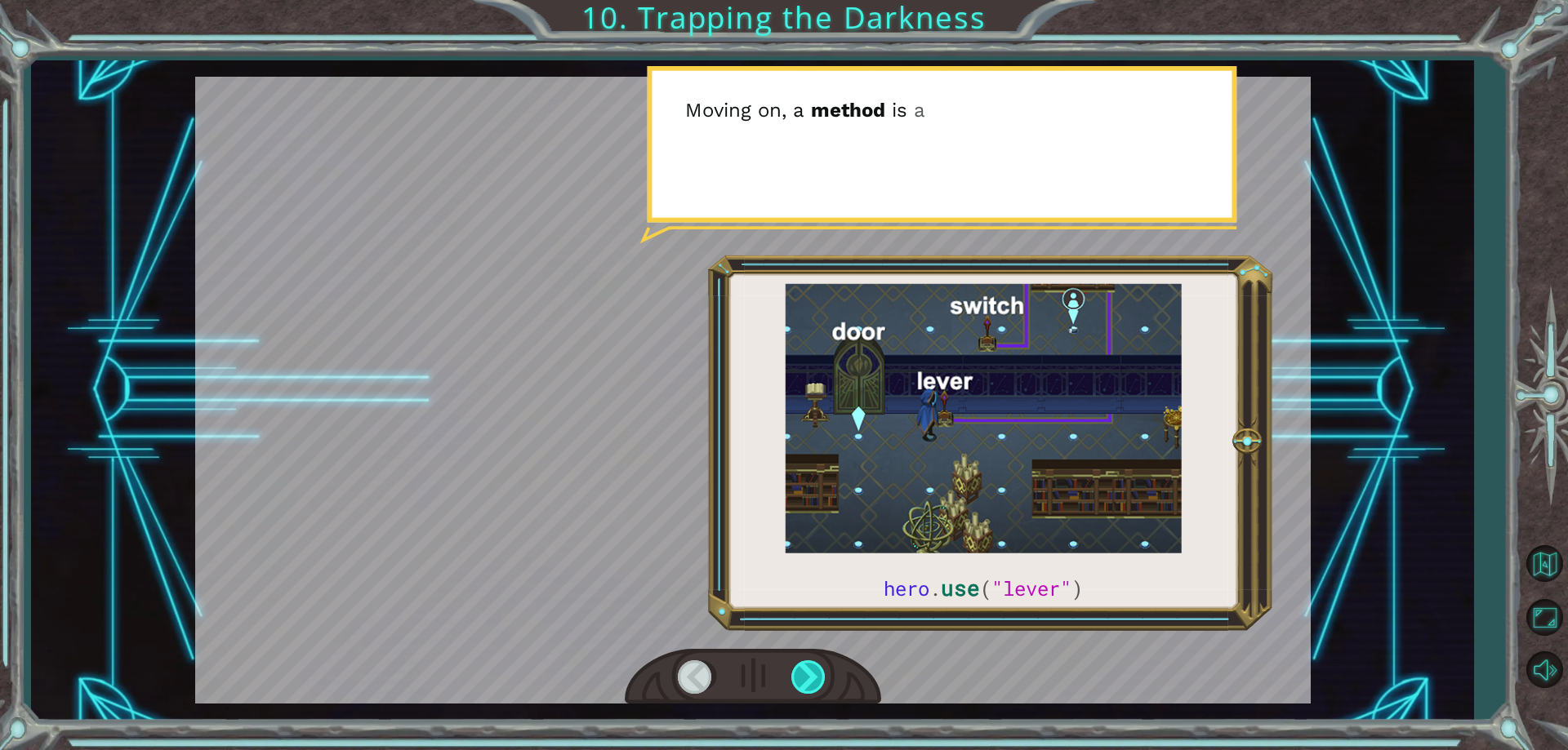
click at [808, 664] on div at bounding box center [809, 677] width 37 height 33
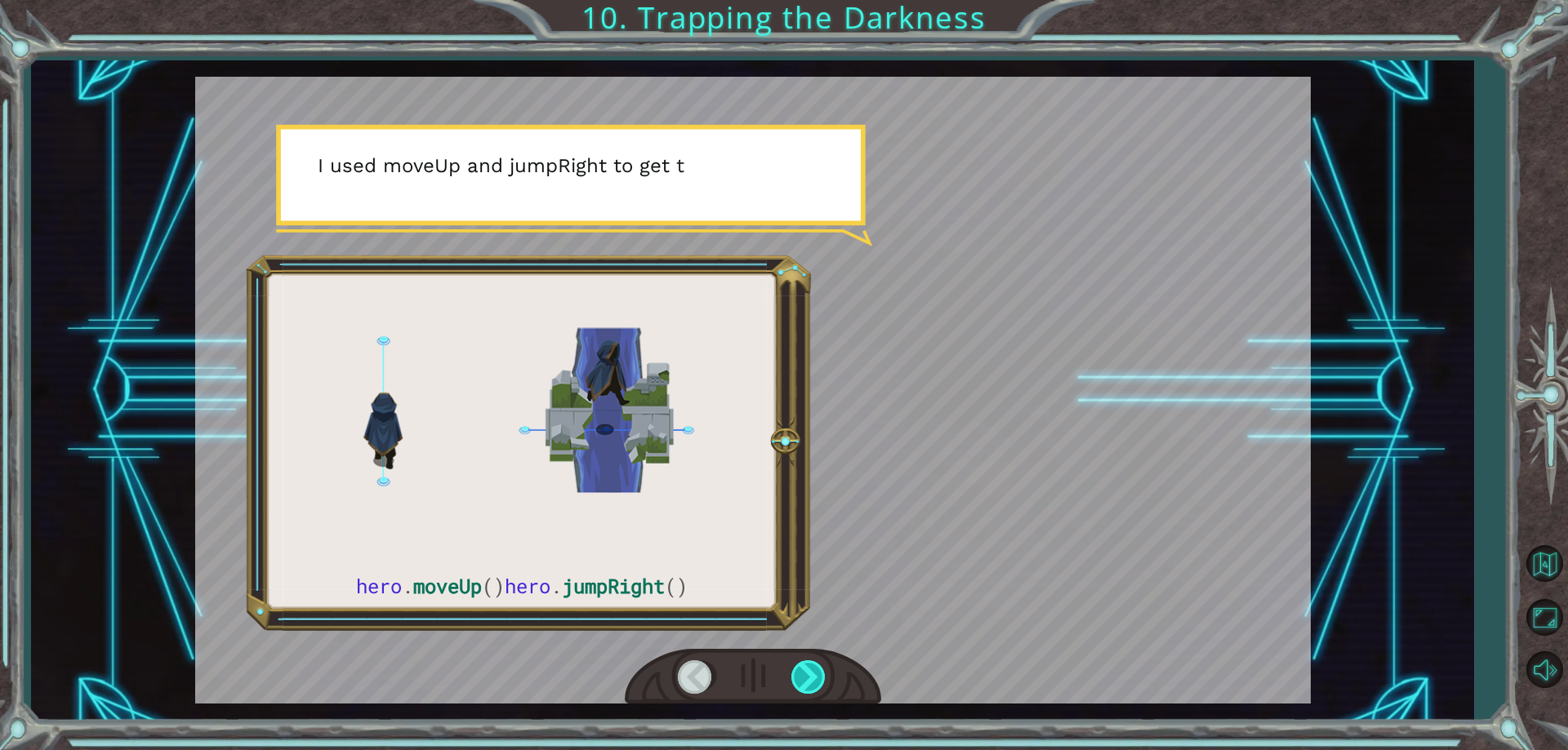
click at [808, 664] on div at bounding box center [809, 677] width 37 height 33
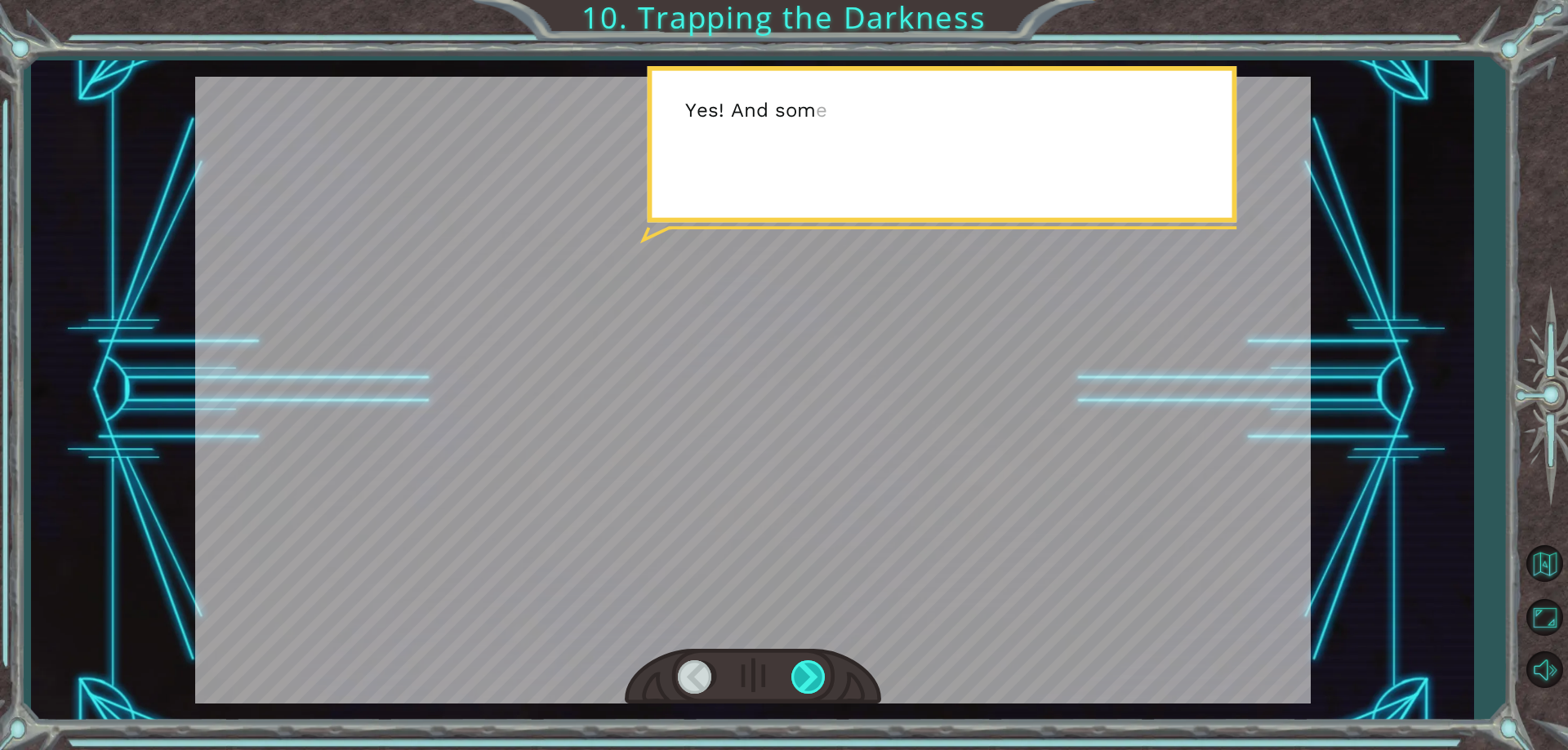
click at [808, 664] on div at bounding box center [809, 677] width 37 height 33
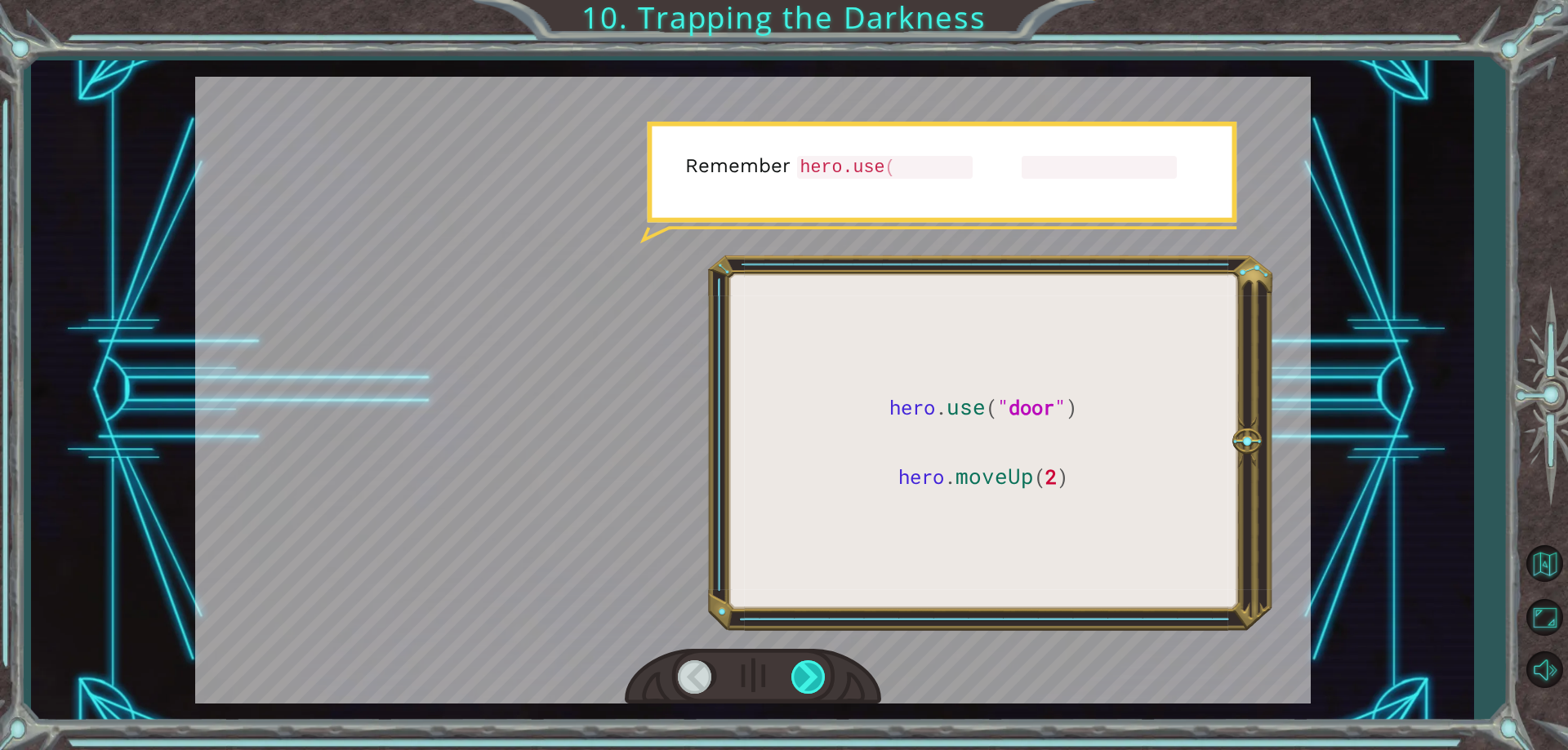
click at [808, 664] on div at bounding box center [809, 677] width 37 height 33
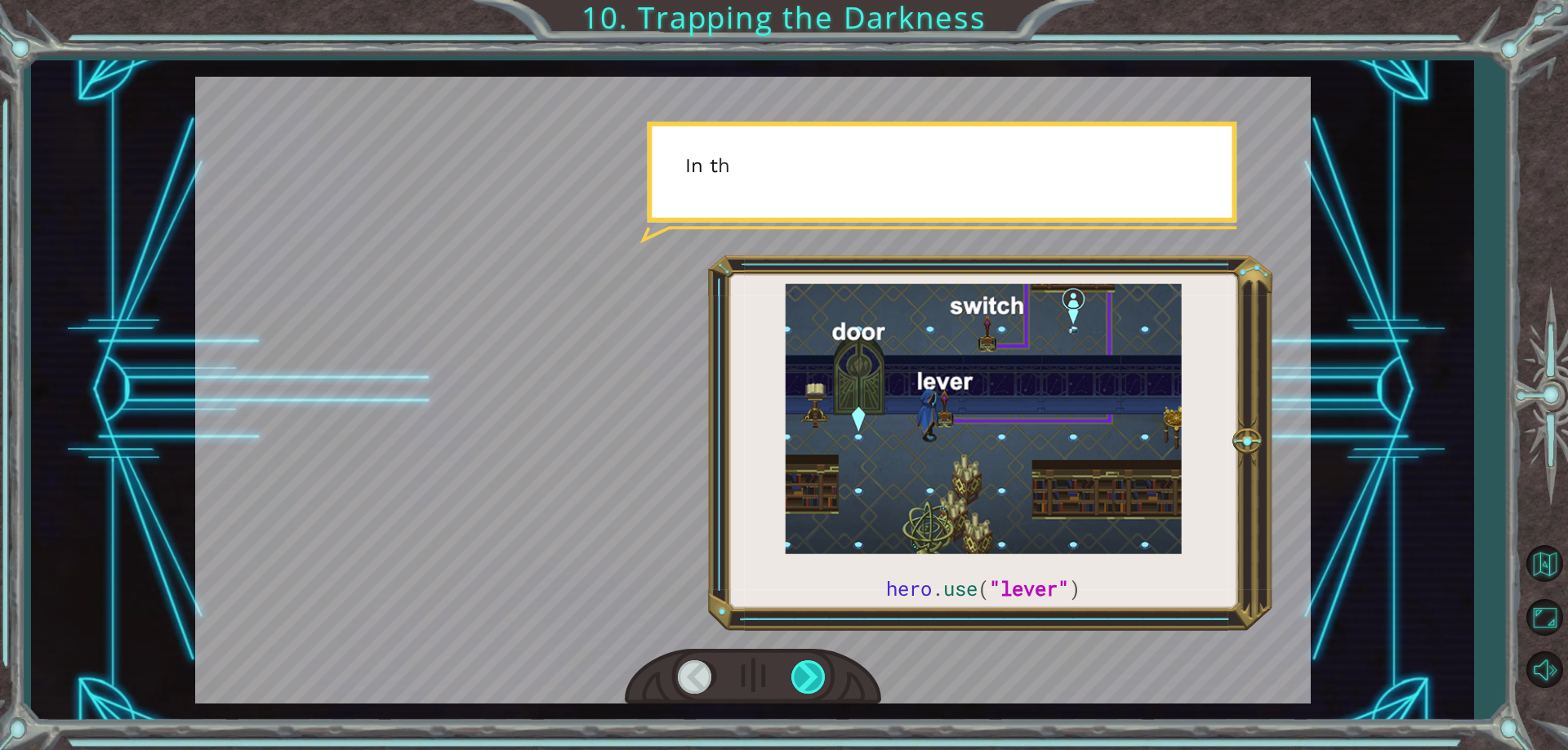
click at [808, 664] on div at bounding box center [809, 677] width 37 height 33
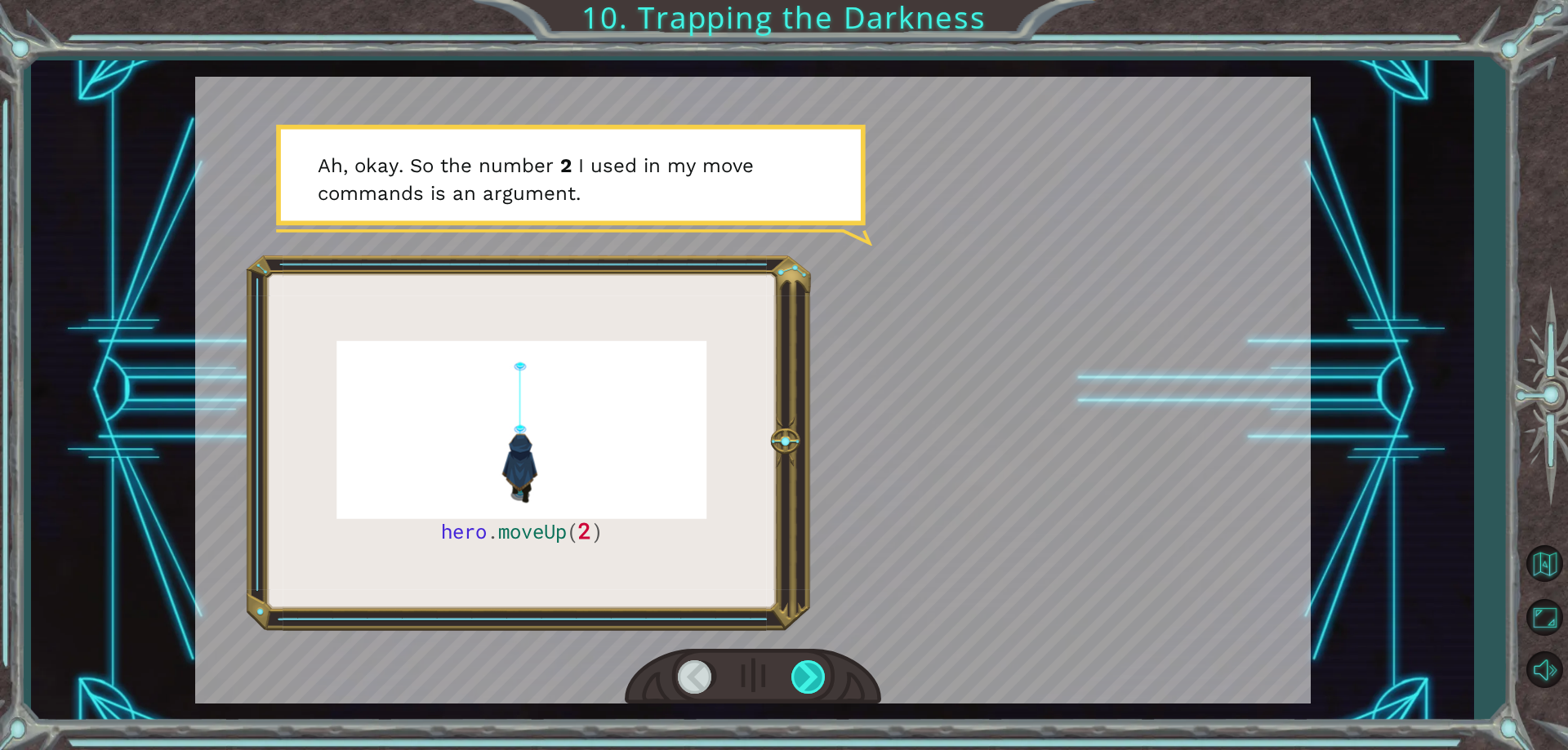
click at [810, 676] on div at bounding box center [809, 677] width 37 height 33
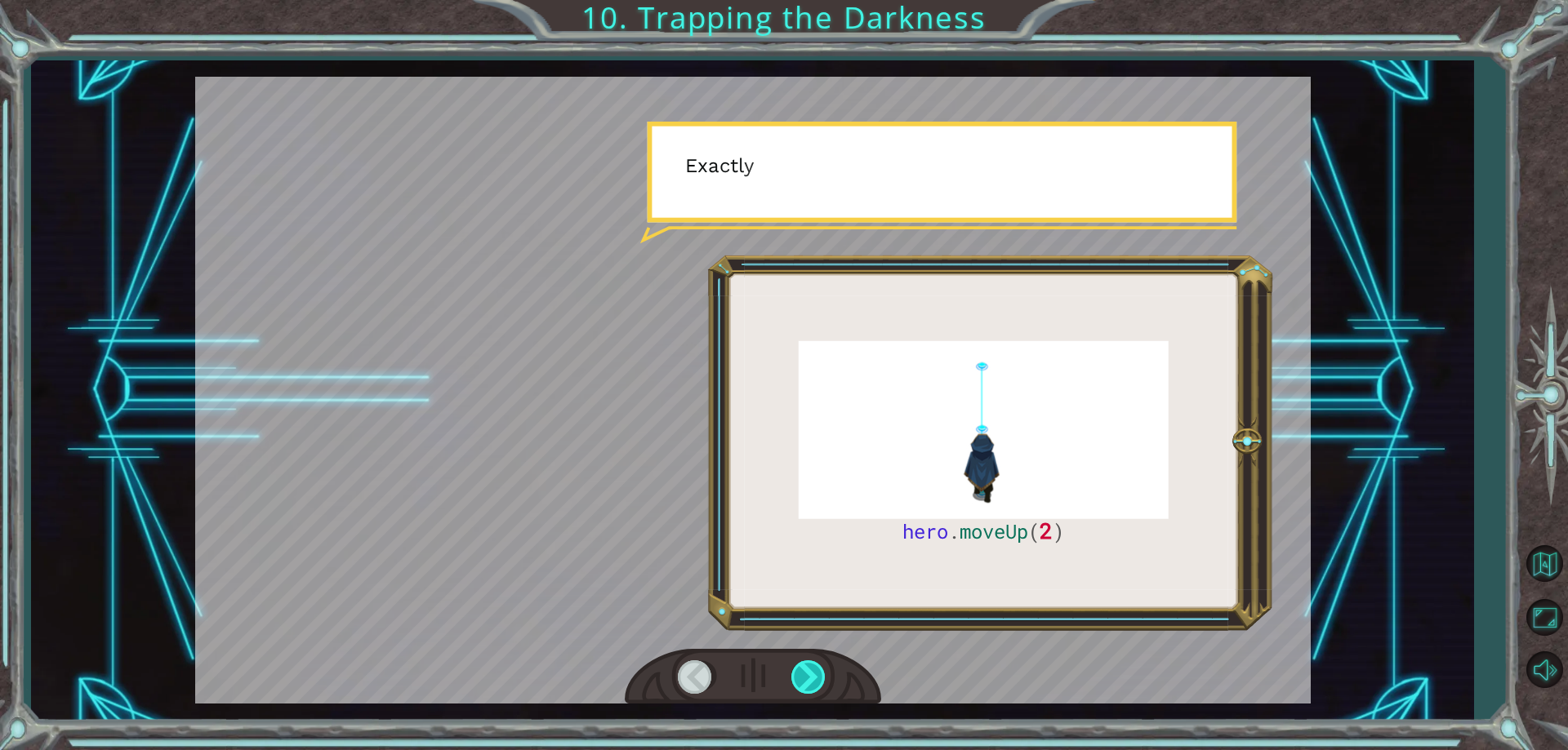
click at [808, 675] on div at bounding box center [809, 677] width 37 height 33
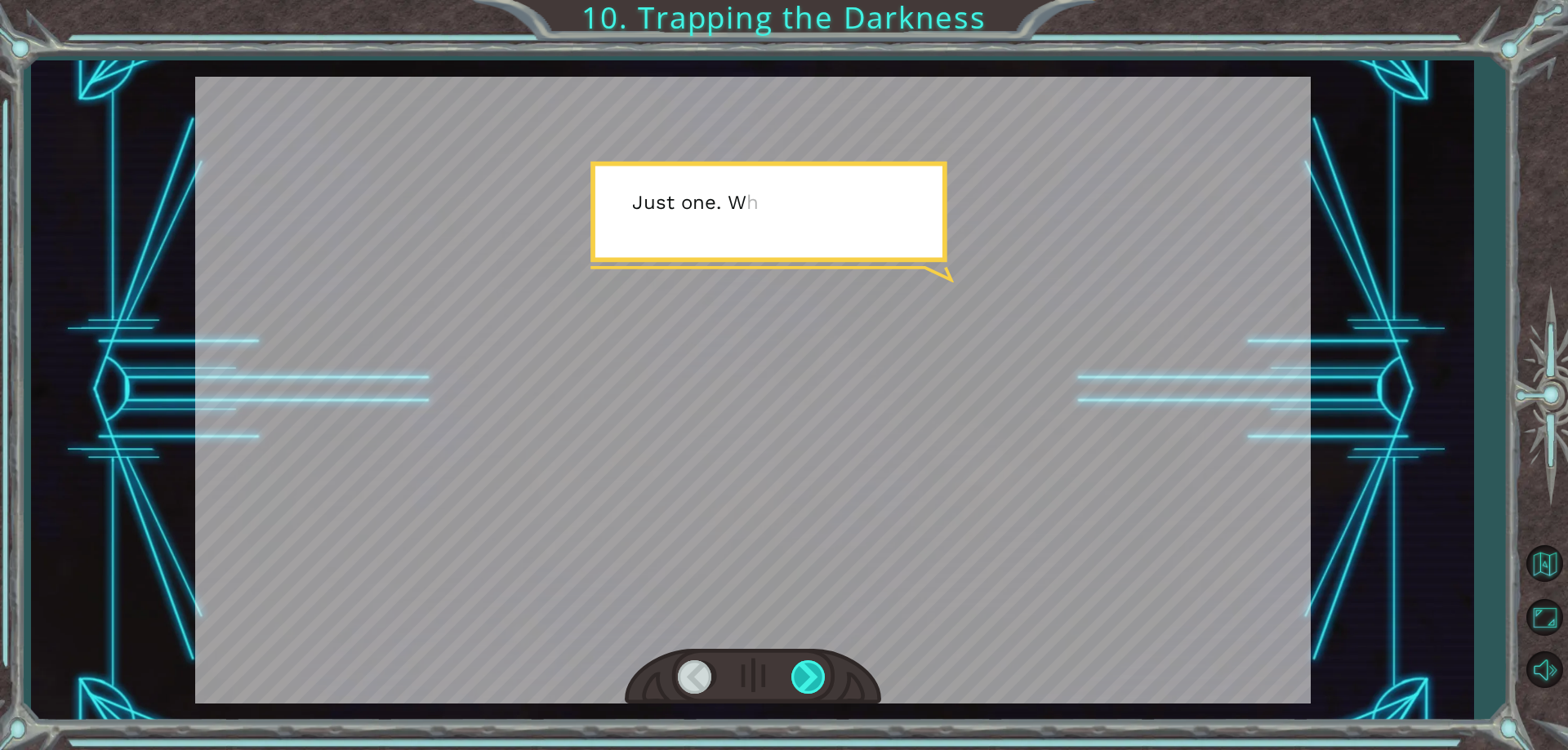
click at [808, 675] on div at bounding box center [809, 677] width 37 height 33
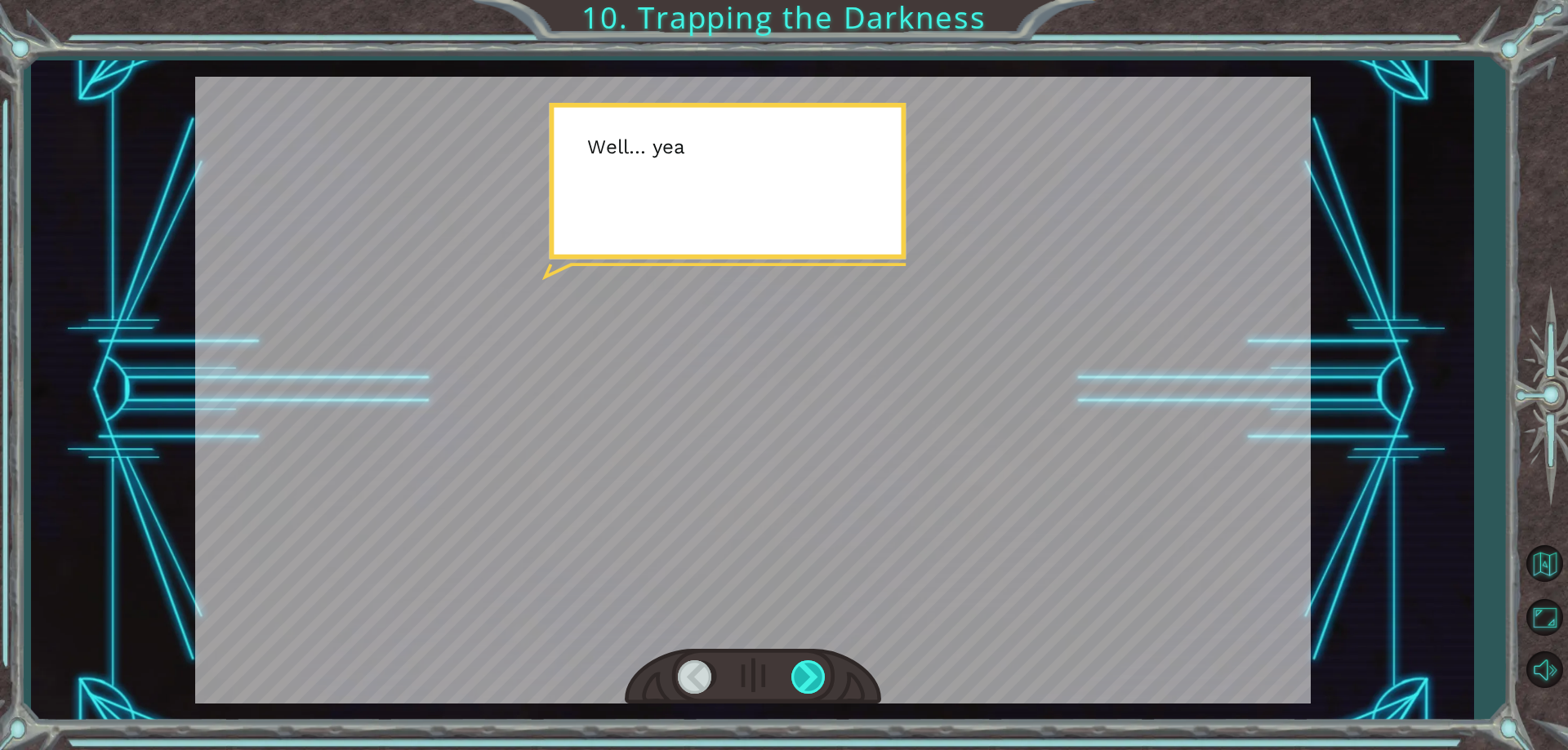
click at [803, 671] on div at bounding box center [809, 677] width 37 height 33
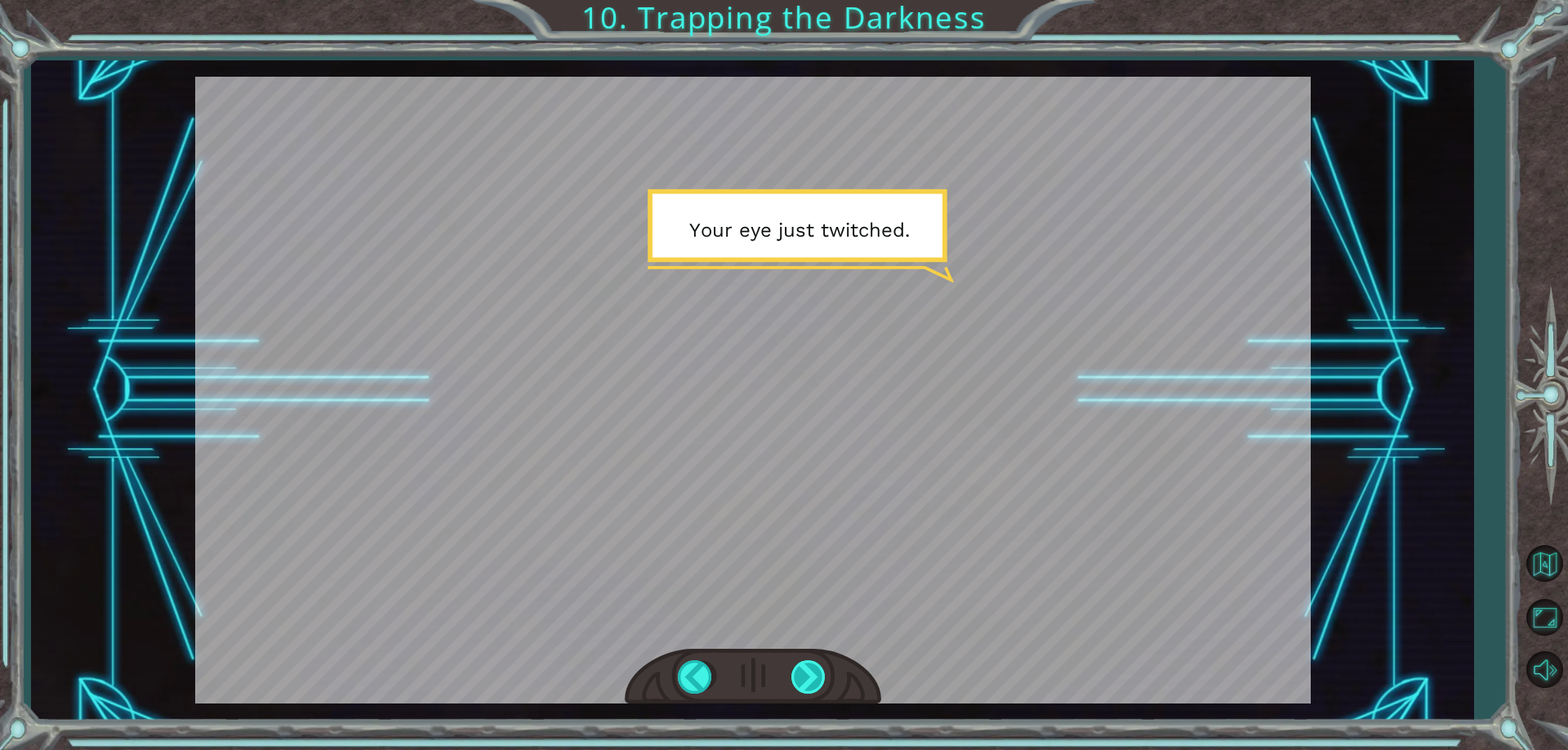
click at [796, 669] on div at bounding box center [809, 677] width 37 height 33
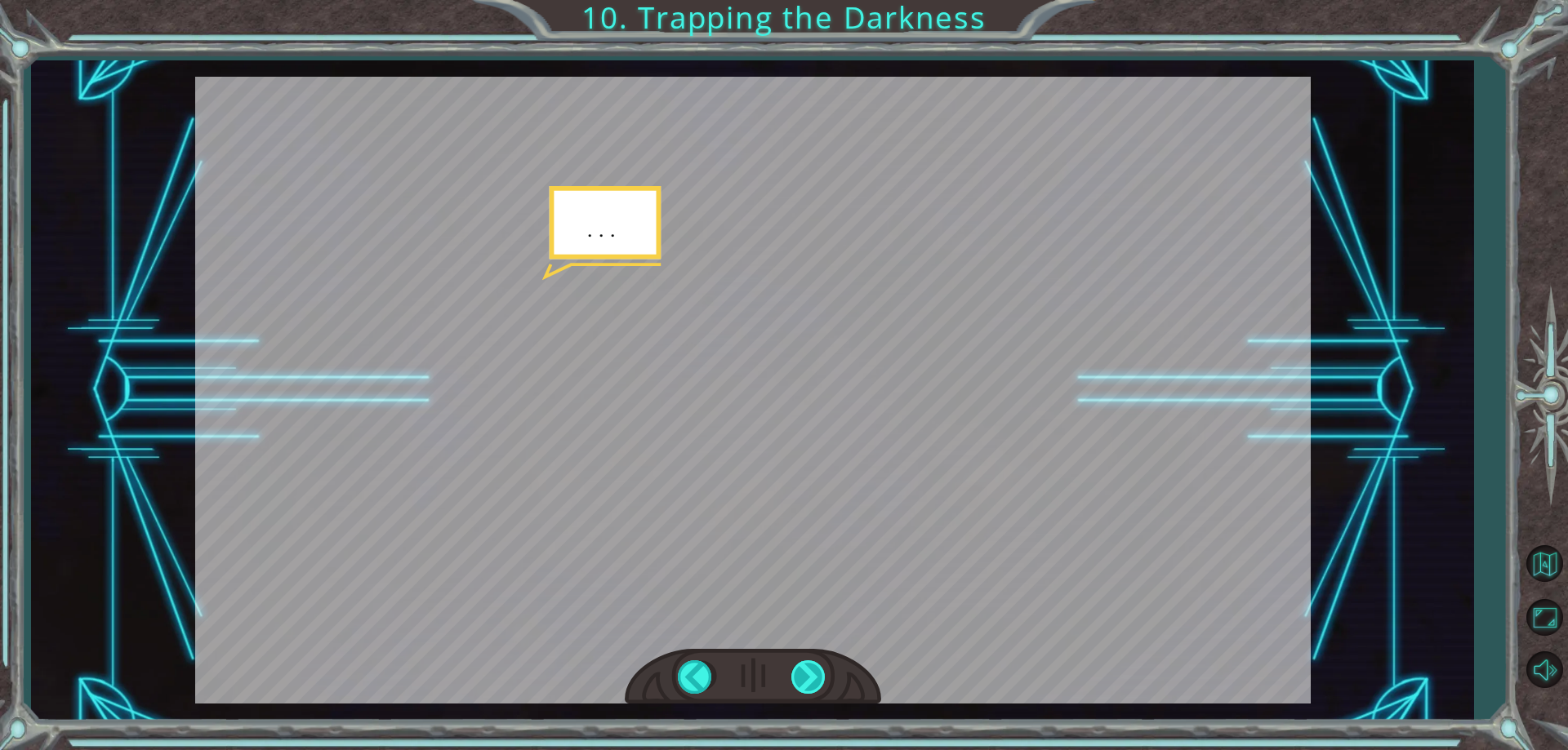
click at [796, 669] on div at bounding box center [809, 677] width 37 height 33
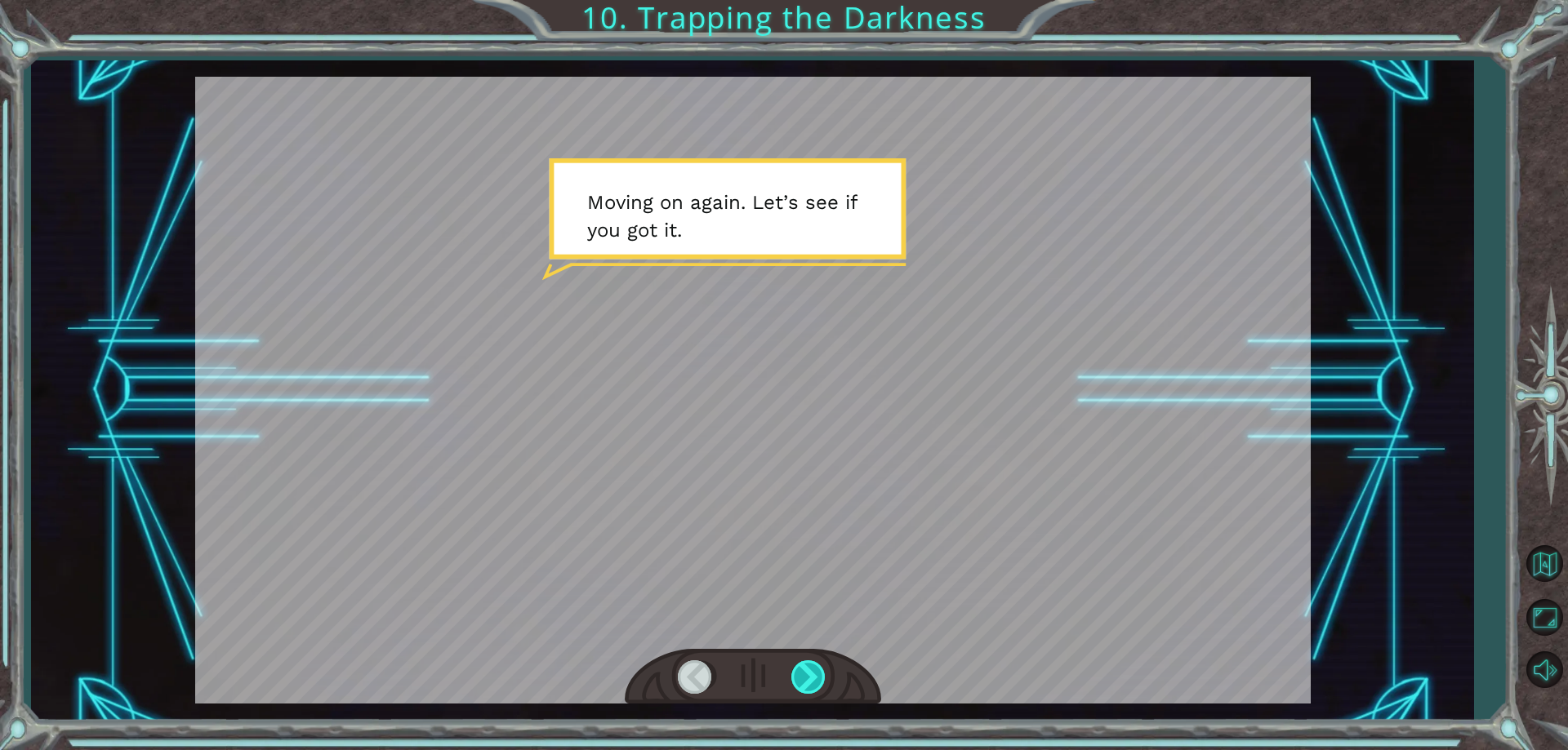
click at [796, 669] on div at bounding box center [809, 677] width 37 height 33
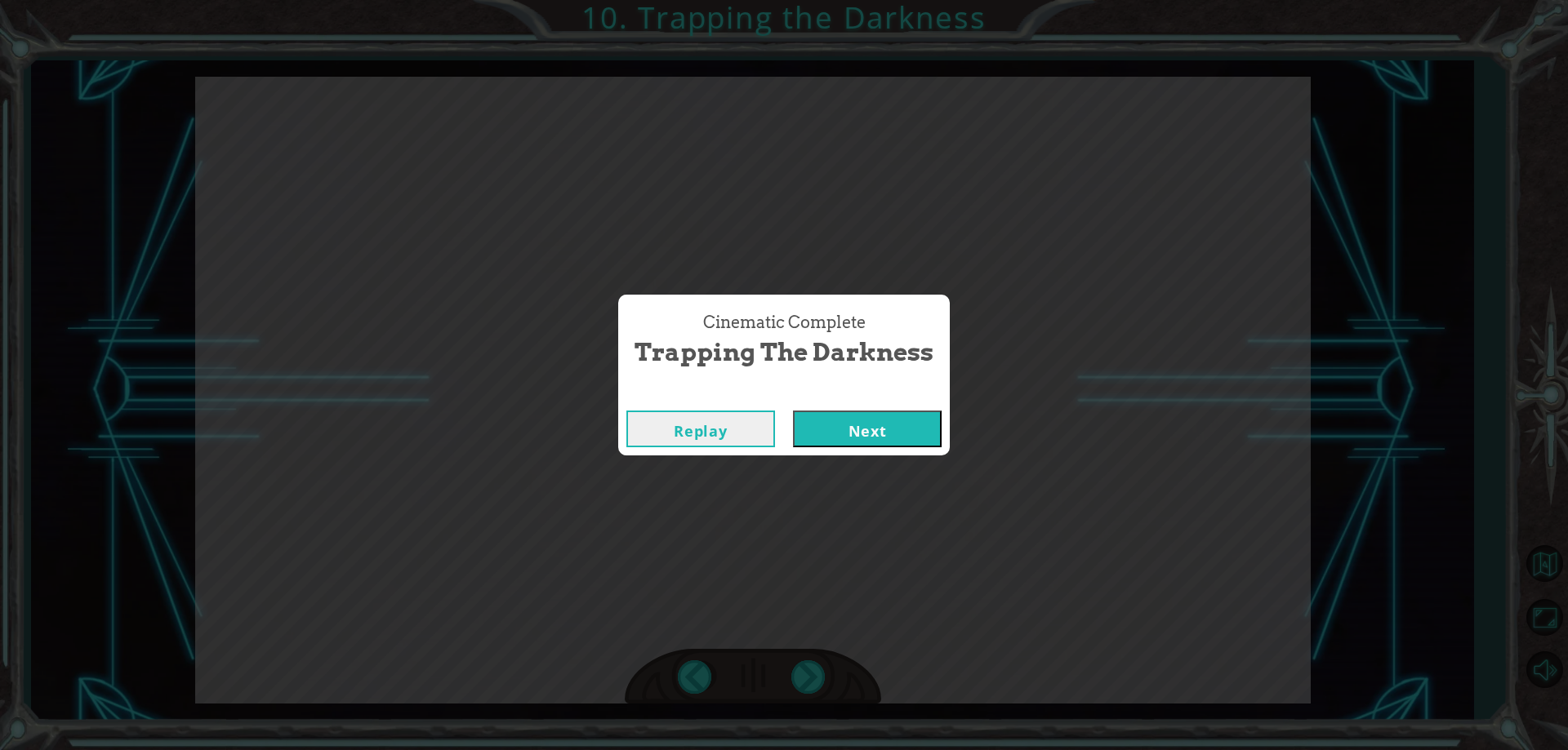
click at [918, 427] on button "Next" at bounding box center [867, 429] width 149 height 37
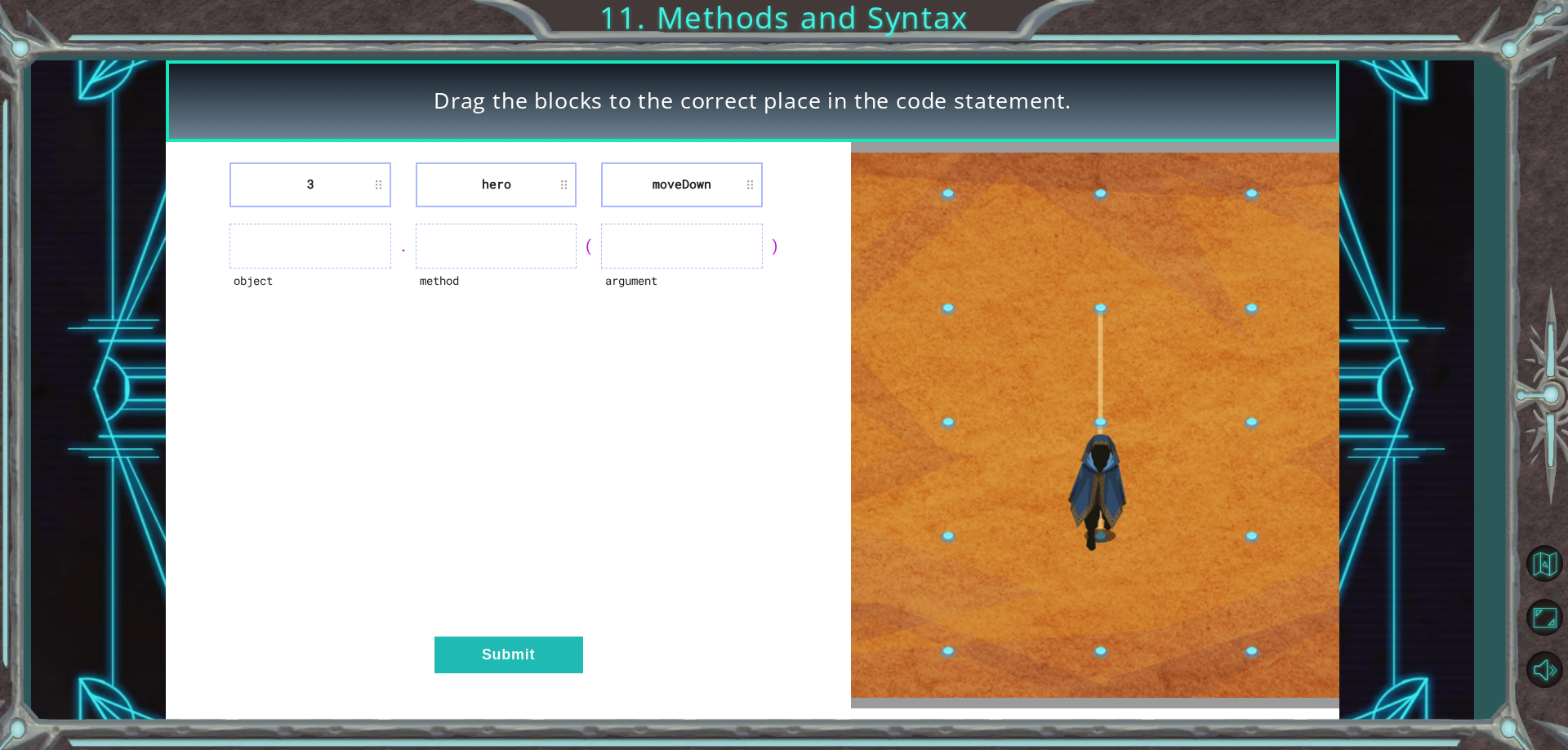
click at [674, 181] on li "moveDown" at bounding box center [682, 185] width 161 height 45
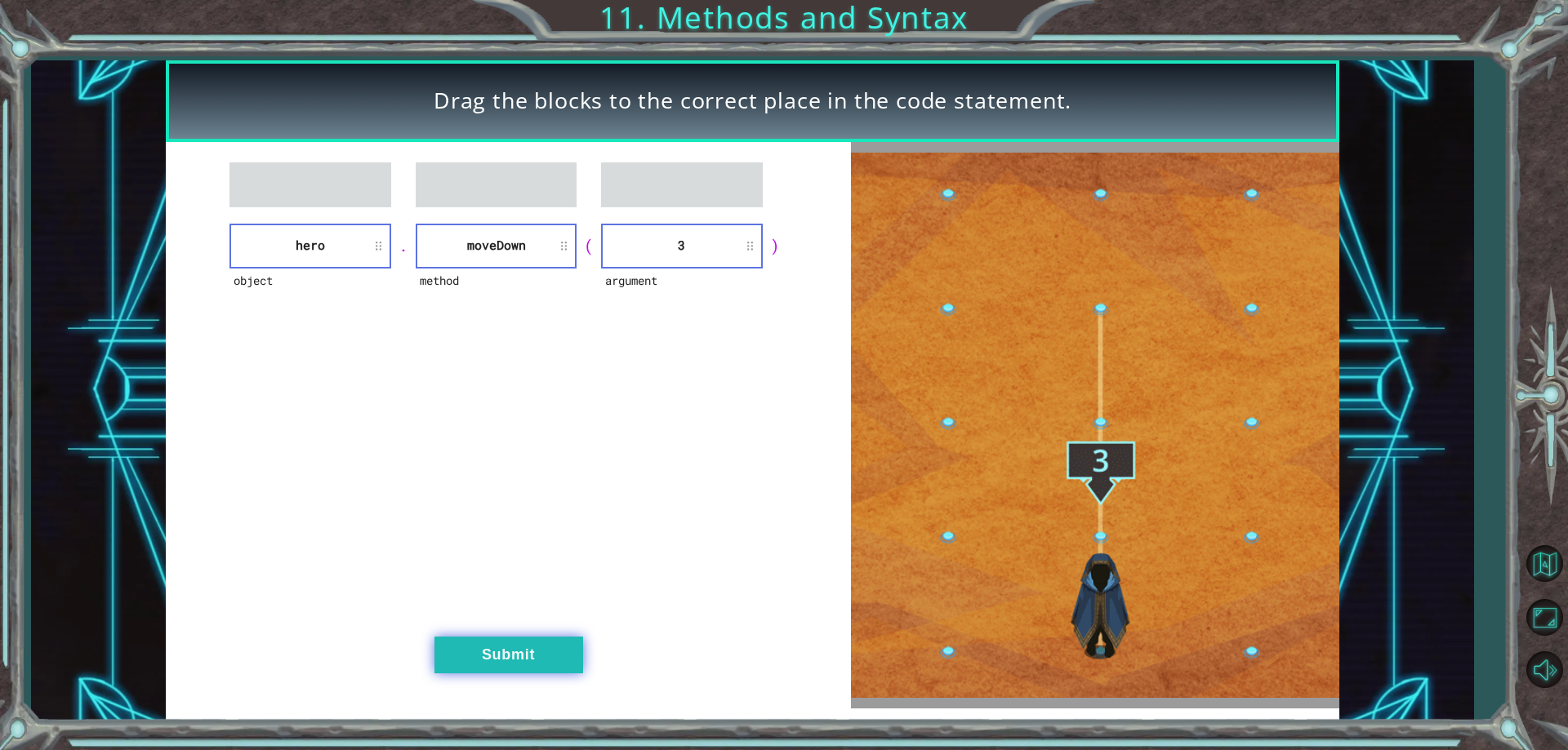
click at [520, 653] on button "Submit" at bounding box center [508, 655] width 149 height 37
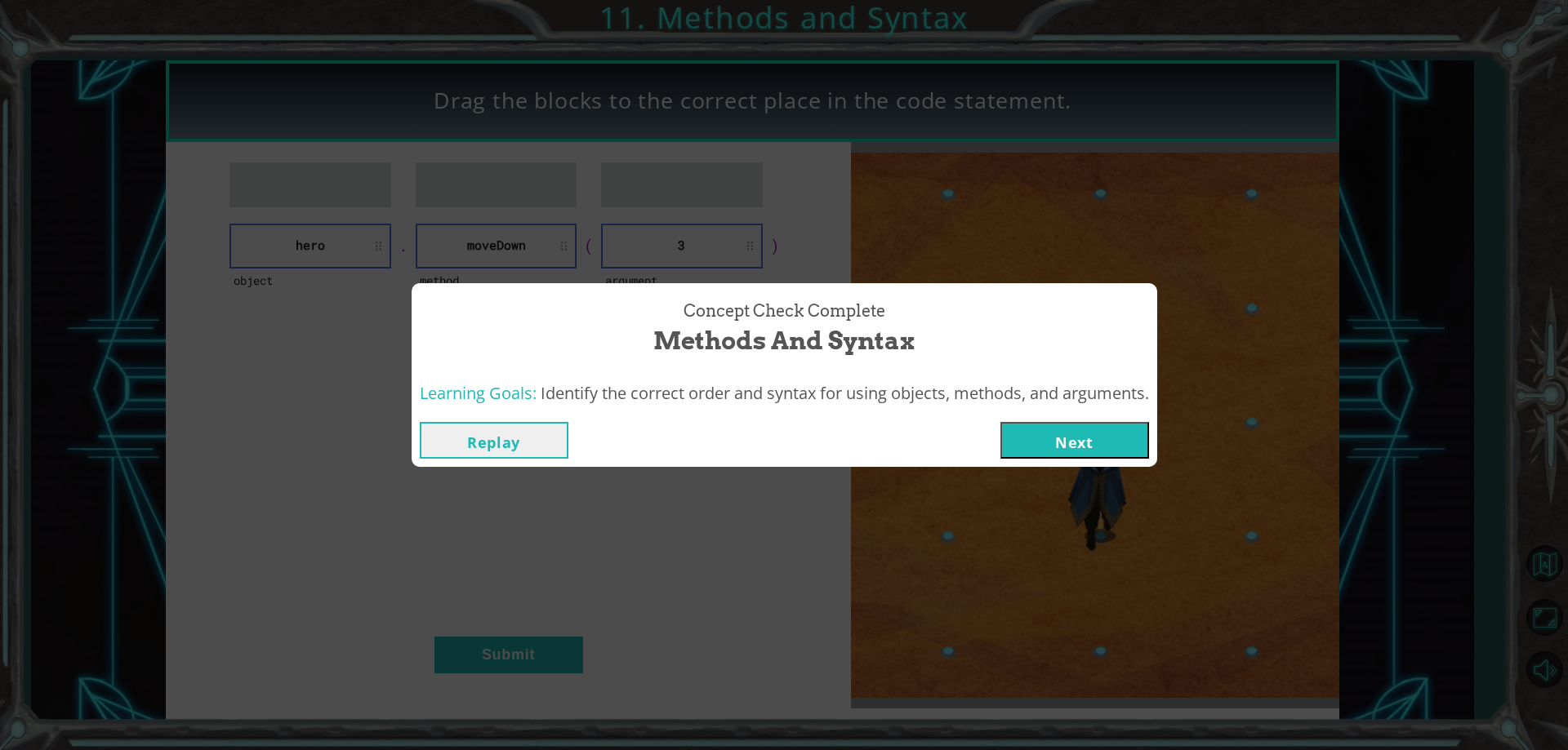
click at [1071, 448] on button "Next" at bounding box center [1074, 440] width 149 height 37
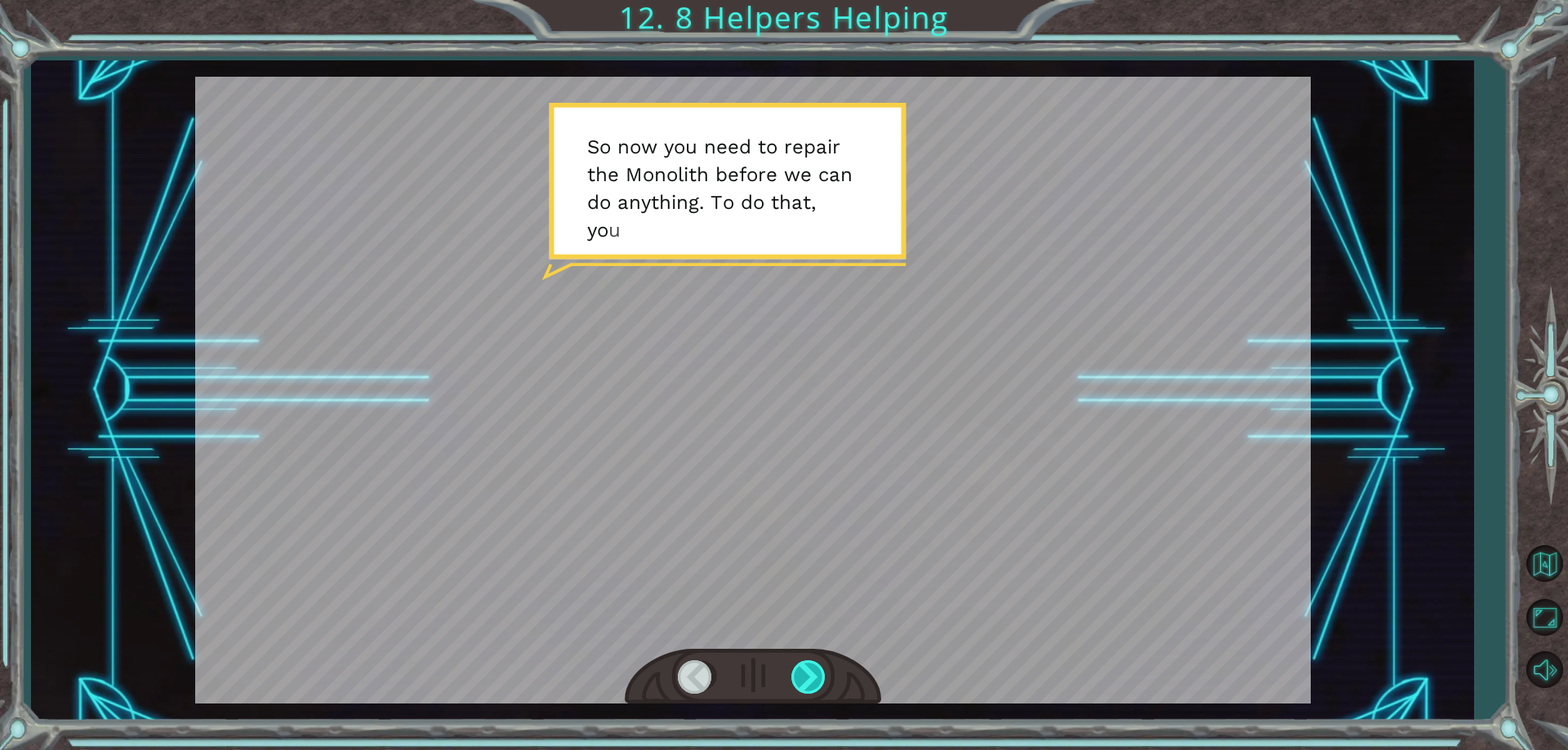
click at [798, 671] on div at bounding box center [809, 677] width 37 height 33
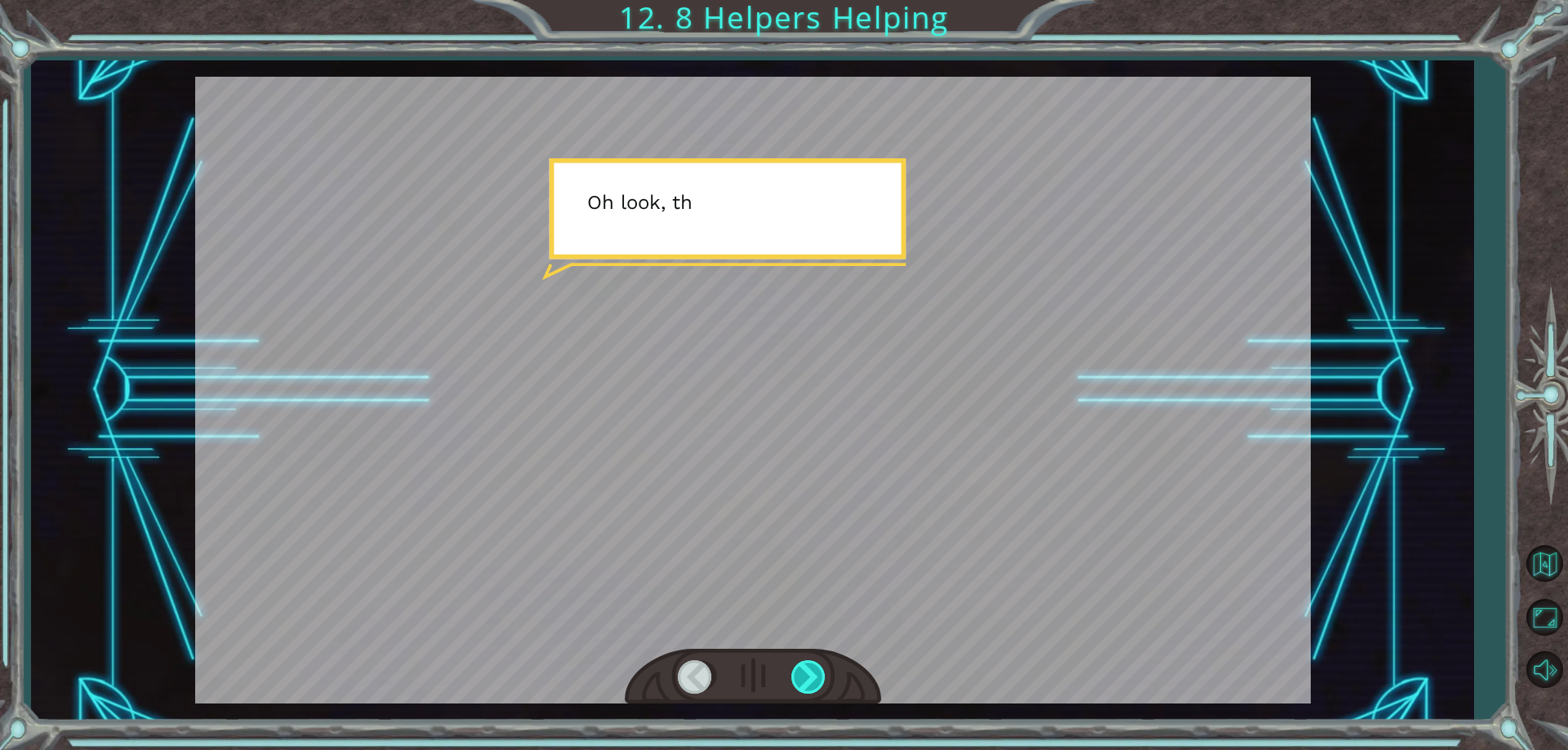
click at [798, 671] on div at bounding box center [809, 677] width 37 height 33
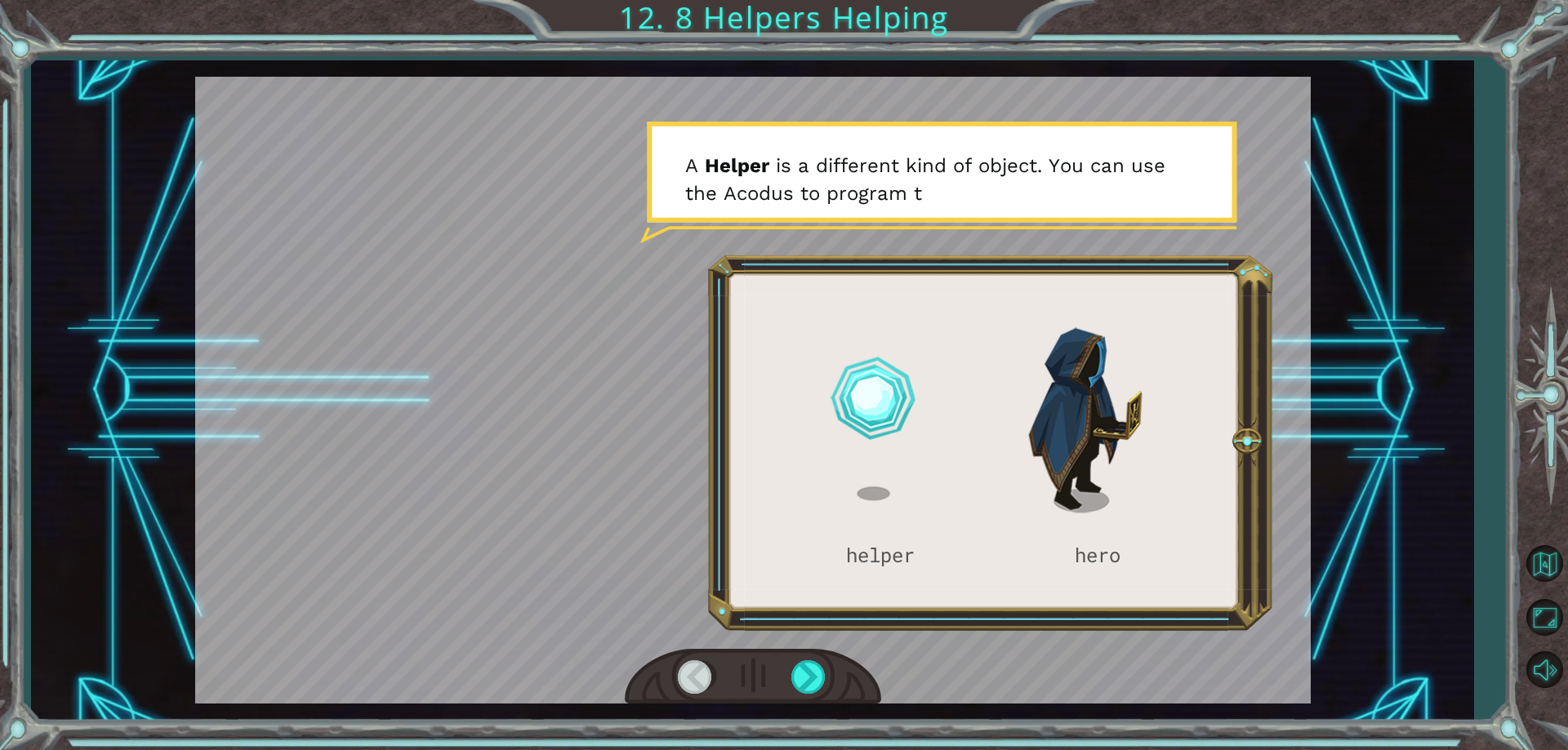
click at [869, 406] on div at bounding box center [753, 390] width 1116 height 627
click at [805, 664] on div at bounding box center [809, 677] width 37 height 33
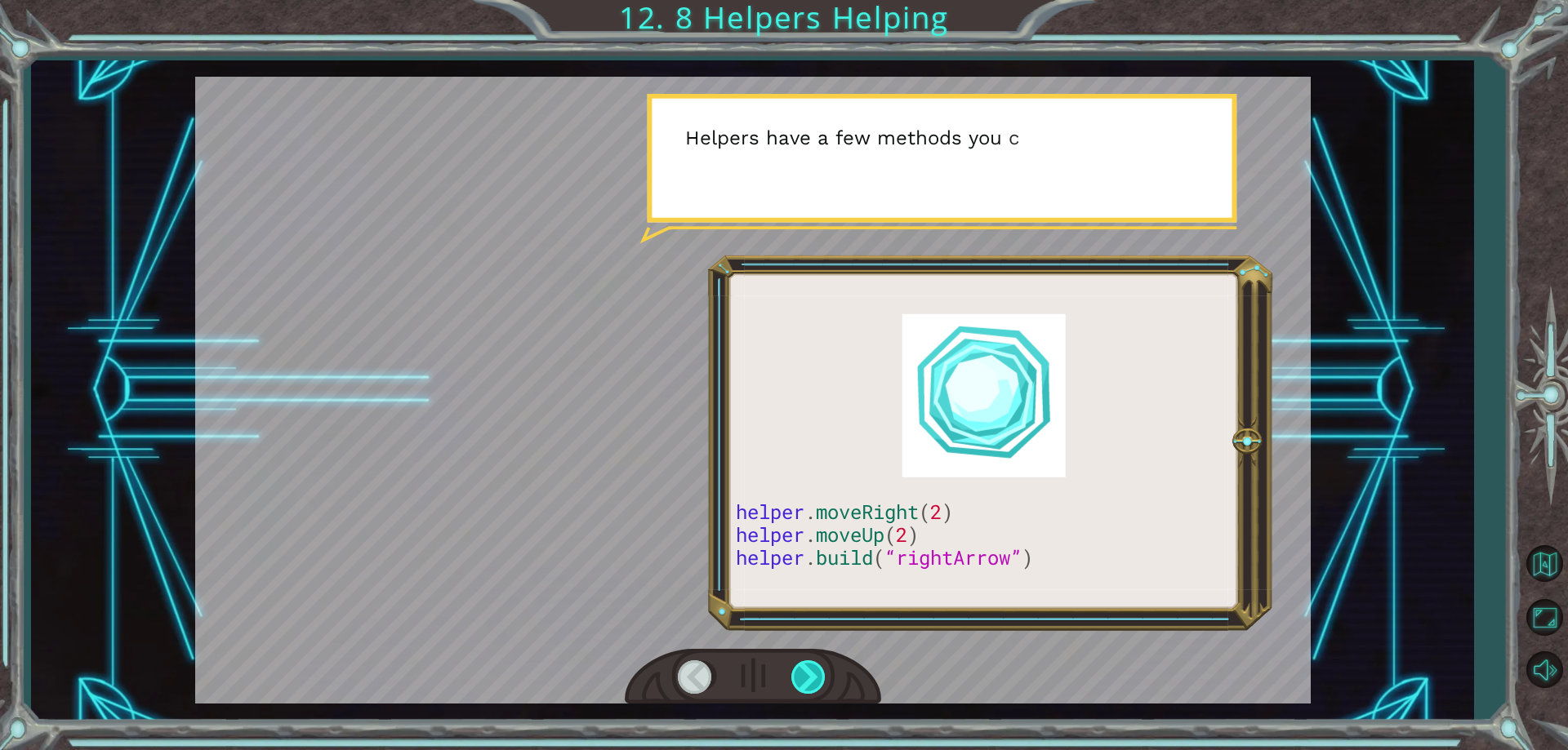
click at [801, 662] on div at bounding box center [809, 677] width 37 height 33
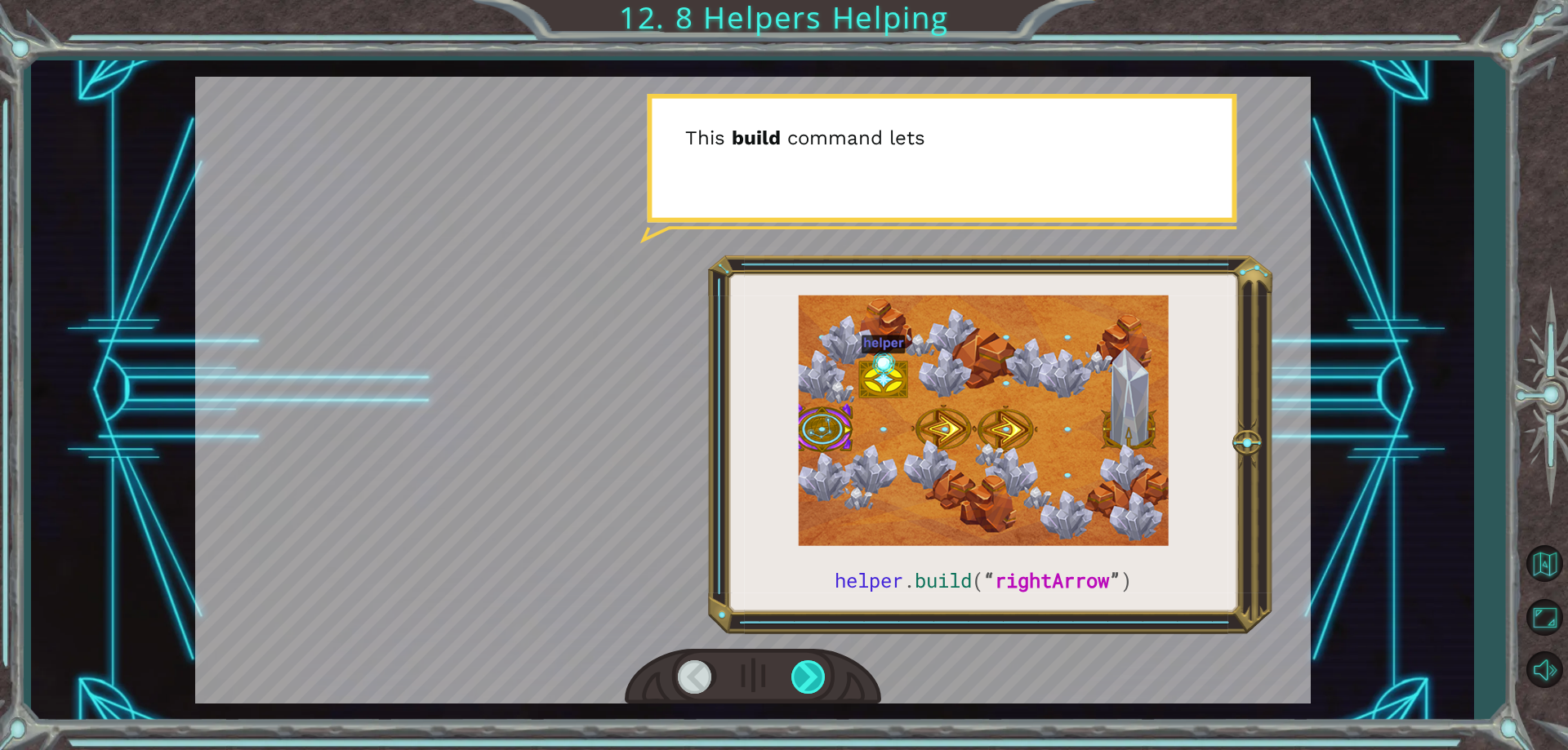
click at [800, 662] on div at bounding box center [809, 677] width 37 height 33
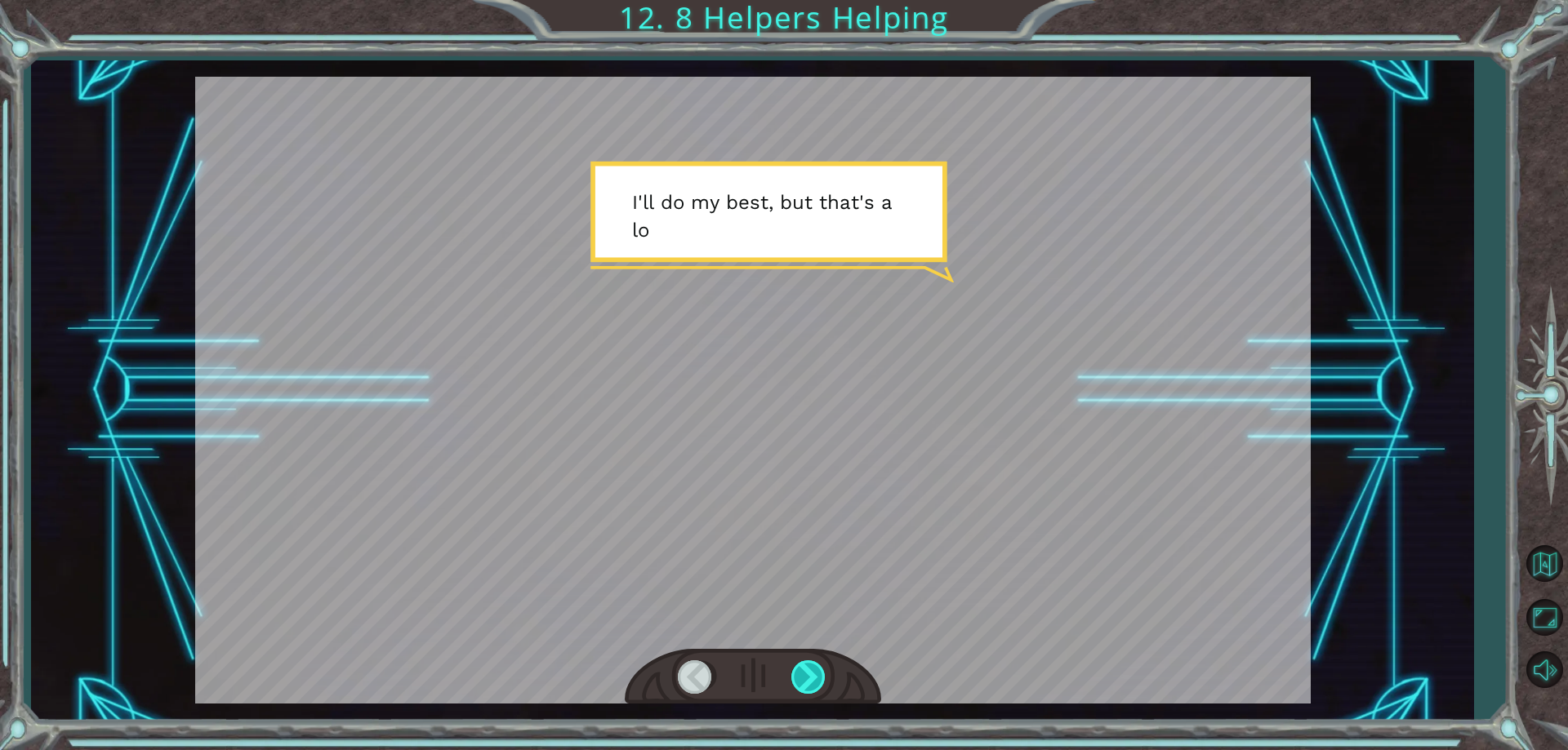
click at [800, 662] on div at bounding box center [809, 677] width 37 height 33
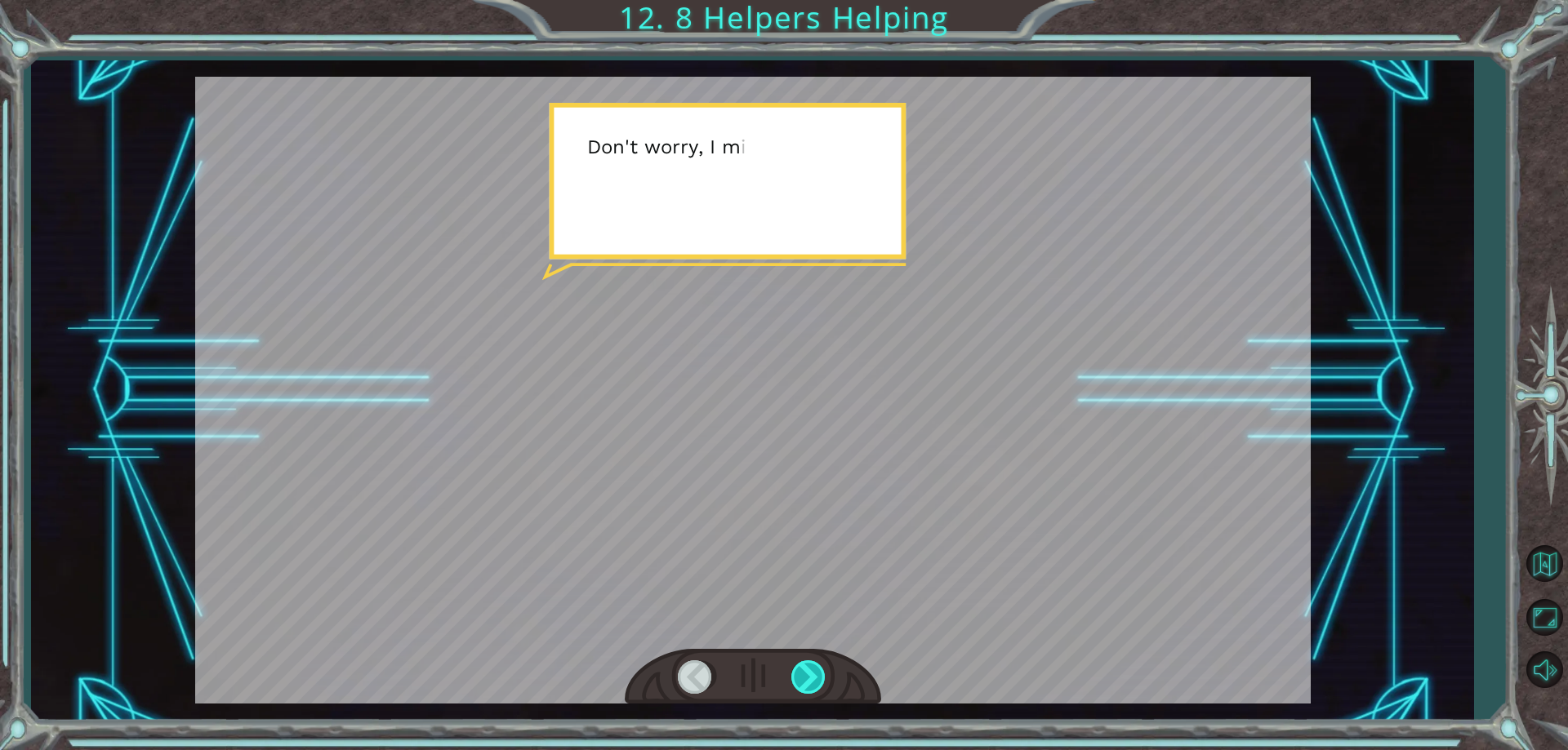
click at [800, 662] on div at bounding box center [809, 677] width 37 height 33
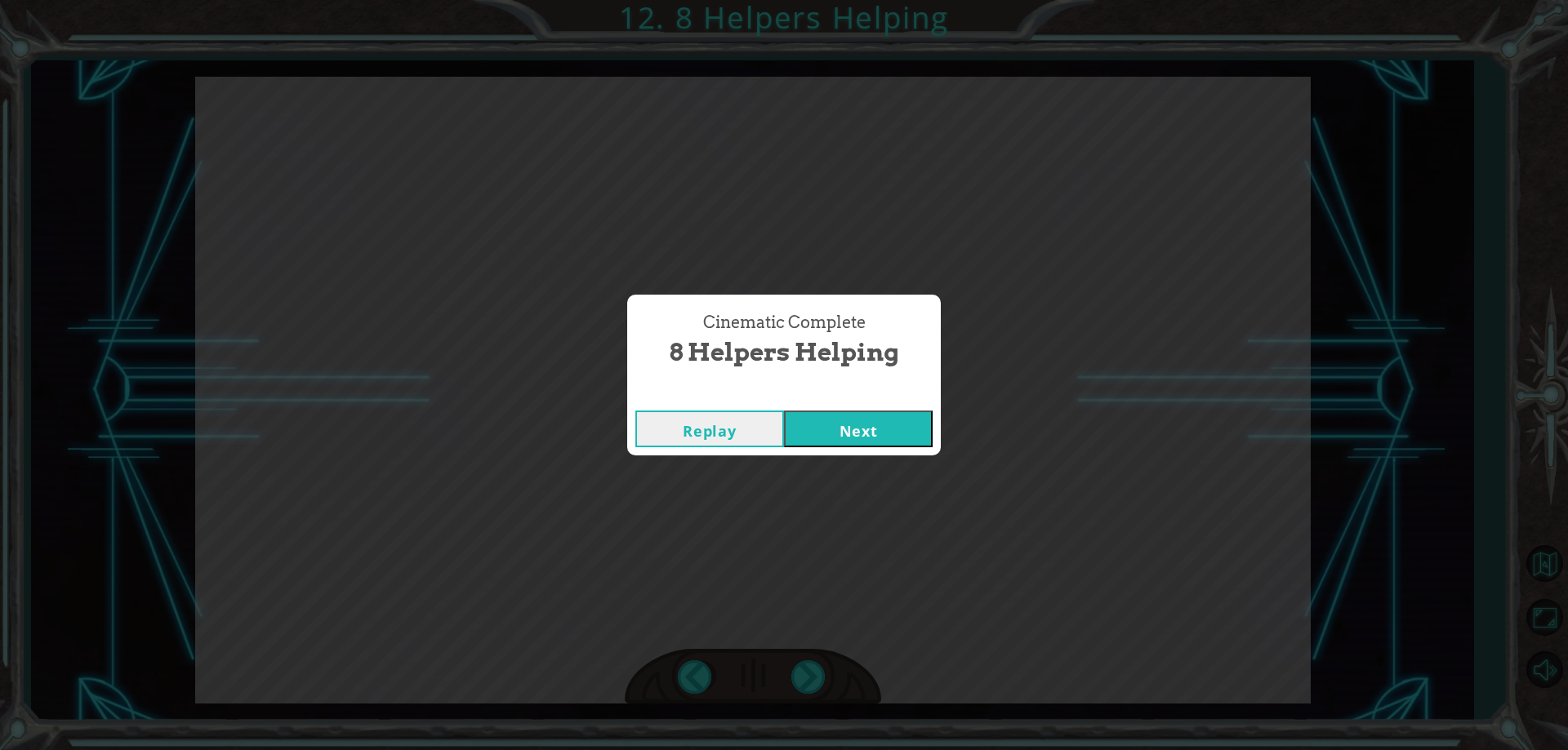
click at [842, 436] on button "Next" at bounding box center [858, 429] width 149 height 37
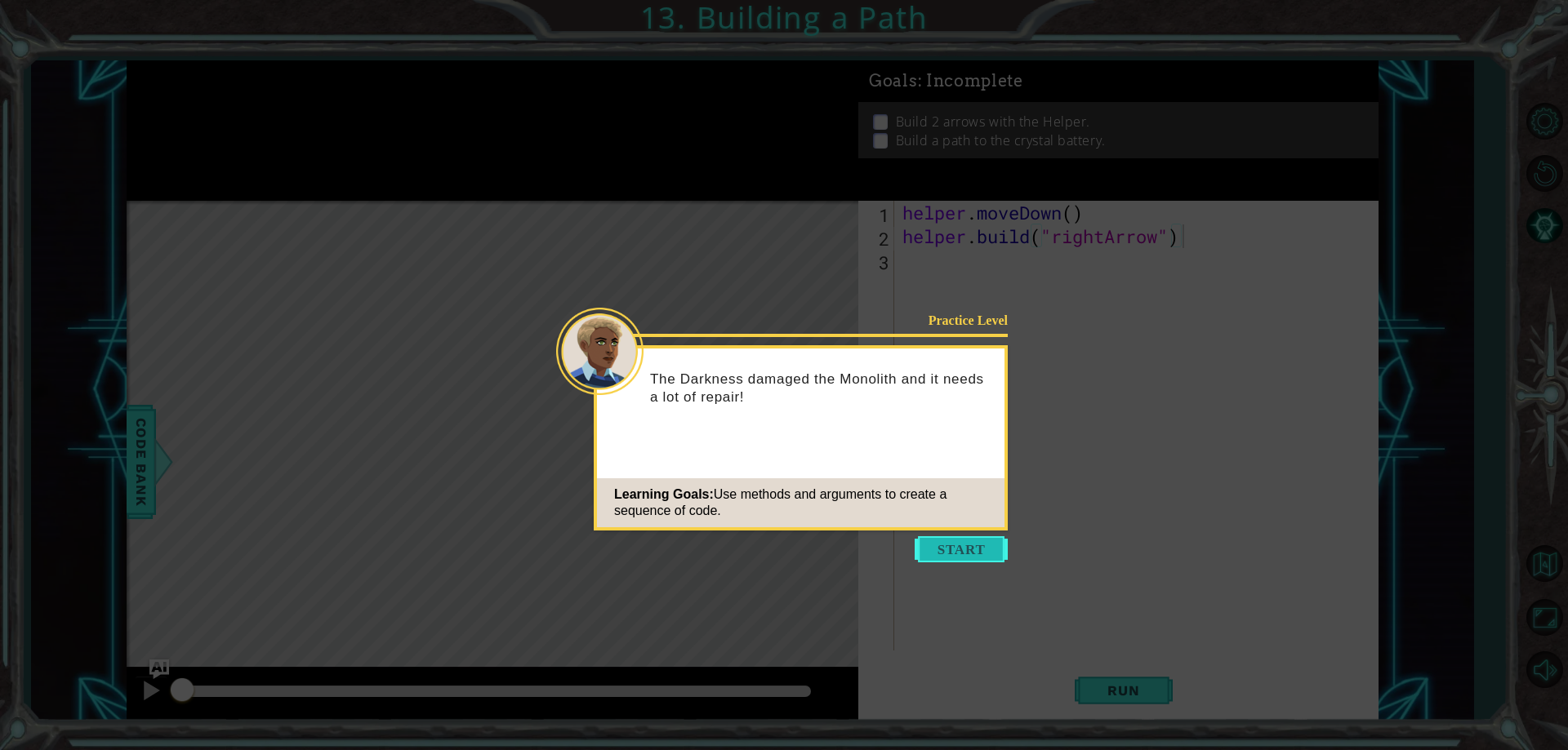
click at [948, 551] on button "Start" at bounding box center [960, 549] width 93 height 26
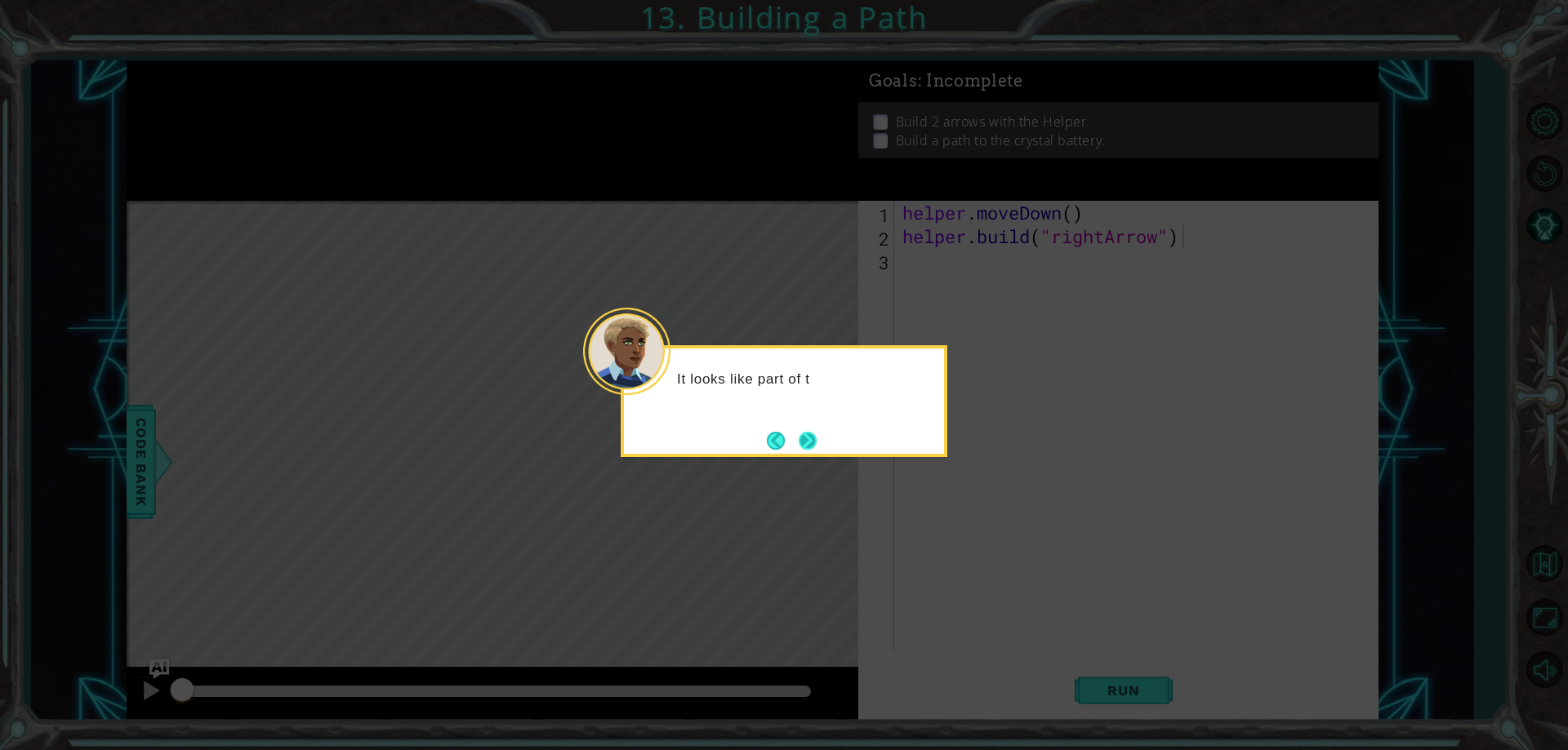
click at [812, 432] on button "Next" at bounding box center [808, 441] width 18 height 18
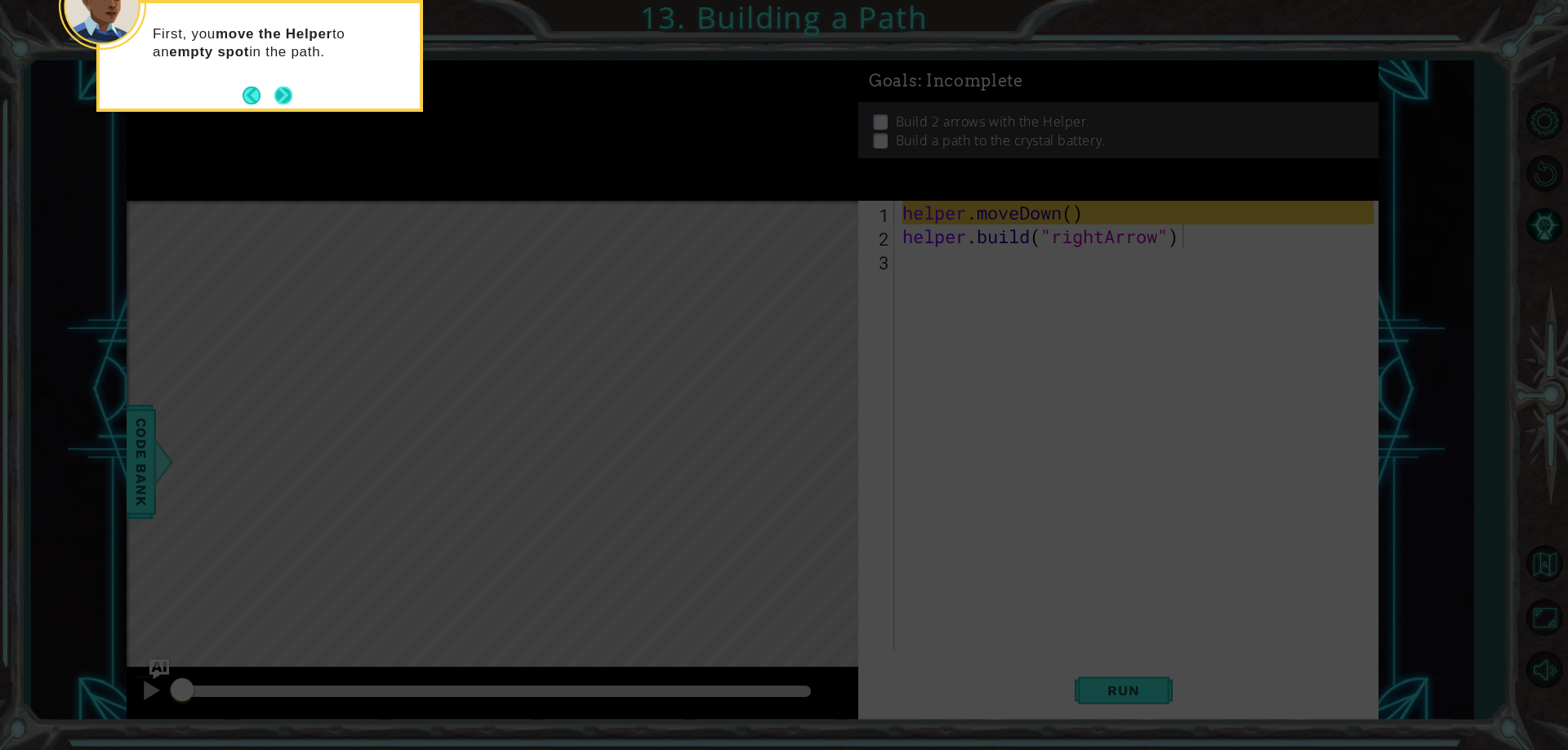
click at [278, 100] on button "Next" at bounding box center [283, 96] width 18 height 18
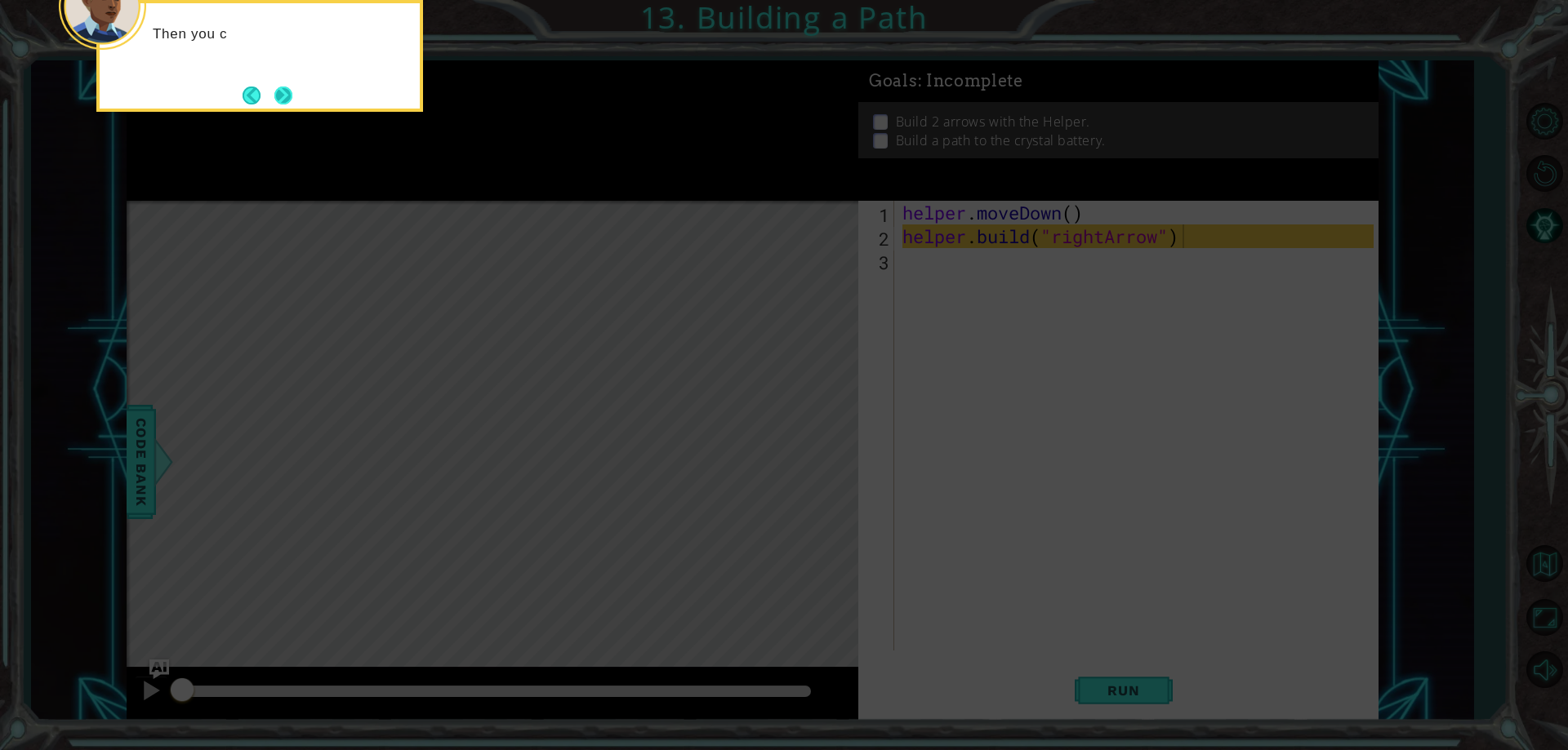
click at [274, 97] on button "Next" at bounding box center [283, 96] width 18 height 18
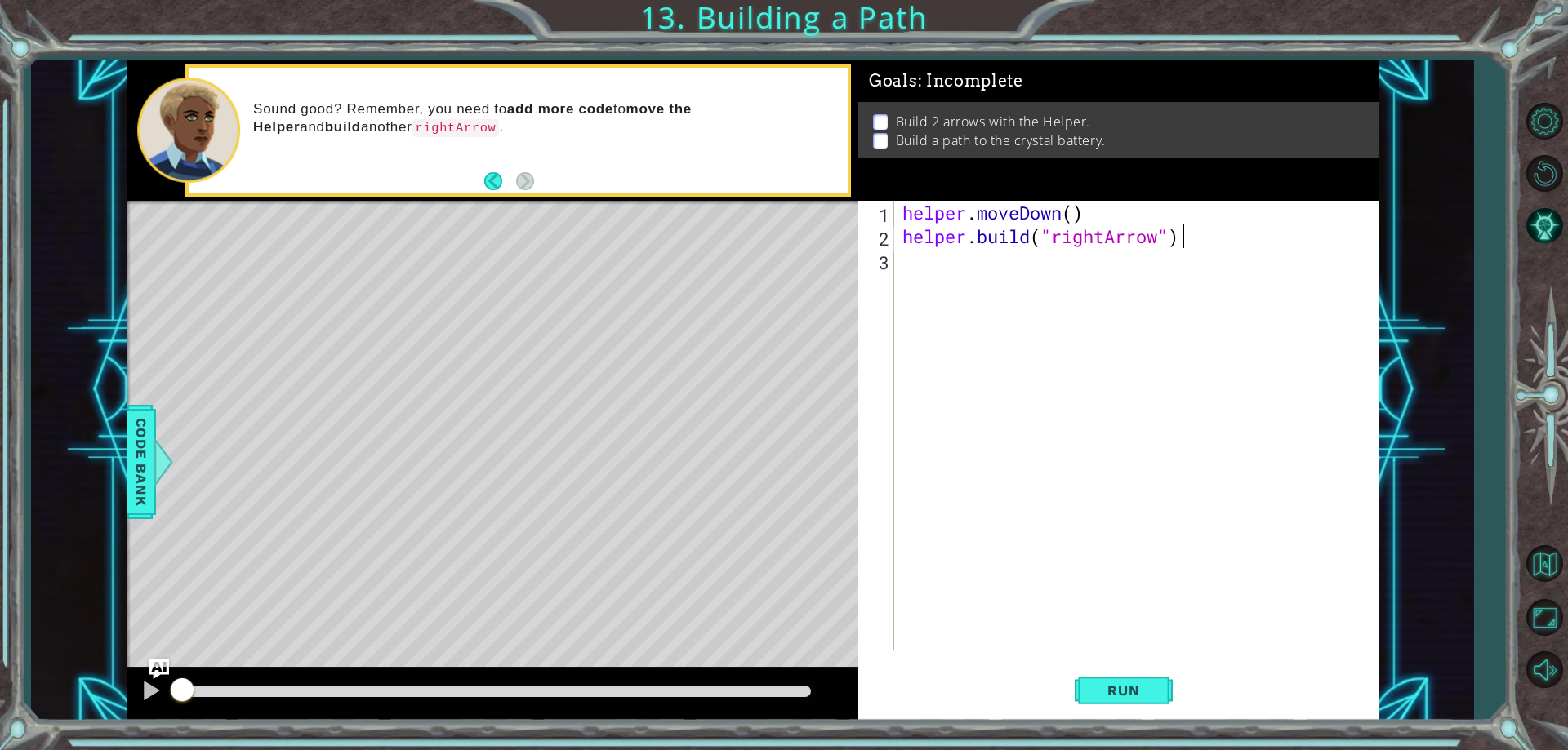
click at [1065, 205] on div "helper . moveDown ( ) helper . build ( "rightArrow" )" at bounding box center [1140, 449] width 482 height 497
click at [1071, 220] on div "helper . moveDown ( ) helper . build ( "rightArrow" )" at bounding box center [1140, 449] width 482 height 497
type textarea "helper.moveDown(2)"
click at [1136, 680] on button "Run" at bounding box center [1123, 691] width 98 height 52
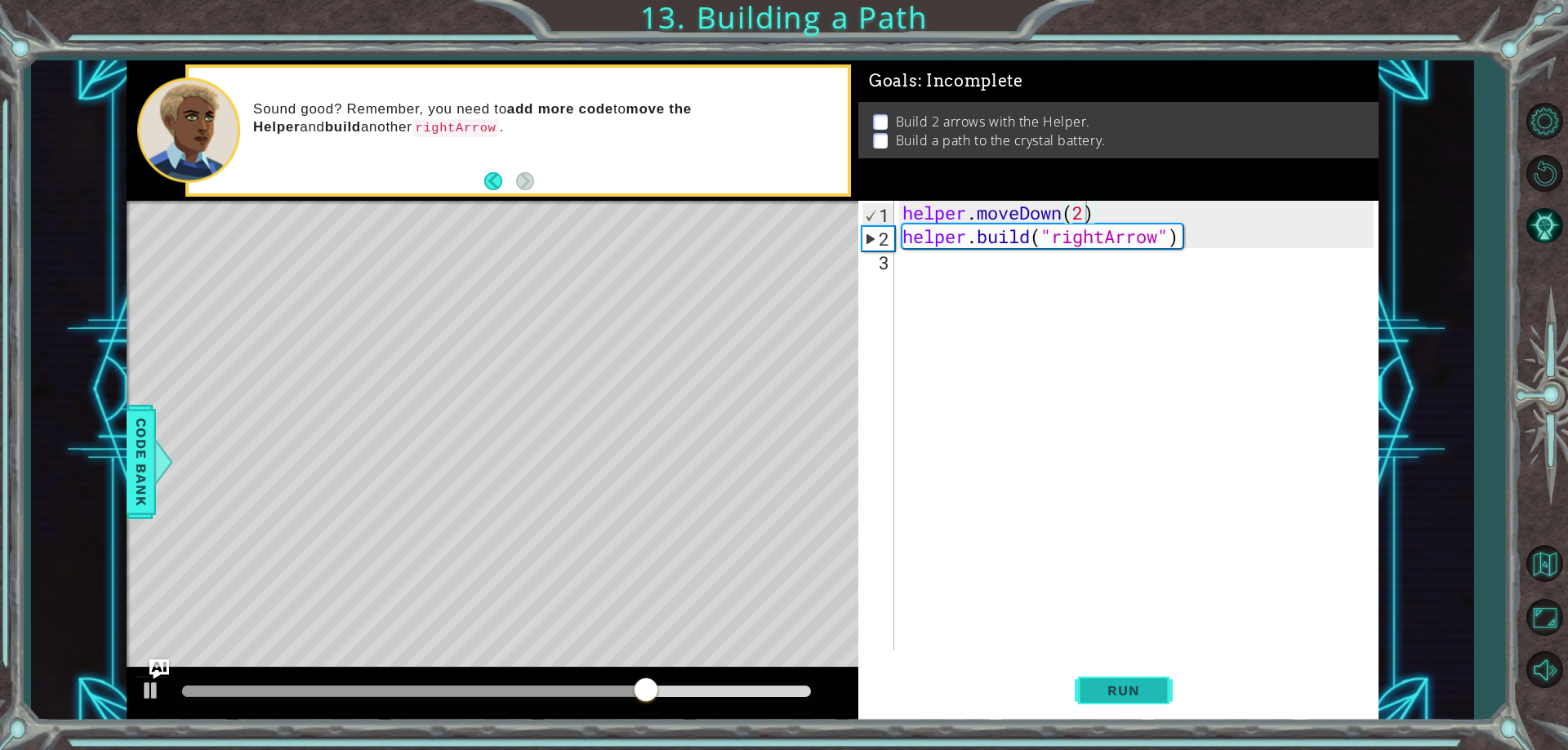
click at [1114, 685] on span "Run" at bounding box center [1122, 690] width 64 height 16
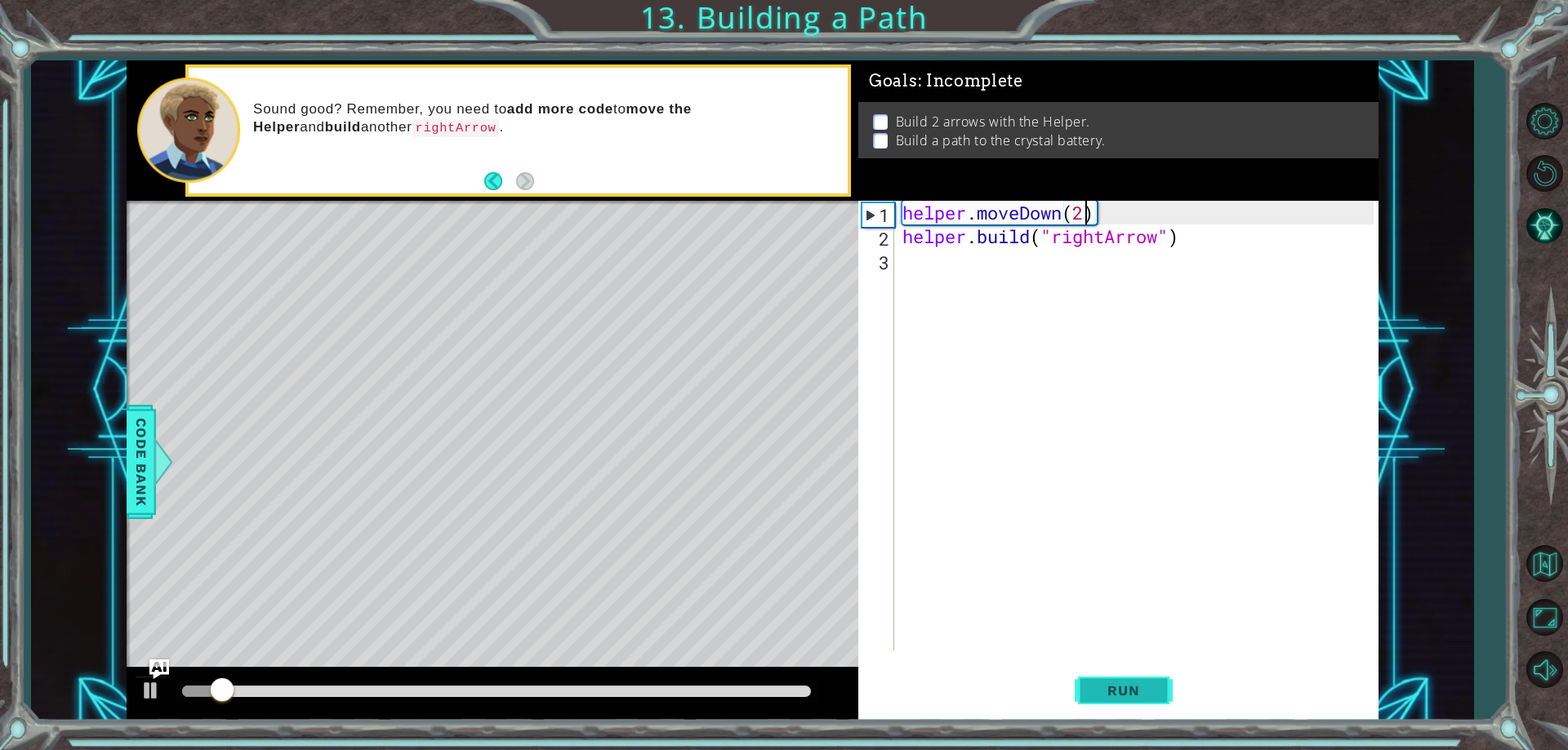
click at [1114, 685] on span "Run" at bounding box center [1122, 690] width 64 height 16
click at [909, 264] on div "helper . moveDown ( 2 ) helper . build ( "rightArrow" )" at bounding box center [1140, 449] width 482 height 497
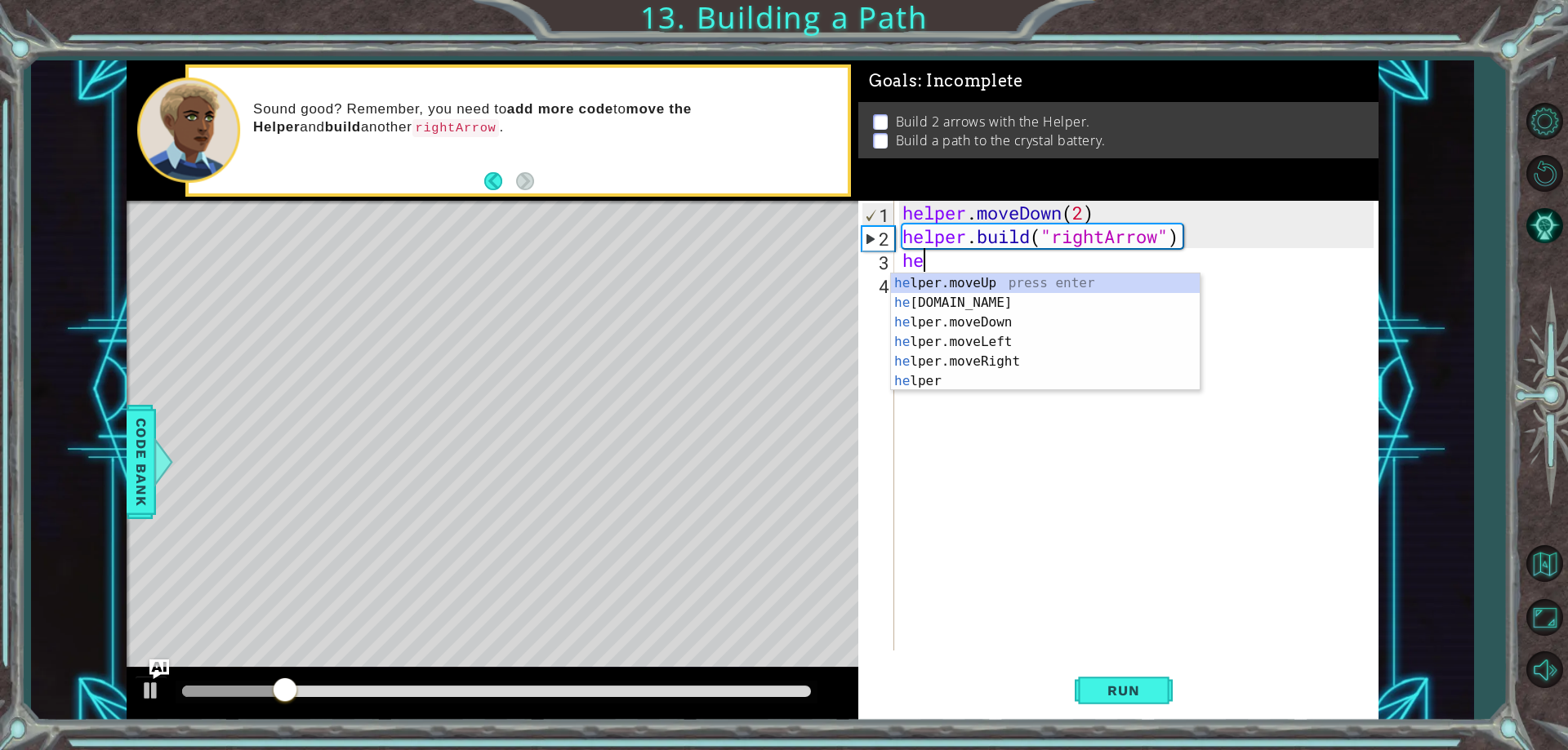
scroll to position [0, 1]
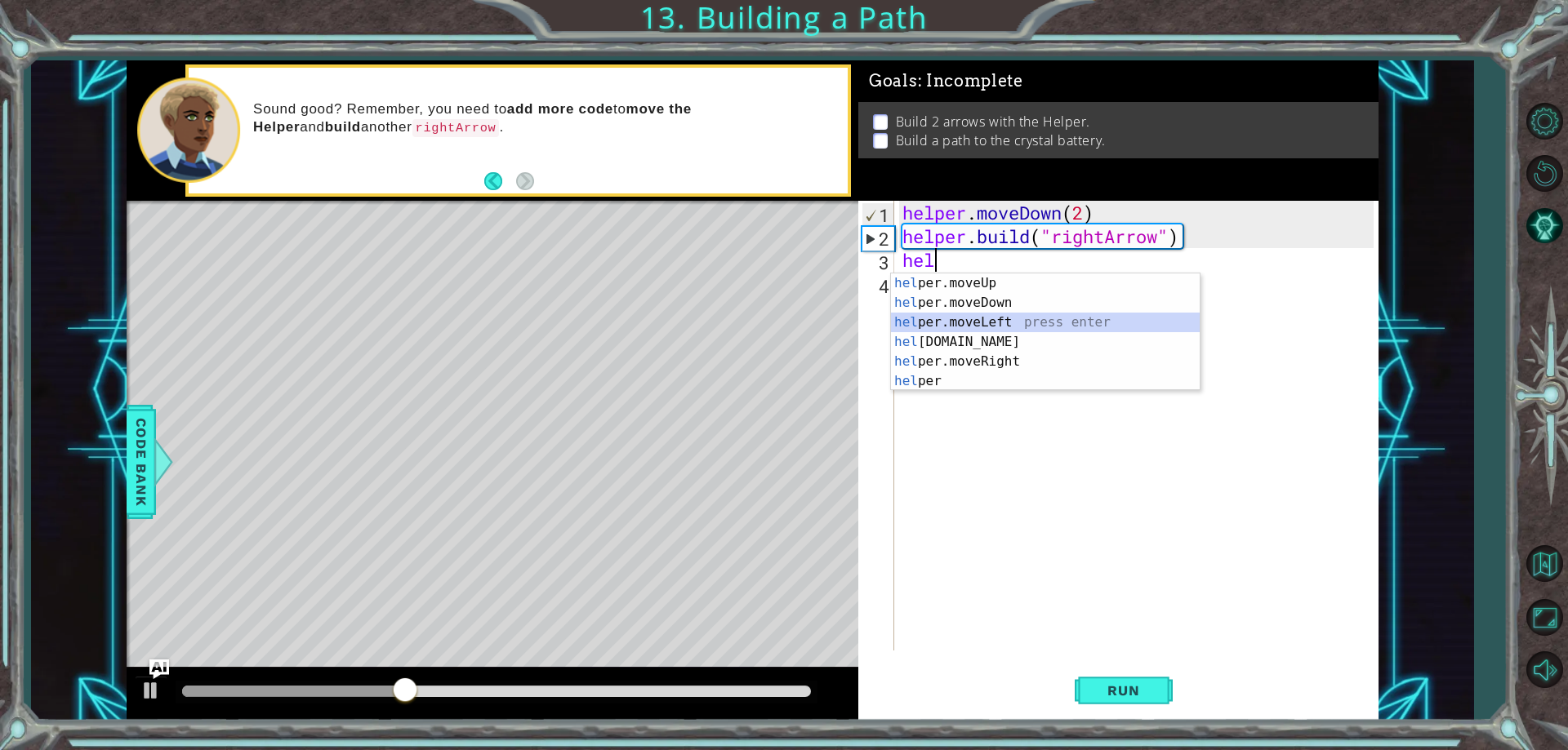
click at [988, 320] on div "hel per.moveUp press enter hel per.moveDown press enter hel per.moveLeft press …" at bounding box center [1045, 352] width 309 height 157
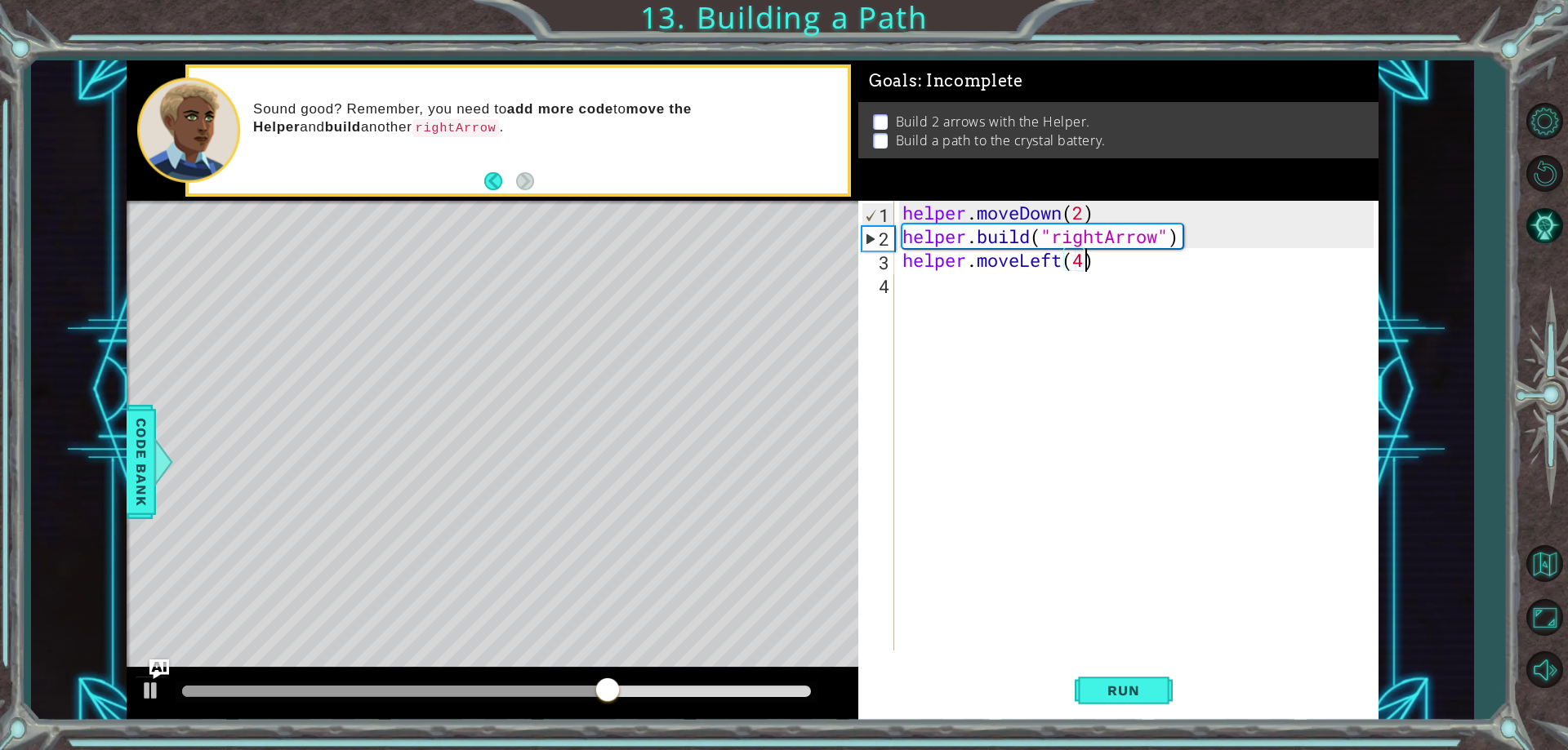
scroll to position [0, 8]
click at [1118, 701] on button "Run" at bounding box center [1123, 691] width 98 height 52
click at [1063, 261] on div "helper . moveDown ( 2 ) helper . build ( "rightArrow" ) helper . moveLeft ( 4 )" at bounding box center [1140, 449] width 482 height 497
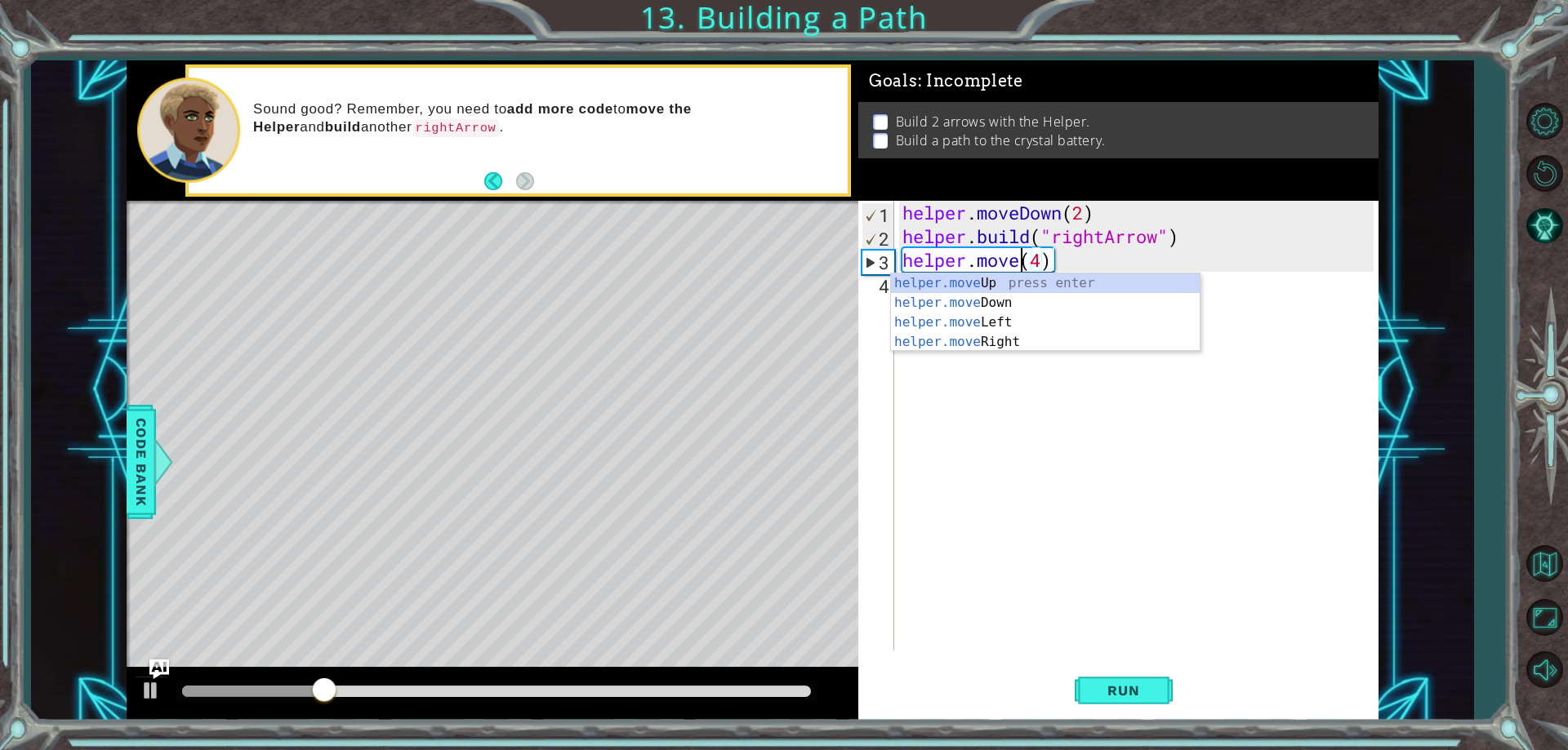
scroll to position [0, 5]
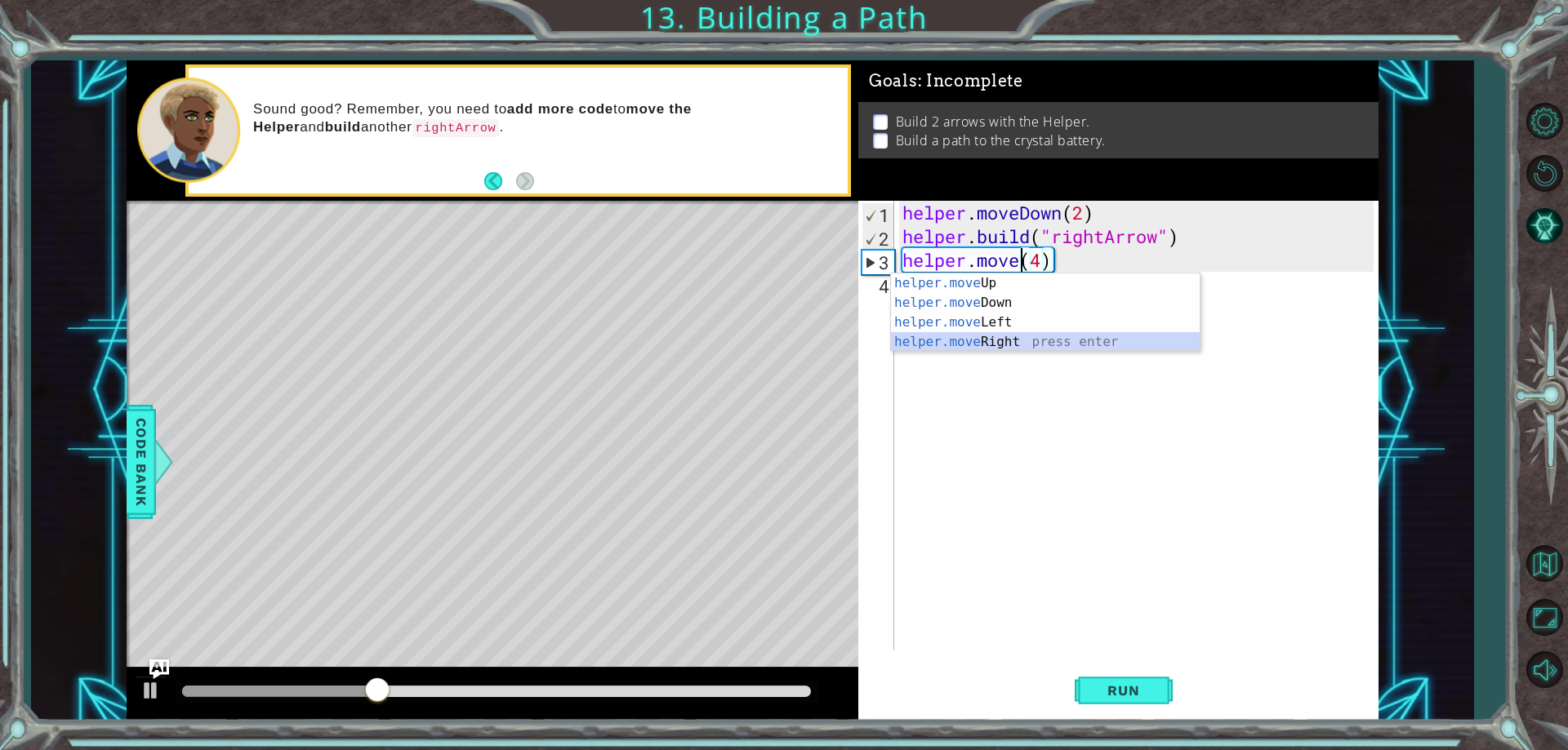
click at [996, 340] on div "helper.move Up press enter helper.move Down press enter helper.move Left press …" at bounding box center [1045, 332] width 309 height 117
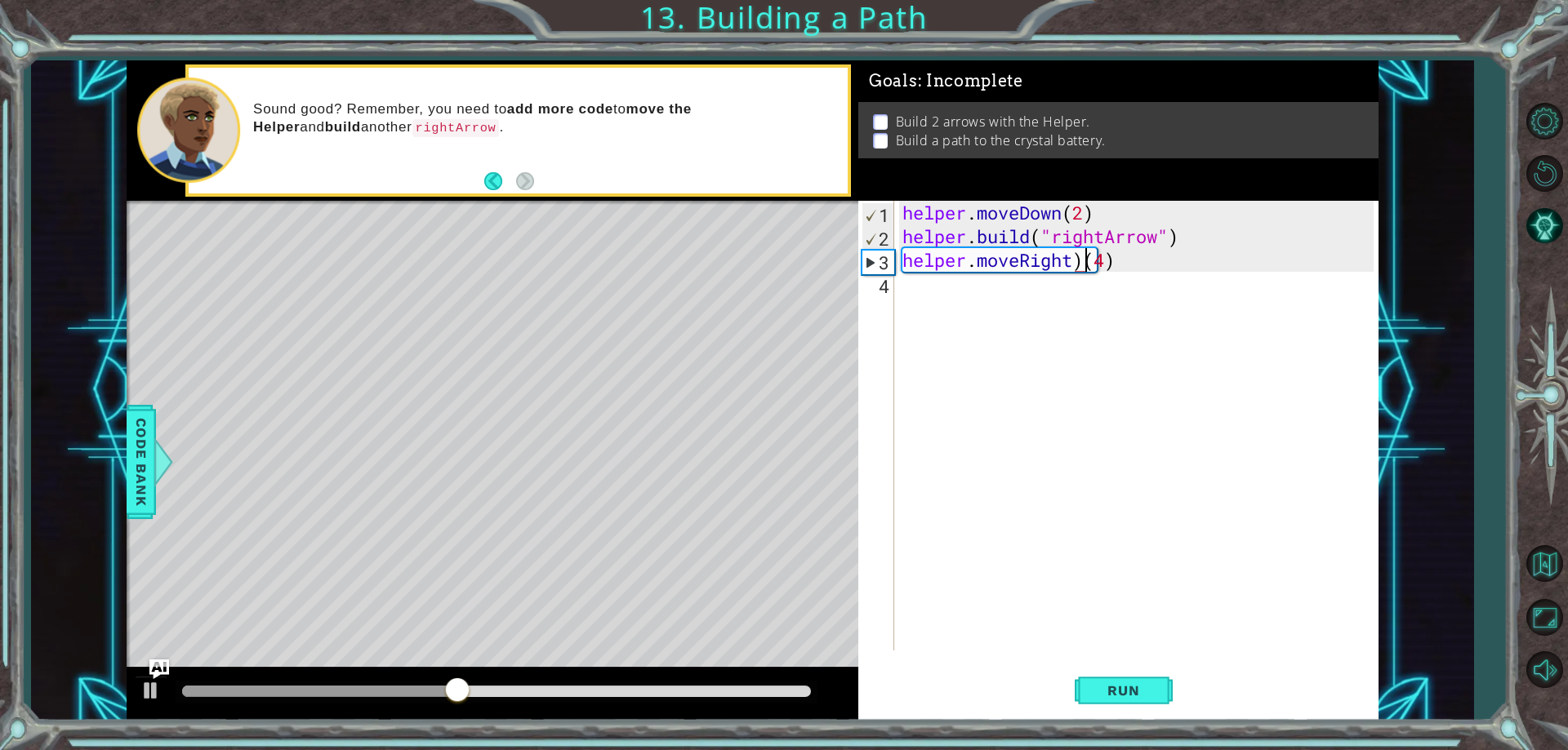
click at [1083, 264] on div "helper . moveDown ( 2 ) helper . build ( "rightArrow" ) helper . moveRight ) ( …" at bounding box center [1140, 449] width 482 height 497
click at [1094, 676] on button "Run" at bounding box center [1123, 691] width 98 height 52
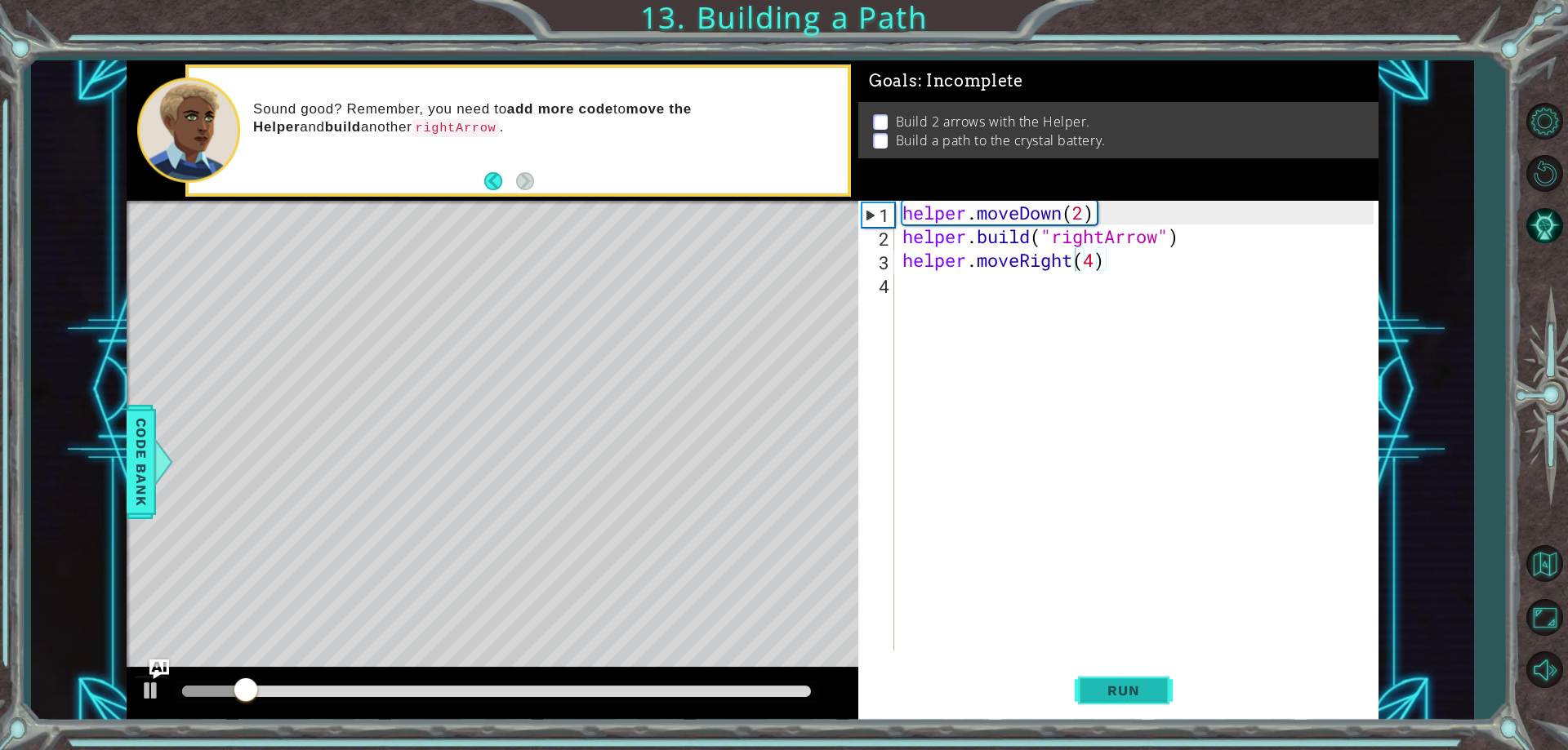
click at [1099, 703] on button "Run" at bounding box center [1123, 691] width 98 height 52
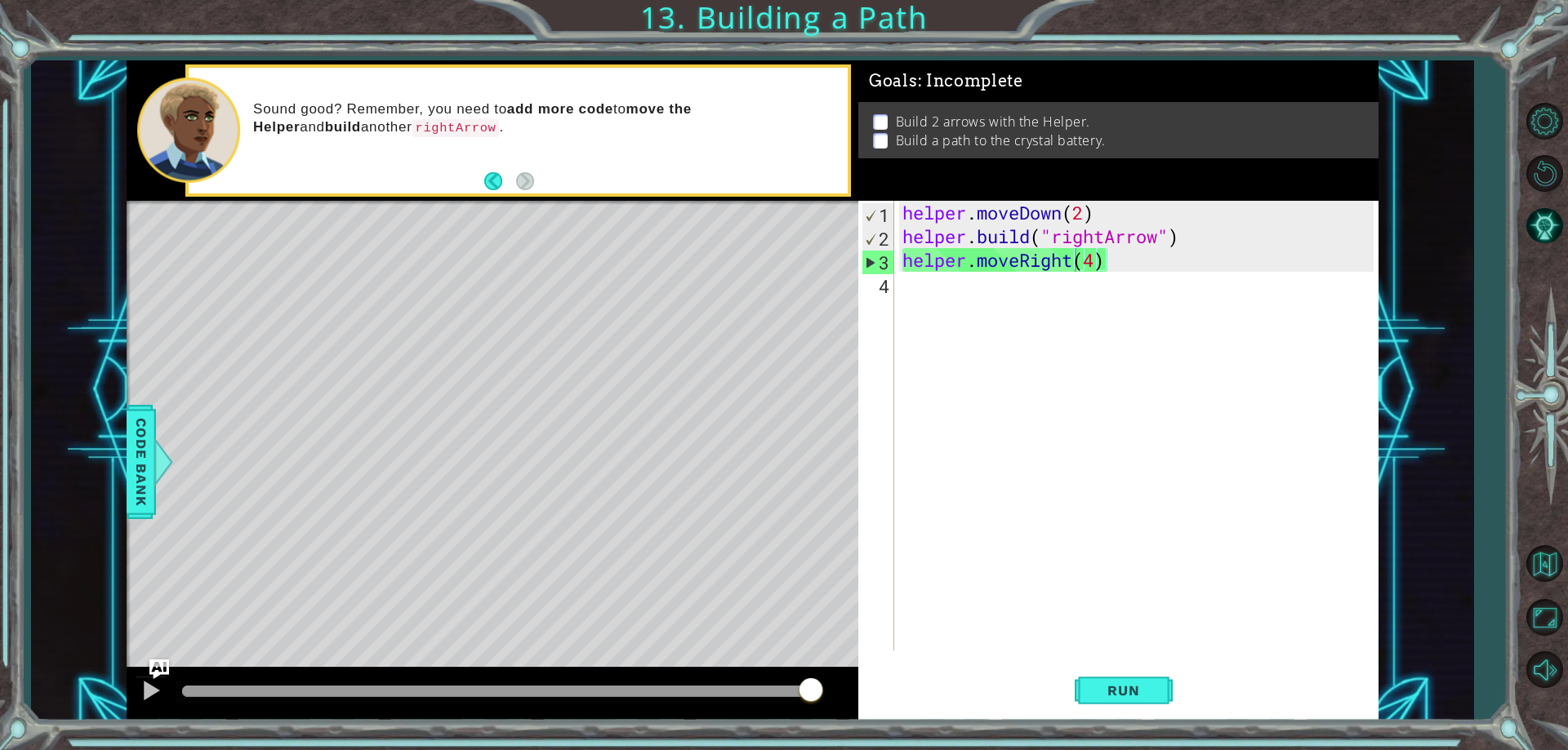
click at [898, 236] on div "helper.moveRight(4) 1 2 3 4 helper . moveDown ( 2 ) helper . build ( "rightArro…" at bounding box center [1116, 426] width 515 height 449
drag, startPoint x: 903, startPoint y: 236, endPoint x: 1310, endPoint y: 230, distance: 407.0
click at [1310, 230] on div "helper . moveDown ( 2 ) helper . build ( "rightArrow" ) helper . moveRight ( 4 )" at bounding box center [1140, 449] width 482 height 497
type textarea "[DOMAIN_NAME]("rightArrow")"
click at [956, 298] on div "helper . moveDown ( 2 ) helper . build ( "rightArrow" ) helper . moveRight ( 4 )" at bounding box center [1140, 449] width 482 height 497
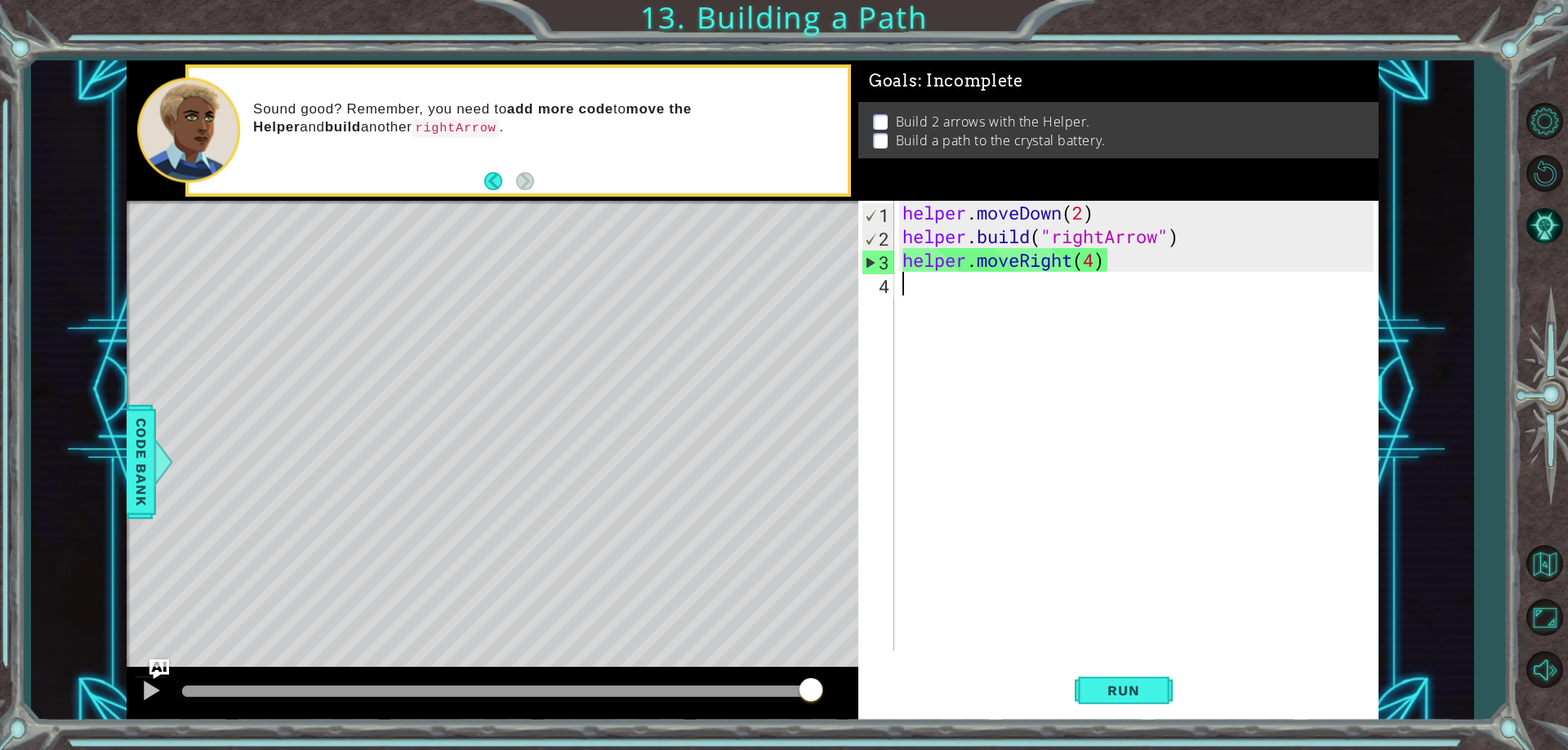
scroll to position [0, 0]
paste textarea "[DOMAIN_NAME]("rightArrow")"
type textarea "[DOMAIN_NAME]("rightArrow")"
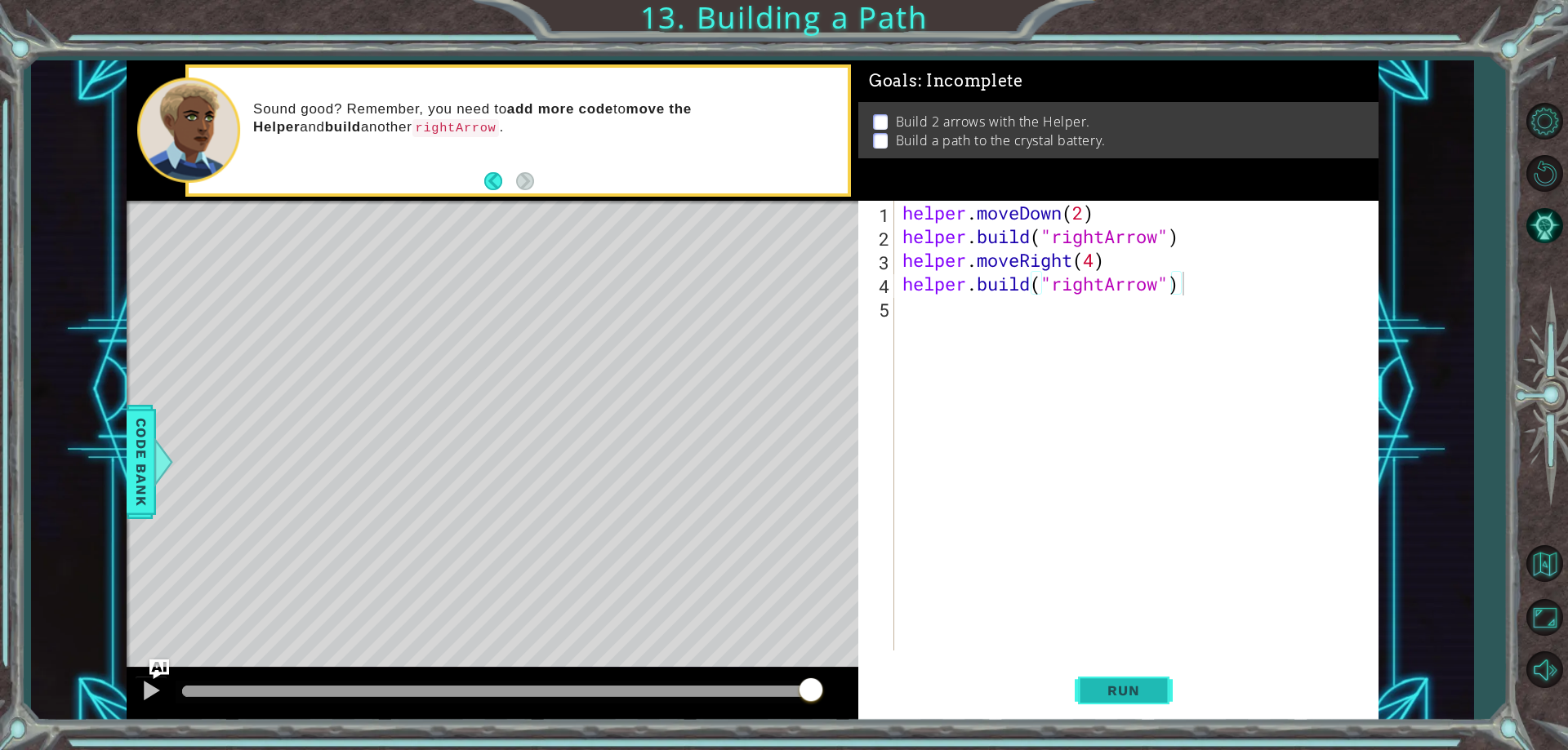
click at [1155, 698] on span "Run" at bounding box center [1122, 690] width 64 height 16
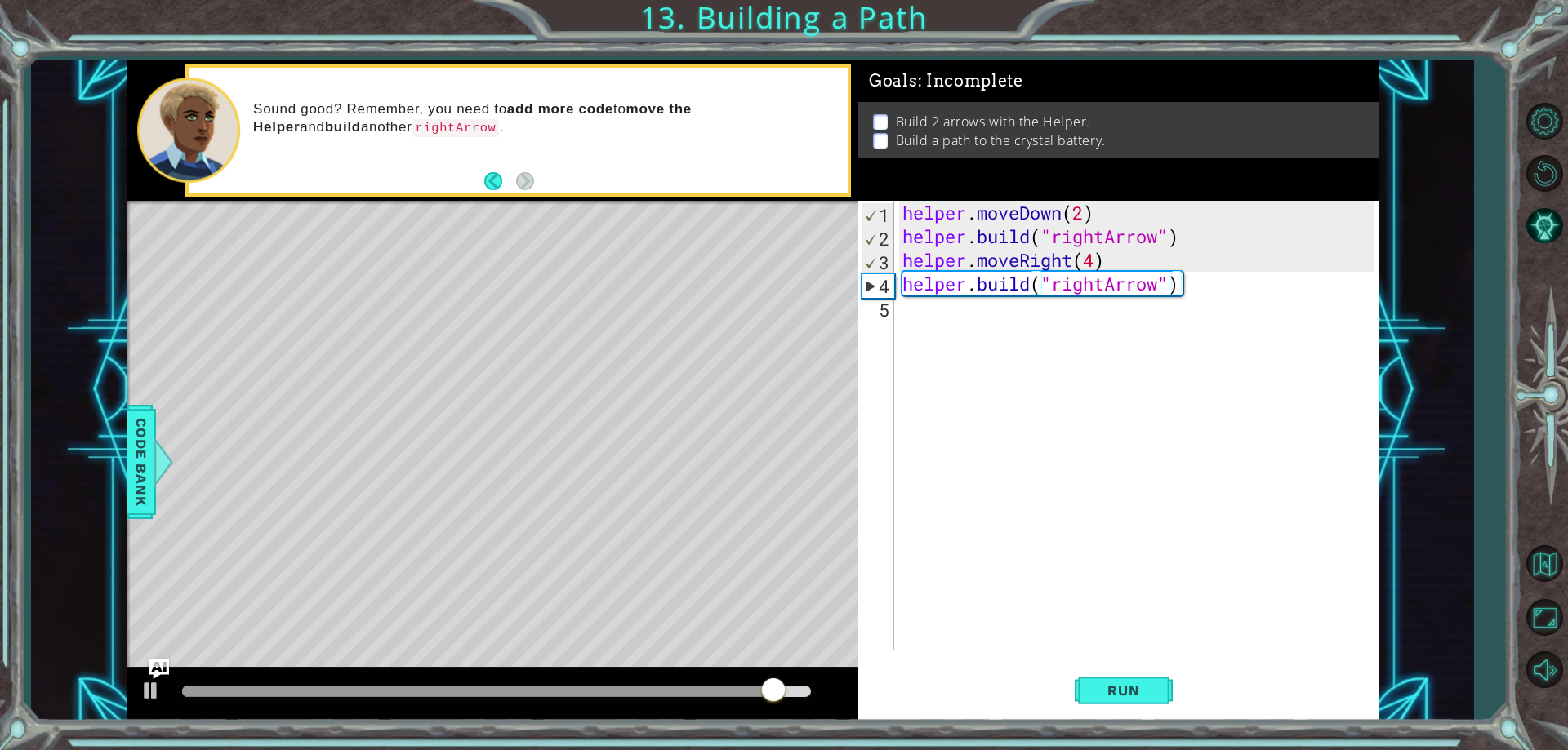
click at [892, 140] on li "Build a path to the crystal battery." at bounding box center [1120, 141] width 495 height 19
